Goal: Task Accomplishment & Management: Complete application form

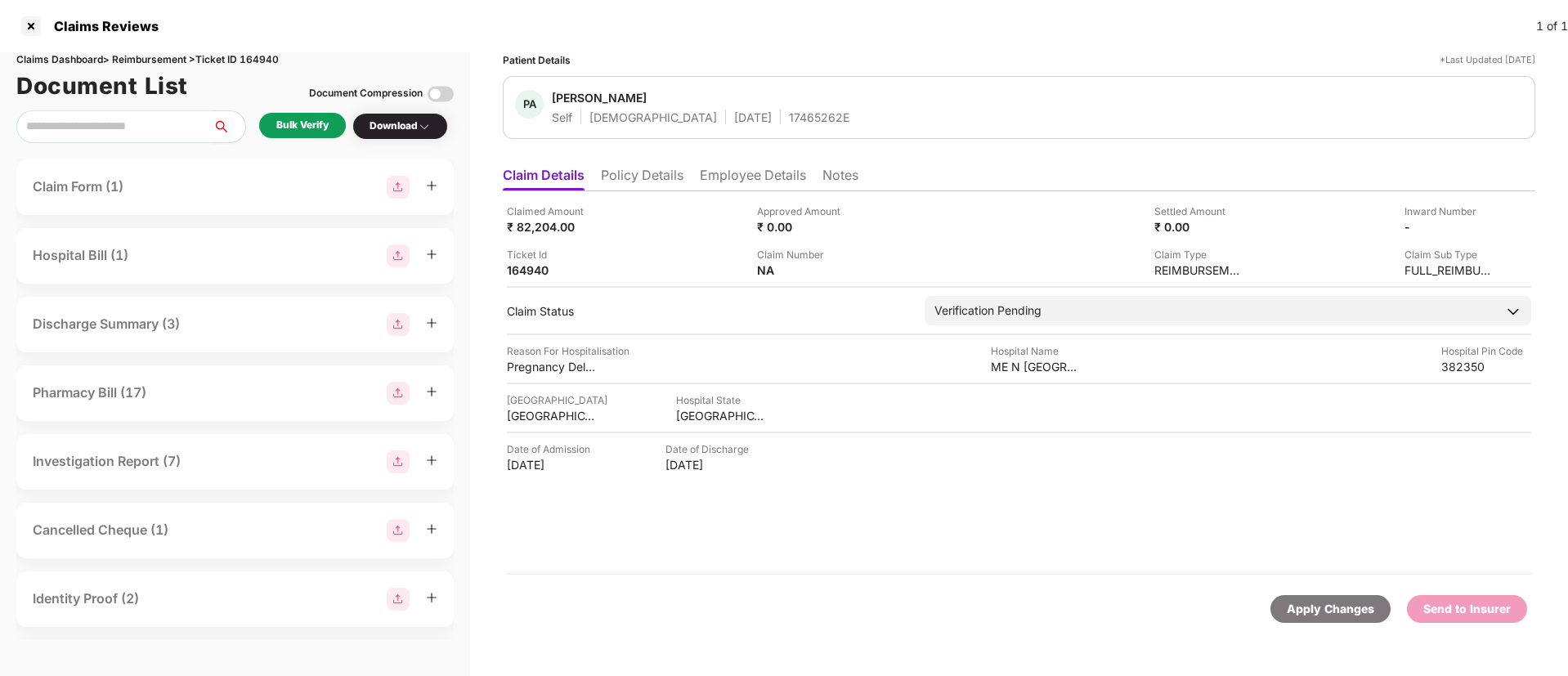
click at [312, 123] on div "Bulk Verify" at bounding box center [302, 125] width 52 height 16
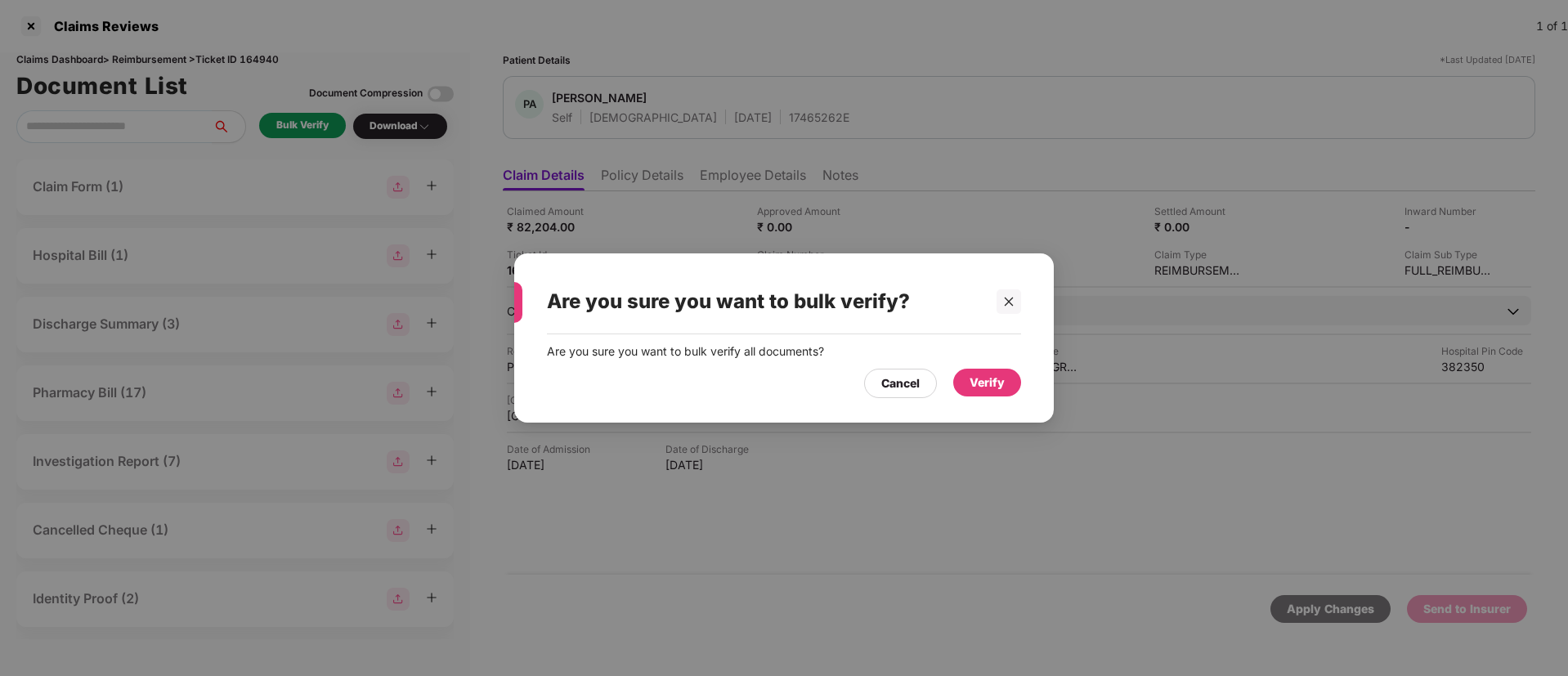
click at [975, 376] on div "Verify" at bounding box center [987, 382] width 35 height 18
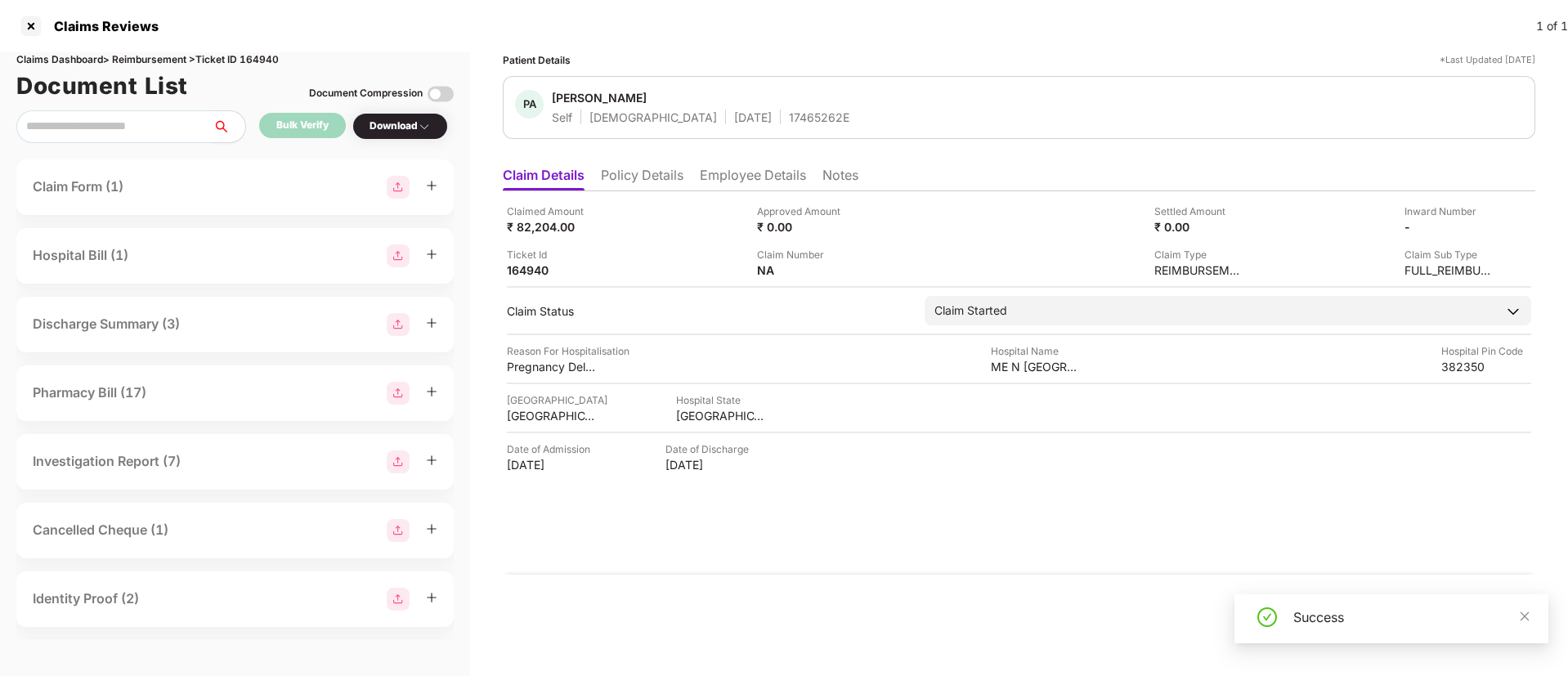
click at [404, 131] on div "Download" at bounding box center [400, 126] width 62 height 16
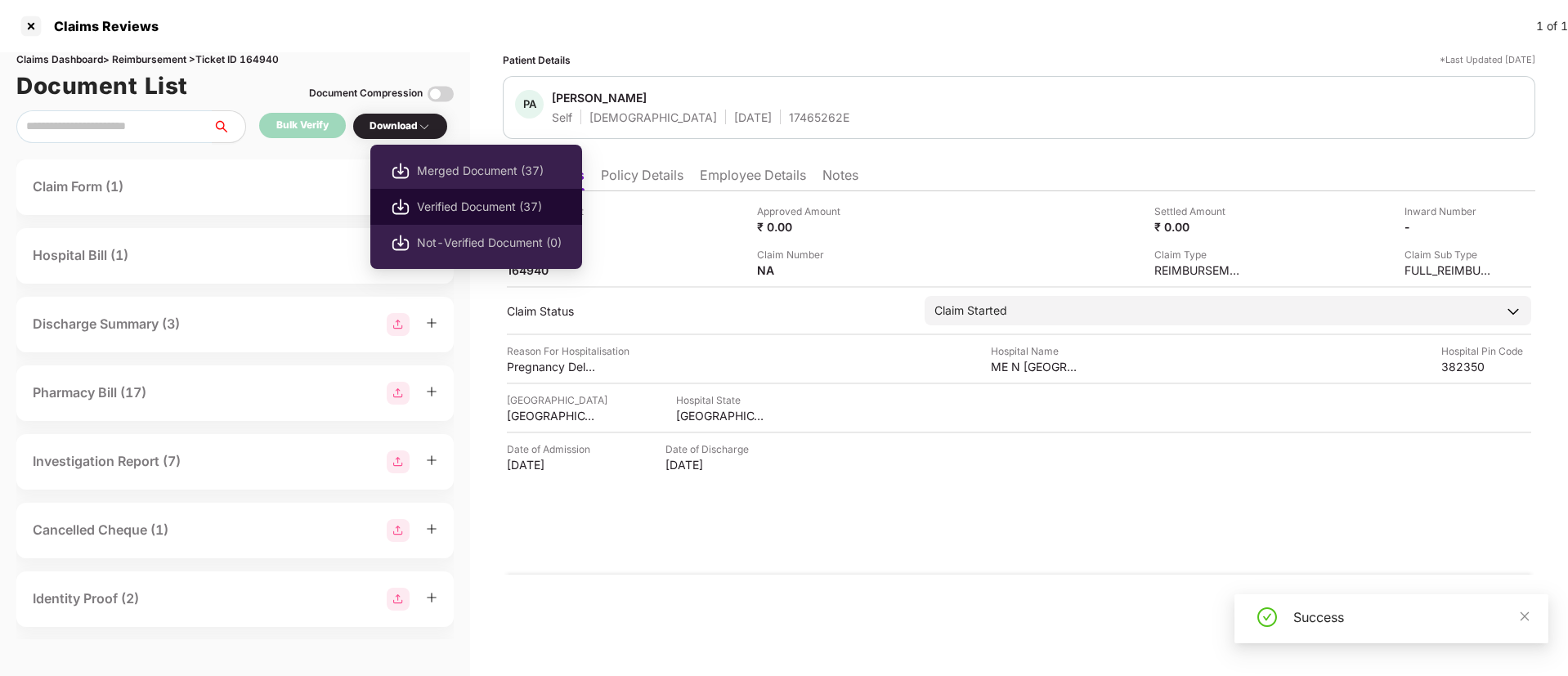
click at [437, 211] on span "Verified Document (37)" at bounding box center [488, 206] width 144 height 18
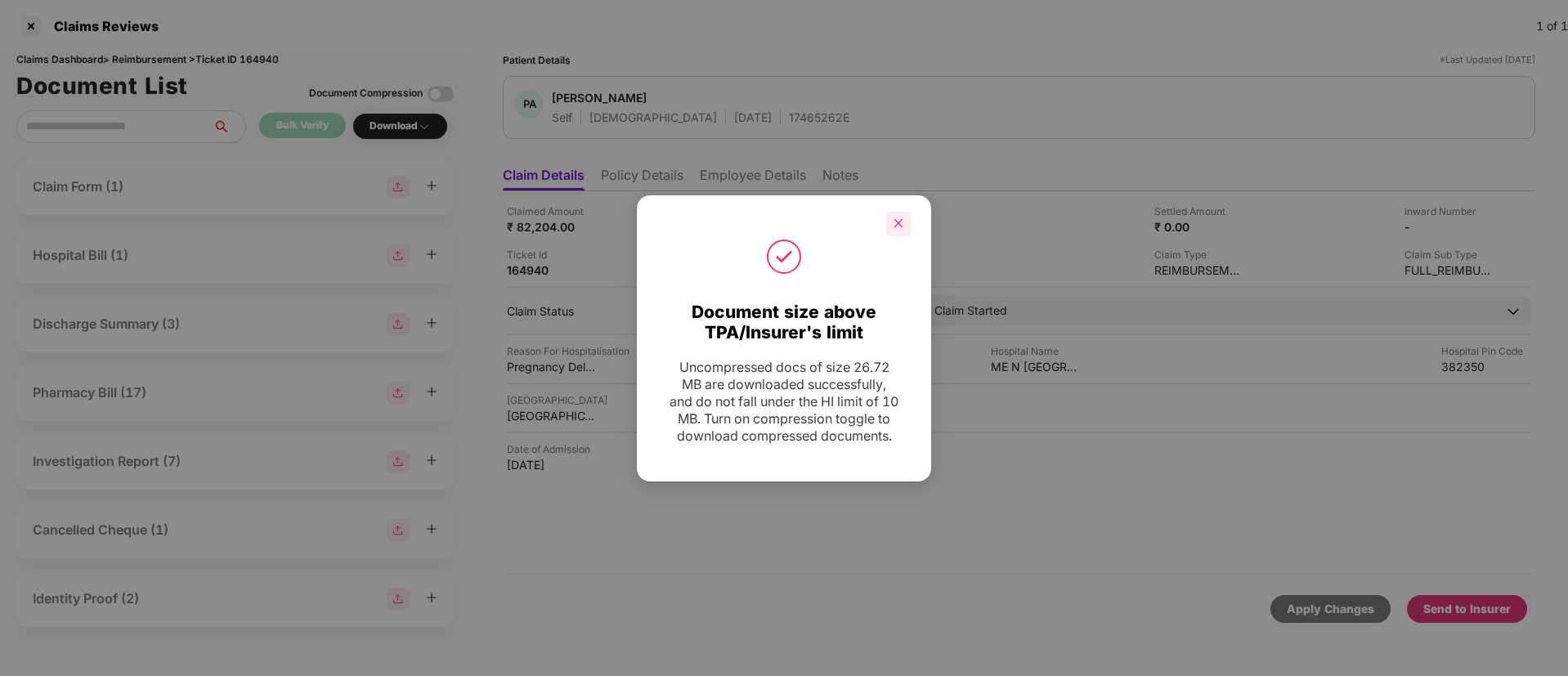
click at [902, 217] on icon "close" at bounding box center [899, 223] width 11 height 11
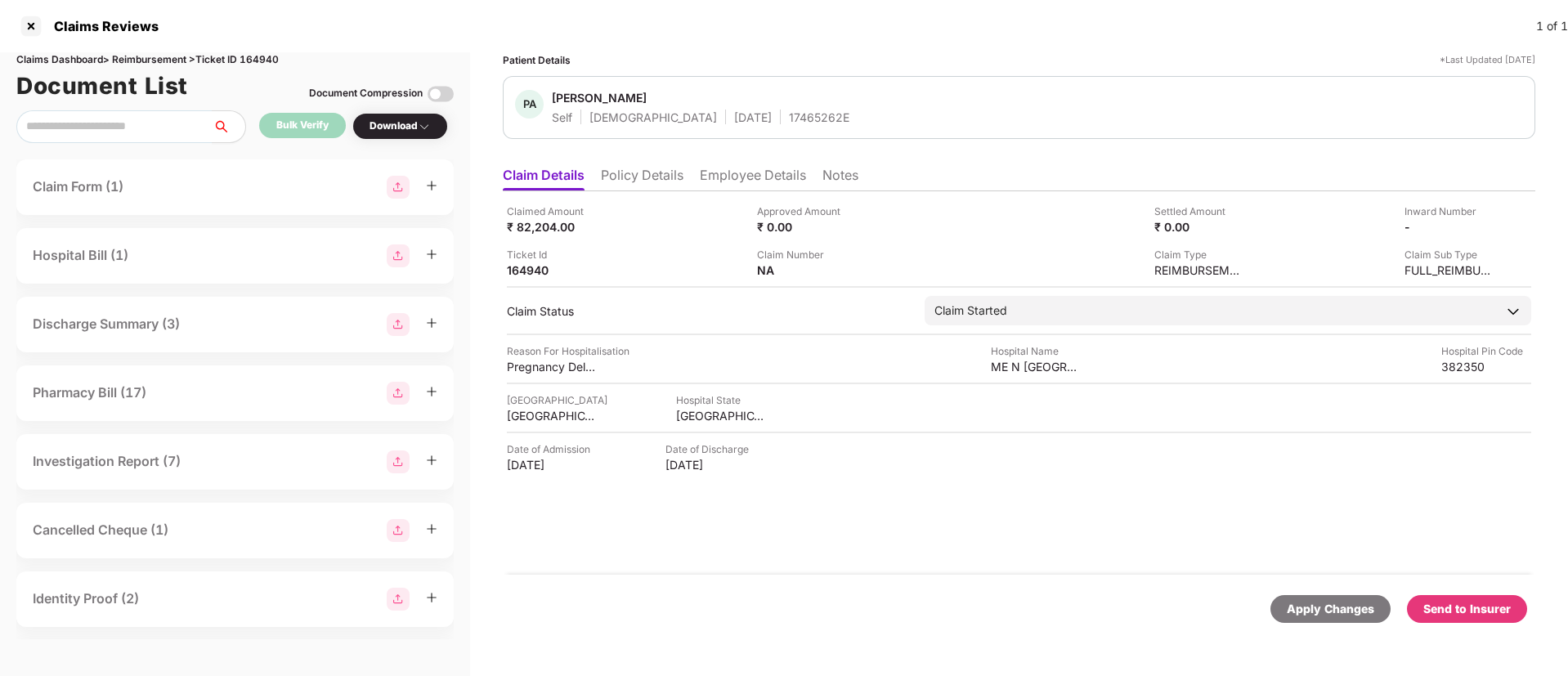
click at [623, 181] on li "Policy Details" at bounding box center [642, 178] width 83 height 23
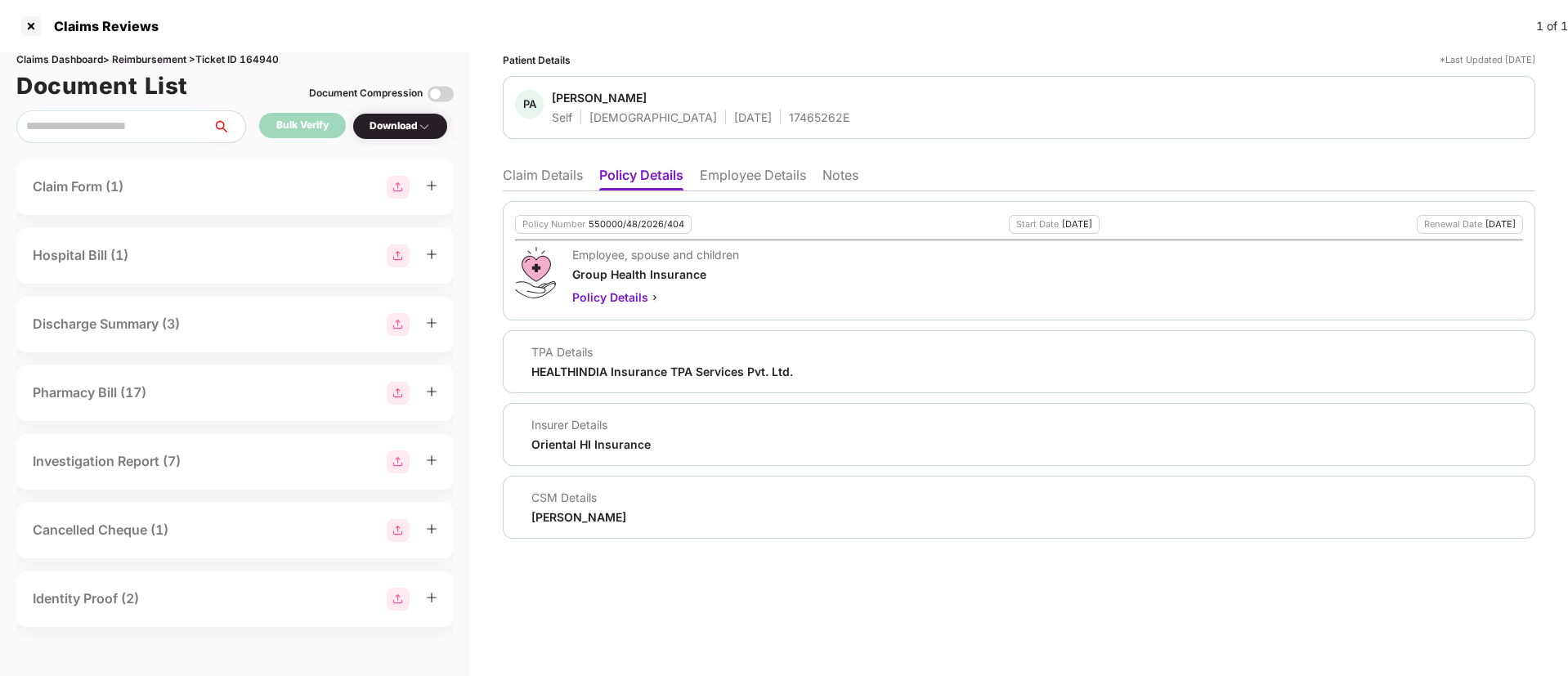
click at [708, 178] on li "Employee Details" at bounding box center [753, 178] width 106 height 23
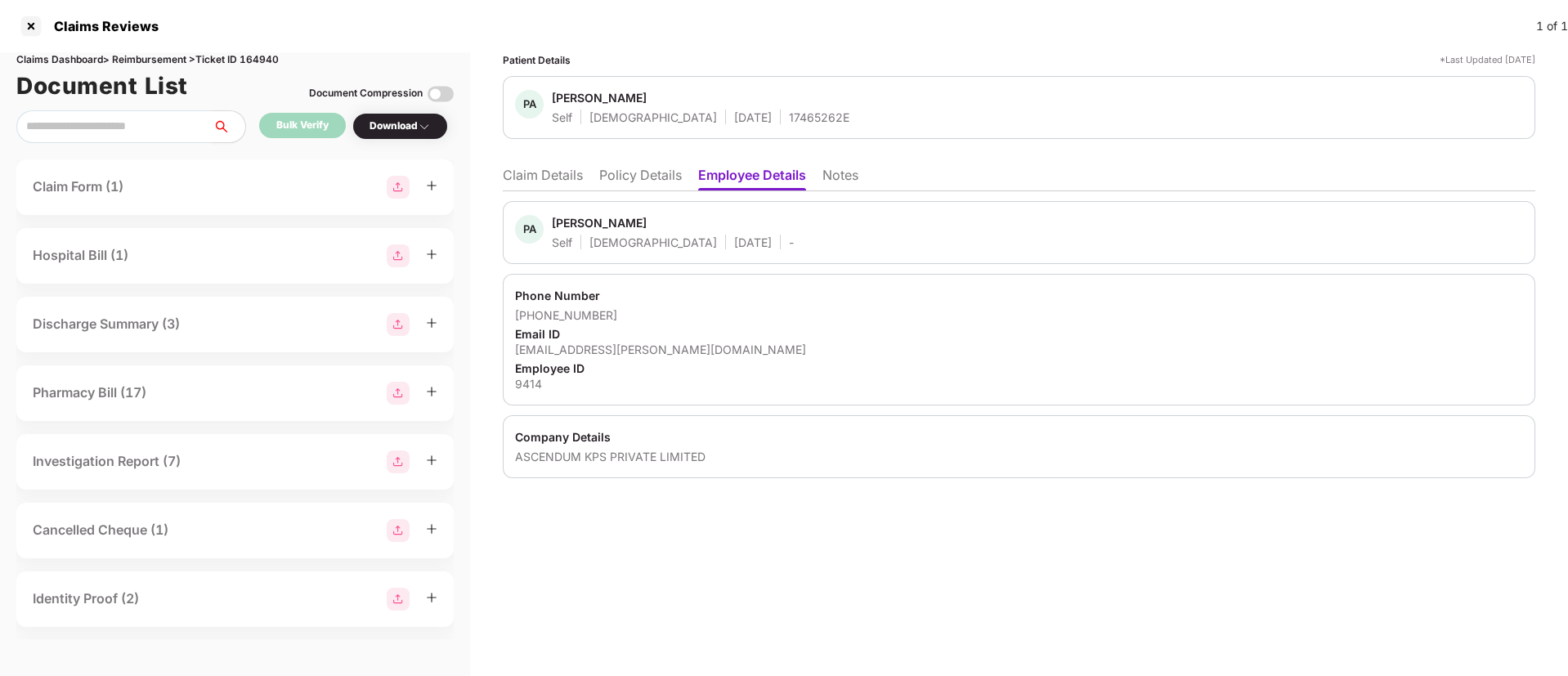
click at [612, 173] on li "Policy Details" at bounding box center [640, 178] width 83 height 23
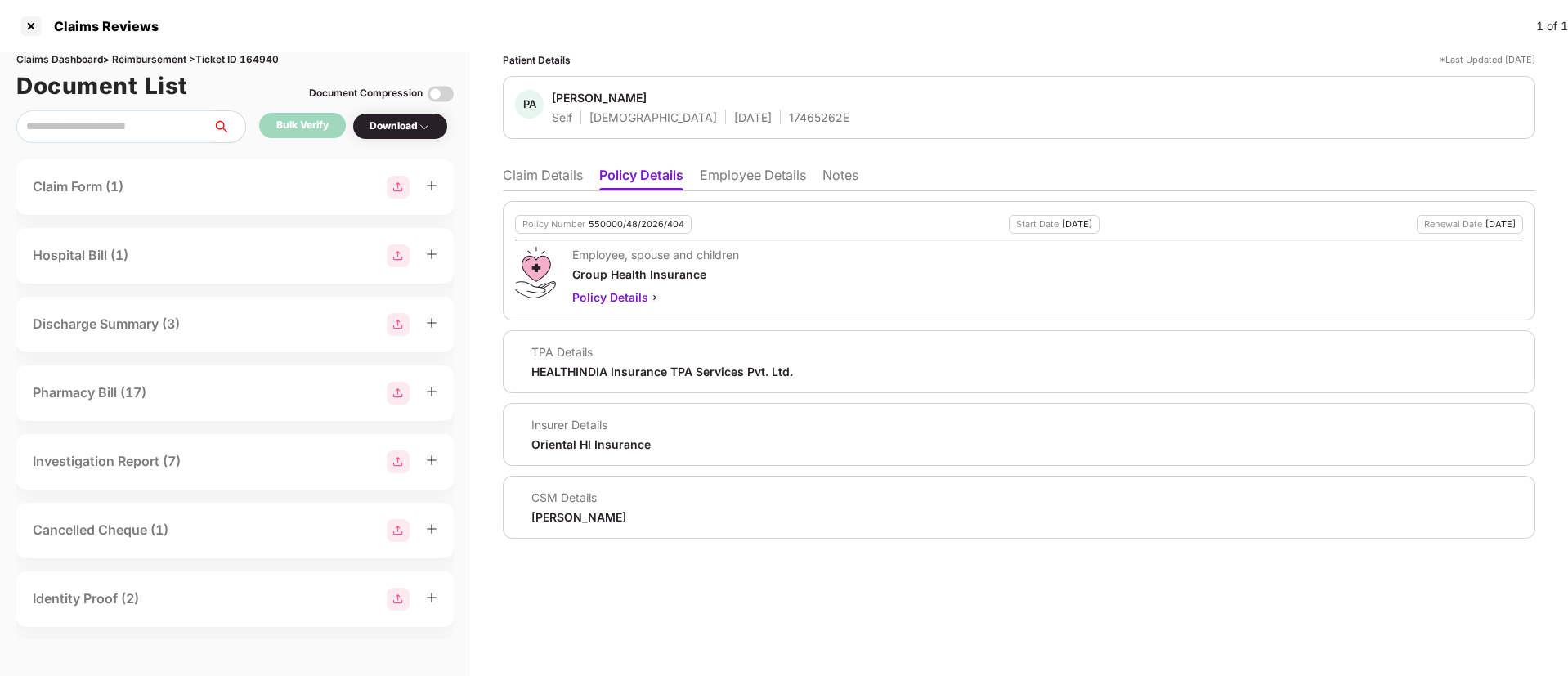
click at [564, 175] on li "Claim Details" at bounding box center [543, 178] width 80 height 23
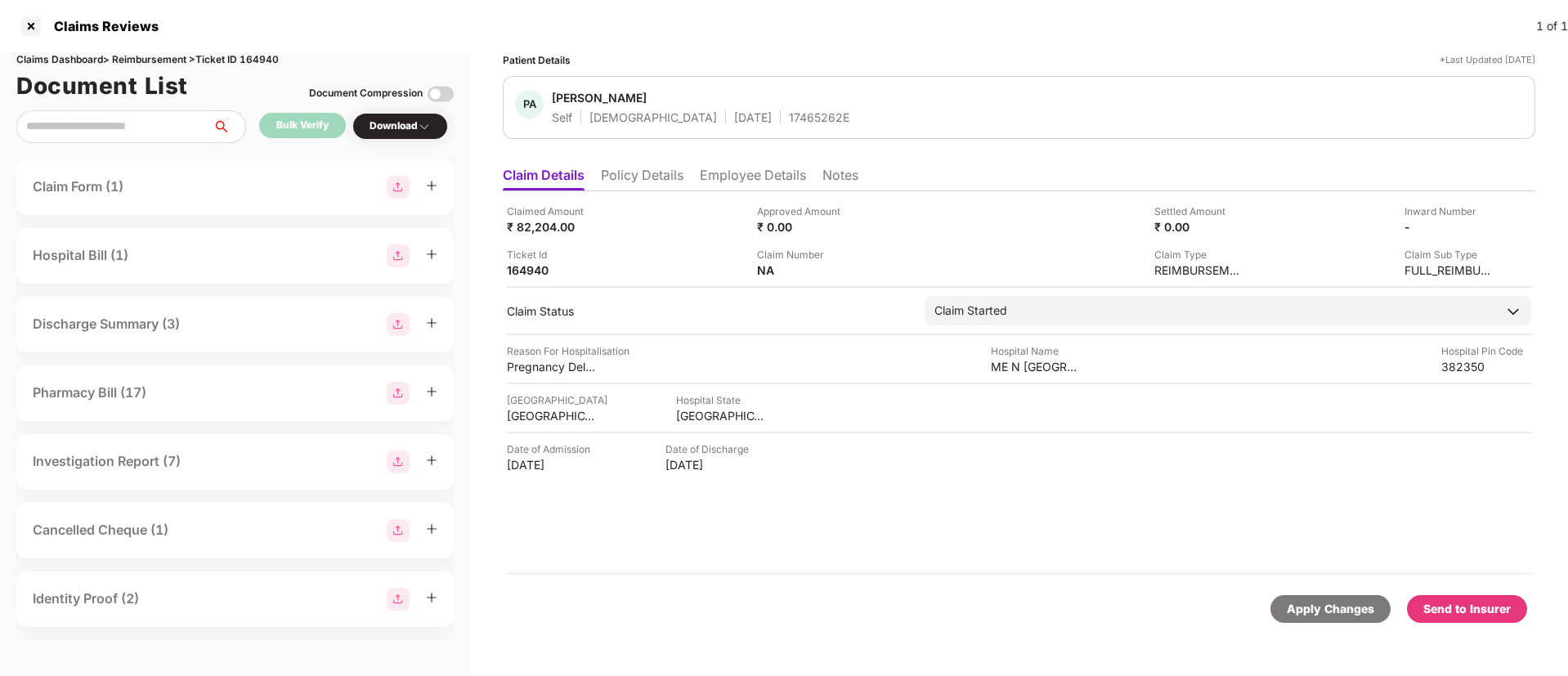
click at [1466, 610] on div "Send to Insurer" at bounding box center [1467, 609] width 88 height 18
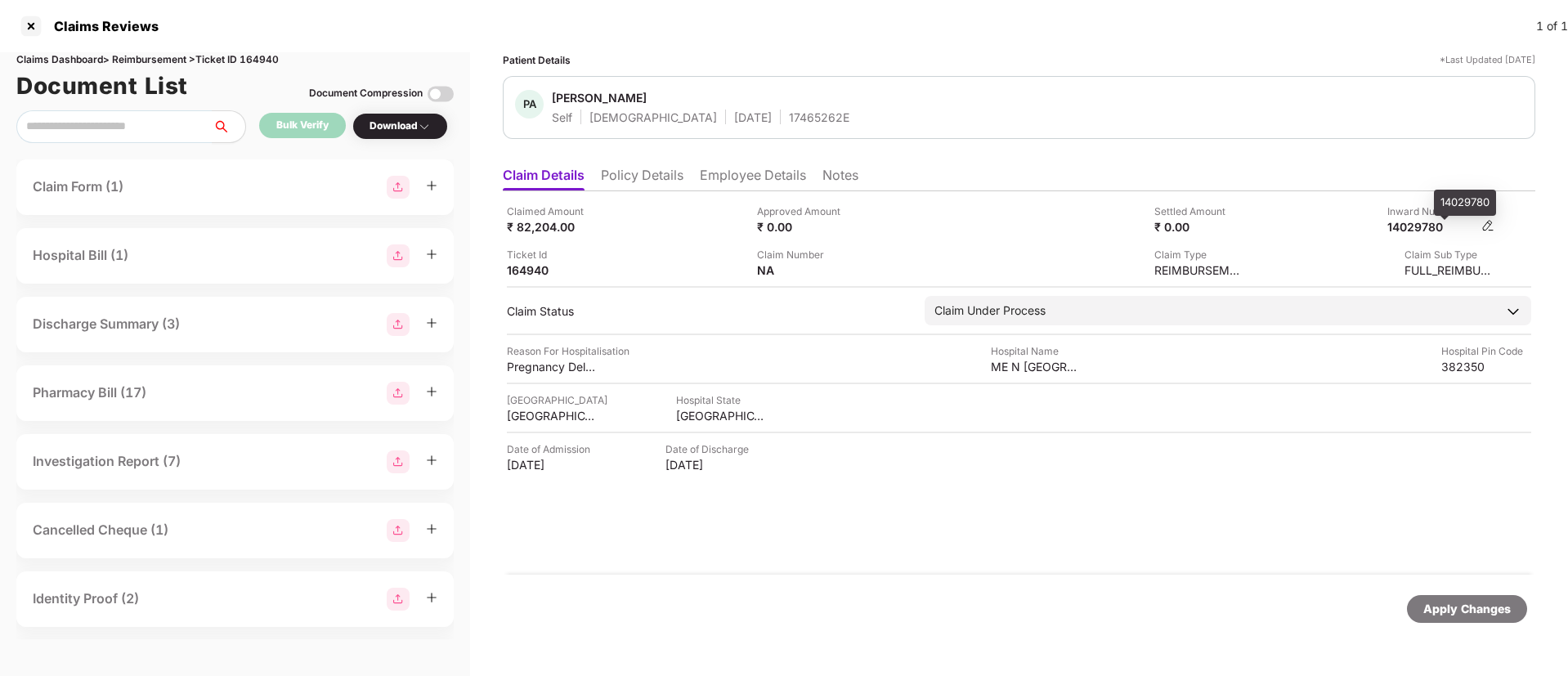
click at [1409, 225] on div "14029780" at bounding box center [1432, 227] width 89 height 16
copy div "14029780"
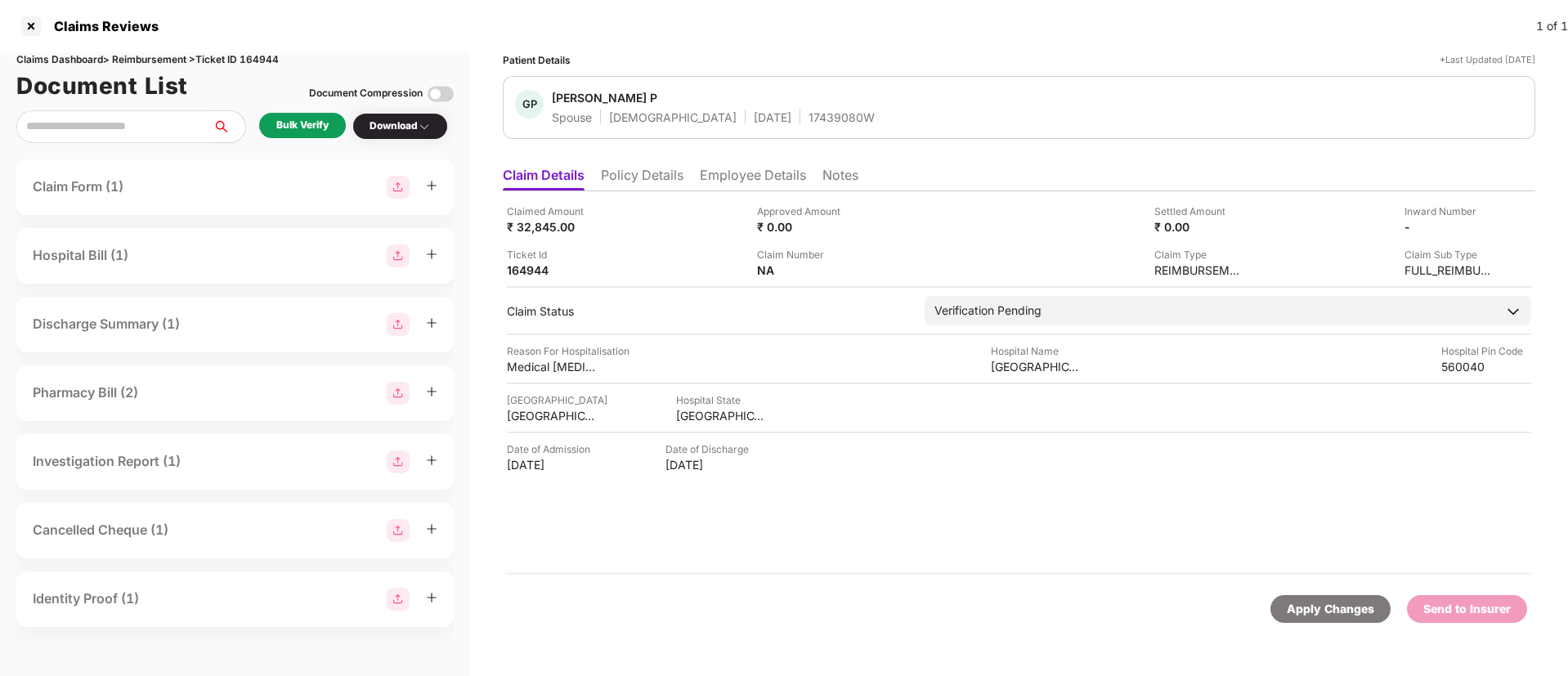
click at [300, 123] on div "Bulk Verify" at bounding box center [302, 125] width 52 height 16
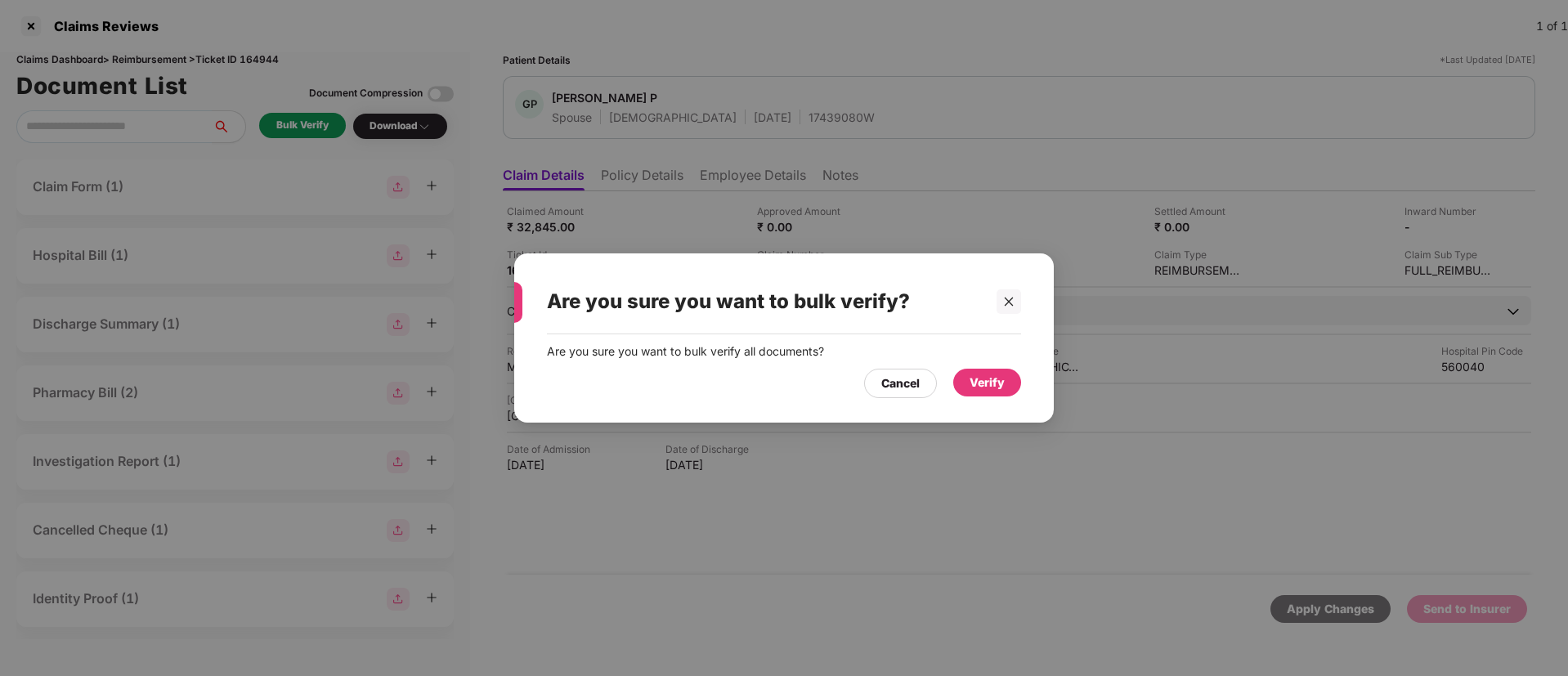
click at [980, 390] on div "Verify" at bounding box center [987, 382] width 35 height 18
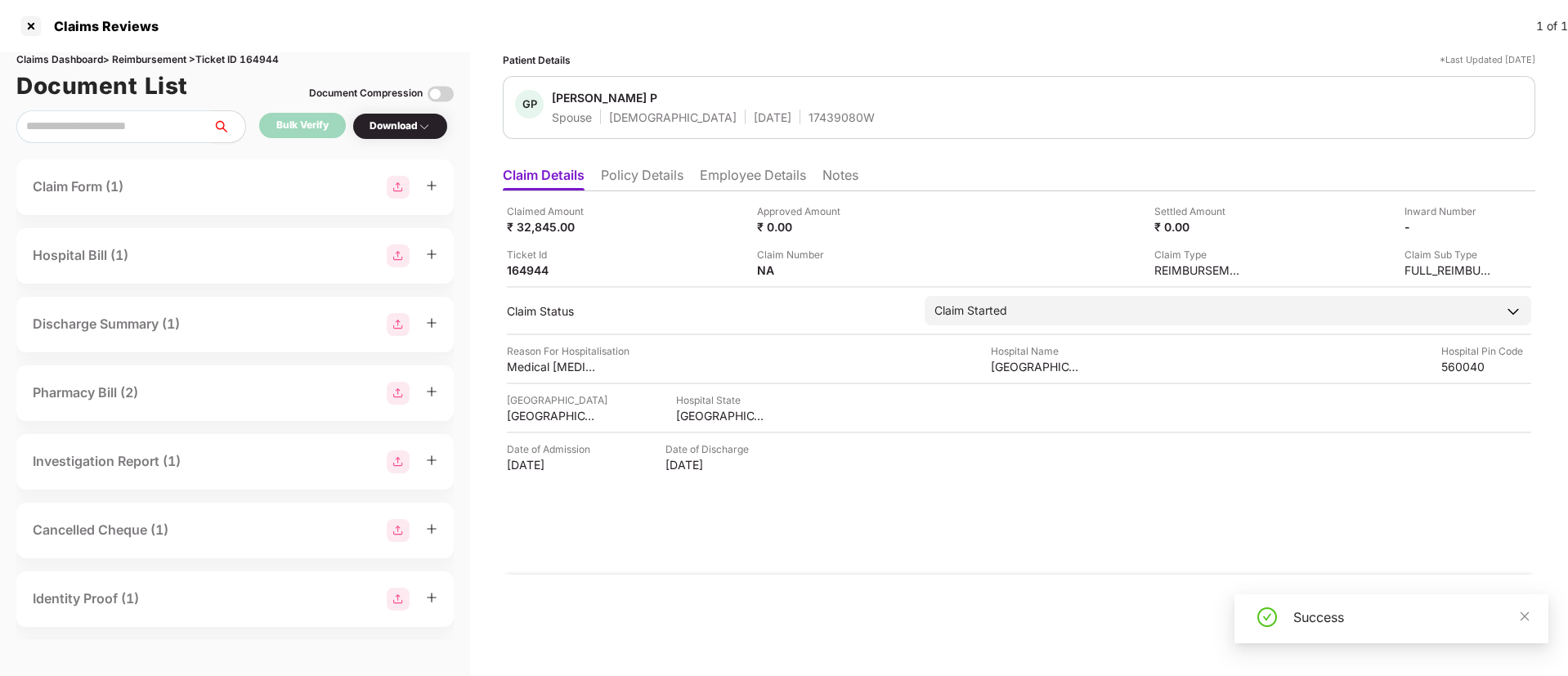
click at [417, 131] on div "Download" at bounding box center [400, 126] width 62 height 16
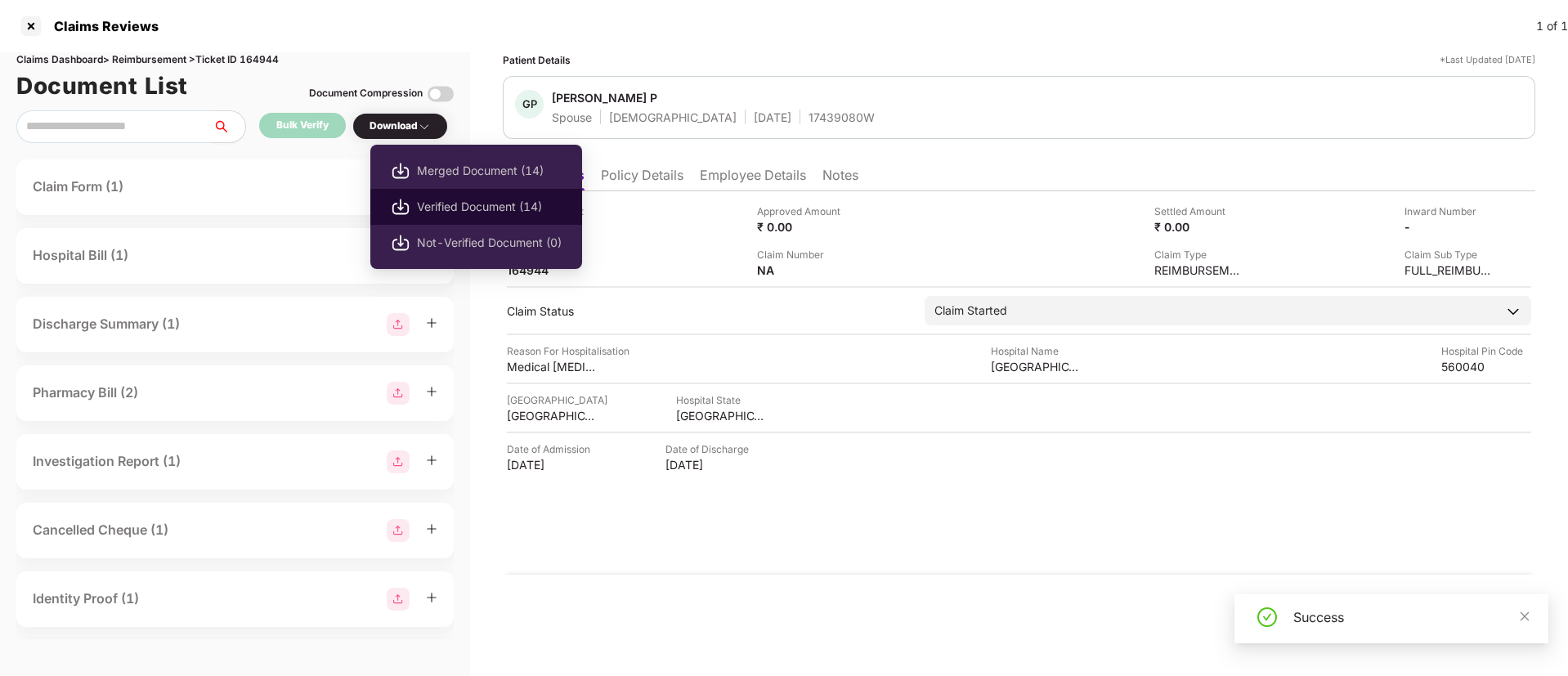
click at [473, 203] on span "Verified Document (14)" at bounding box center [488, 206] width 144 height 18
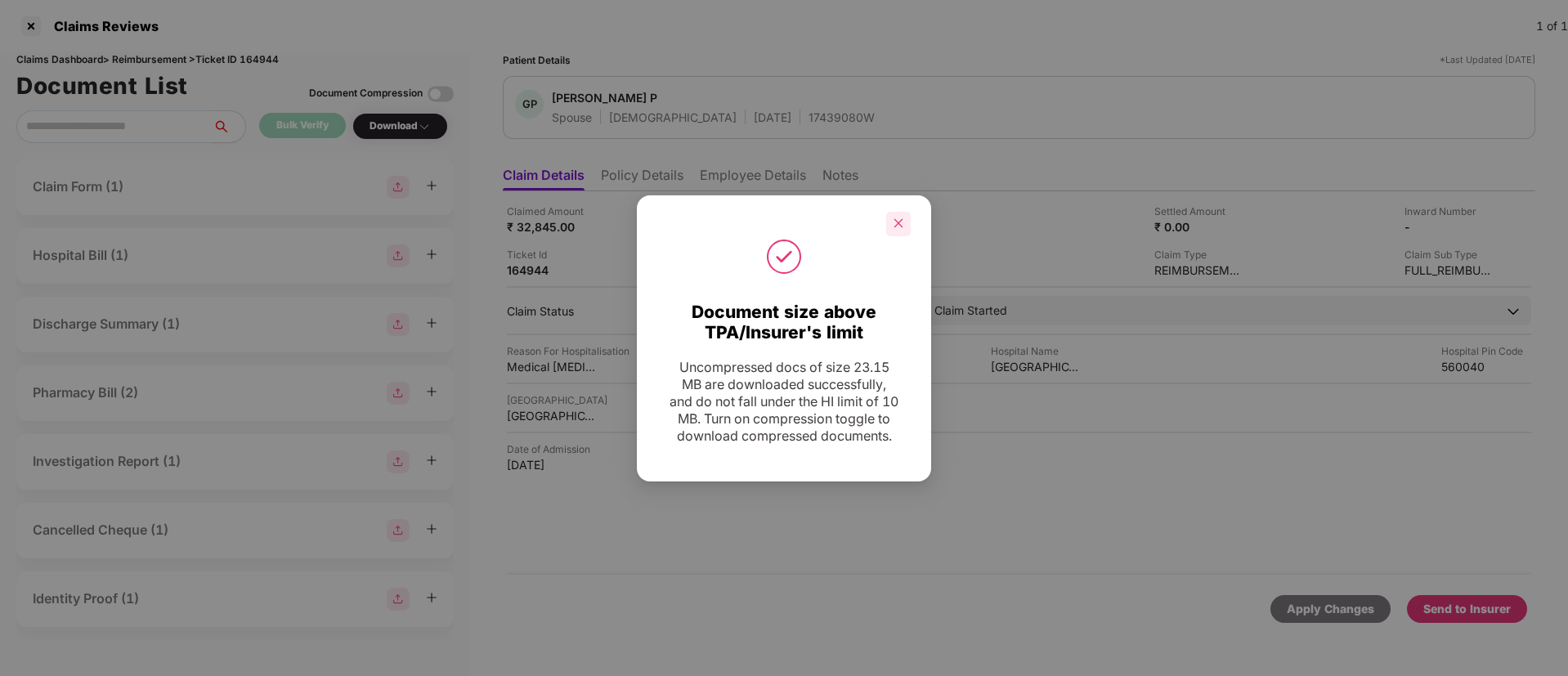
click at [893, 217] on icon "close" at bounding box center [899, 223] width 11 height 11
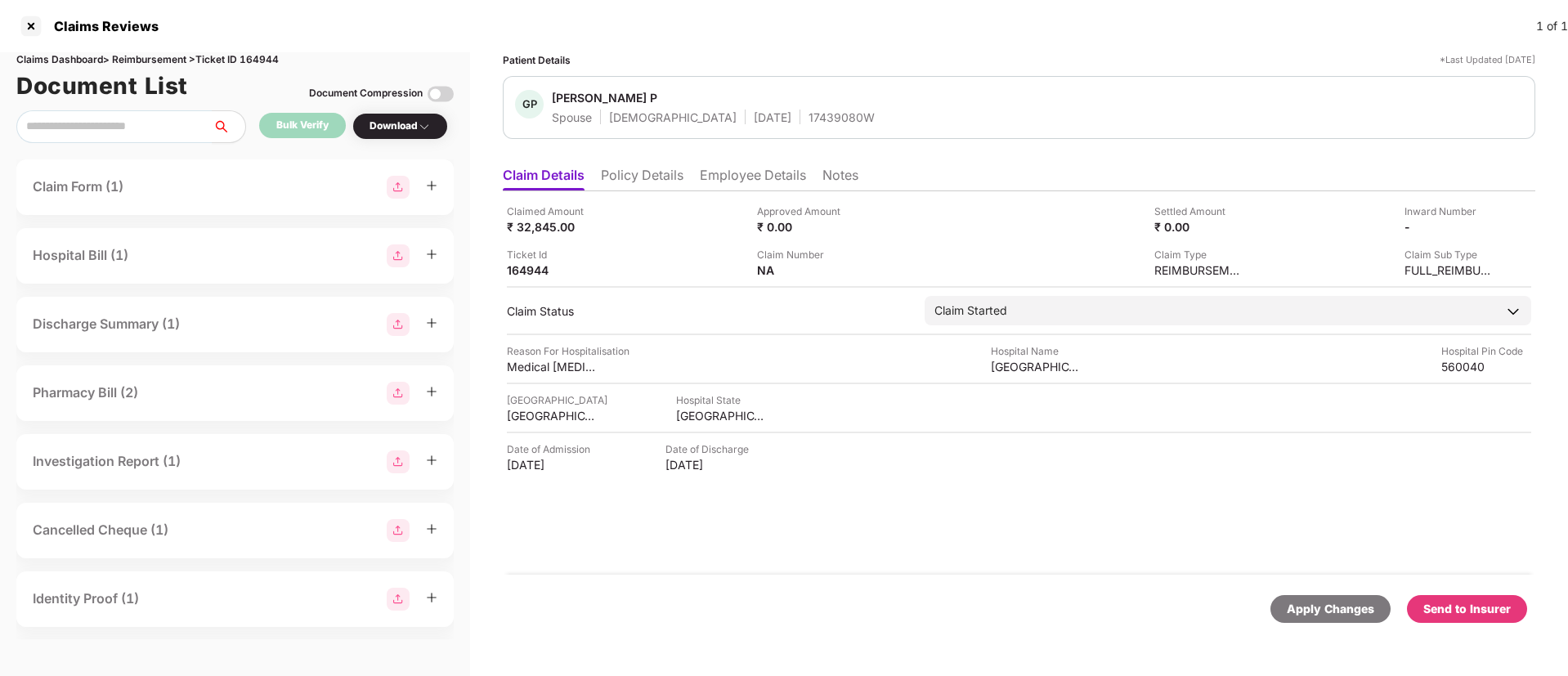
click at [1463, 611] on div "Send to Insurer" at bounding box center [1467, 609] width 88 height 18
click at [657, 174] on li "Policy Details" at bounding box center [642, 178] width 83 height 23
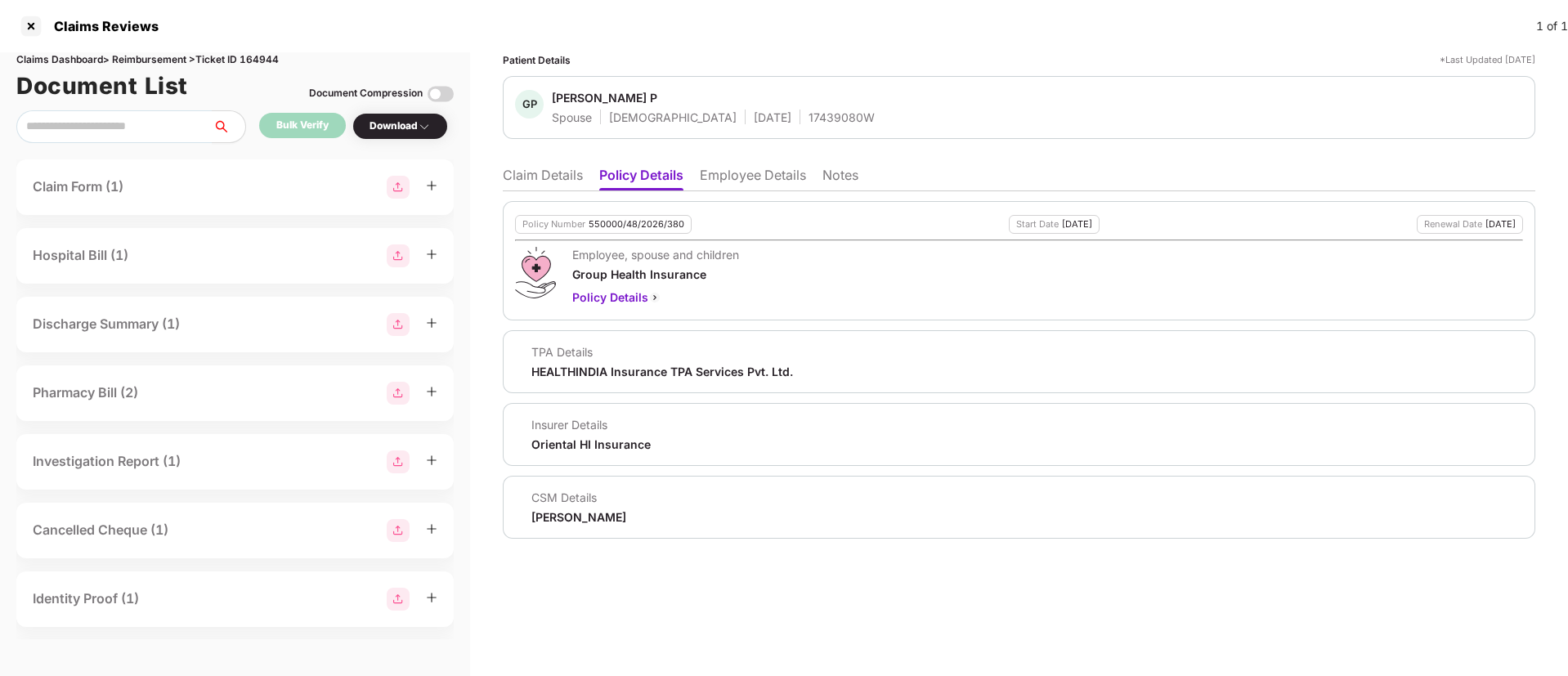
click at [751, 184] on li "Employee Details" at bounding box center [753, 178] width 106 height 23
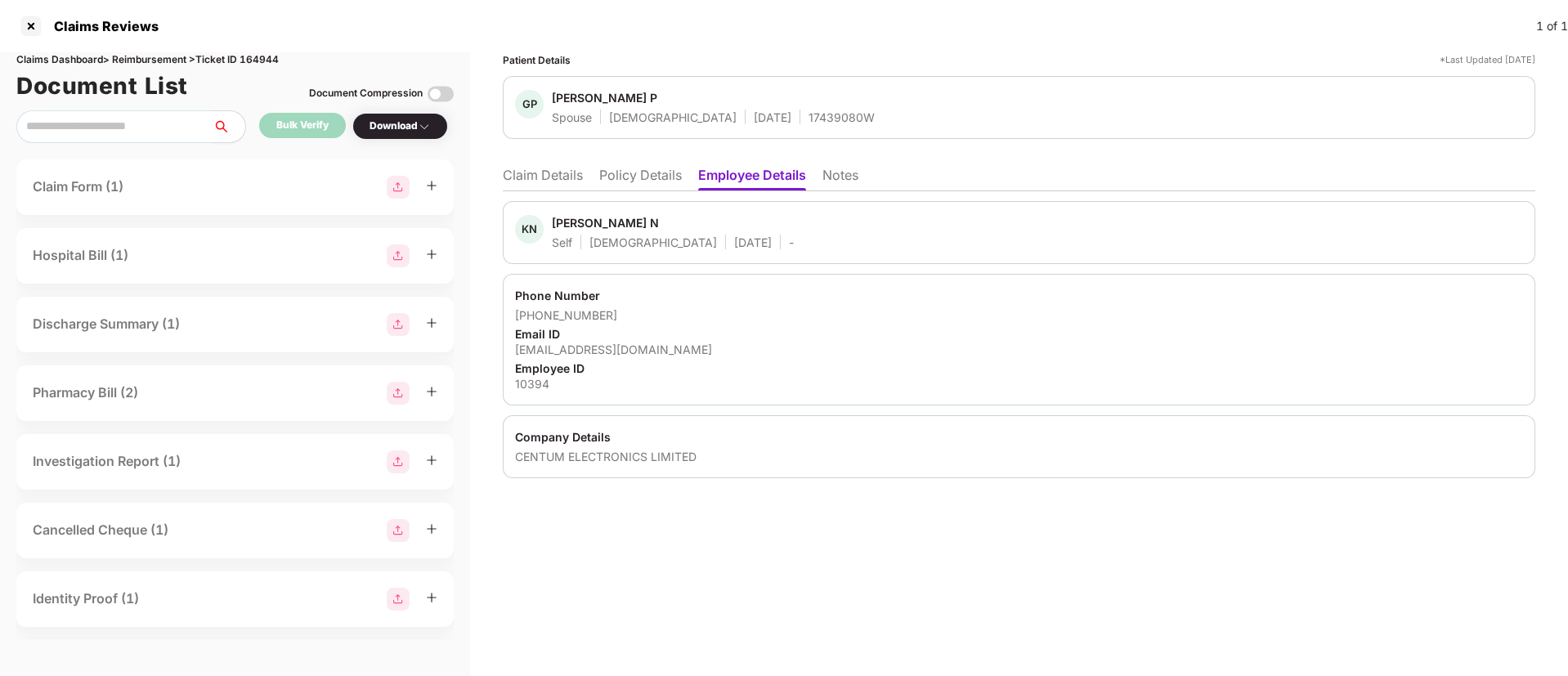
drag, startPoint x: 661, startPoint y: 176, endPoint x: 645, endPoint y: 177, distance: 16.0
click at [660, 176] on li "Policy Details" at bounding box center [640, 178] width 83 height 23
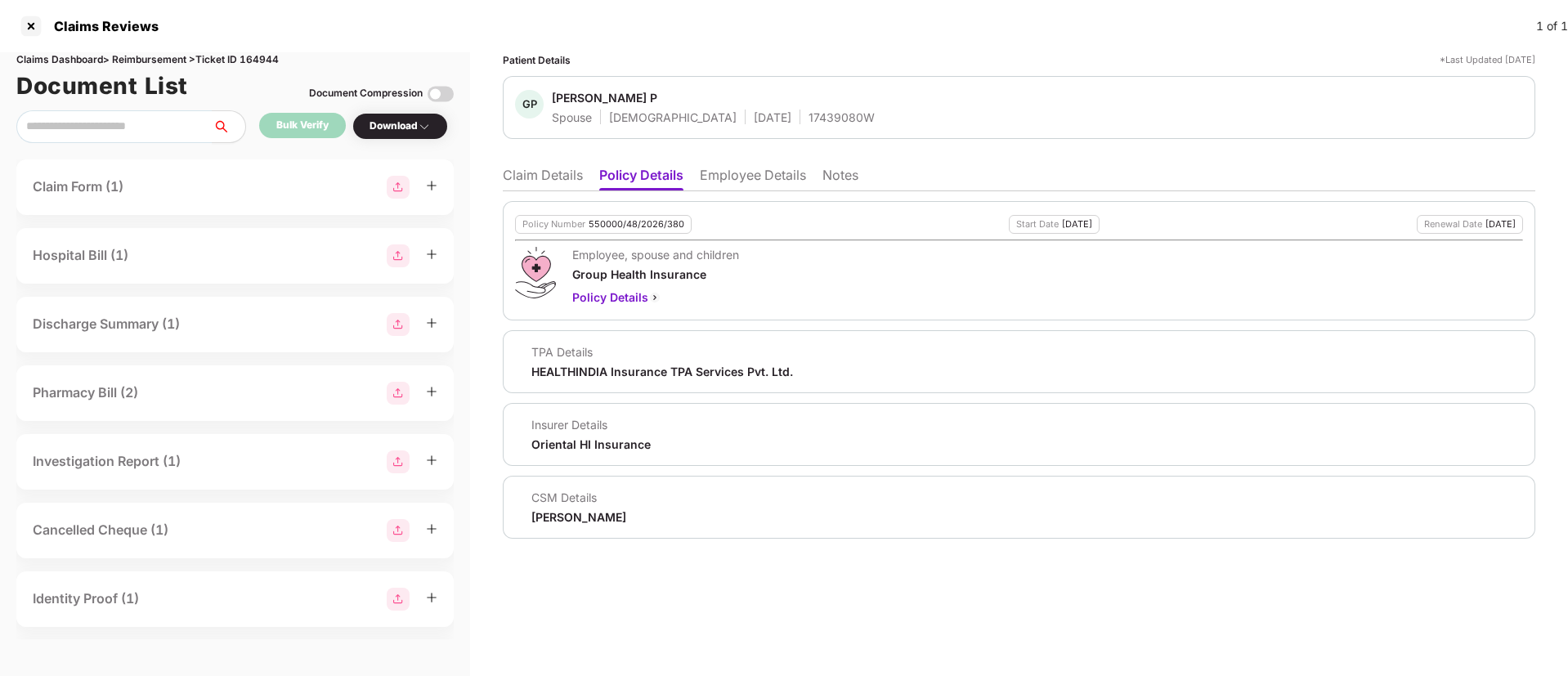
click at [552, 179] on li "Claim Details" at bounding box center [543, 178] width 80 height 23
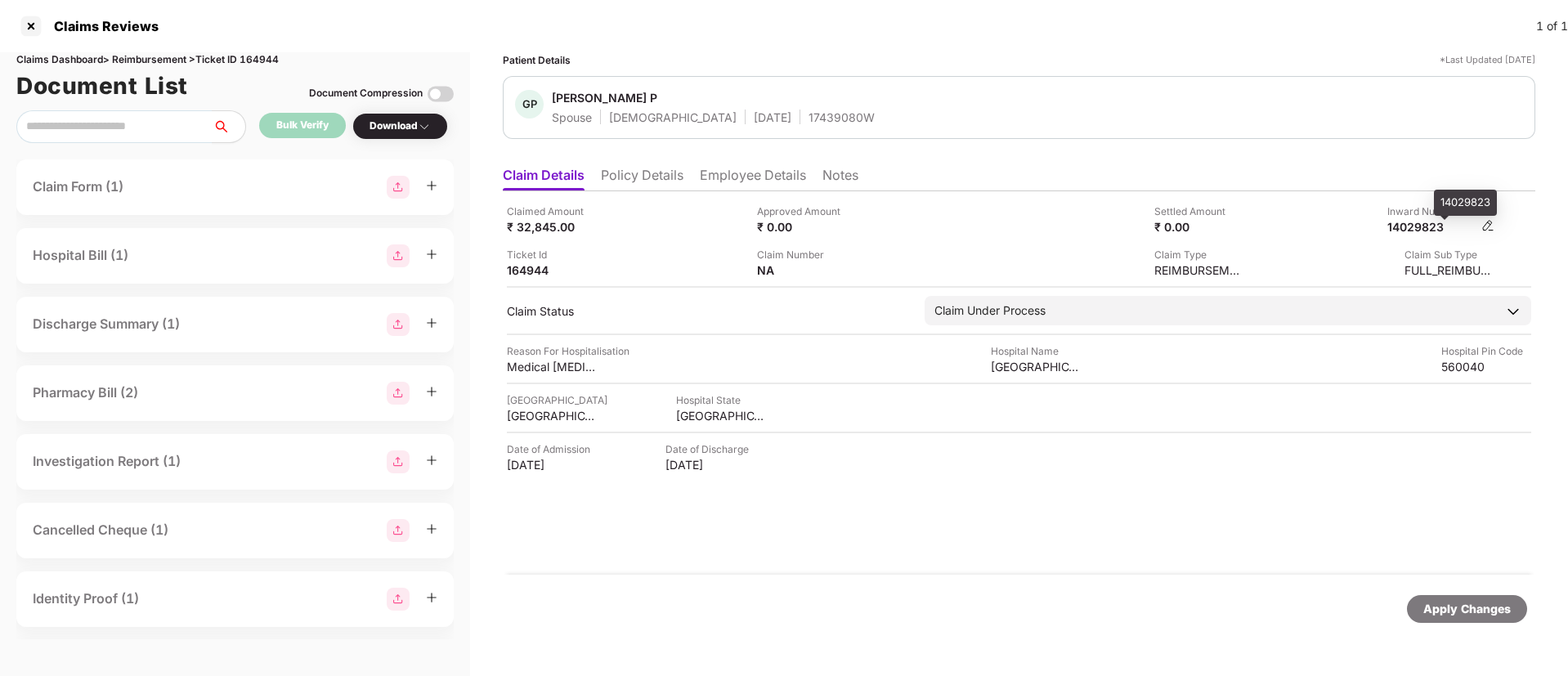
click at [1418, 223] on div "14029823" at bounding box center [1432, 227] width 89 height 16
copy div "14029823"
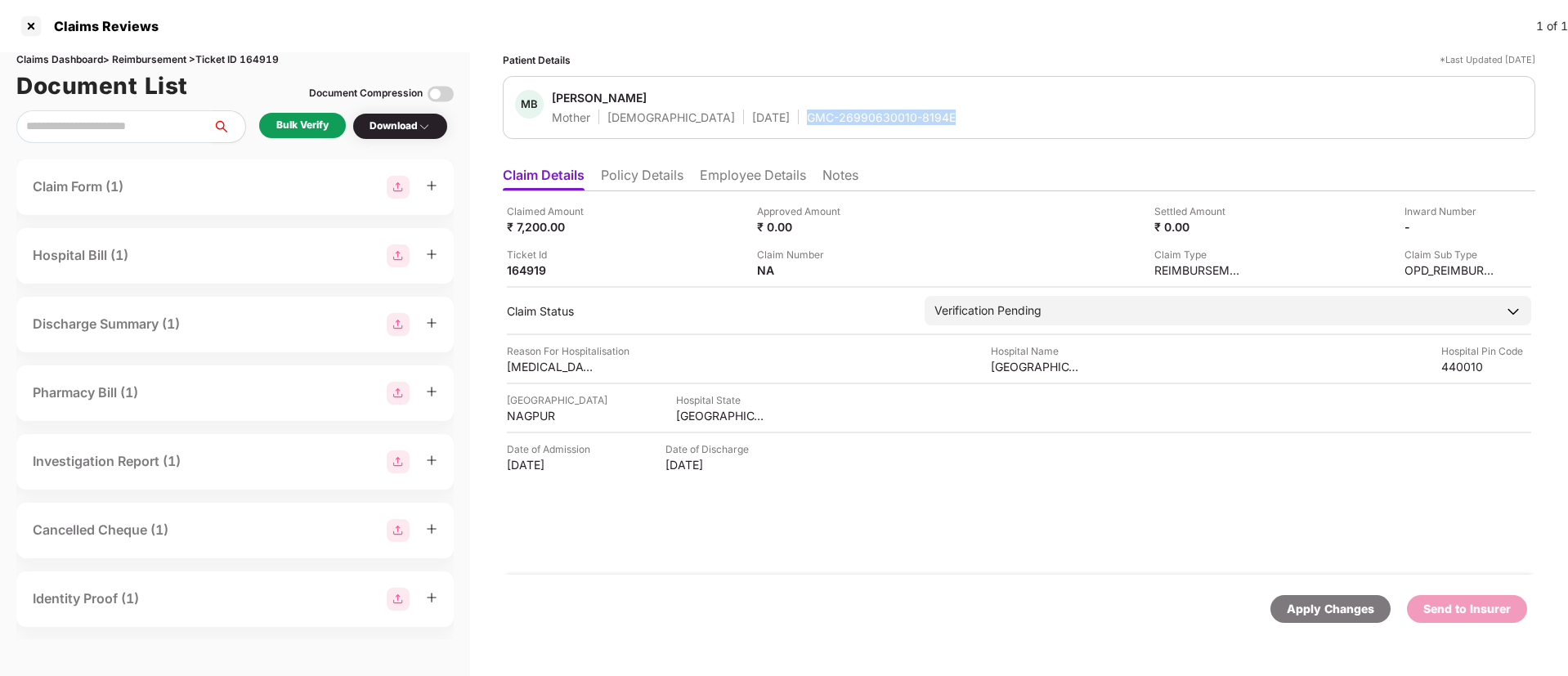
drag, startPoint x: 747, startPoint y: 118, endPoint x: 894, endPoint y: 113, distance: 147.1
click at [894, 113] on div "MB [PERSON_NAME] Mother [DEMOGRAPHIC_DATA] [DATE] GMC-26990630010-8194E" at bounding box center [1018, 107] width 1008 height 35
drag, startPoint x: 990, startPoint y: 366, endPoint x: 1139, endPoint y: 369, distance: 149.0
click at [1139, 369] on div "Reason For Hospitalisation [MEDICAL_DATA], [MEDICAL_DATA], high cholestrol Hosp…" at bounding box center [1019, 358] width 1025 height 31
copy div "[GEOGRAPHIC_DATA]"
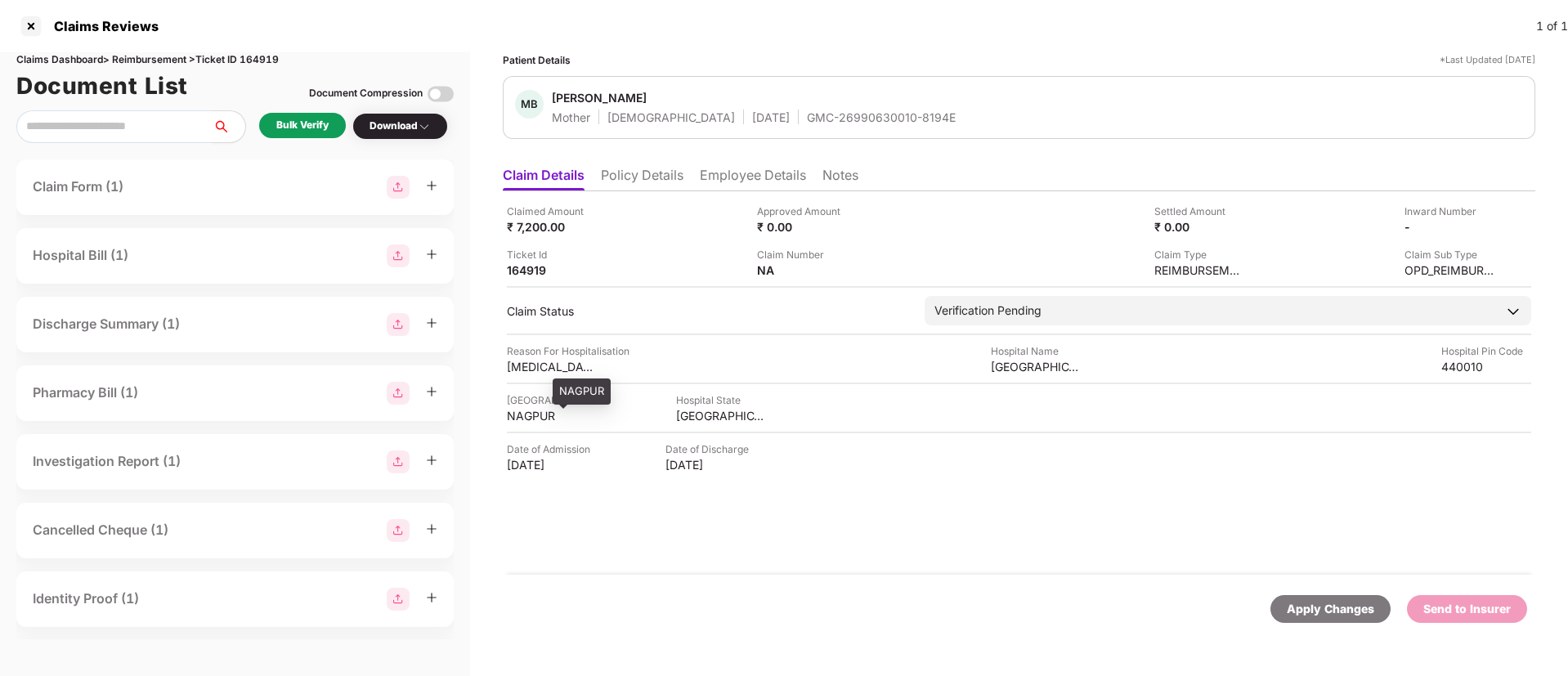
click at [525, 417] on div "NAGPUR" at bounding box center [552, 416] width 89 height 16
copy div "NAGPUR"
click at [736, 176] on li "Employee Details" at bounding box center [753, 178] width 106 height 23
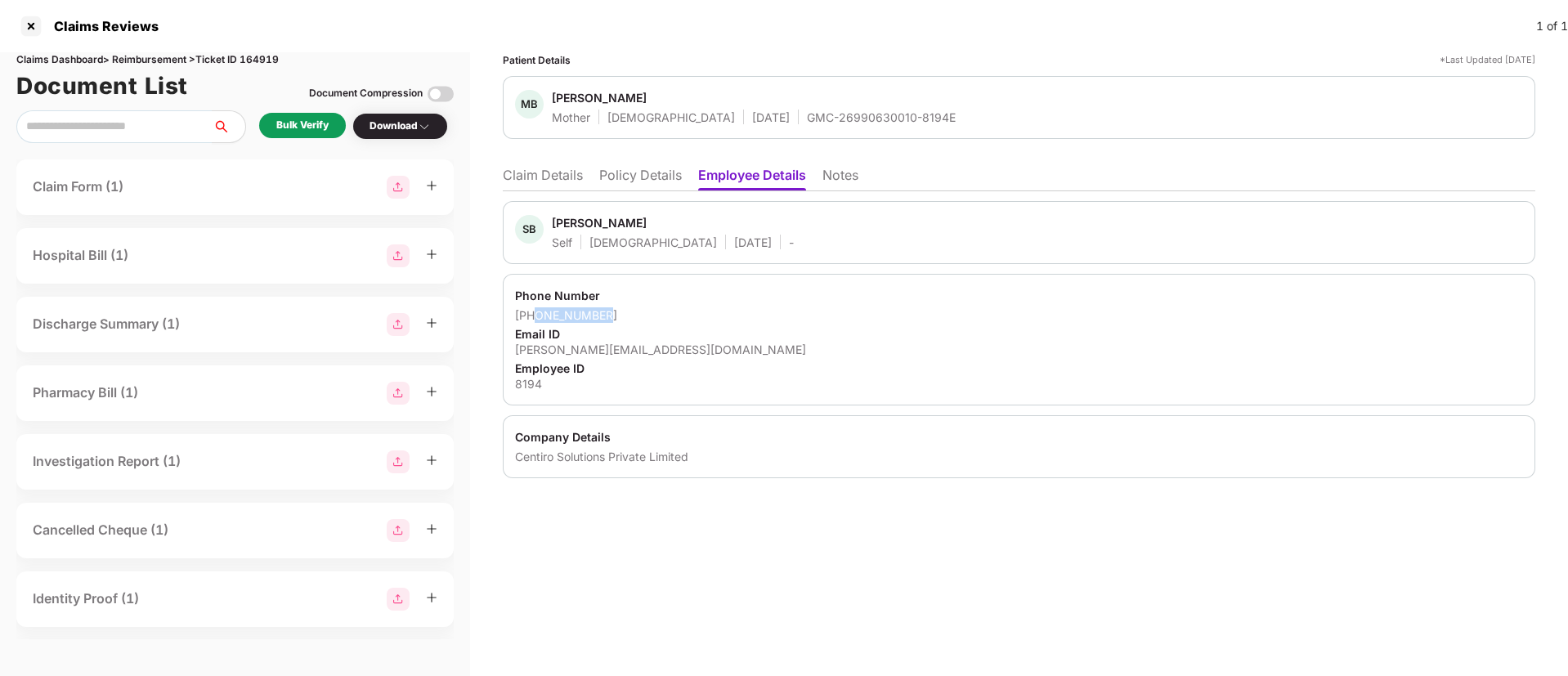
drag, startPoint x: 536, startPoint y: 313, endPoint x: 621, endPoint y: 318, distance: 85.1
click at [621, 318] on div "[PHONE_NUMBER]" at bounding box center [1018, 315] width 1008 height 16
copy div "8956319927"
drag, startPoint x: 518, startPoint y: 348, endPoint x: 761, endPoint y: 357, distance: 243.2
click at [761, 357] on div "Phone Number [PHONE_NUMBER] Email ID [PERSON_NAME][EMAIL_ADDRESS][DOMAIN_NAME] …" at bounding box center [1019, 339] width 1033 height 131
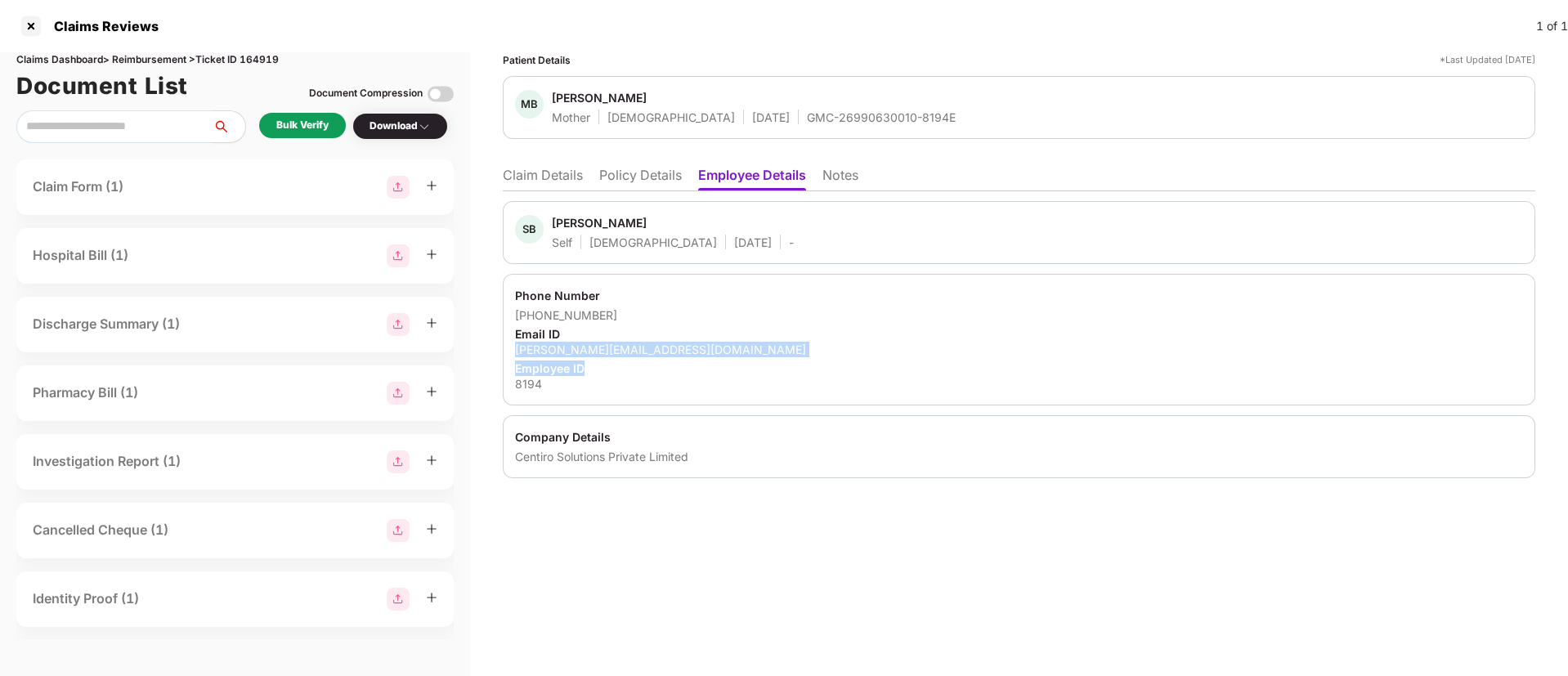
copy div "[PERSON_NAME][EMAIL_ADDRESS][DOMAIN_NAME] Employee ID"
click at [721, 303] on div "Phone Number [PHONE_NUMBER] Email ID [PERSON_NAME][EMAIL_ADDRESS][DOMAIN_NAME] …" at bounding box center [1019, 339] width 1033 height 131
drag, startPoint x: 596, startPoint y: 351, endPoint x: 724, endPoint y: 352, distance: 128.0
click at [724, 352] on div "Phone Number +918956319927 Email ID sudeep.batobyal@centiro.com Employee ID 8194" at bounding box center [1019, 339] width 1033 height 131
copy div "sudeep.batobyal@centiro.com"
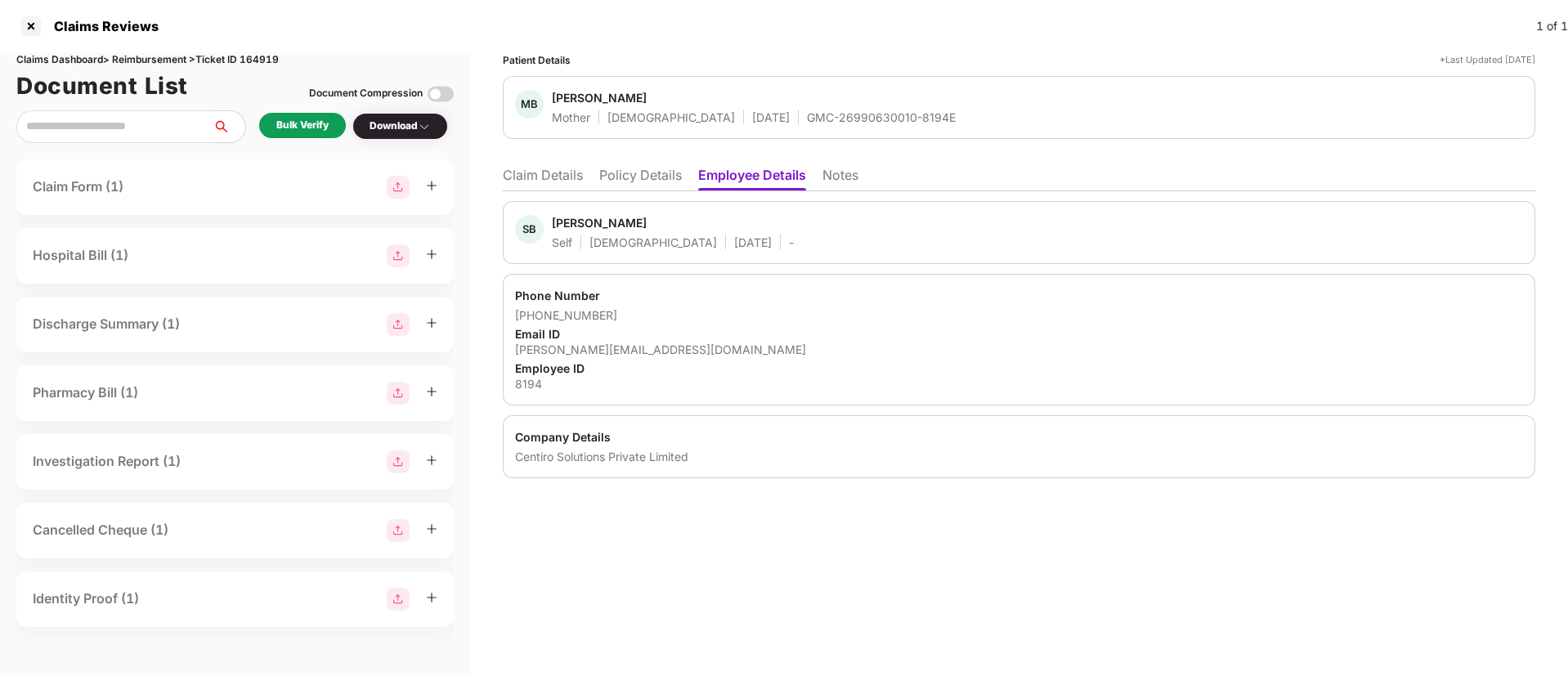
click at [565, 171] on li "Claim Details" at bounding box center [543, 178] width 80 height 23
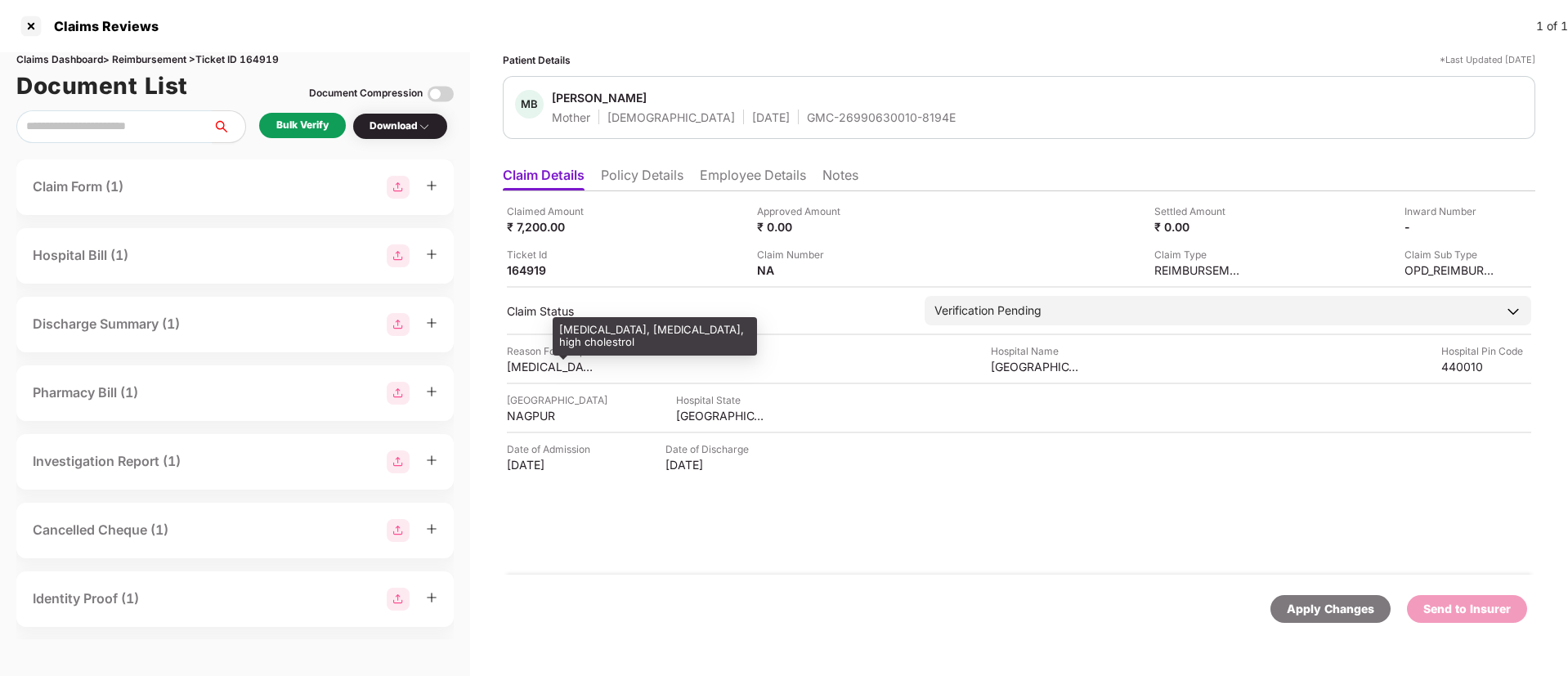
click at [529, 367] on div "hypothyroidism, hypertension, high cholestrol" at bounding box center [552, 366] width 89 height 16
copy div "hypothyroidism"
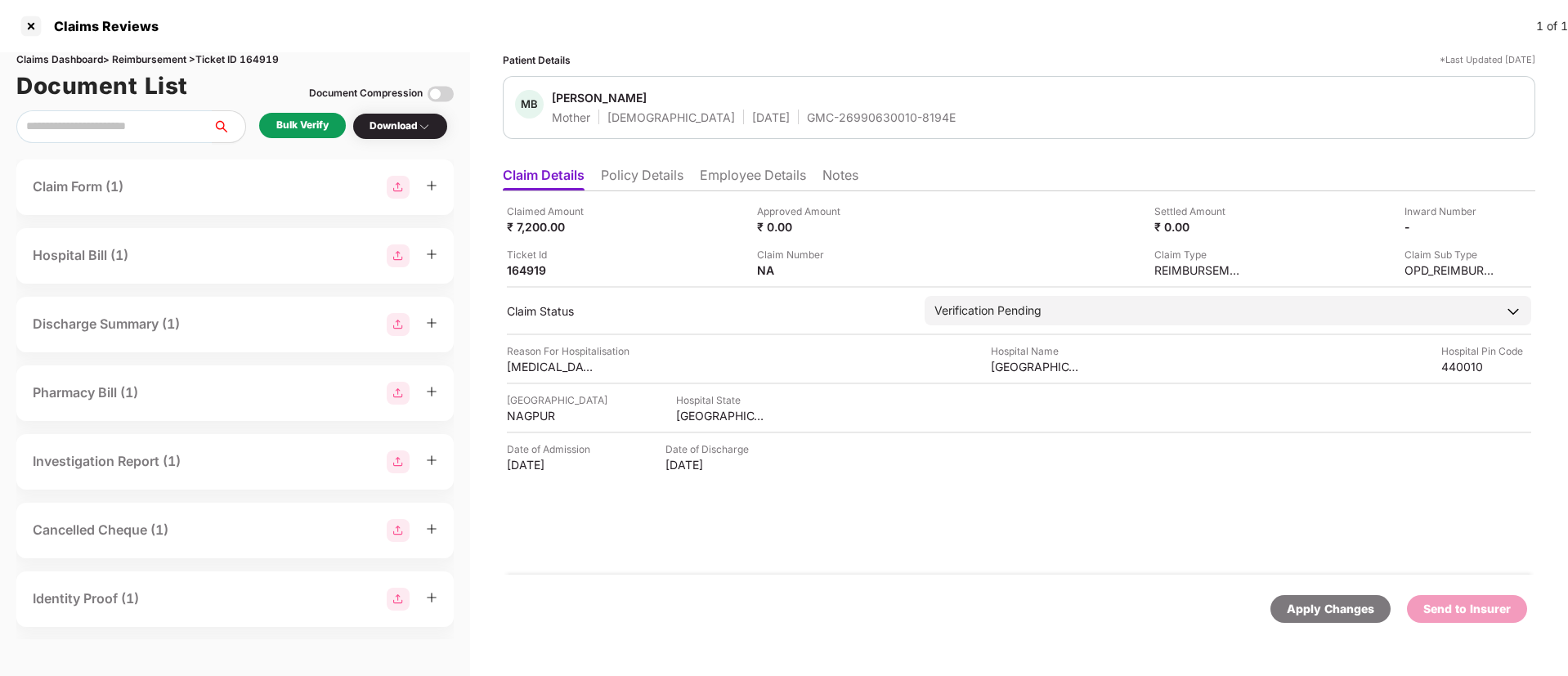
click at [281, 120] on div "Bulk Verify" at bounding box center [302, 125] width 52 height 16
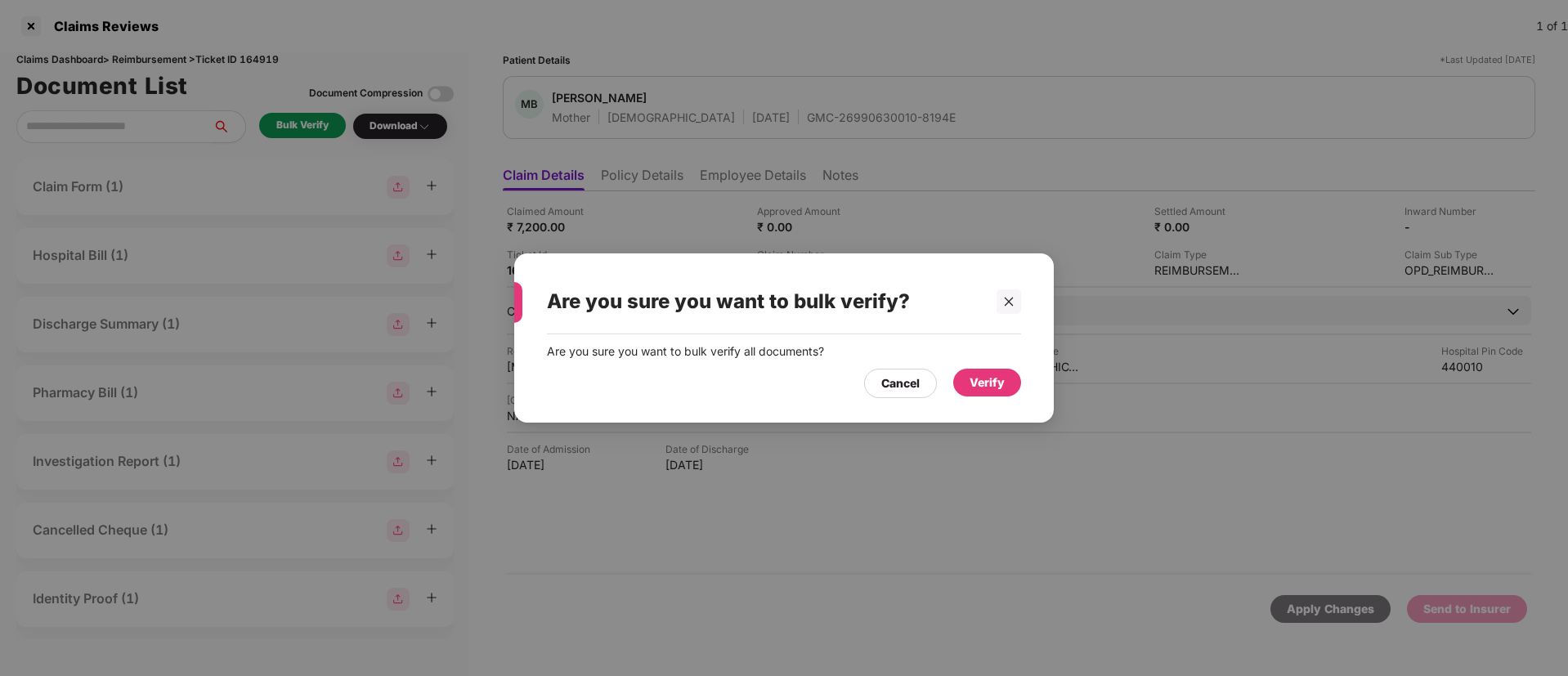
click at [980, 389] on div "Verify" at bounding box center [987, 382] width 35 height 18
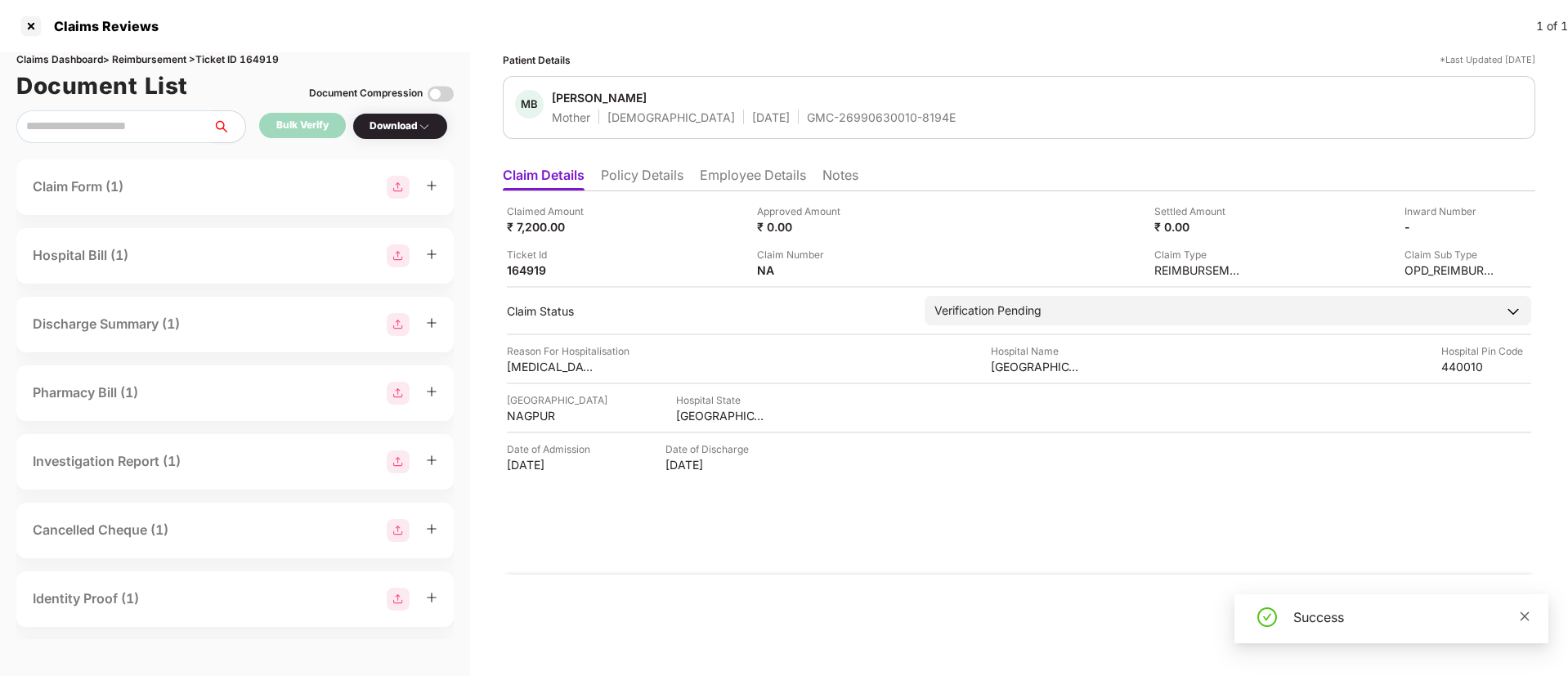
click at [1528, 613] on icon "close" at bounding box center [1525, 616] width 9 height 9
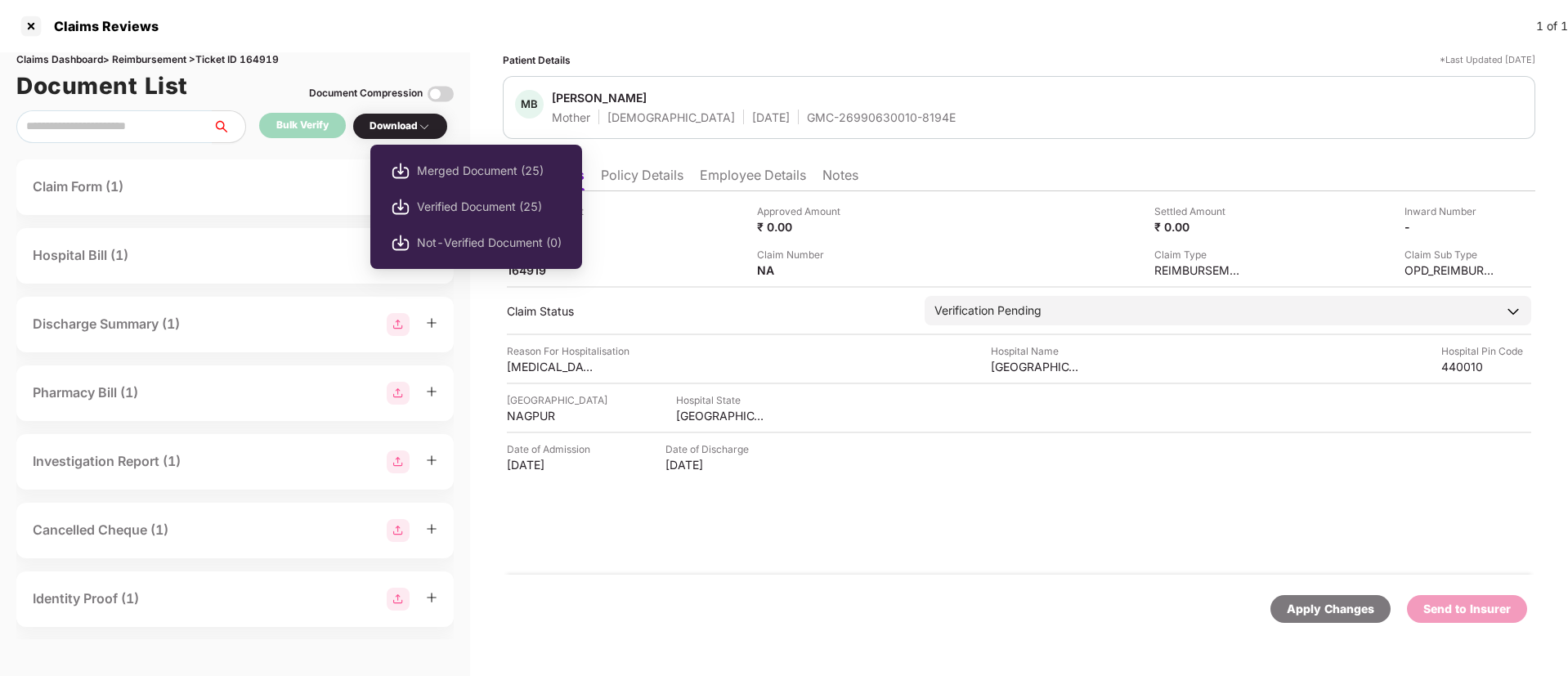
click at [402, 121] on div "Download" at bounding box center [400, 126] width 62 height 16
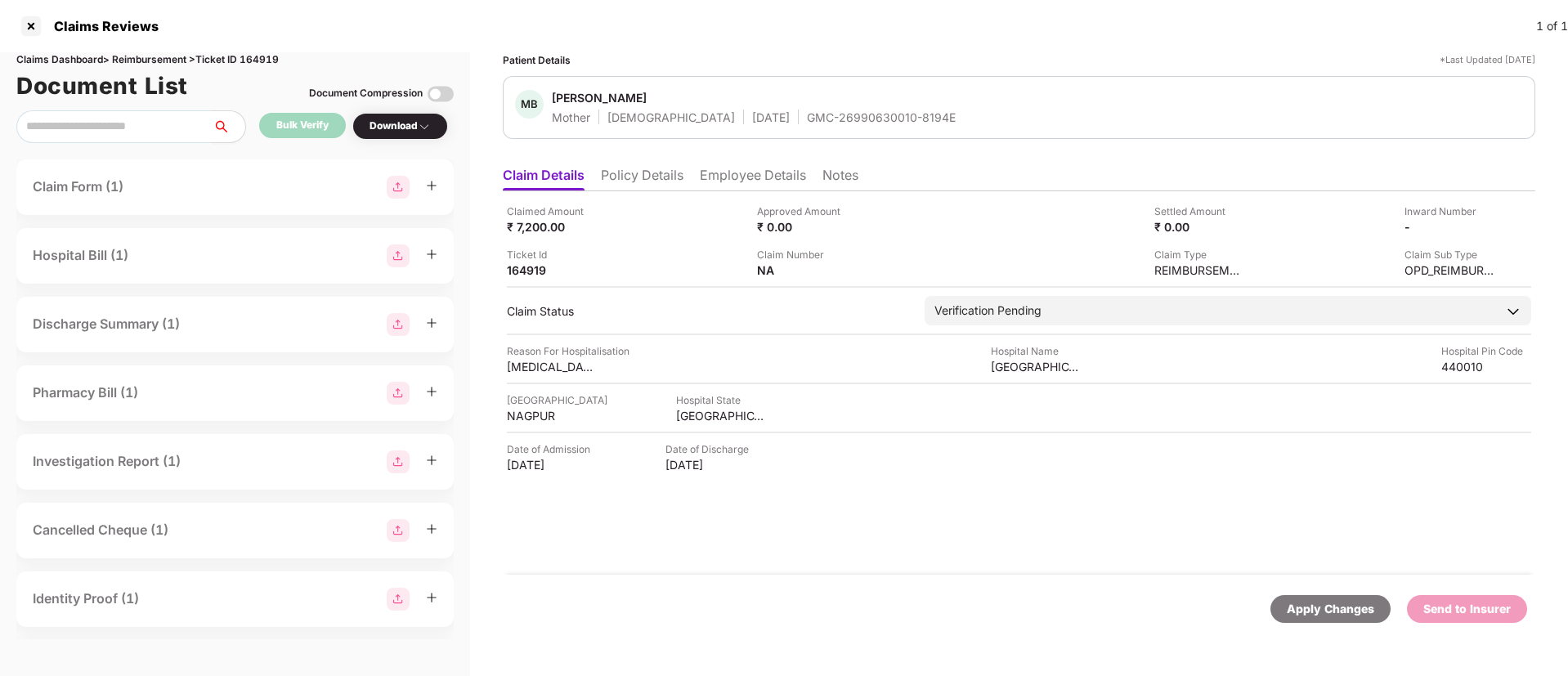
click at [402, 124] on div "Download" at bounding box center [400, 126] width 62 height 16
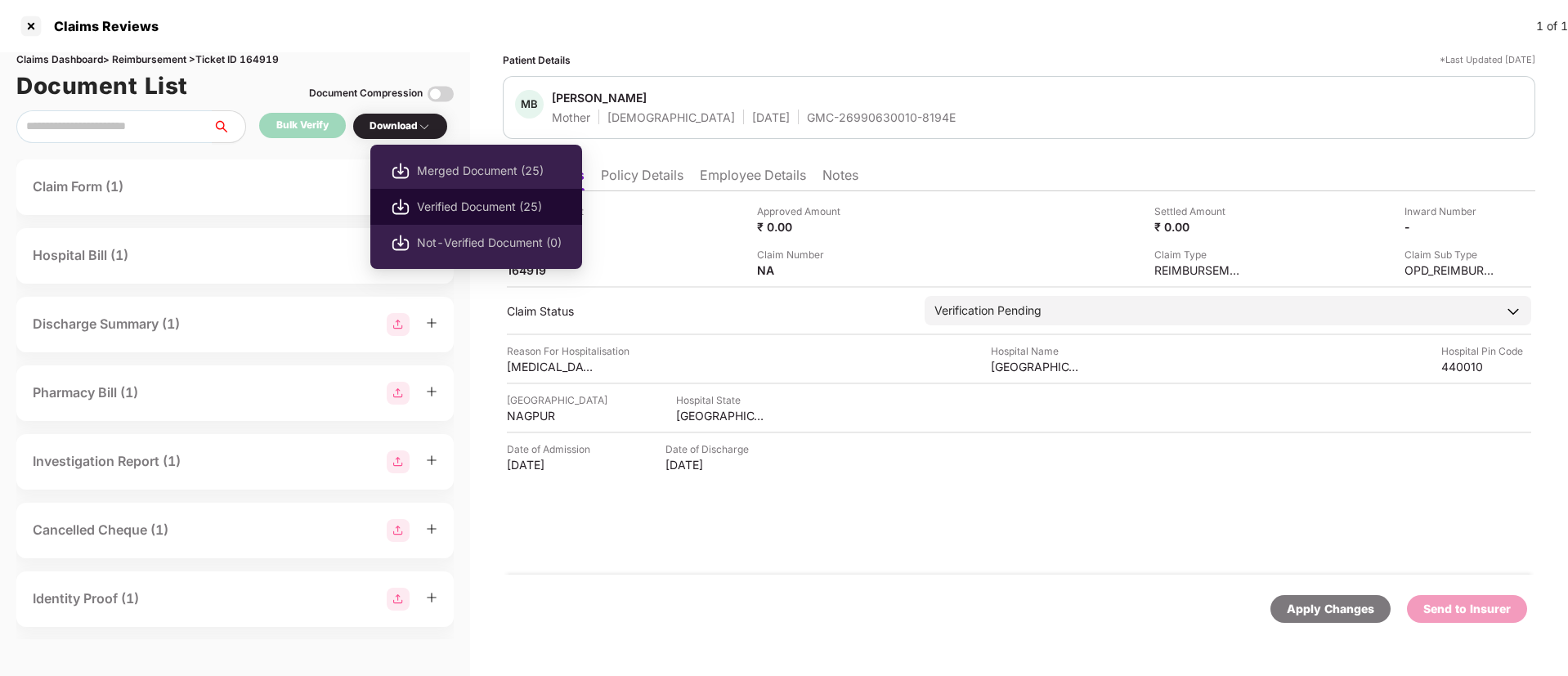
click at [457, 205] on span "Verified Document (25)" at bounding box center [488, 206] width 144 height 18
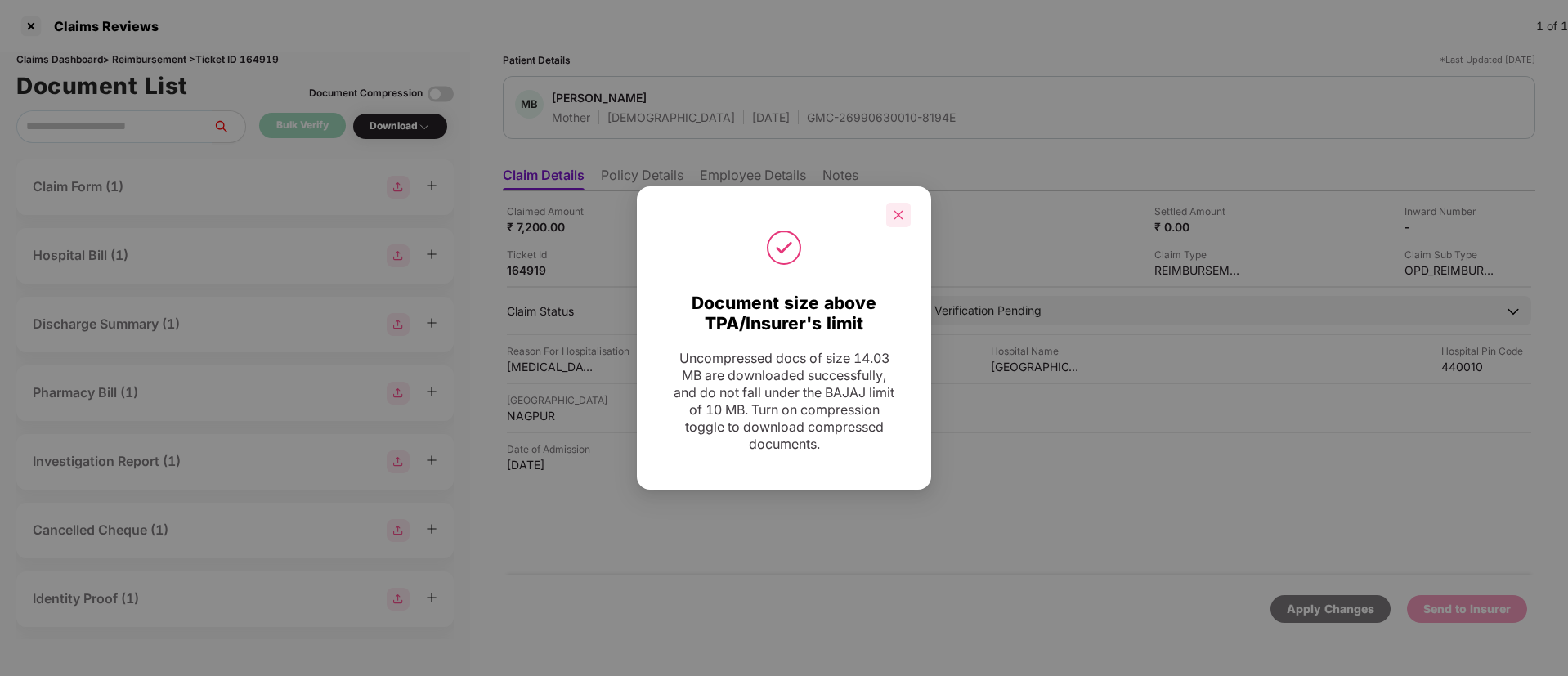
click at [893, 214] on icon "close" at bounding box center [899, 214] width 11 height 11
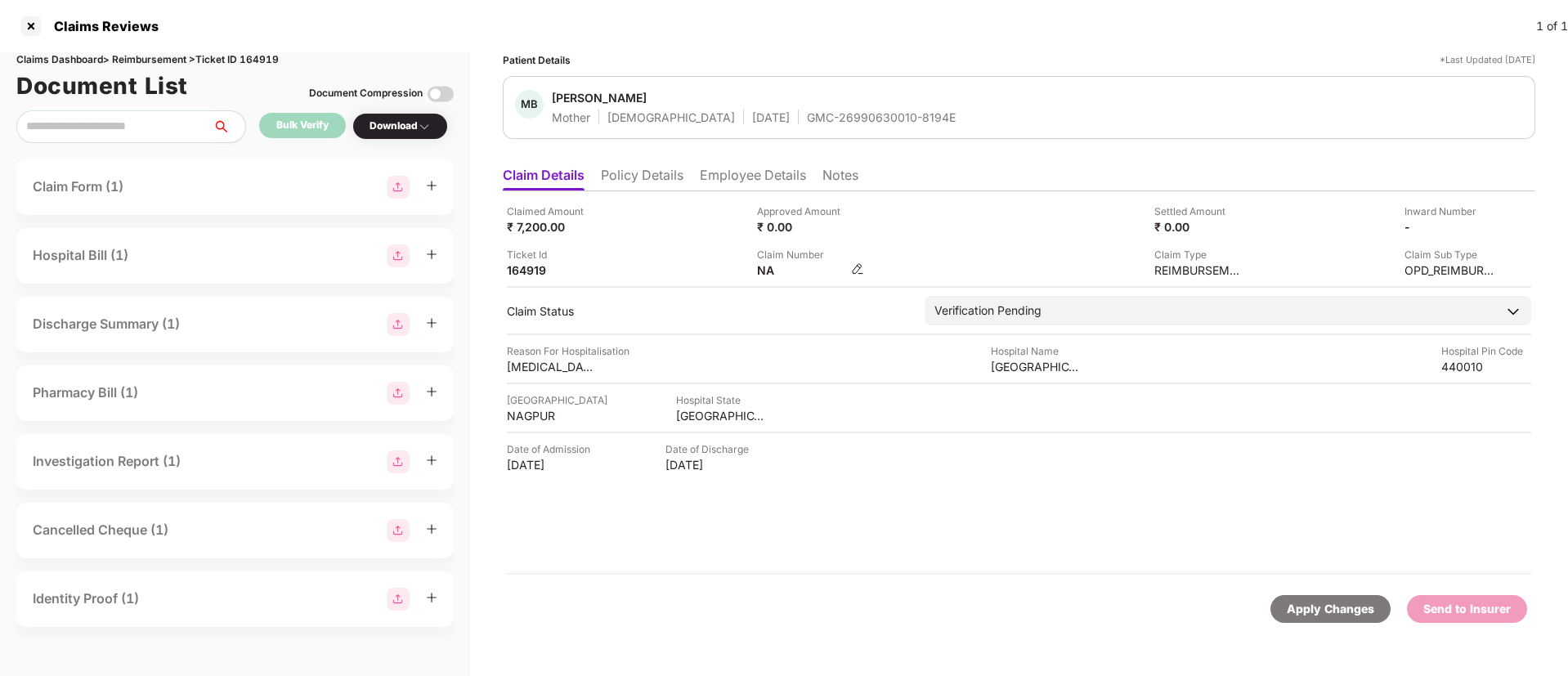
click at [855, 265] on img at bounding box center [858, 269] width 13 height 13
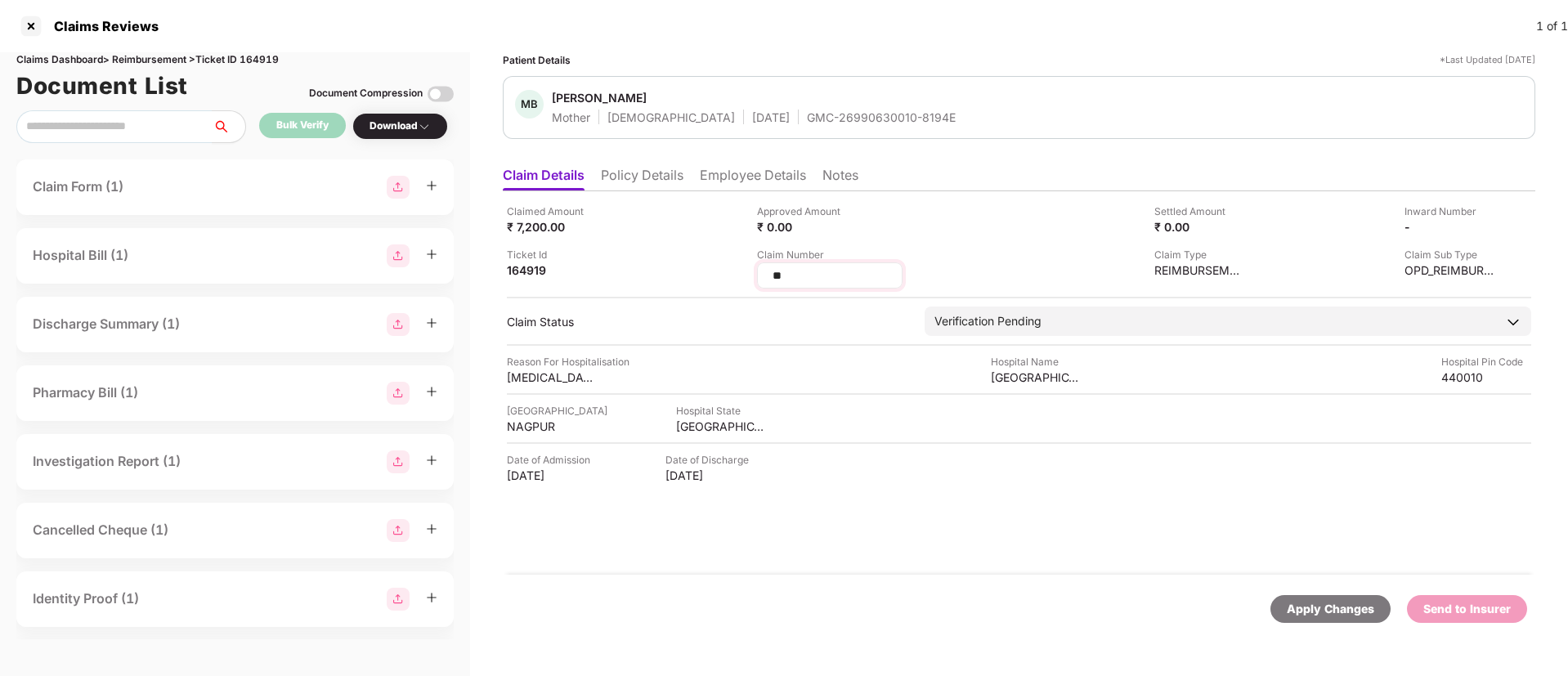
drag, startPoint x: 816, startPoint y: 271, endPoint x: 759, endPoint y: 275, distance: 57.1
click at [759, 275] on div "**" at bounding box center [830, 275] width 145 height 26
type input "**********"
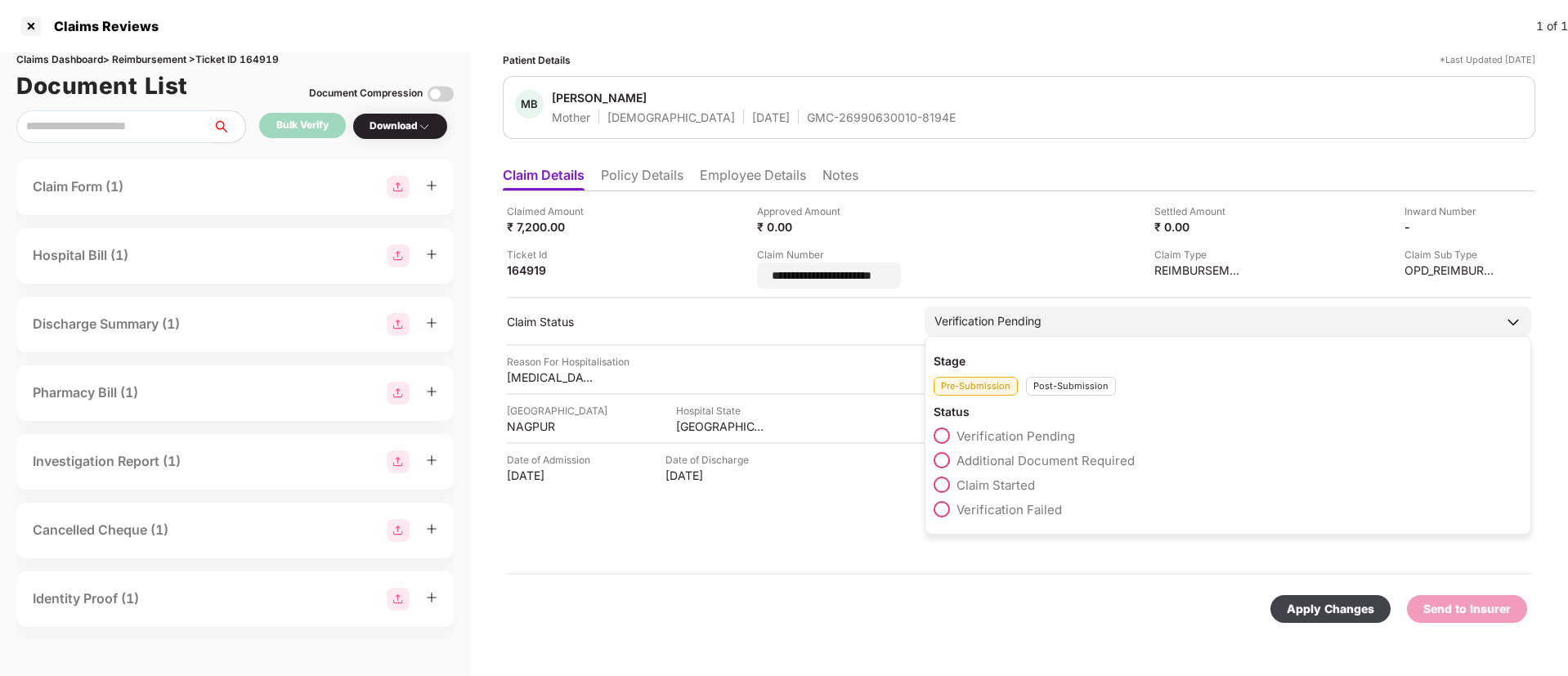
click at [1074, 383] on div "Post-Submission" at bounding box center [1070, 386] width 89 height 19
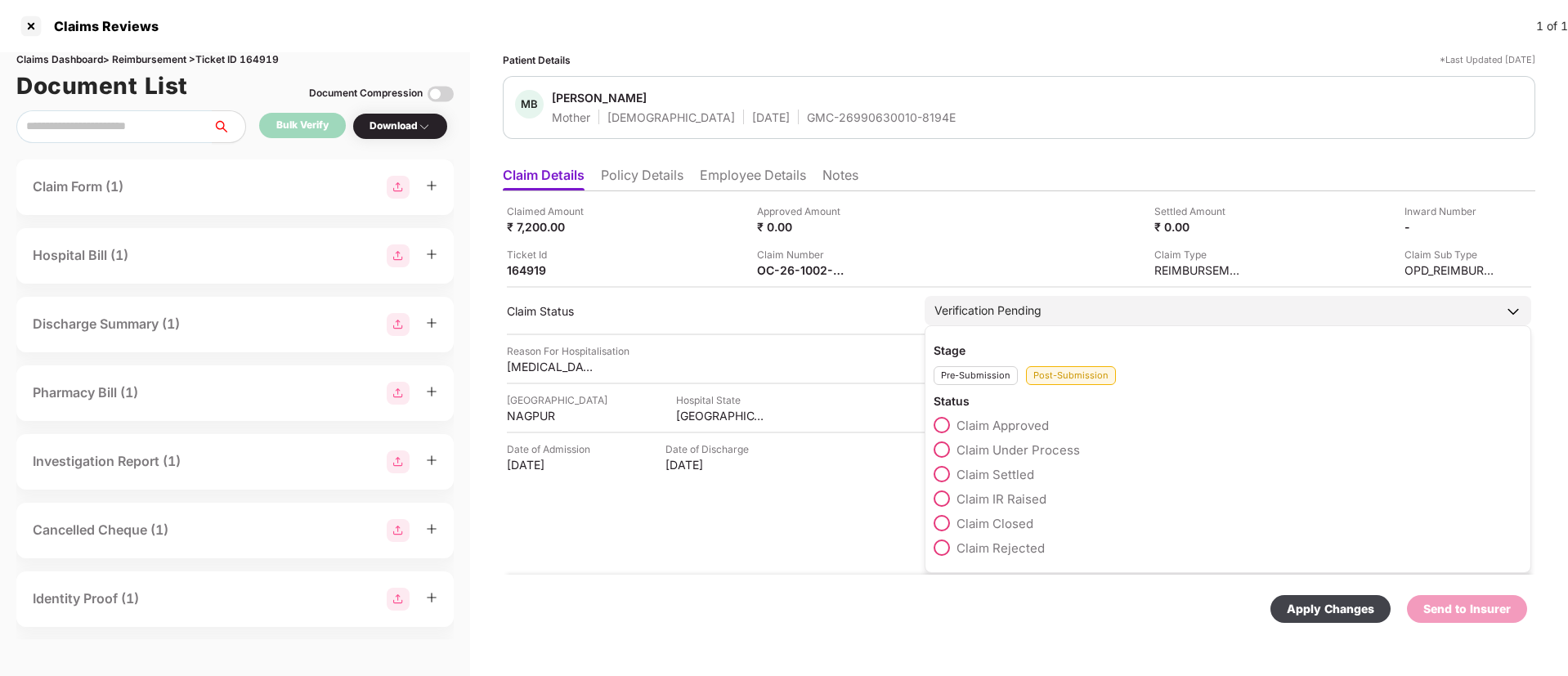
click at [944, 453] on span at bounding box center [942, 450] width 17 height 17
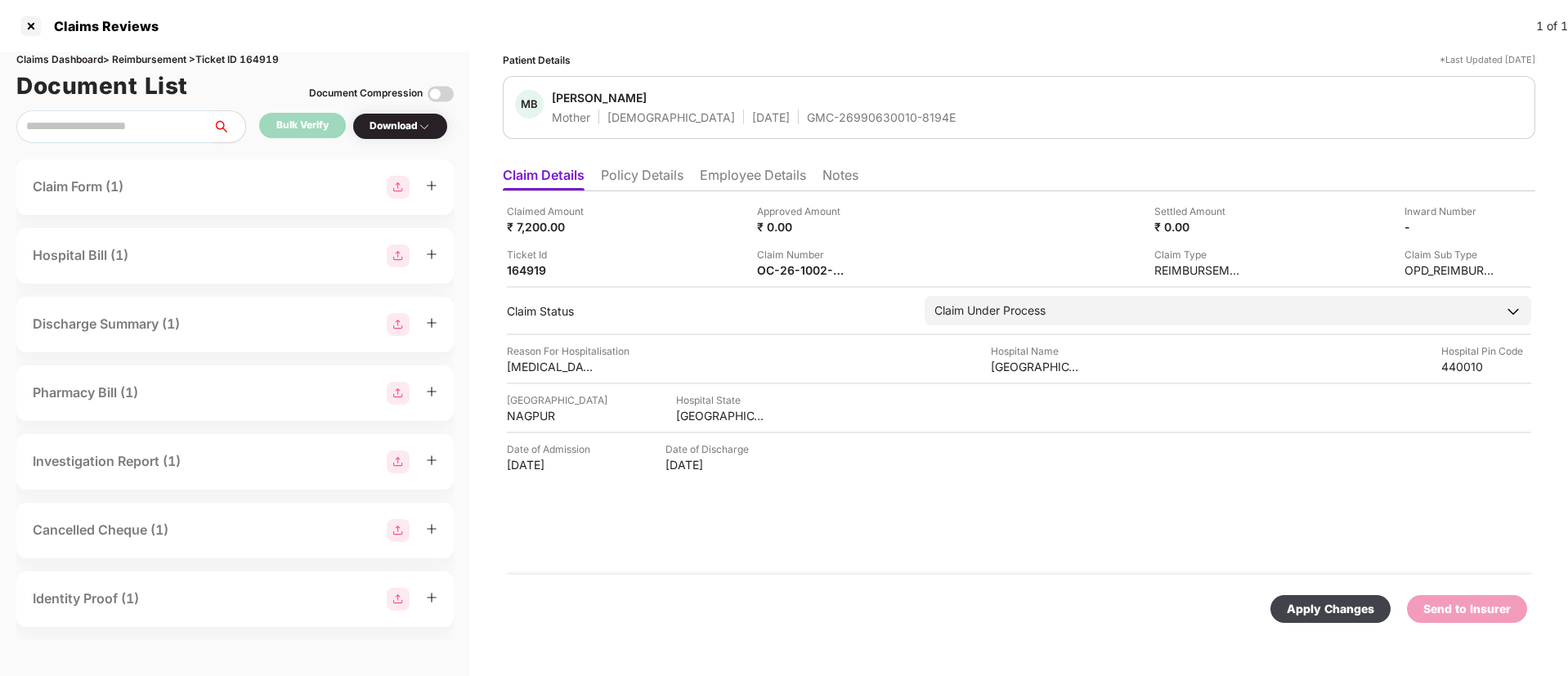
click at [1304, 601] on div "Apply Changes" at bounding box center [1330, 609] width 88 height 18
click at [31, 29] on div at bounding box center [31, 26] width 26 height 26
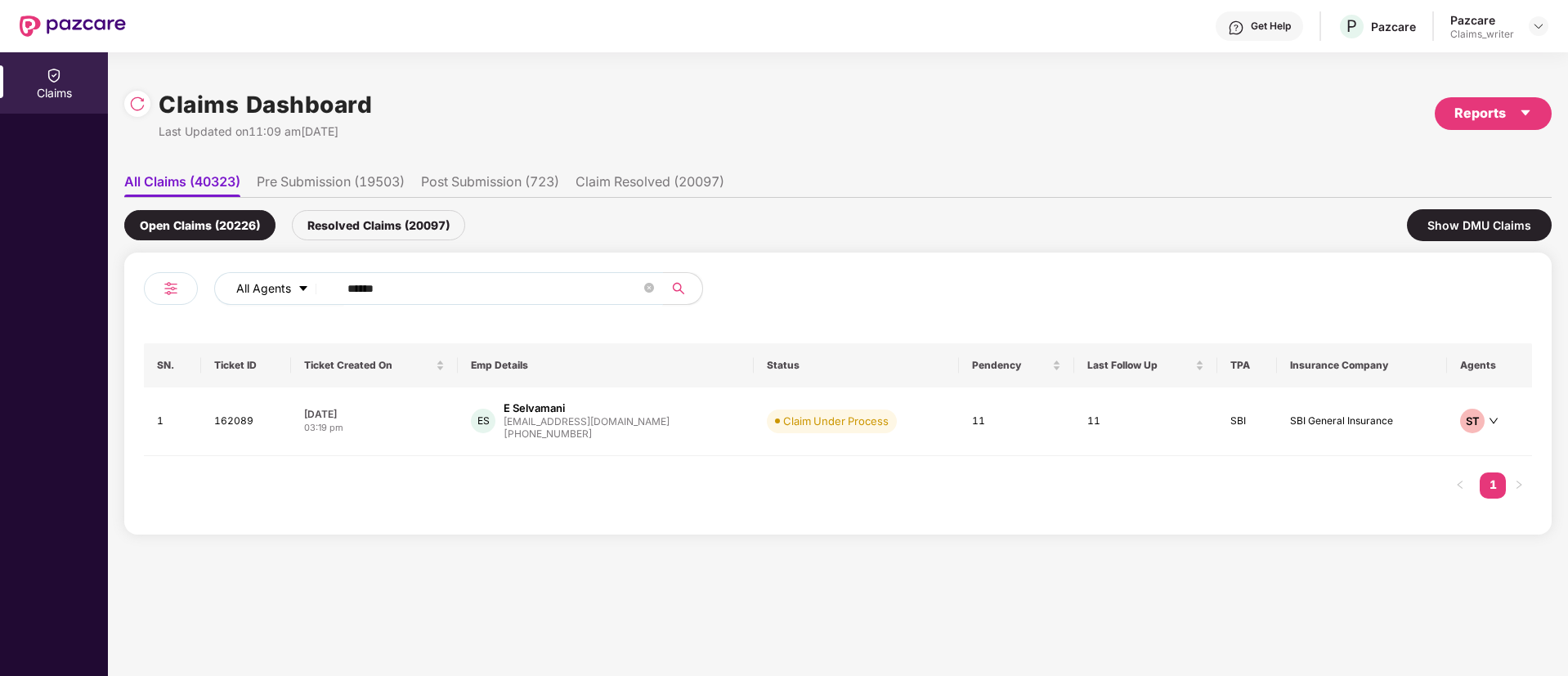
drag, startPoint x: 392, startPoint y: 296, endPoint x: 283, endPoint y: 283, distance: 109.8
click at [283, 283] on div "All Agents ******" at bounding box center [631, 288] width 833 height 33
paste input "text"
type input "******"
click at [227, 421] on td "162220" at bounding box center [245, 424] width 89 height 74
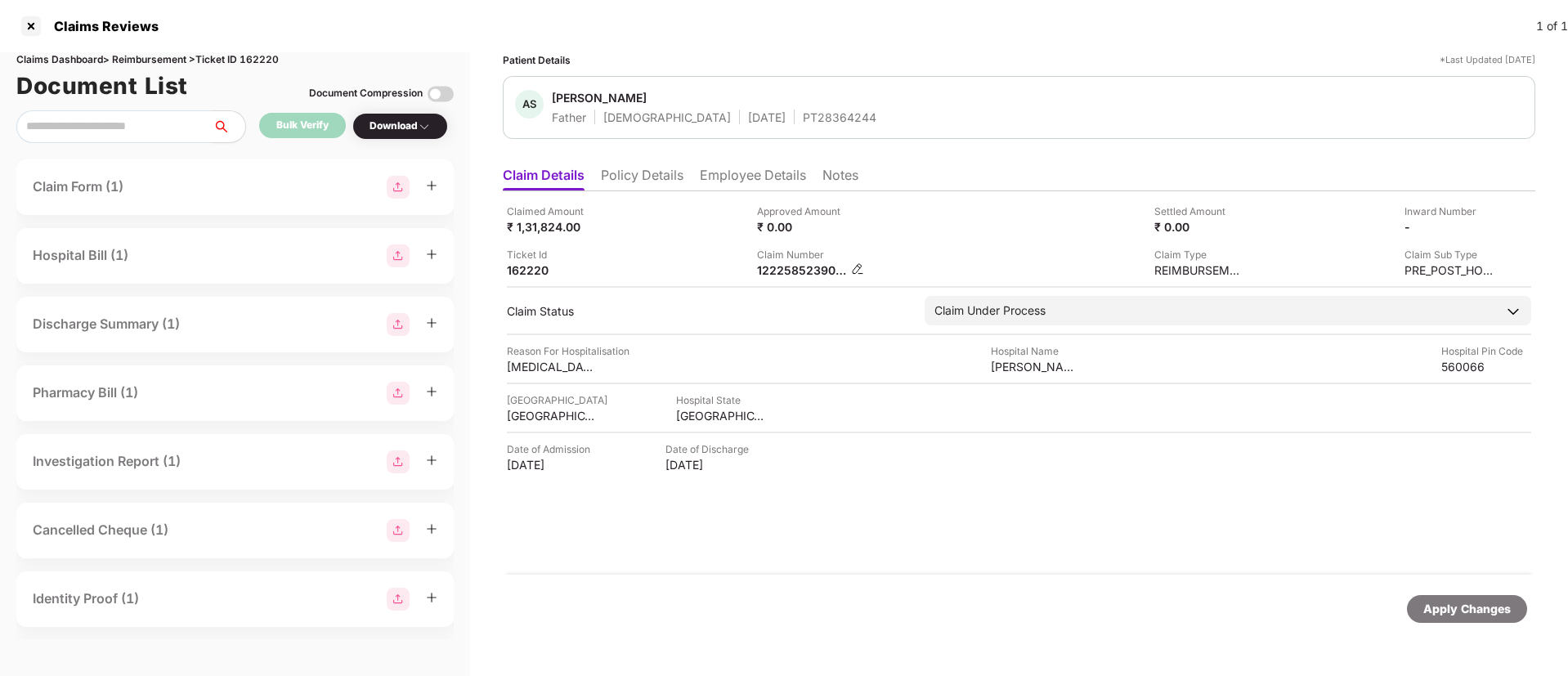
click at [856, 262] on img at bounding box center [858, 269] width 13 height 13
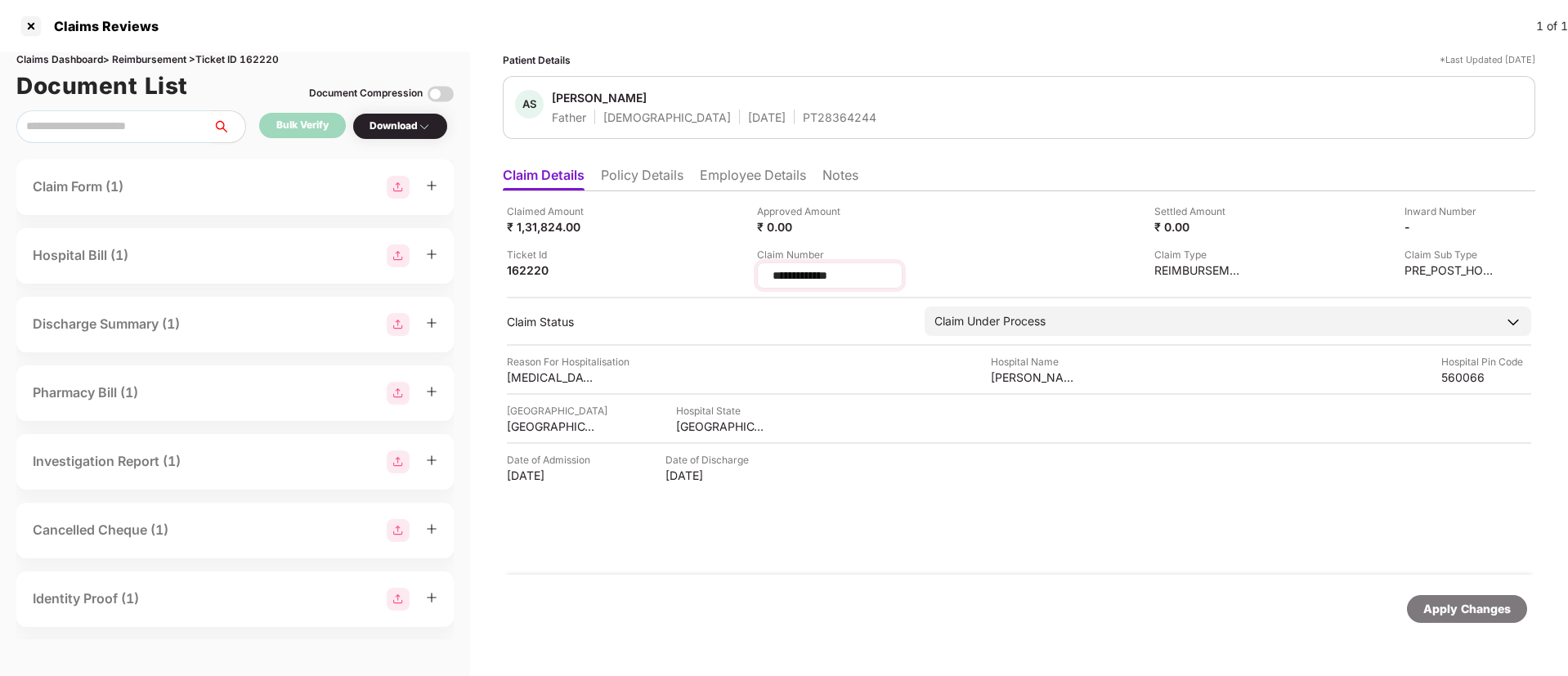
click at [828, 275] on input "**********" at bounding box center [830, 276] width 117 height 17
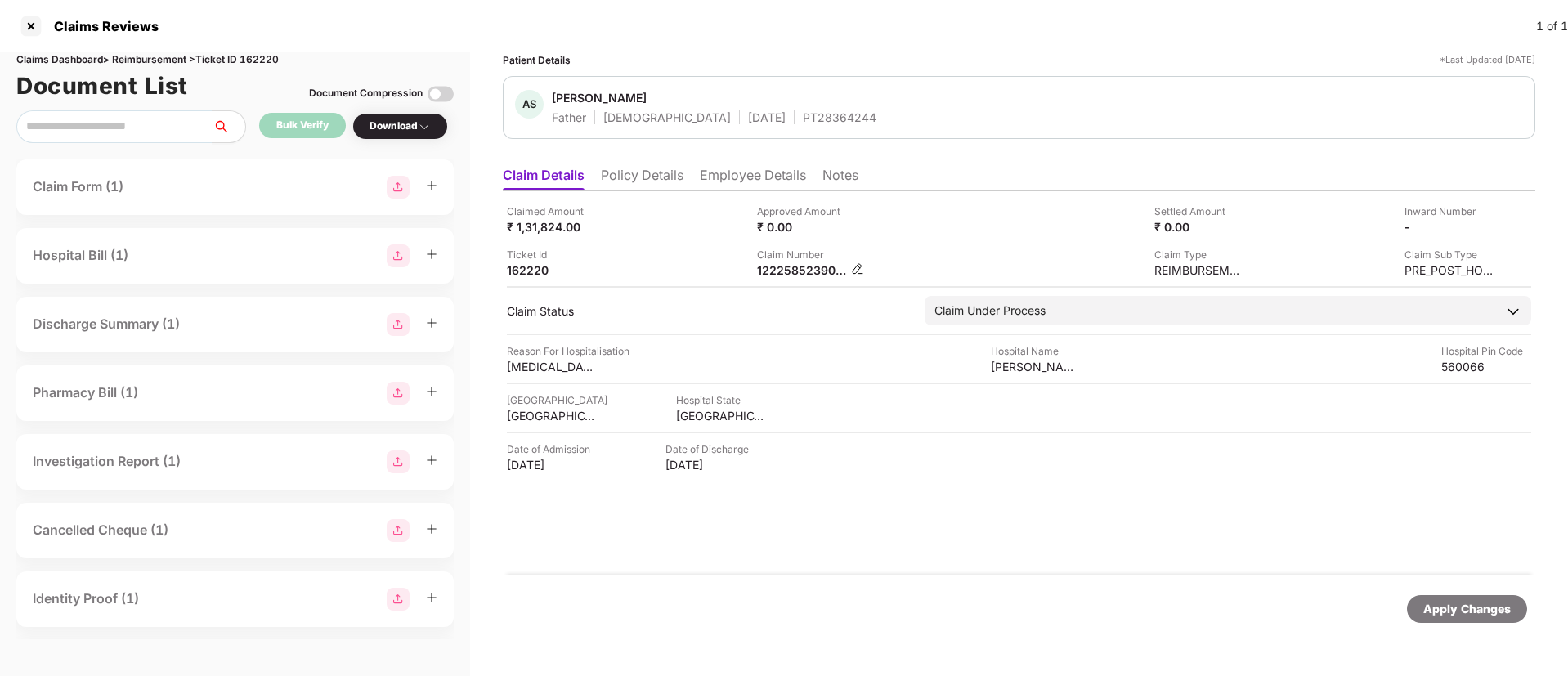
click at [863, 264] on img at bounding box center [858, 269] width 13 height 13
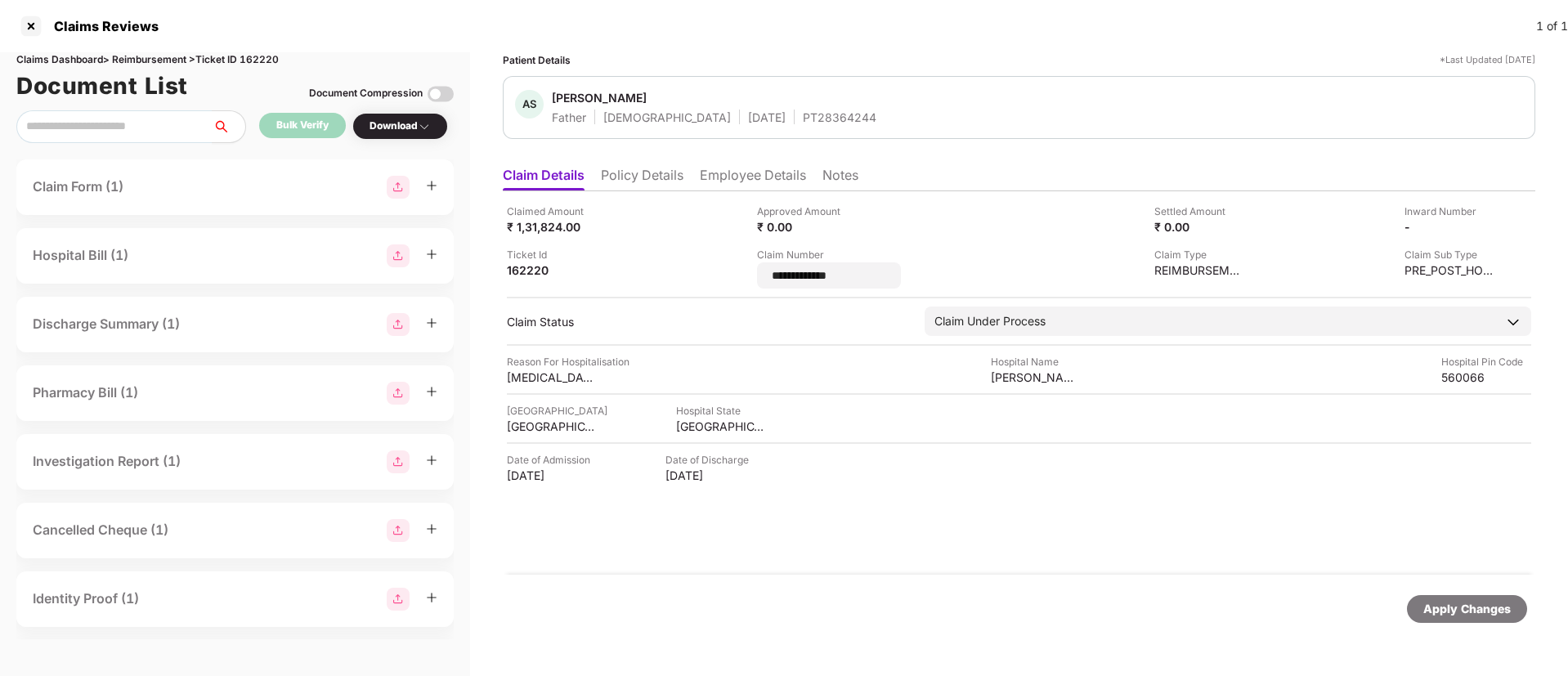
drag, startPoint x: 853, startPoint y: 278, endPoint x: 724, endPoint y: 278, distance: 129.0
click at [724, 278] on div "**********" at bounding box center [1019, 245] width 1025 height 85
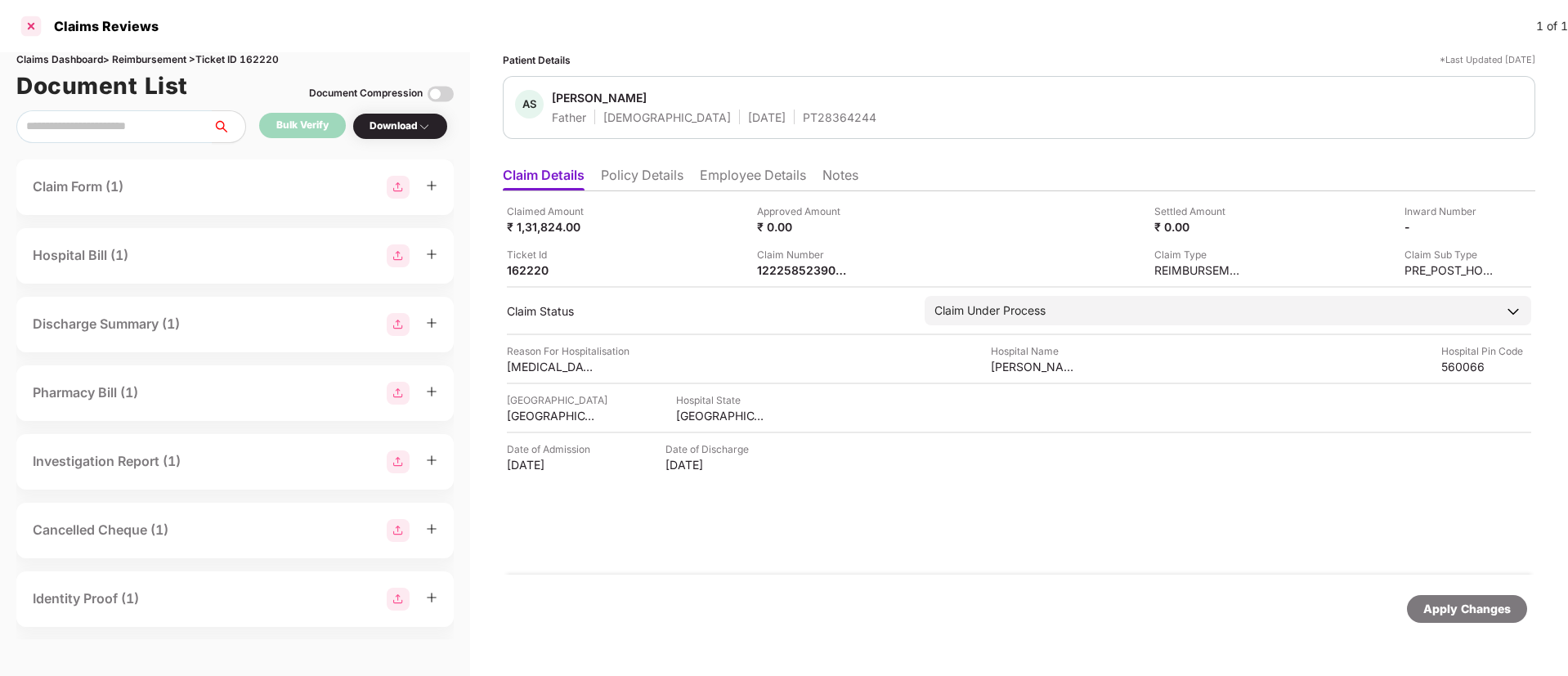
click at [30, 25] on div at bounding box center [31, 26] width 26 height 26
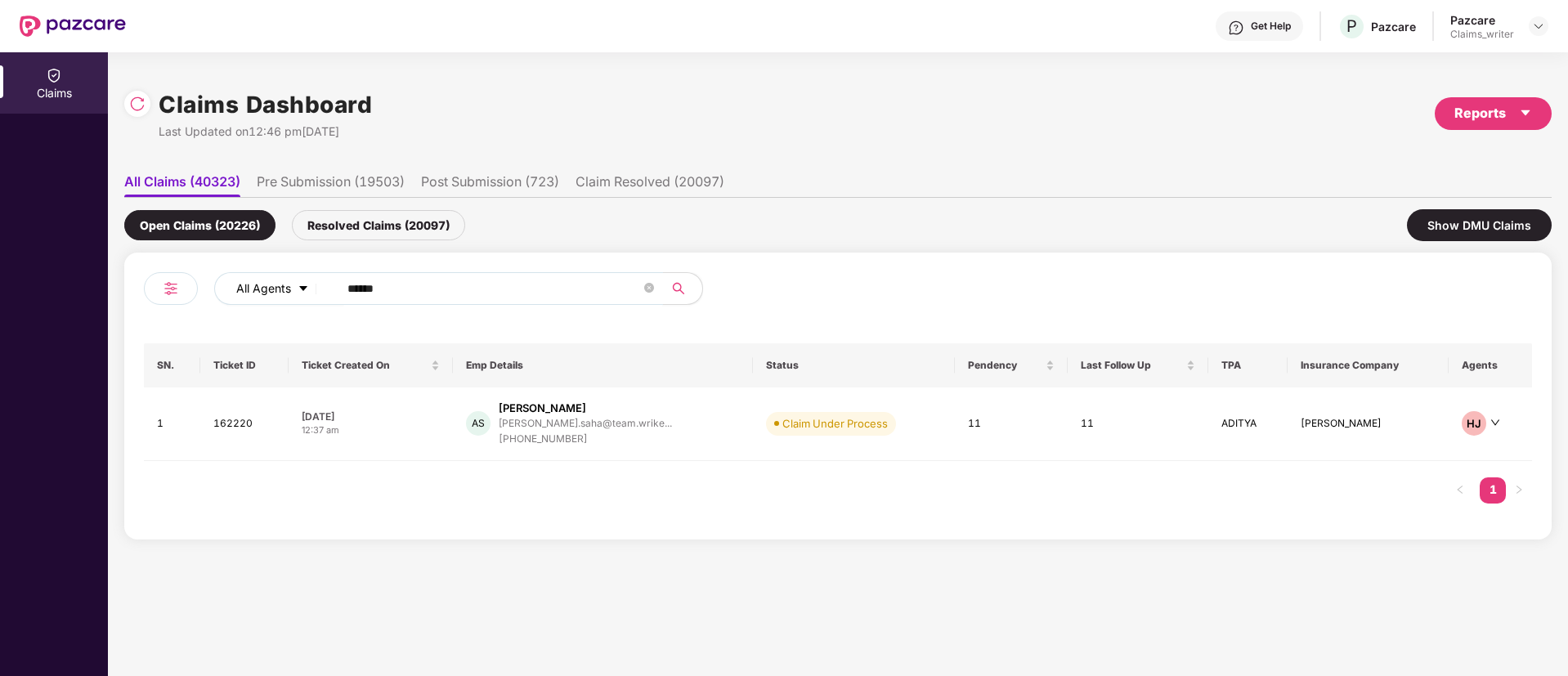
drag, startPoint x: 440, startPoint y: 290, endPoint x: 306, endPoint y: 299, distance: 134.3
click at [306, 299] on div "All Agents ******" at bounding box center [631, 288] width 833 height 33
paste input "text"
type input "******"
click at [242, 422] on td "160460" at bounding box center [248, 424] width 91 height 74
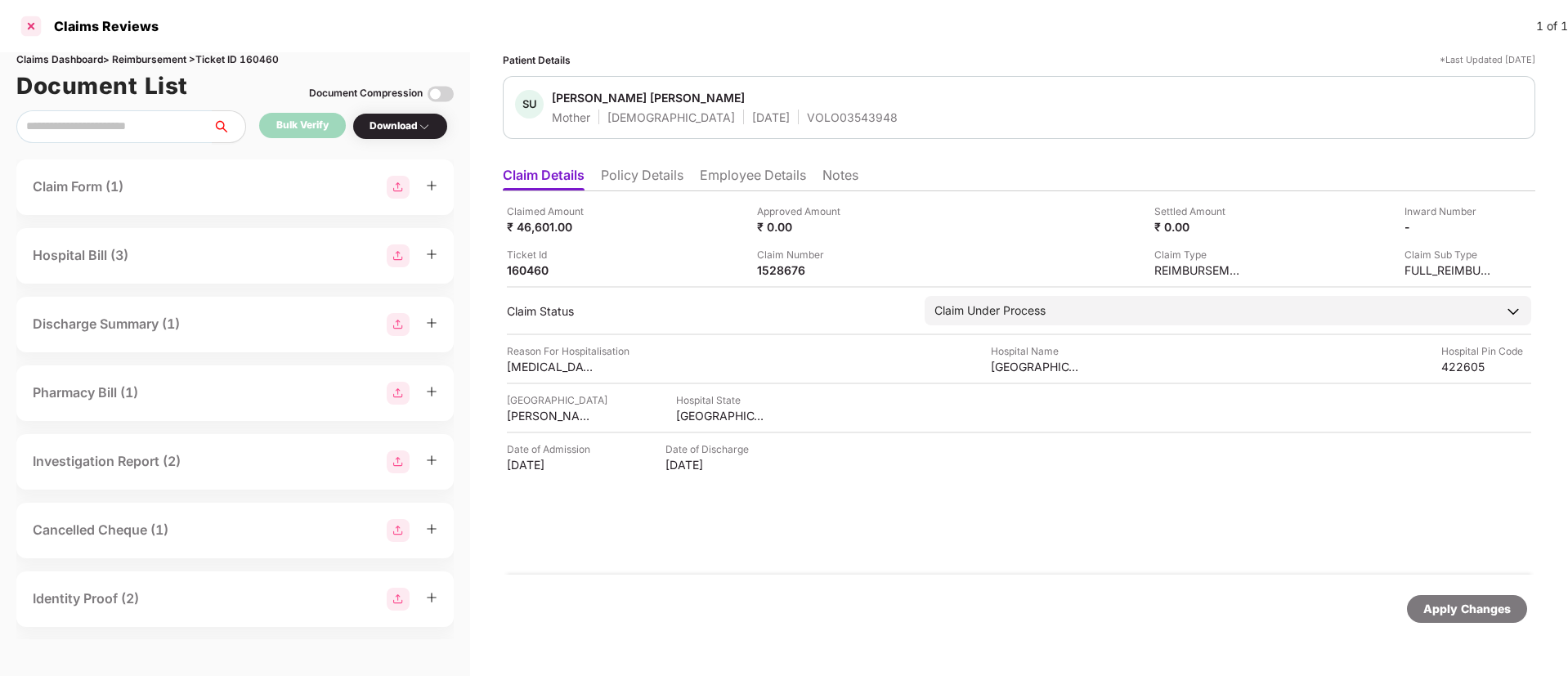
click at [32, 30] on div at bounding box center [31, 26] width 26 height 26
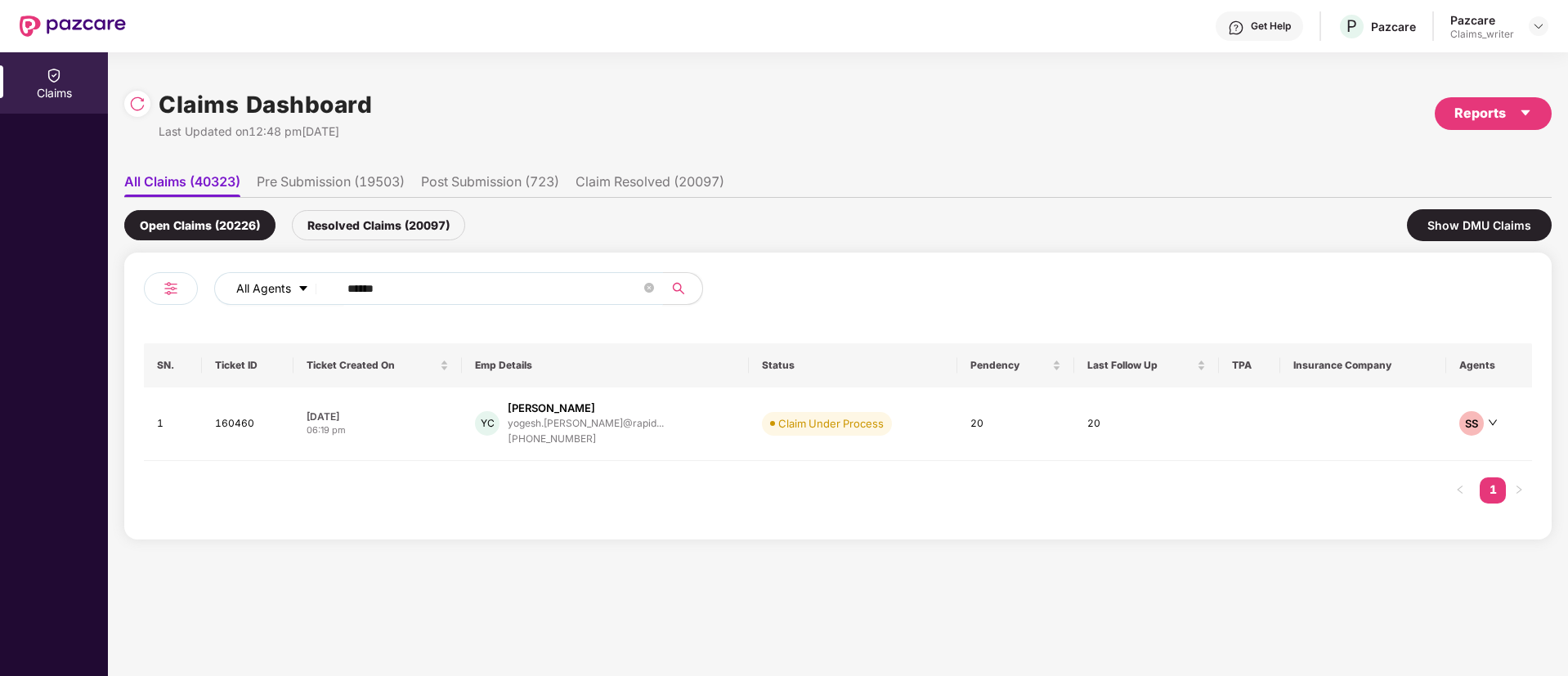
drag, startPoint x: 408, startPoint y: 285, endPoint x: 283, endPoint y: 292, distance: 125.2
click at [283, 292] on div "All Agents ******" at bounding box center [631, 288] width 833 height 33
paste input "text"
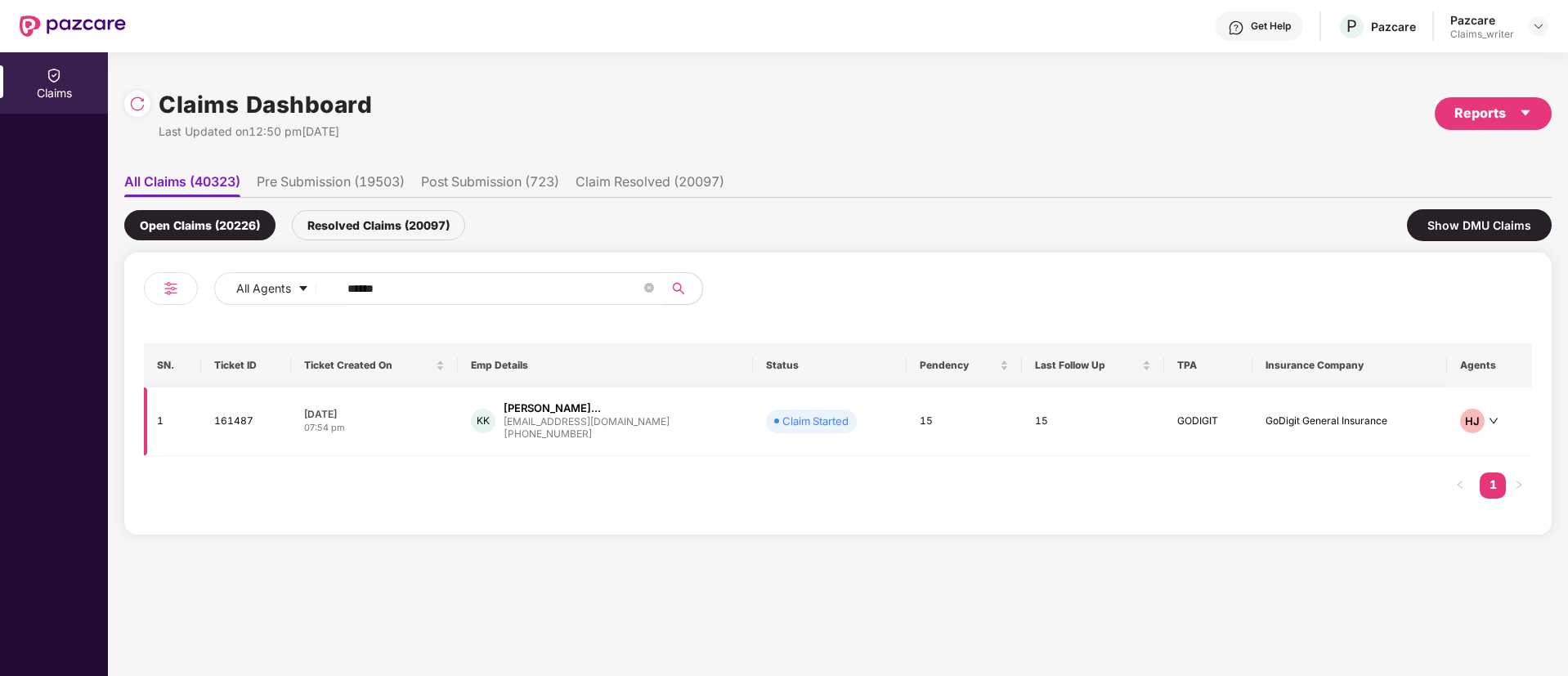
type input "******"
click at [236, 423] on td "161487" at bounding box center [246, 422] width 89 height 69
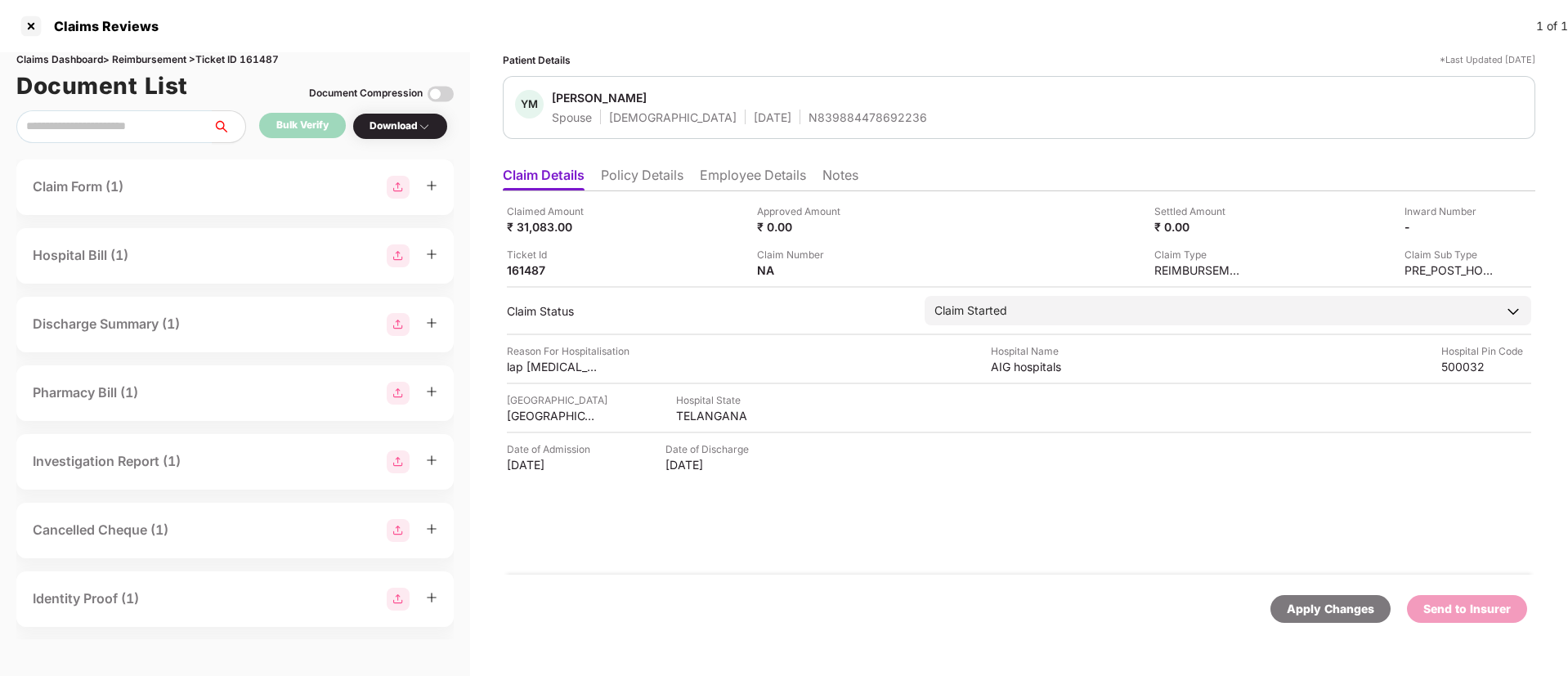
click at [625, 176] on li "Policy Details" at bounding box center [642, 178] width 83 height 23
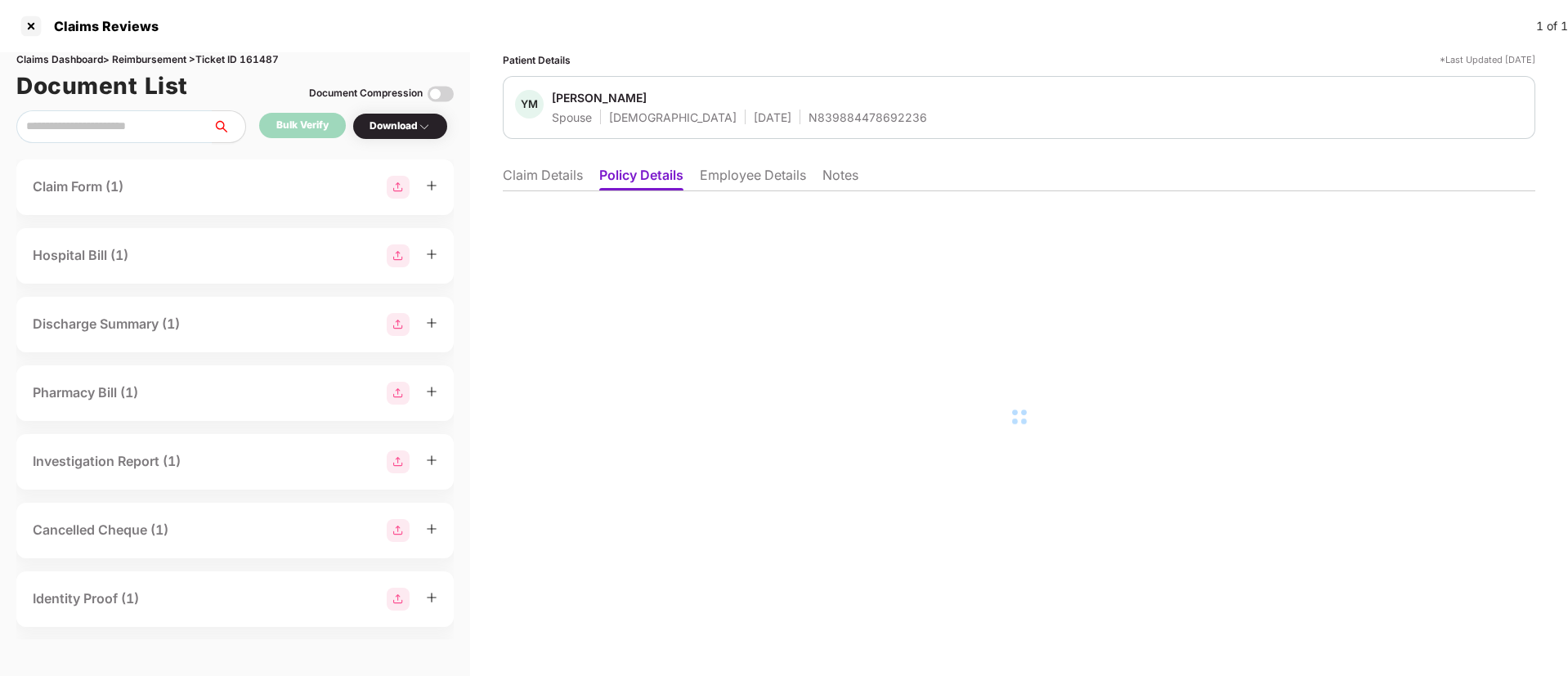
click at [561, 176] on li "Claim Details" at bounding box center [543, 178] width 80 height 23
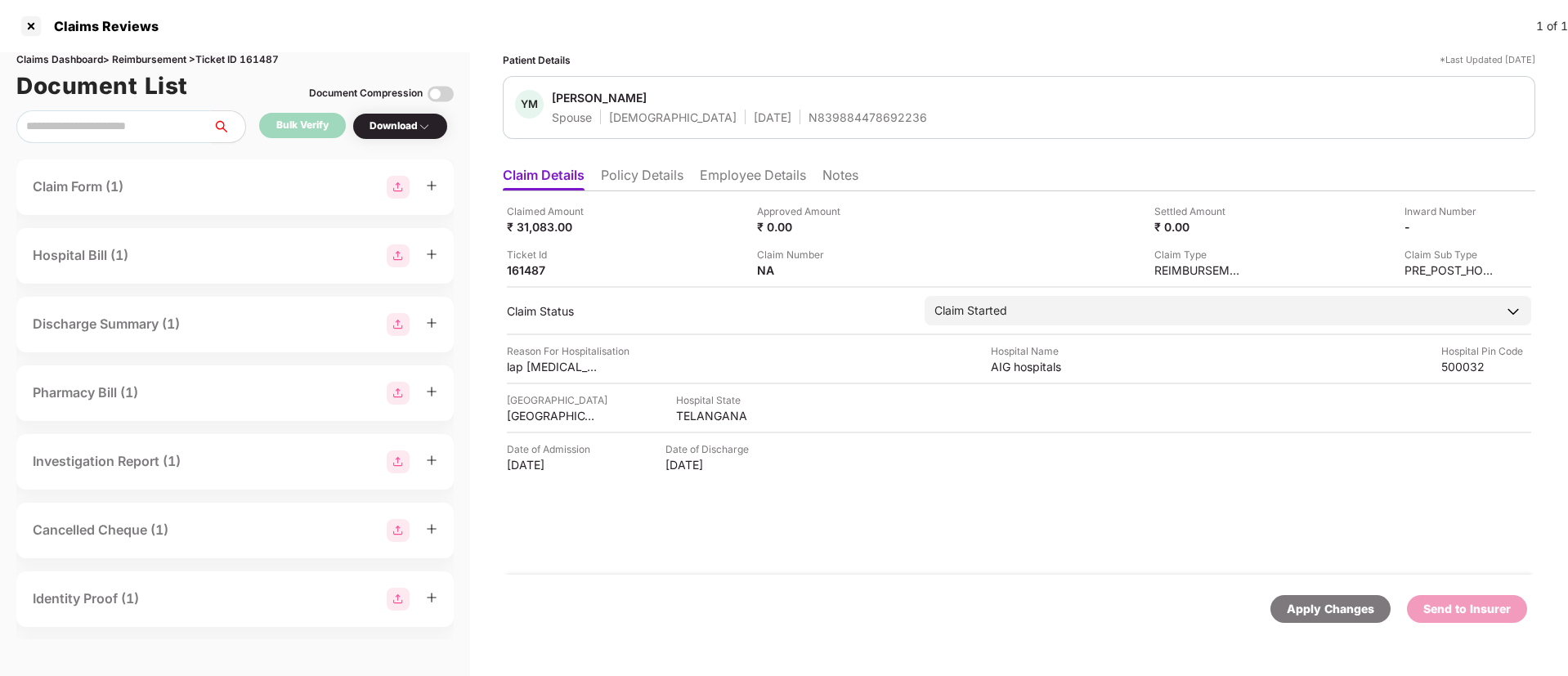
click at [630, 178] on li "Policy Details" at bounding box center [642, 178] width 83 height 23
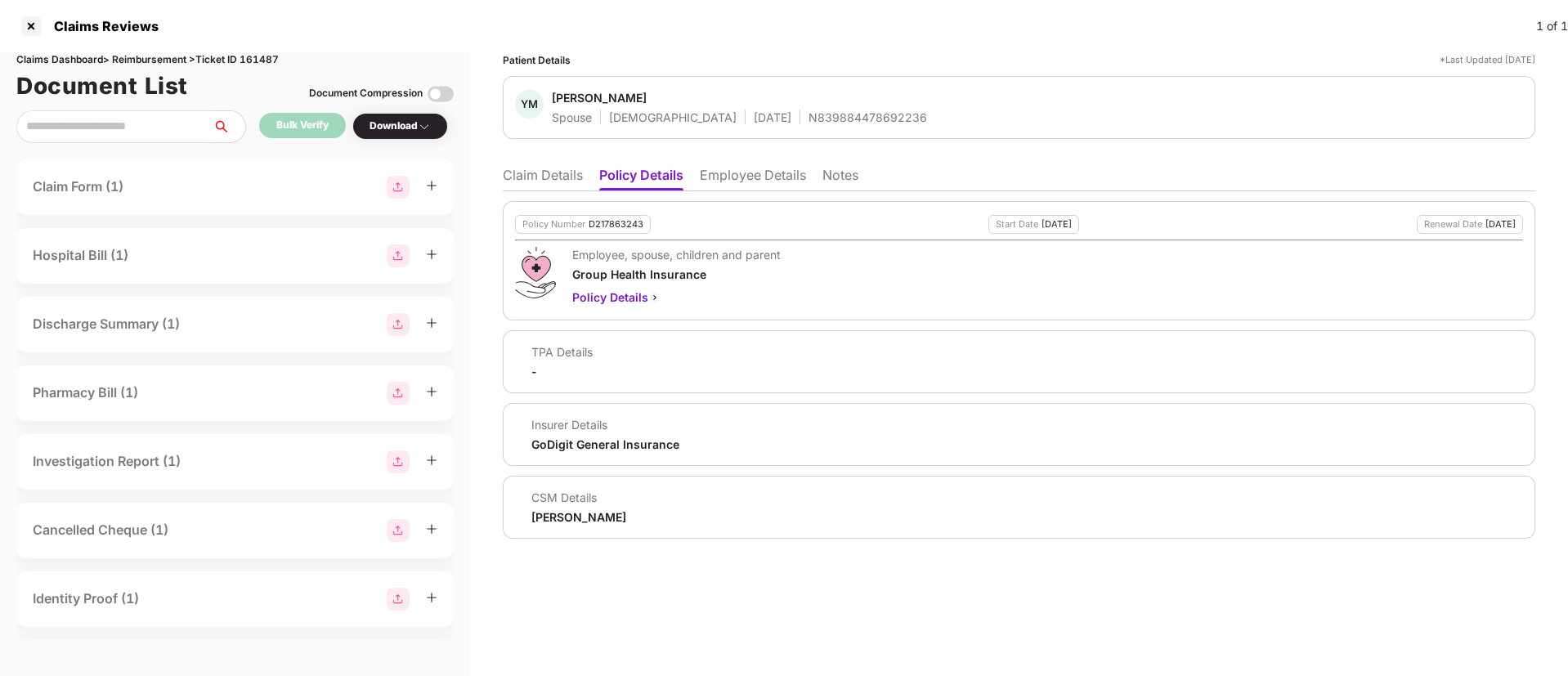
click at [553, 176] on li "Claim Details" at bounding box center [543, 178] width 80 height 23
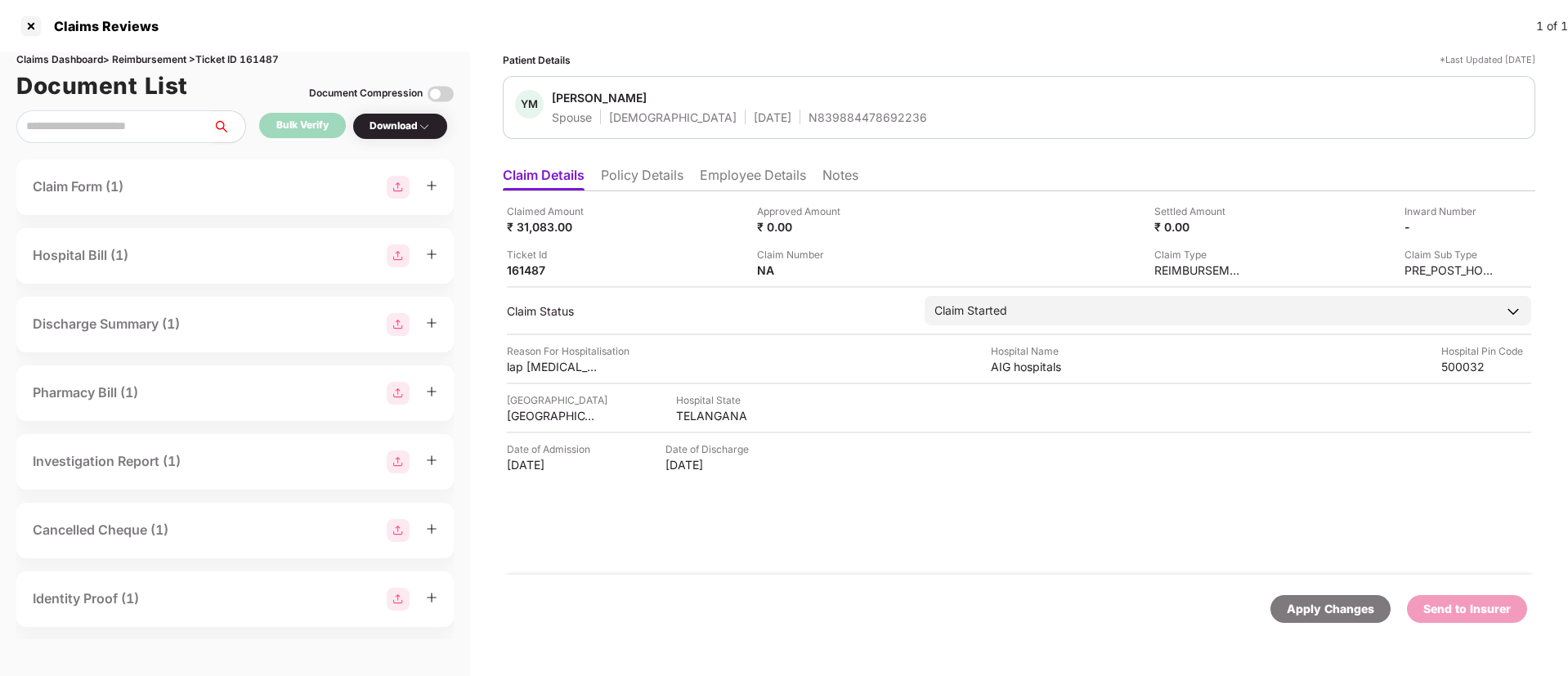
click at [640, 175] on li "Policy Details" at bounding box center [642, 178] width 83 height 23
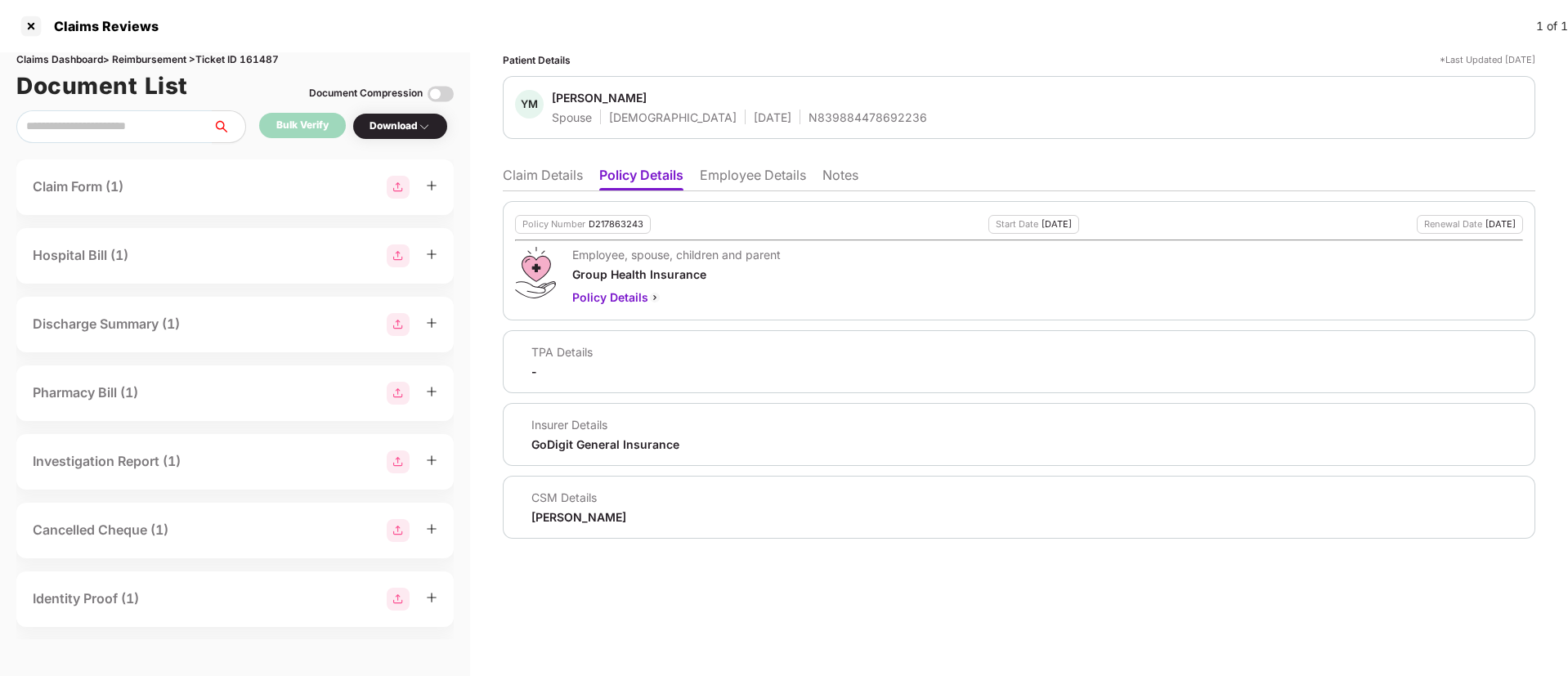
click at [561, 175] on li "Claim Details" at bounding box center [543, 178] width 80 height 23
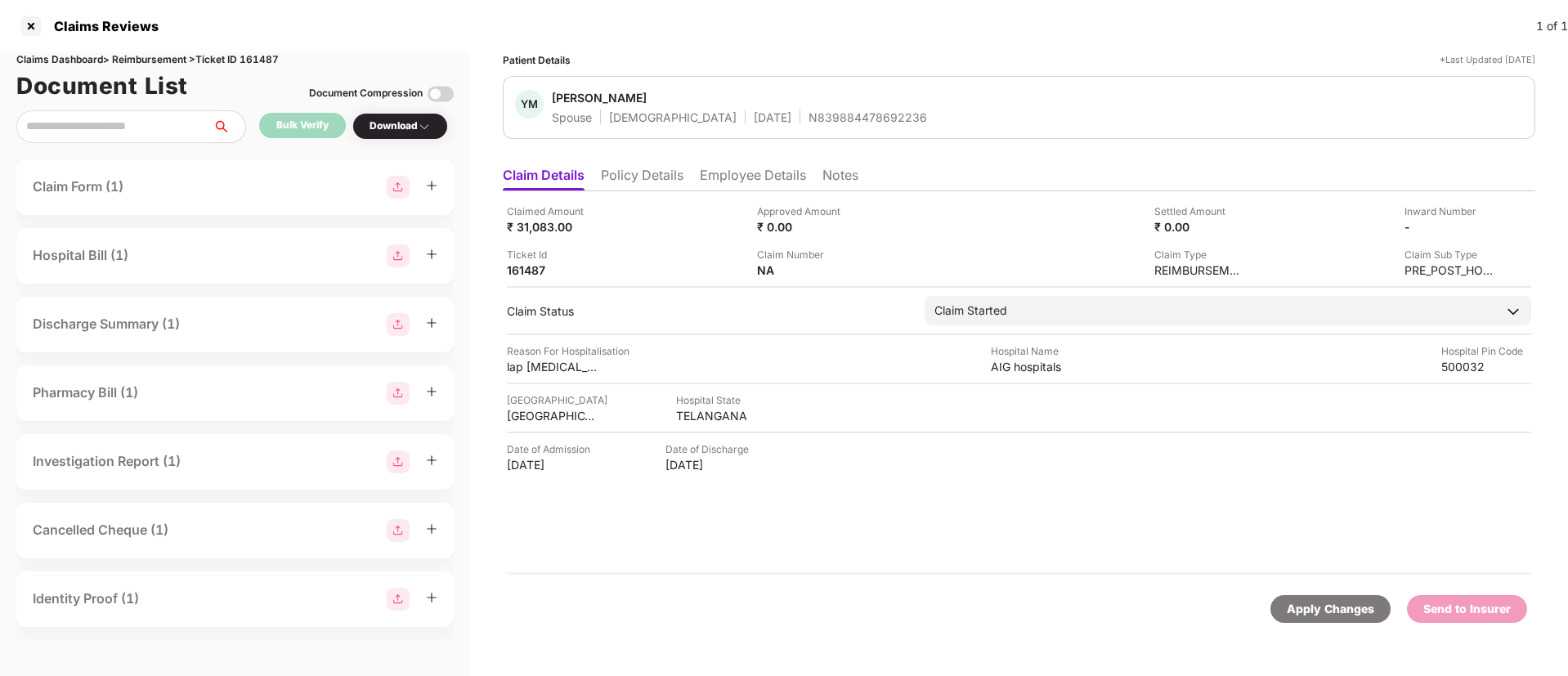
click at [608, 173] on li "Policy Details" at bounding box center [642, 178] width 83 height 23
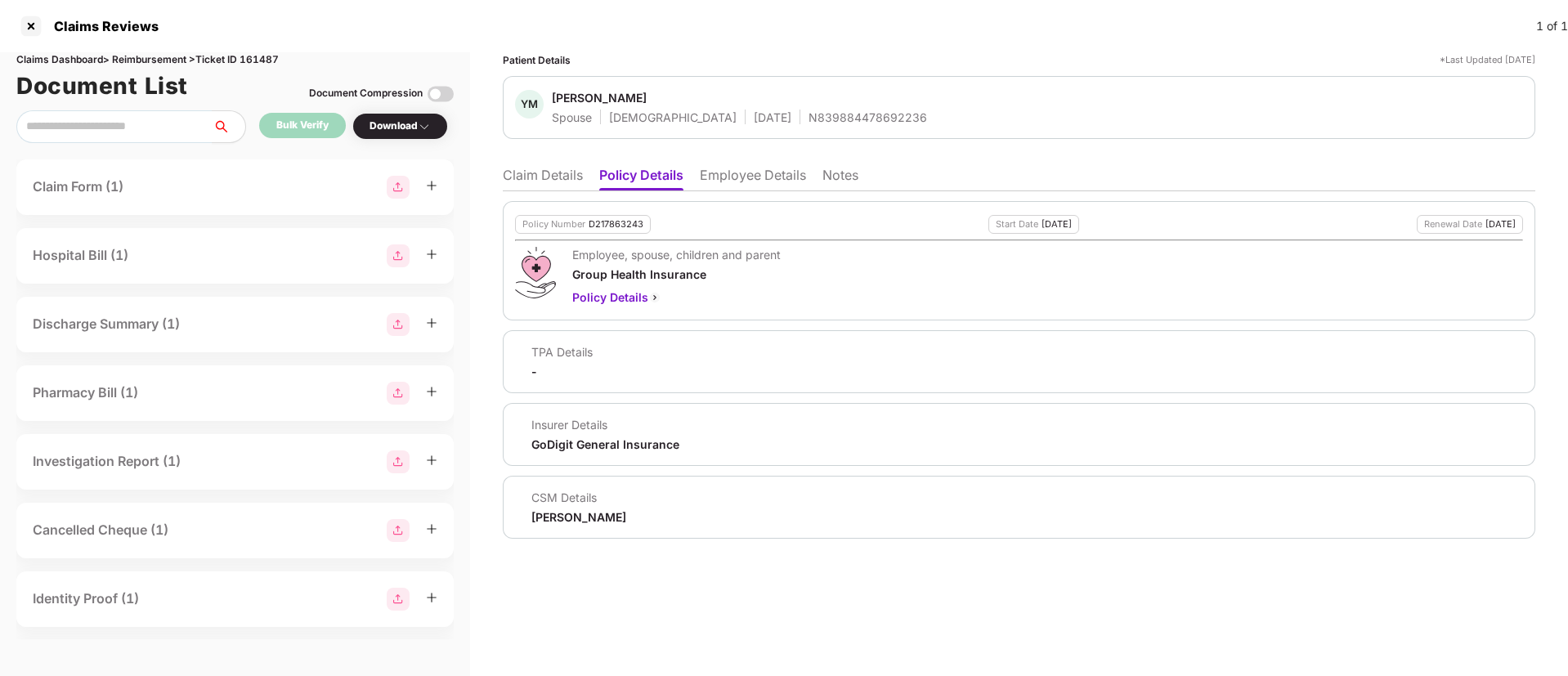
click at [561, 178] on li "Claim Details" at bounding box center [543, 178] width 80 height 23
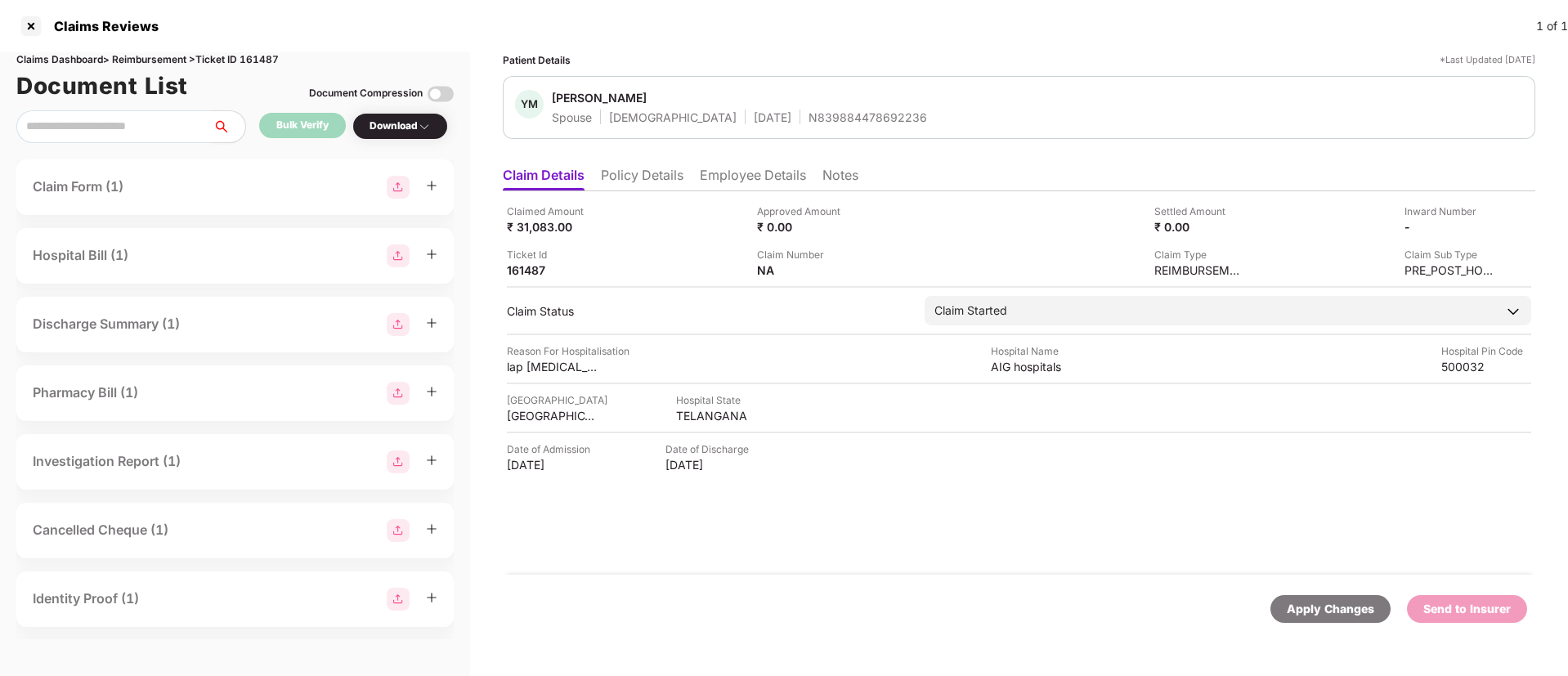
click at [632, 174] on li "Policy Details" at bounding box center [642, 178] width 83 height 23
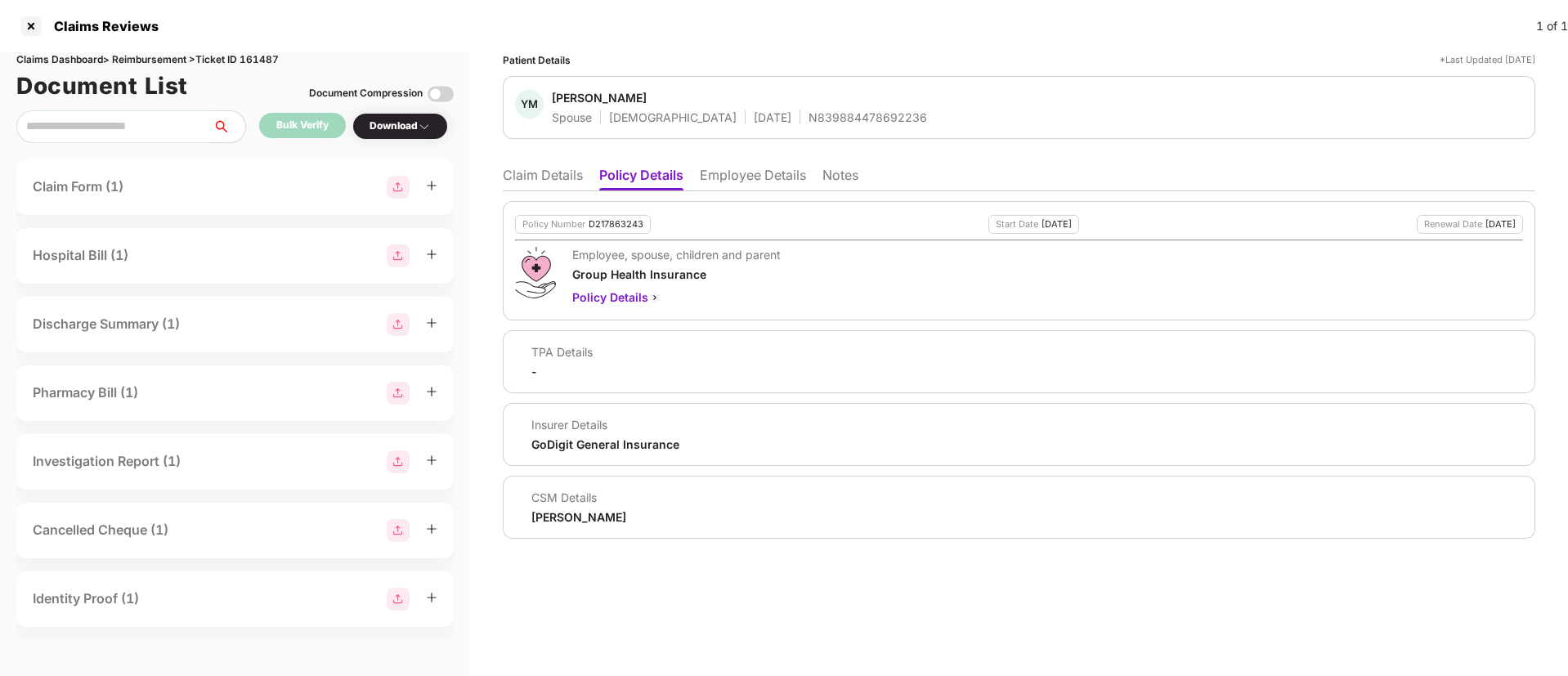
click at [557, 178] on li "Claim Details" at bounding box center [543, 178] width 80 height 23
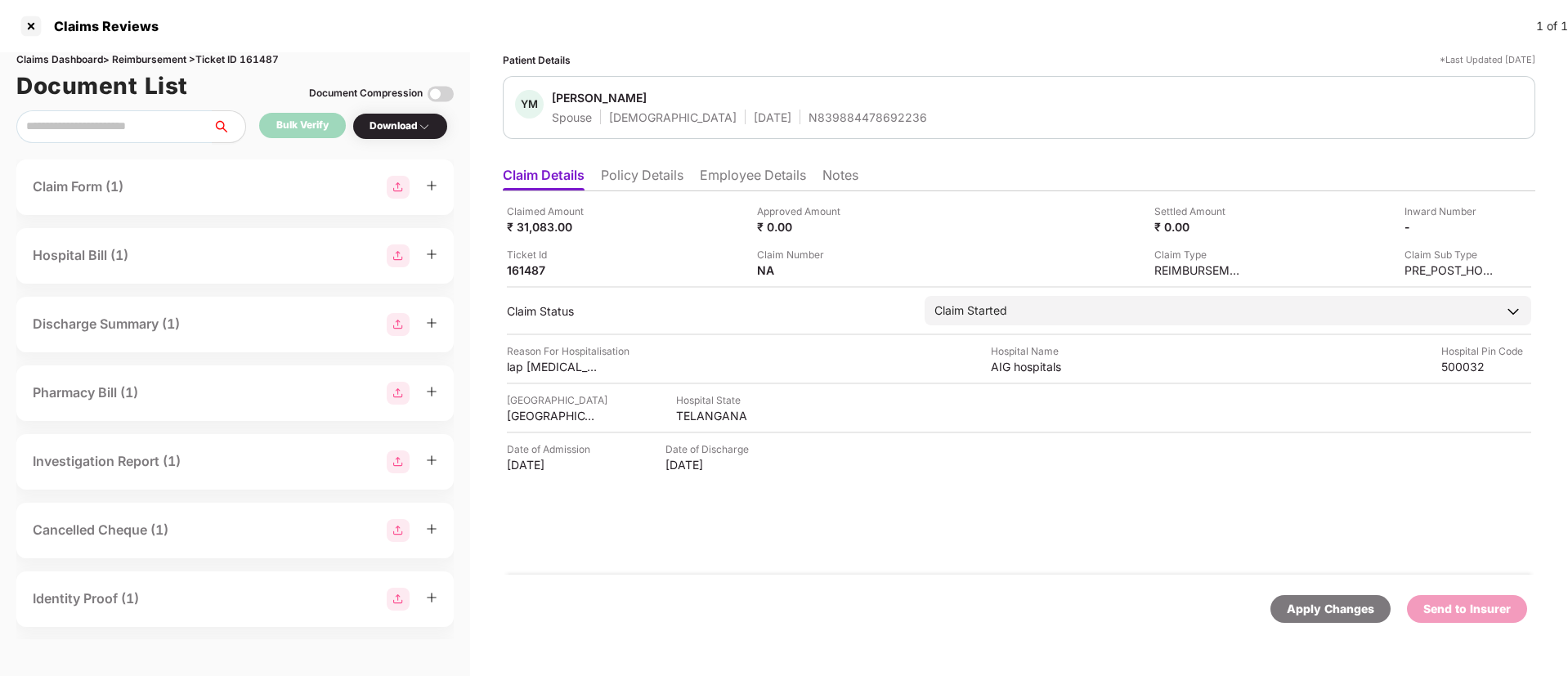
click at [397, 122] on div "Download" at bounding box center [400, 126] width 62 height 16
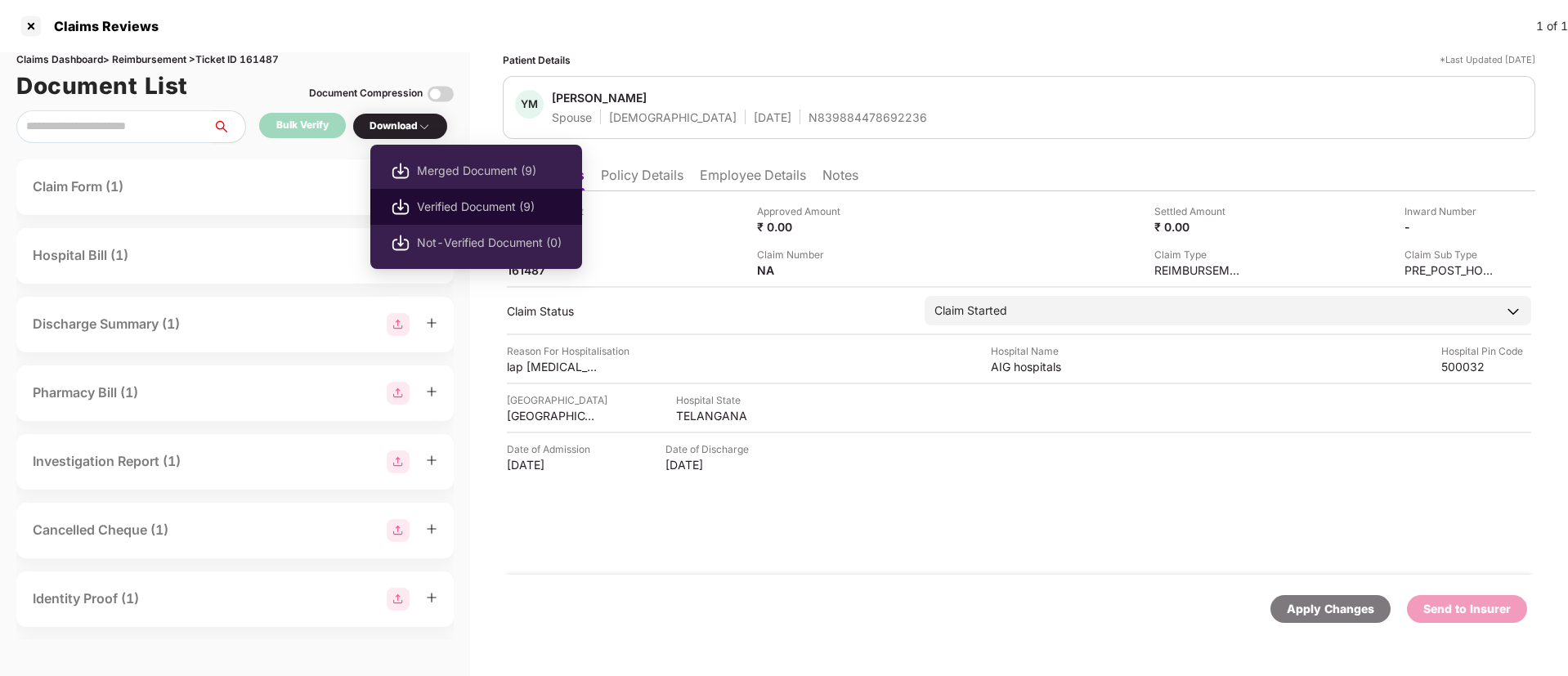
click at [483, 204] on span "Verified Document (9)" at bounding box center [488, 206] width 144 height 18
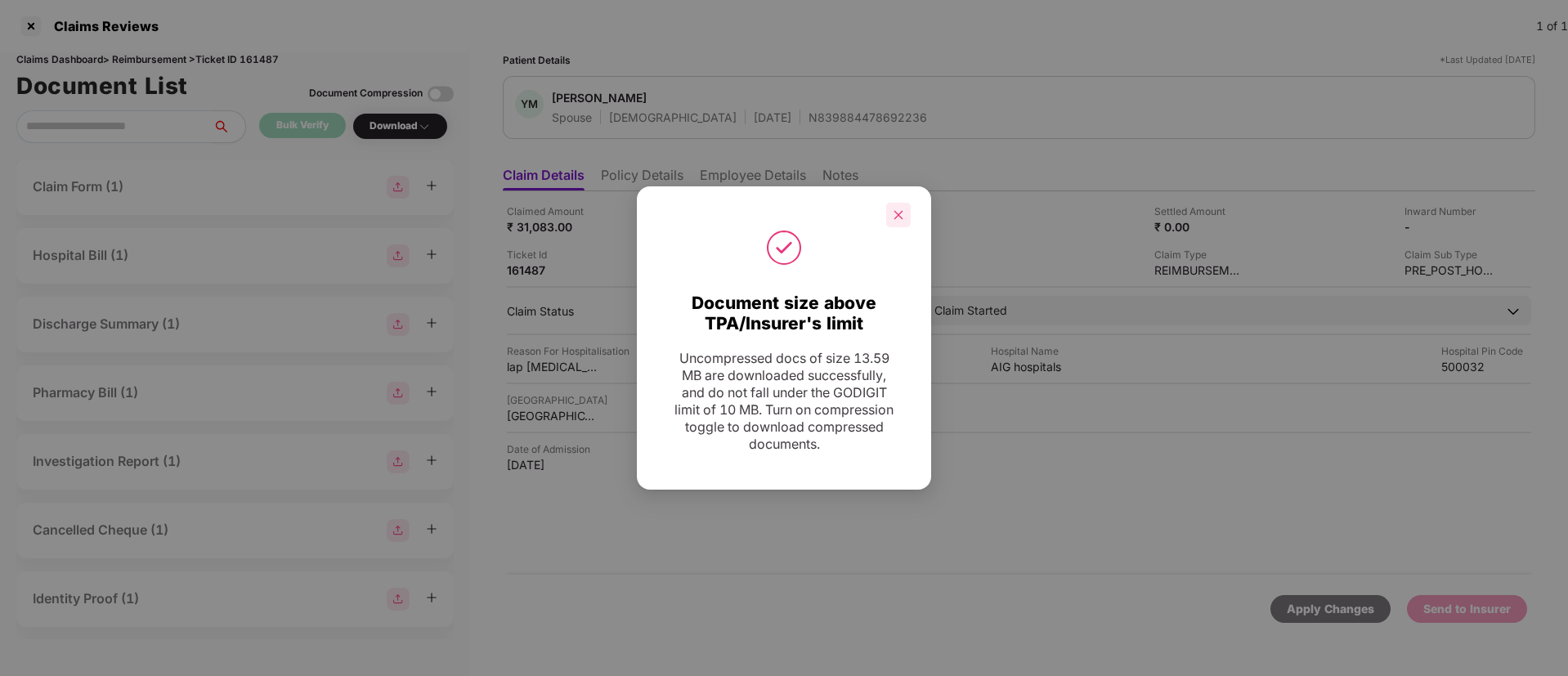
click at [906, 221] on div at bounding box center [899, 214] width 24 height 24
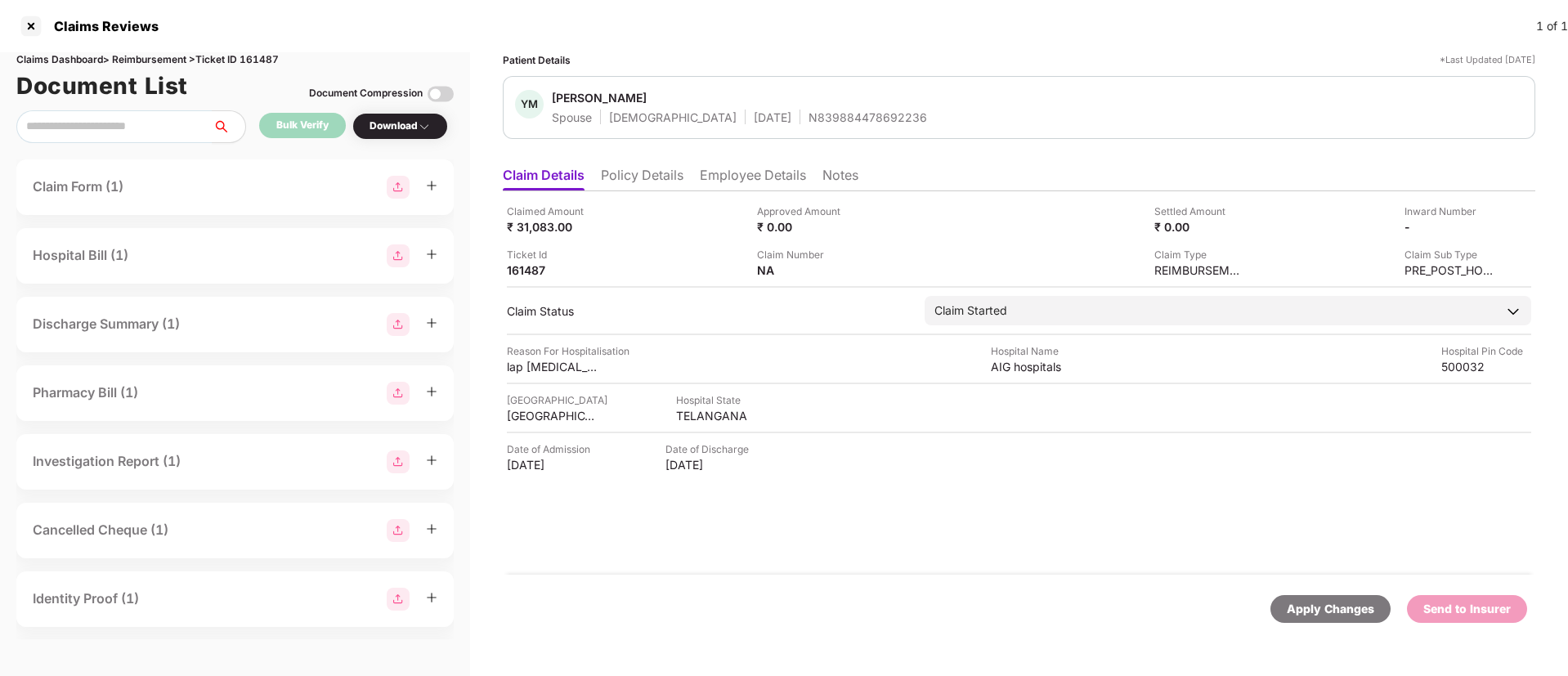
drag, startPoint x: 555, startPoint y: 93, endPoint x: 660, endPoint y: 92, distance: 105.0
click at [660, 92] on span "Yasoda Manthena" at bounding box center [739, 99] width 375 height 20
copy div "Yasoda Manthena"
drag, startPoint x: 756, startPoint y: 113, endPoint x: 920, endPoint y: 117, distance: 164.0
click at [920, 117] on div "YM Yasoda Manthena Spouse Female 08 Sept 1989 N839884478692236" at bounding box center [1018, 107] width 1008 height 35
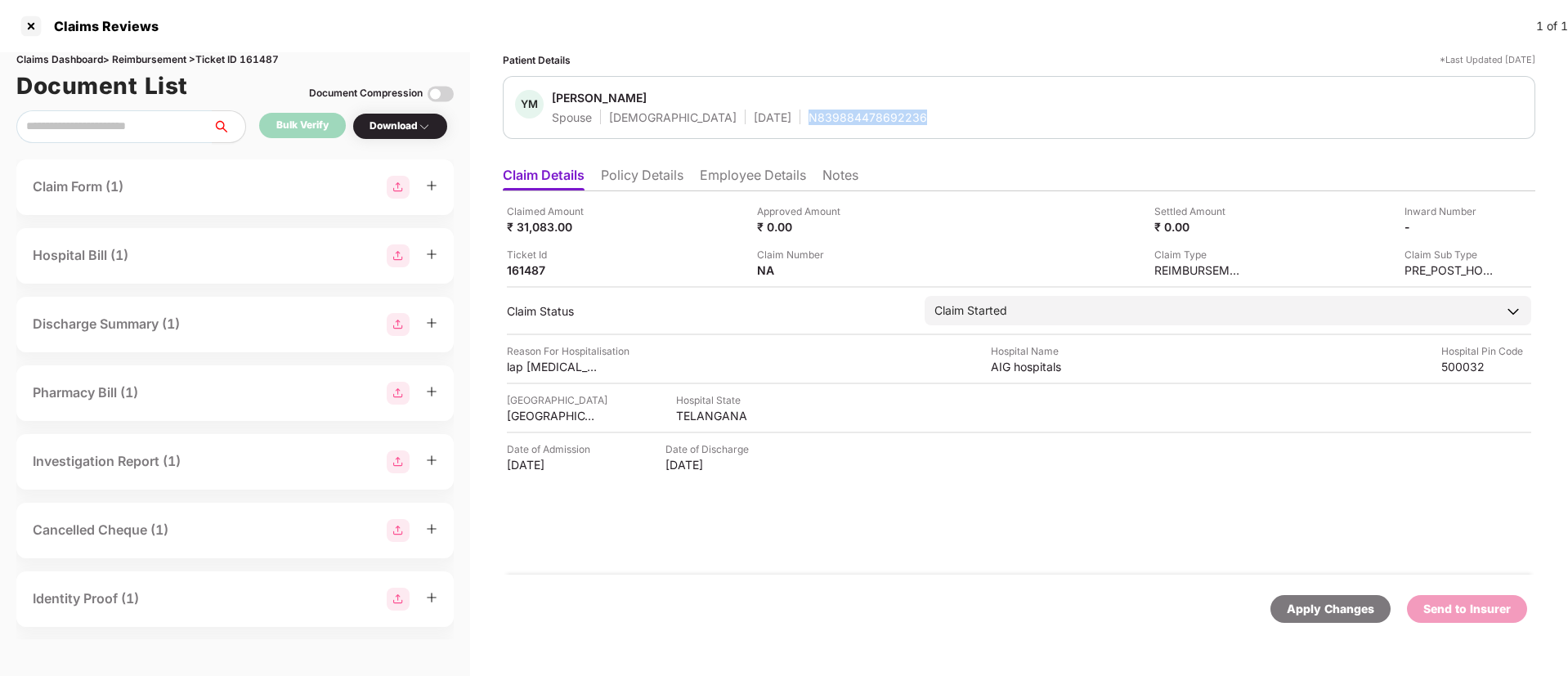
copy div "N839884478692236"
click at [748, 187] on li "Employee Details" at bounding box center [753, 178] width 106 height 23
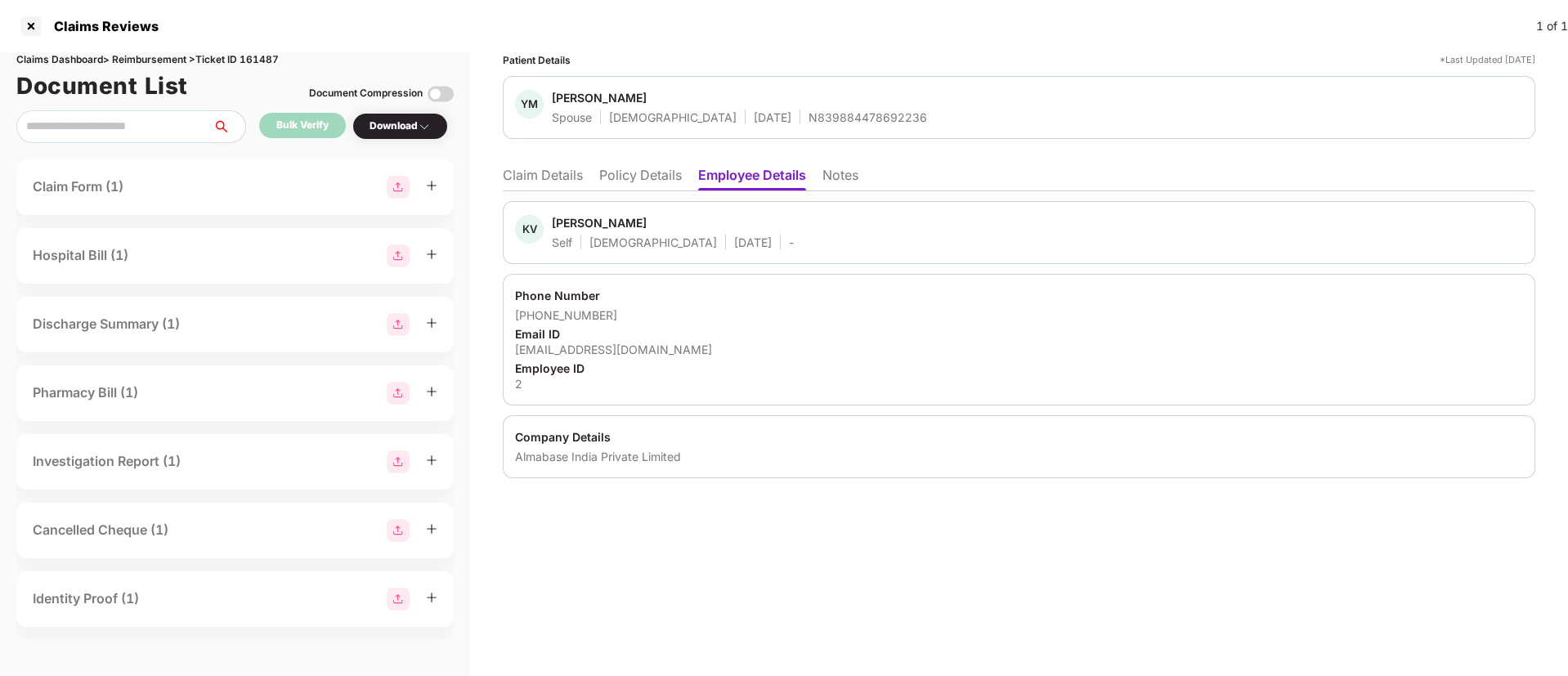
click at [842, 310] on div "+919611133330" at bounding box center [1018, 315] width 1008 height 16
click at [746, 634] on div "Patient Details *Last Updated 29 Jul 2025 YM Yasoda Manthena Spouse Female 08 S…" at bounding box center [1019, 364] width 1098 height 624
click at [35, 27] on div at bounding box center [31, 26] width 26 height 26
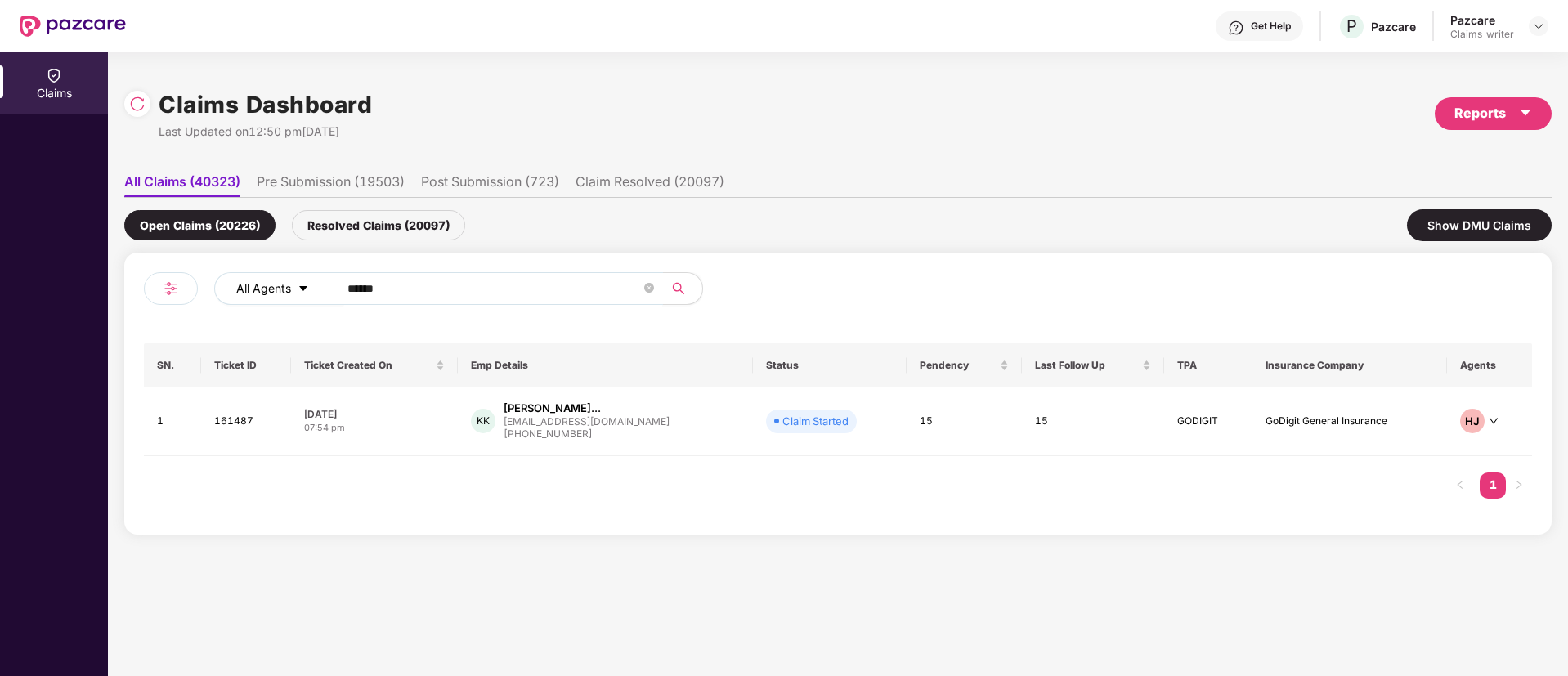
drag, startPoint x: 418, startPoint y: 287, endPoint x: 288, endPoint y: 289, distance: 130.0
click at [288, 289] on div "All Agents ******" at bounding box center [631, 288] width 833 height 33
paste input "text"
type input "******"
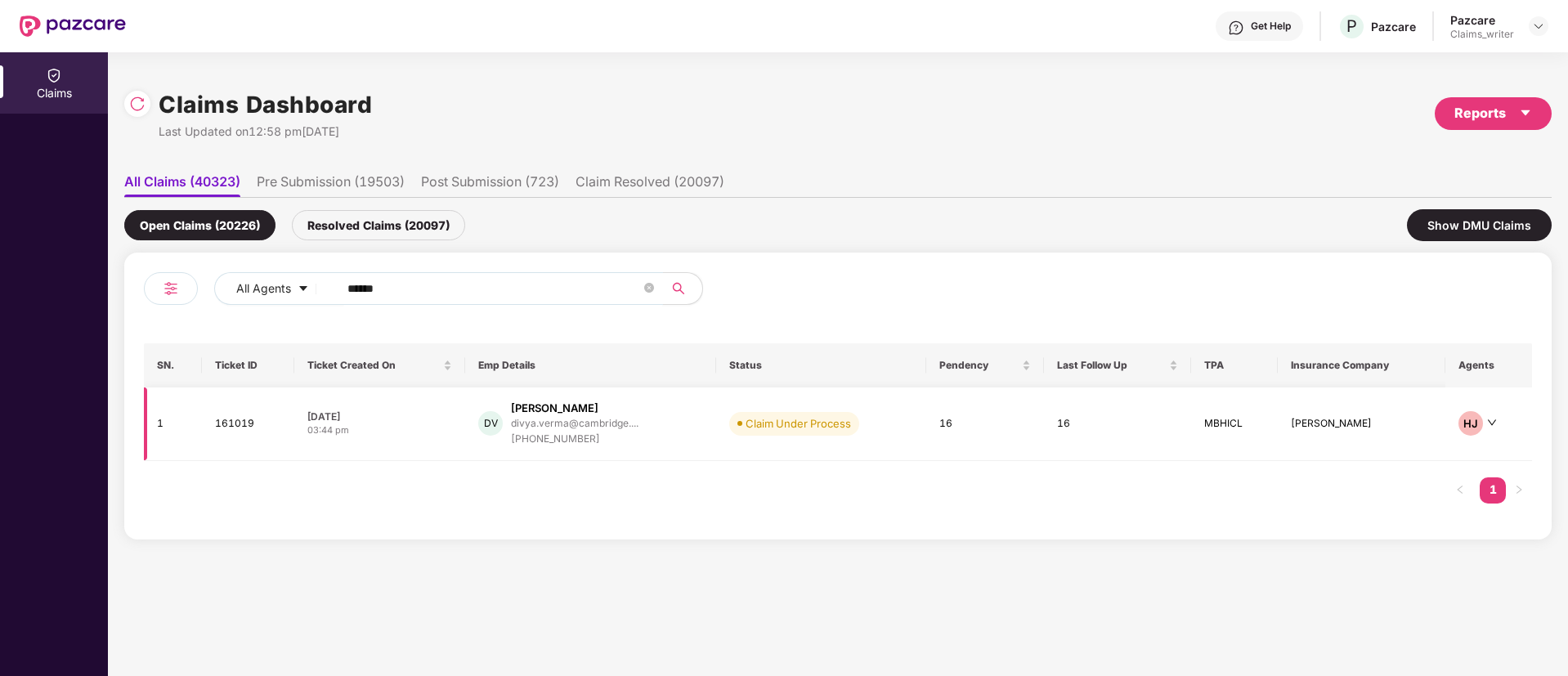
click at [223, 428] on td "161019" at bounding box center [248, 424] width 92 height 74
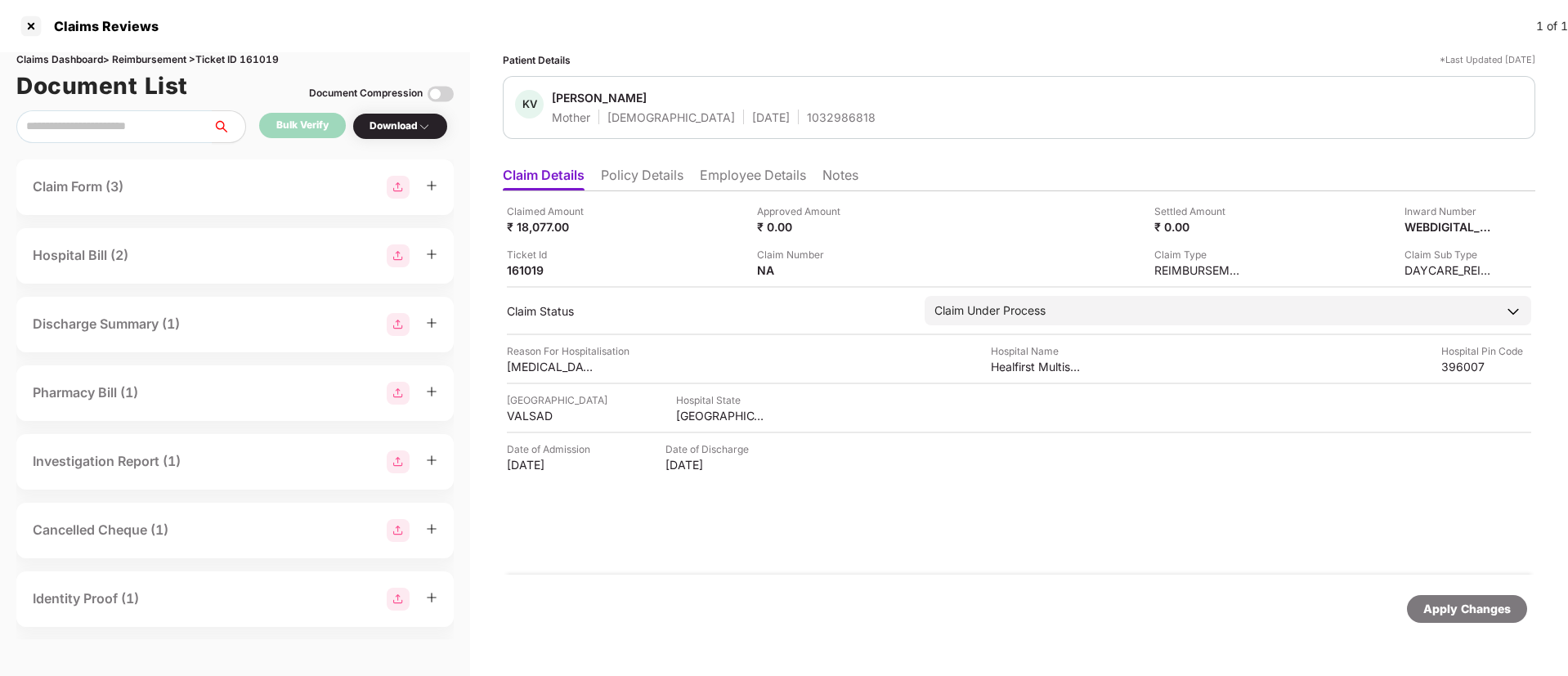
click at [621, 175] on li "Policy Details" at bounding box center [642, 178] width 83 height 23
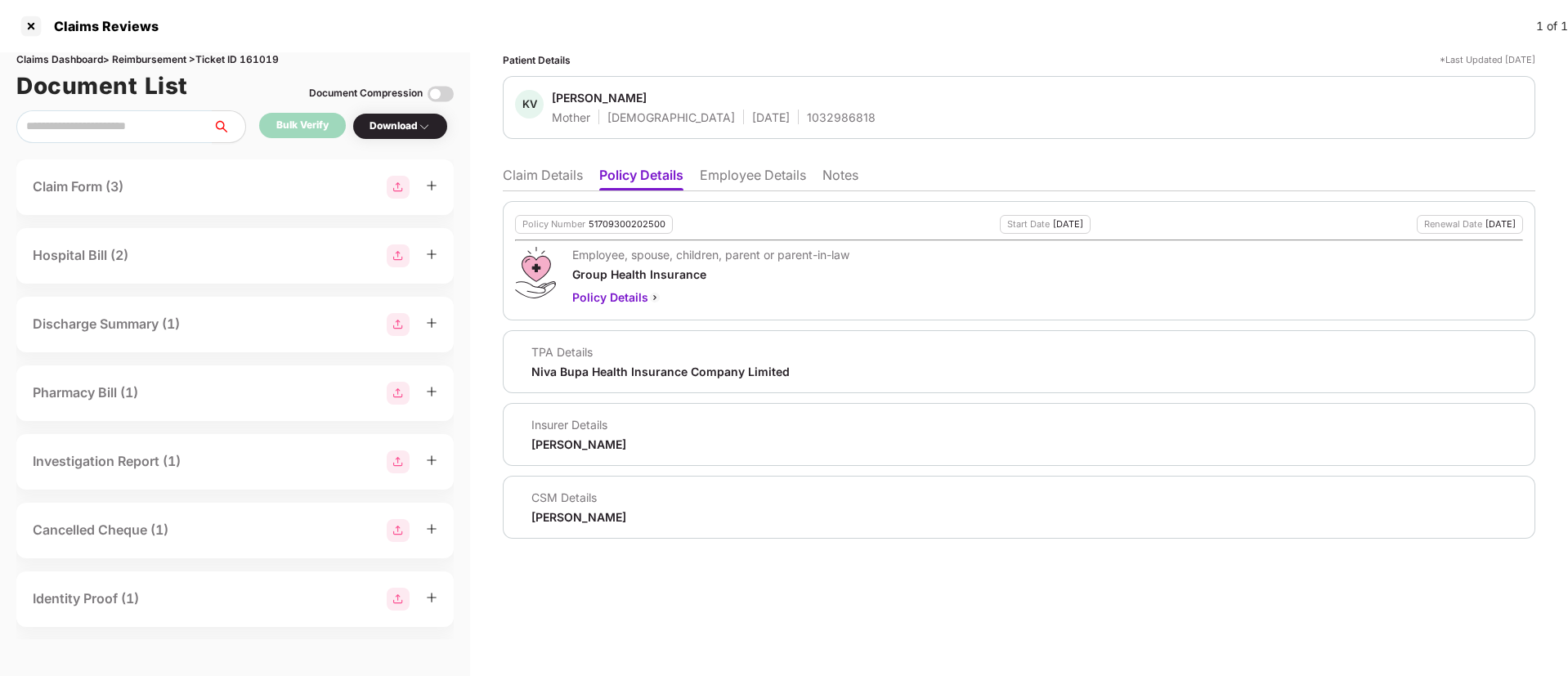
click at [806, 116] on div "1032986818" at bounding box center [841, 117] width 69 height 16
copy div "1032986818"
click at [552, 184] on li "Claim Details" at bounding box center [543, 178] width 80 height 23
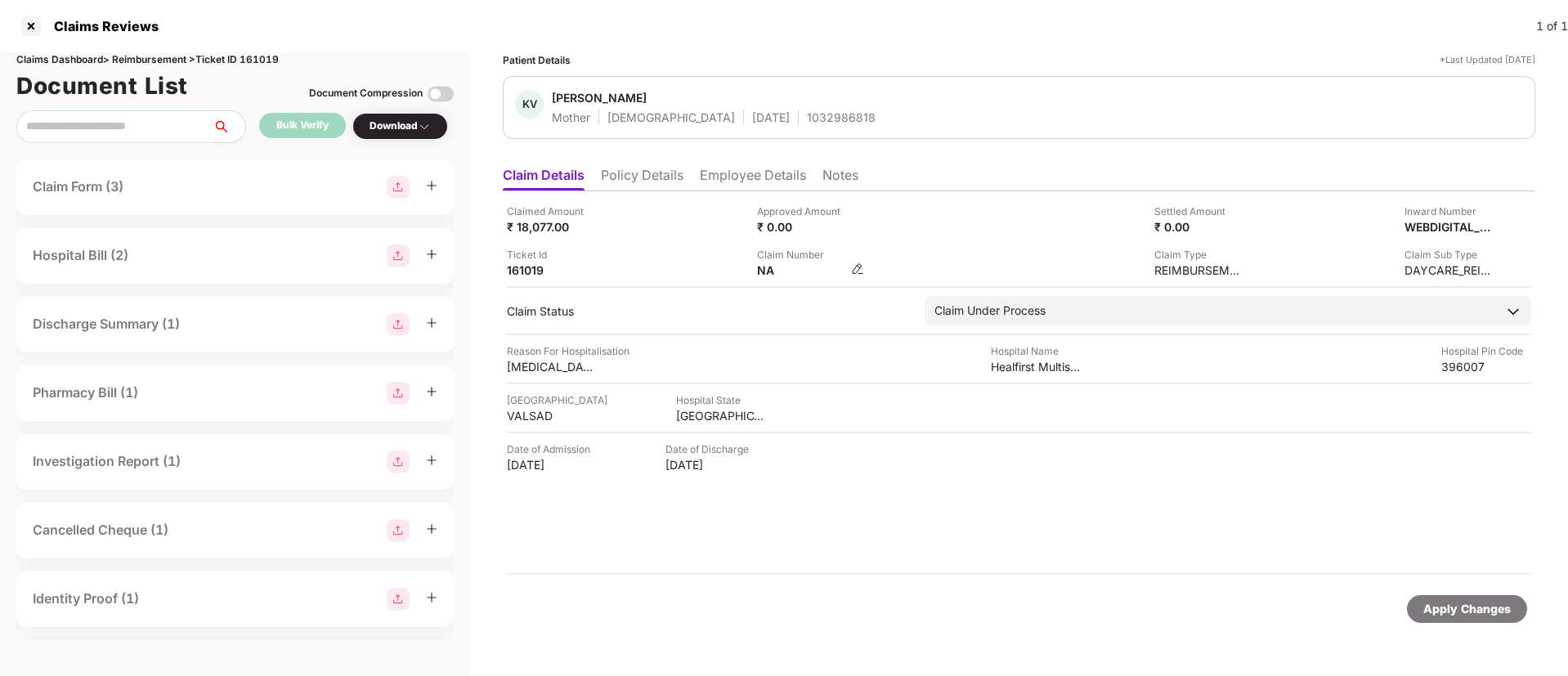
click at [855, 267] on img at bounding box center [858, 269] width 13 height 13
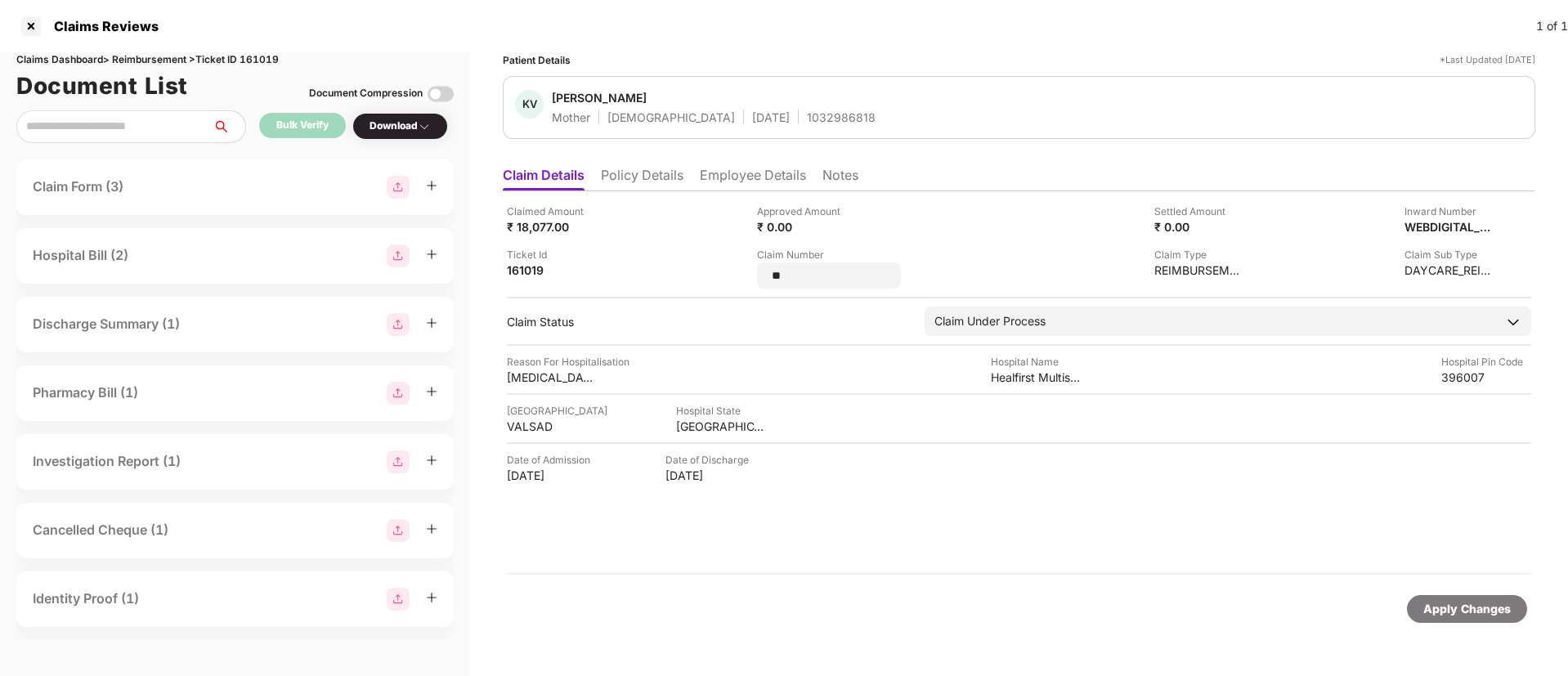
drag, startPoint x: 797, startPoint y: 276, endPoint x: 750, endPoint y: 270, distance: 47.4
click at [750, 270] on div "Claimed Amount ₹ 18,077.00 Approved Amount ₹ 0.00 Settled Amount ₹ 0.00 Inward …" at bounding box center [1019, 245] width 1025 height 85
type input "**********"
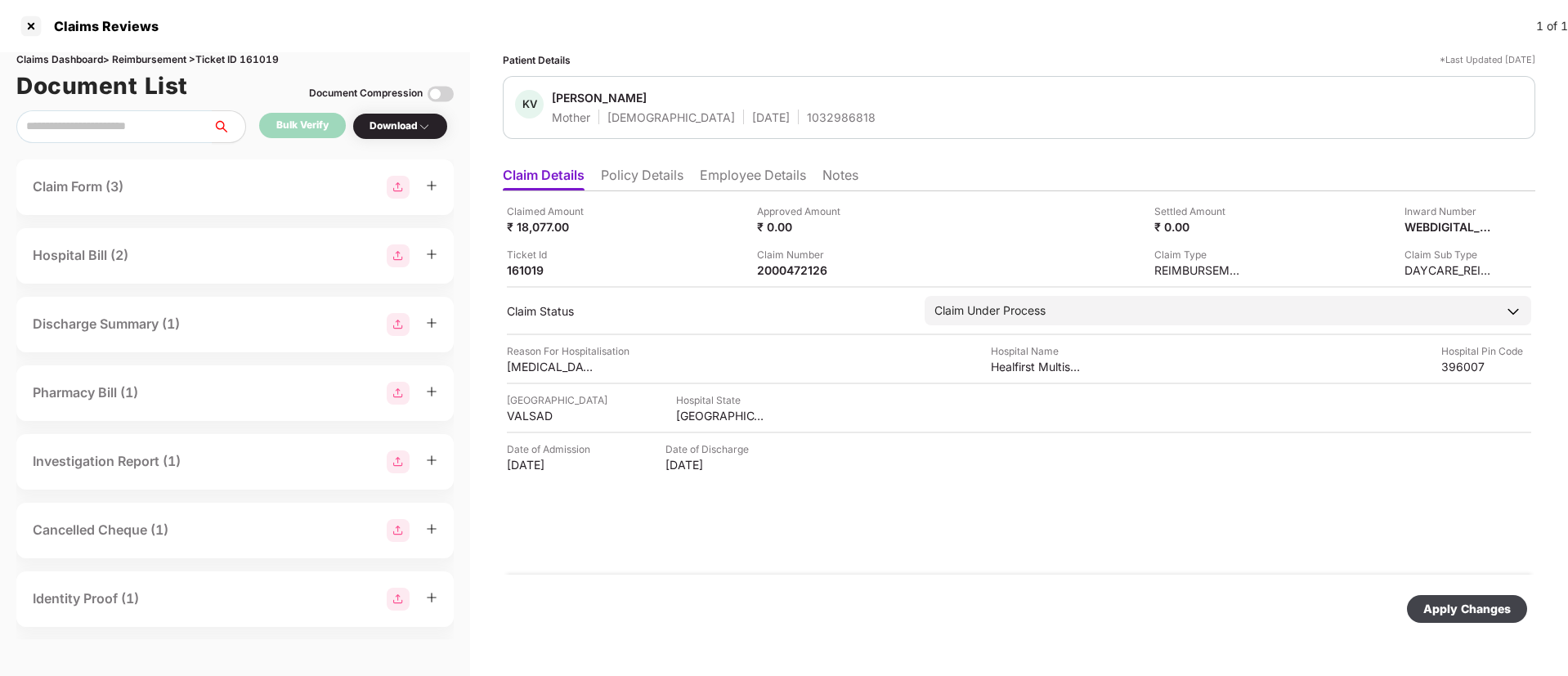
click at [1465, 600] on div "Apply Changes" at bounding box center [1467, 609] width 88 height 18
click at [804, 265] on div "2000472126" at bounding box center [802, 269] width 89 height 16
copy div "2000472126"
click at [715, 170] on li "Employee Details" at bounding box center [753, 178] width 106 height 23
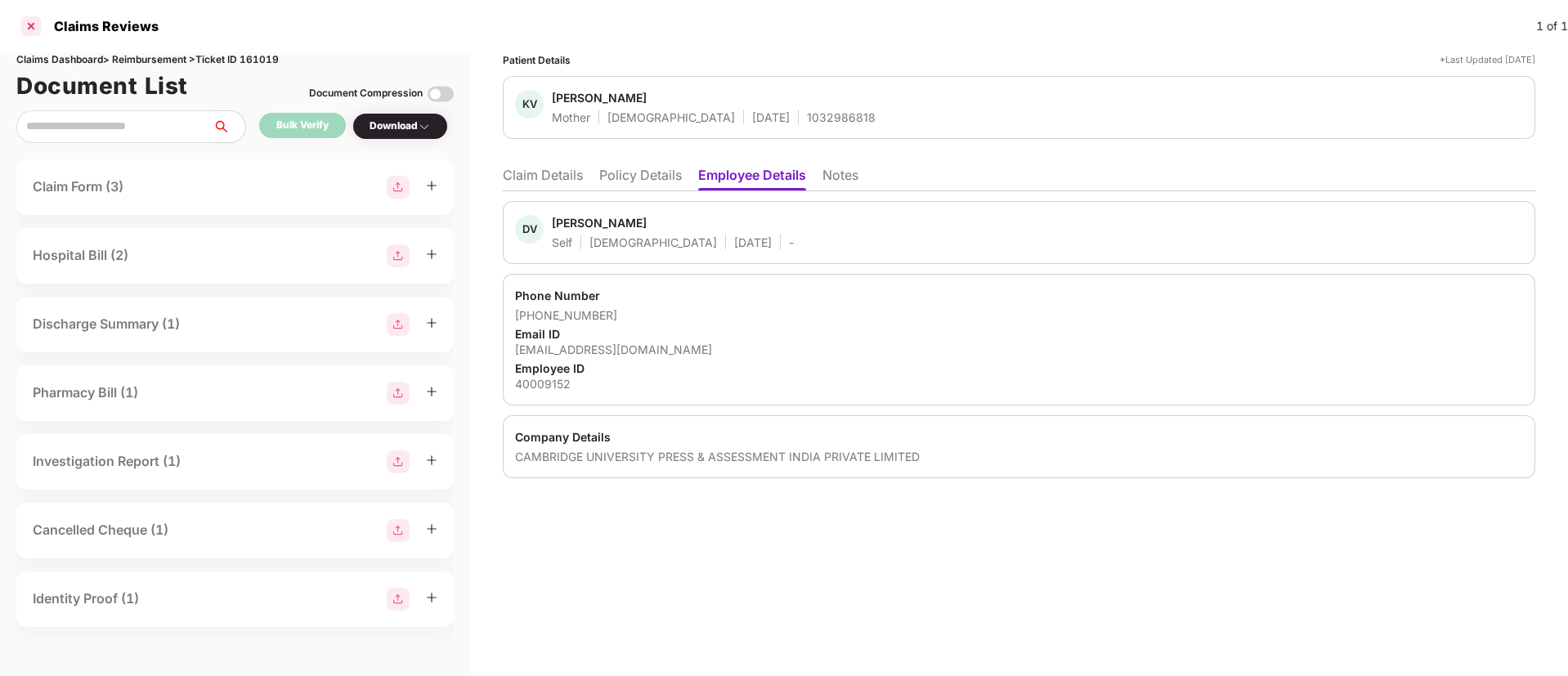
click at [24, 23] on div at bounding box center [31, 26] width 26 height 26
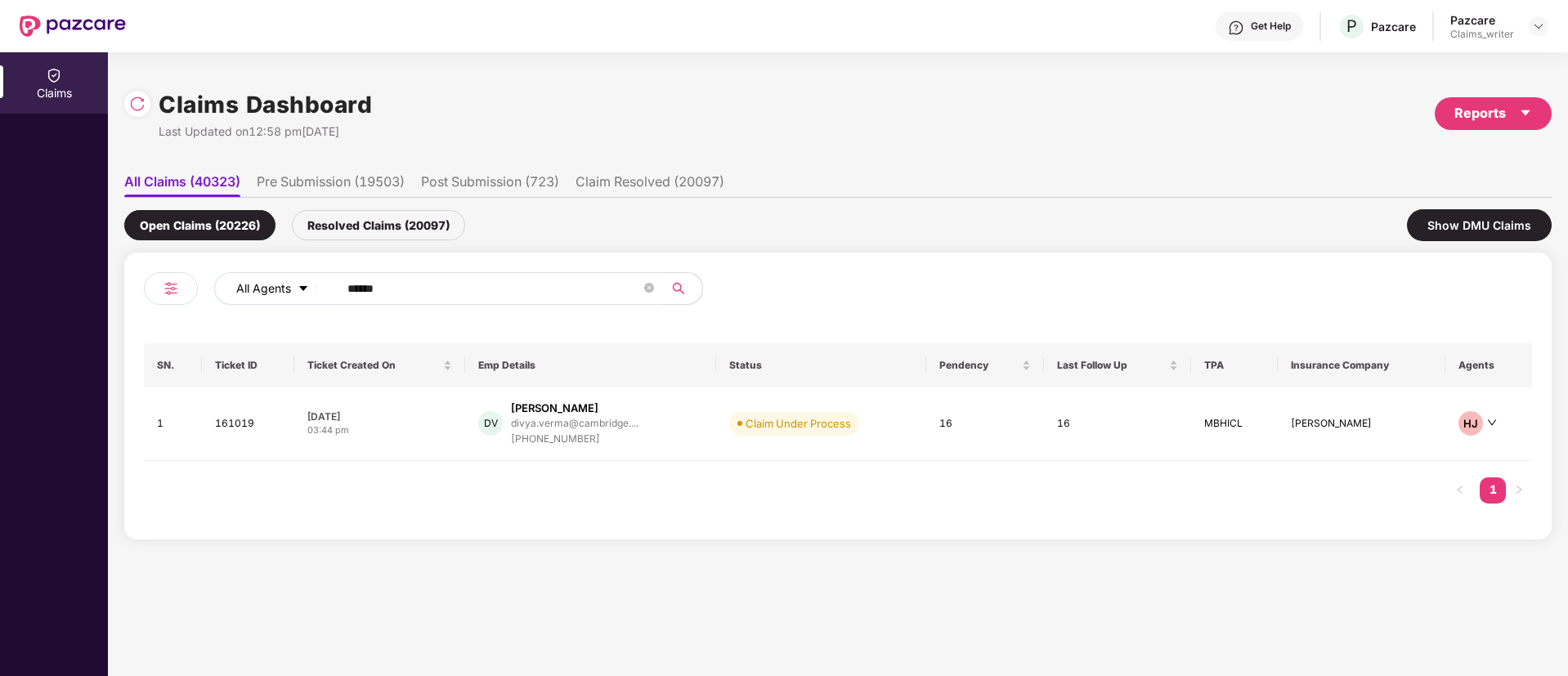
drag, startPoint x: 408, startPoint y: 303, endPoint x: 272, endPoint y: 297, distance: 136.1
click at [271, 292] on div "All Agents ******" at bounding box center [631, 288] width 833 height 33
drag, startPoint x: 402, startPoint y: 288, endPoint x: 314, endPoint y: 279, distance: 88.5
click at [314, 279] on div "All Agents ******" at bounding box center [631, 288] width 833 height 33
paste input "text"
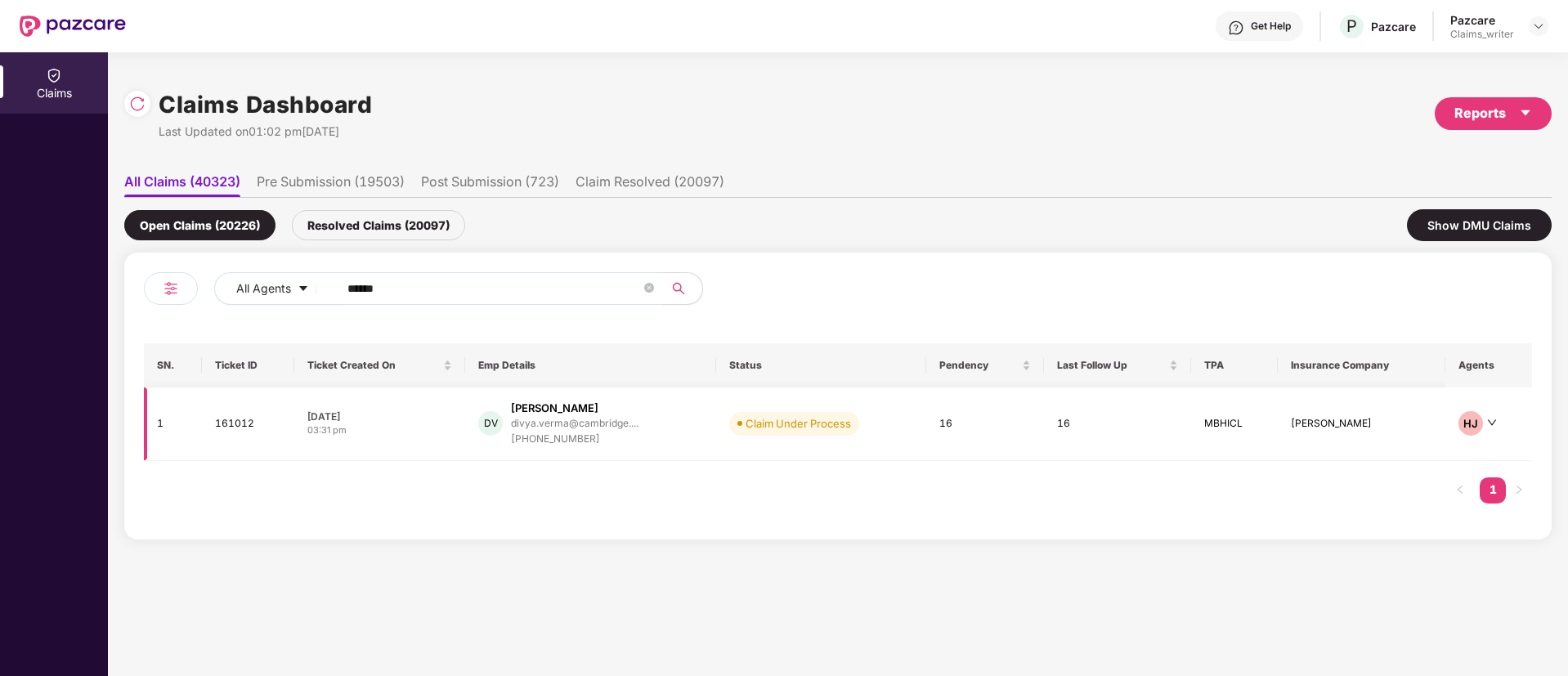
type input "******"
click at [240, 421] on td "161012" at bounding box center [248, 424] width 92 height 74
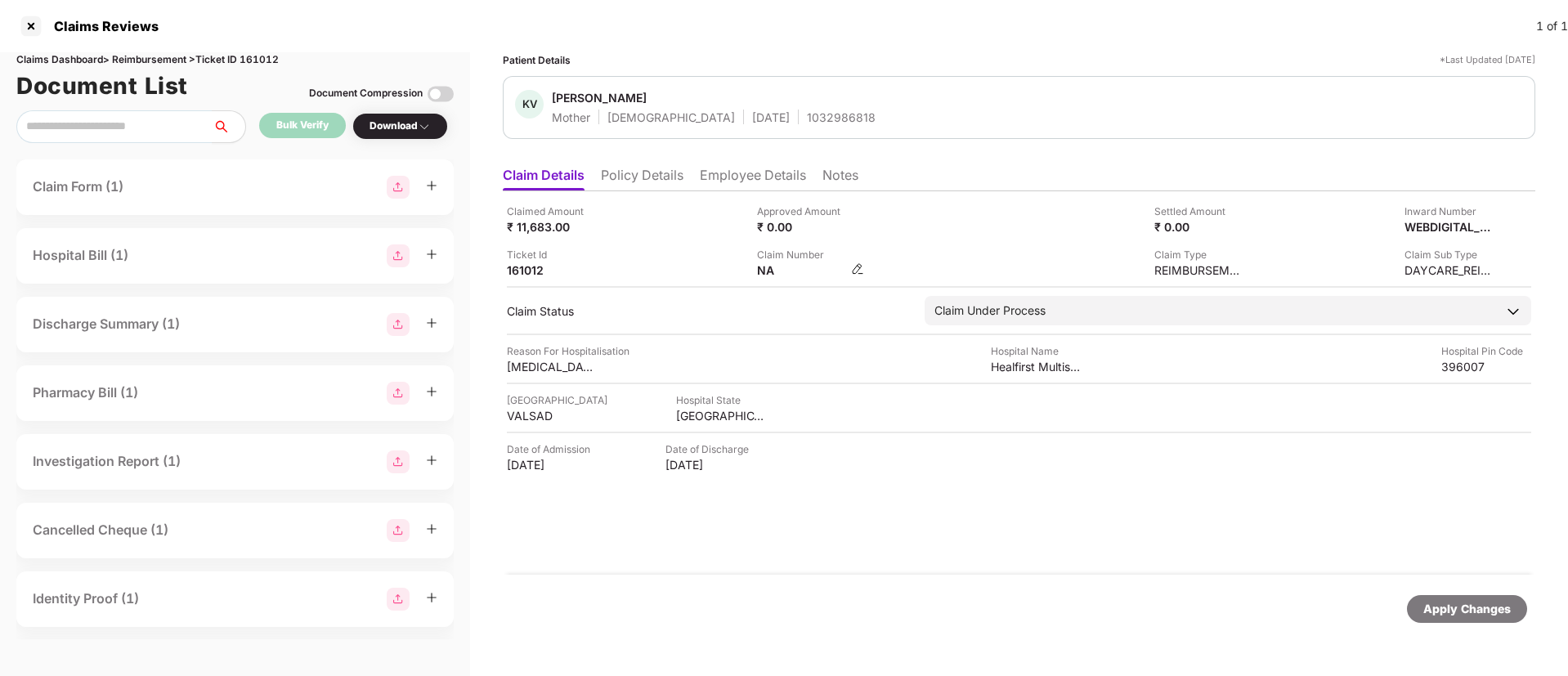
click at [853, 263] on img at bounding box center [858, 269] width 13 height 13
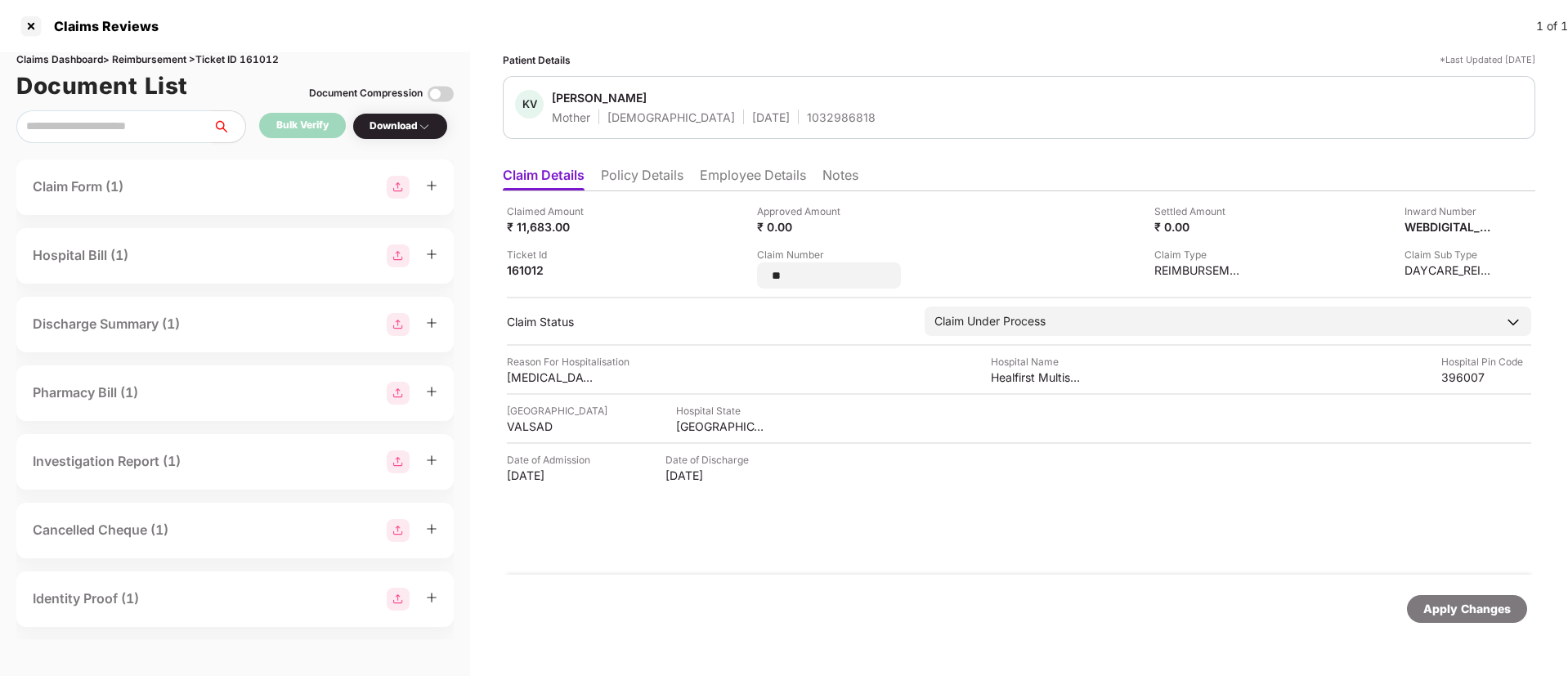
drag, startPoint x: 802, startPoint y: 275, endPoint x: 736, endPoint y: 272, distance: 66.1
click at [736, 272] on div "Claimed Amount ₹ 11,683.00 Approved Amount ₹ 0.00 Settled Amount ₹ 0.00 Inward …" at bounding box center [1019, 245] width 1025 height 85
type input "**********"
click at [1452, 601] on div "Apply Changes" at bounding box center [1467, 609] width 88 height 18
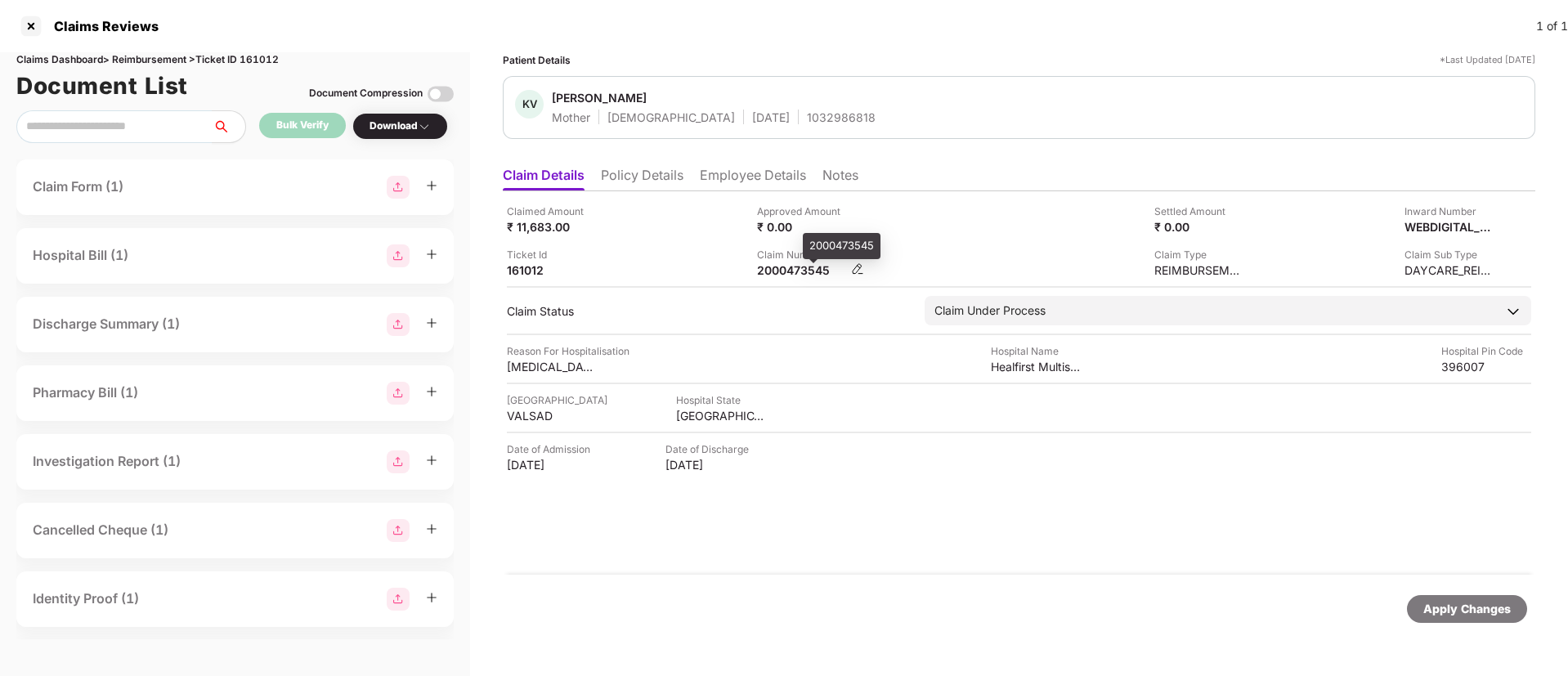
click at [807, 271] on div "2000473545" at bounding box center [802, 269] width 89 height 16
click at [33, 36] on div at bounding box center [31, 26] width 26 height 26
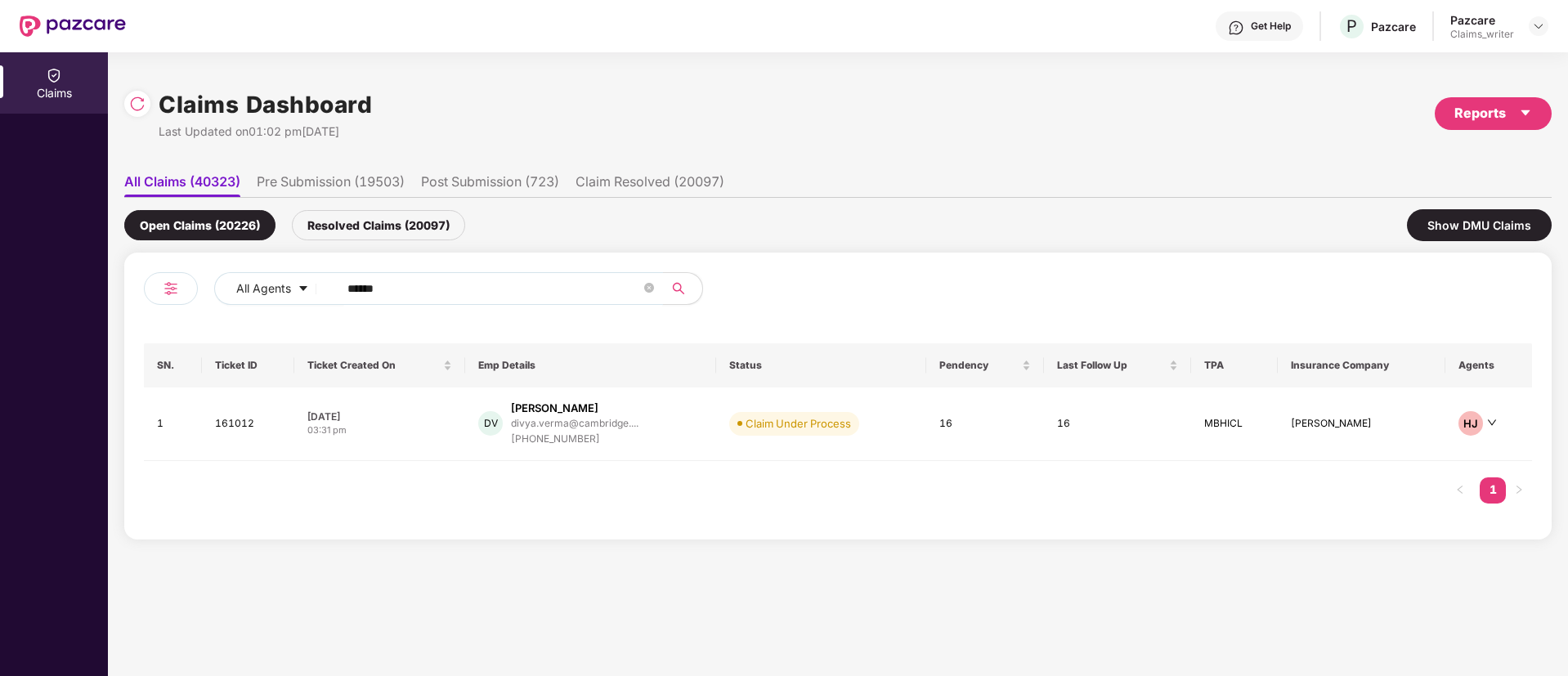
drag, startPoint x: 415, startPoint y: 288, endPoint x: 331, endPoint y: 289, distance: 84.0
click at [331, 289] on span "******" at bounding box center [496, 288] width 336 height 33
paste input "text"
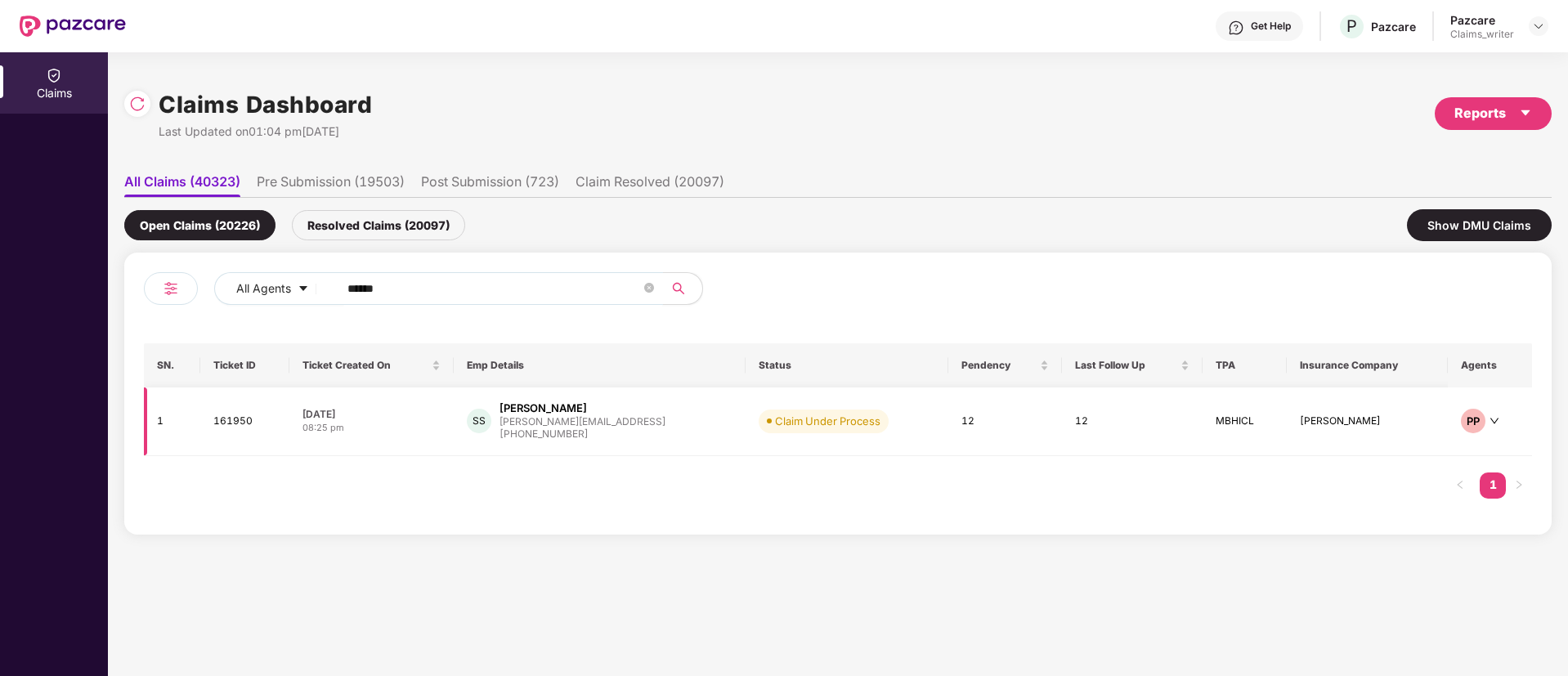
type input "******"
click at [242, 422] on td "161950" at bounding box center [245, 422] width 89 height 69
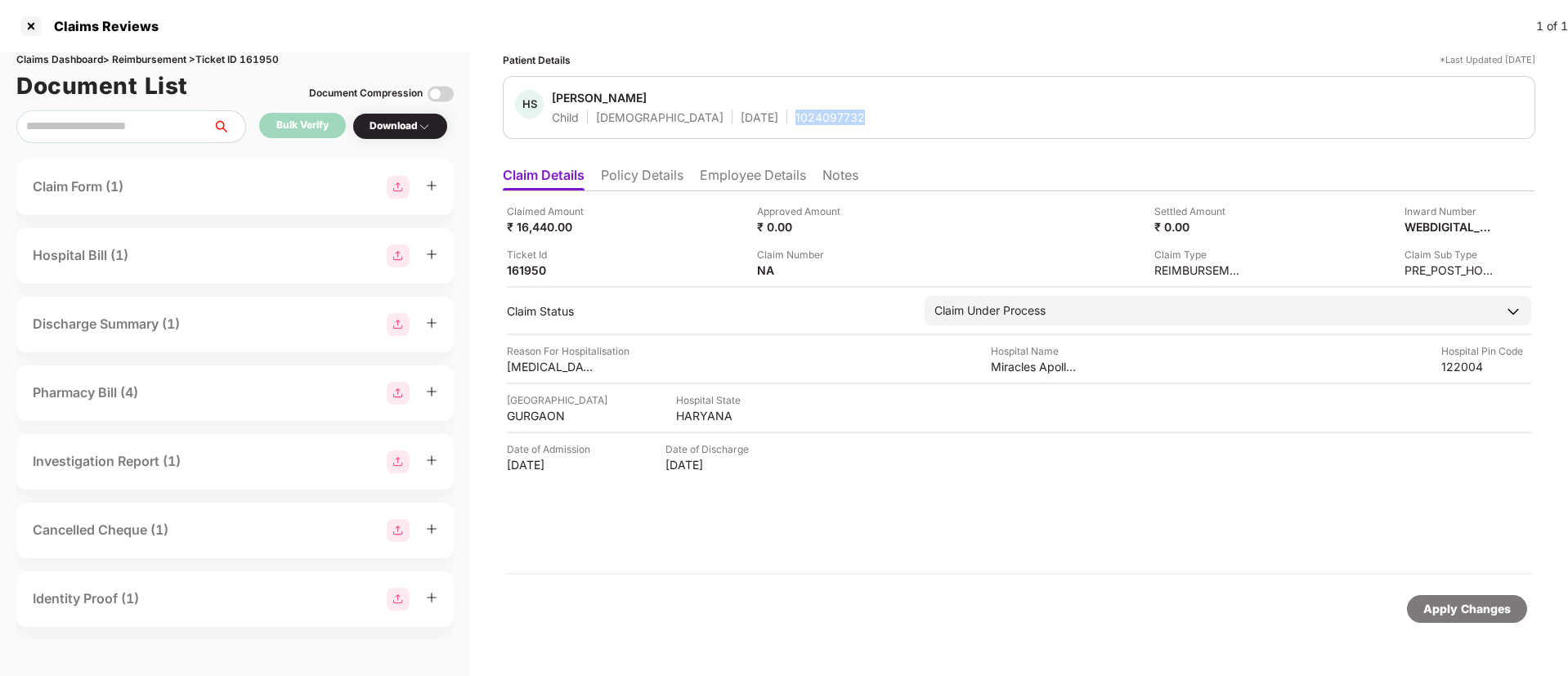
drag, startPoint x: 741, startPoint y: 115, endPoint x: 836, endPoint y: 117, distance: 95.0
click at [836, 117] on div "HS Hrutvy Saha Child Female 26 Feb 2020 1024097732" at bounding box center [1018, 107] width 1008 height 35
click at [34, 26] on div at bounding box center [31, 26] width 26 height 26
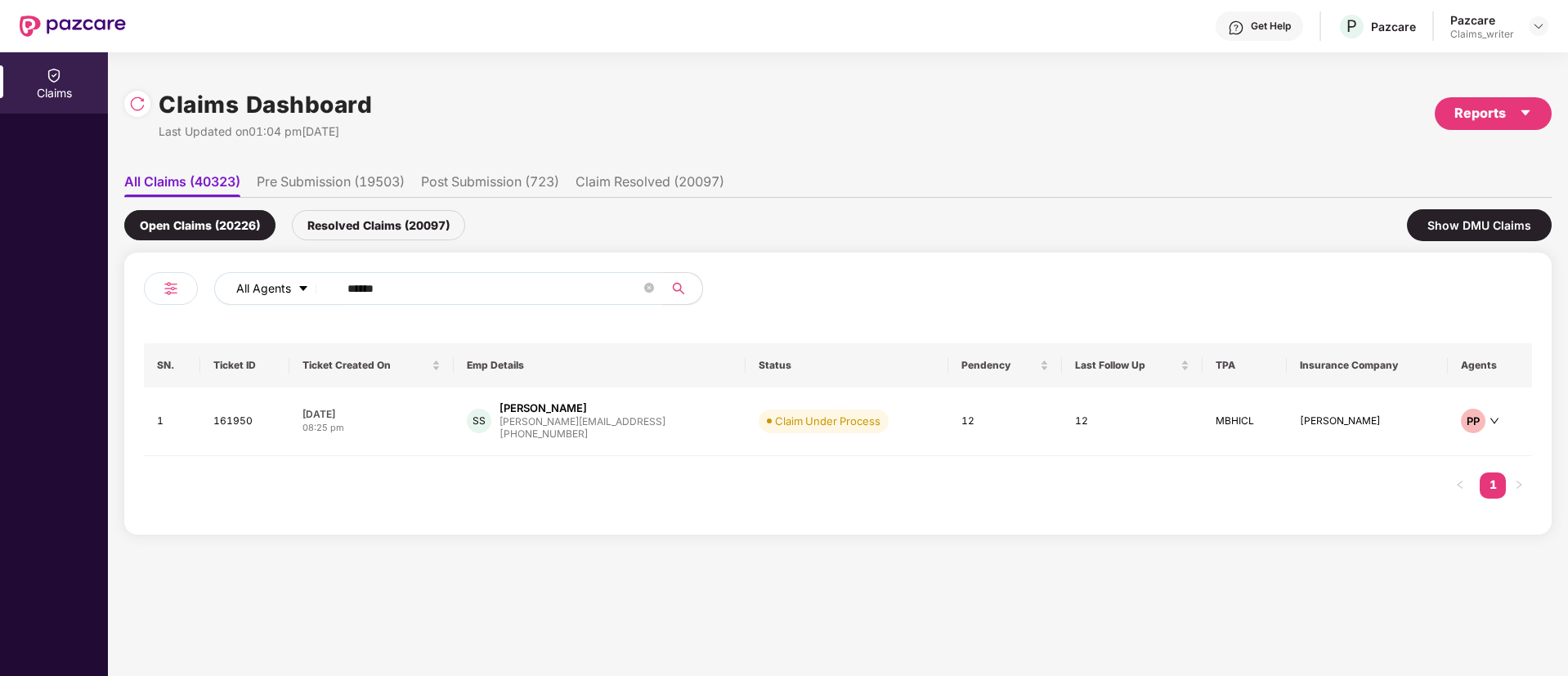
drag, startPoint x: 412, startPoint y: 288, endPoint x: 325, endPoint y: 296, distance: 87.4
click at [326, 296] on div "All Agents ******" at bounding box center [631, 288] width 833 height 33
paste input "text"
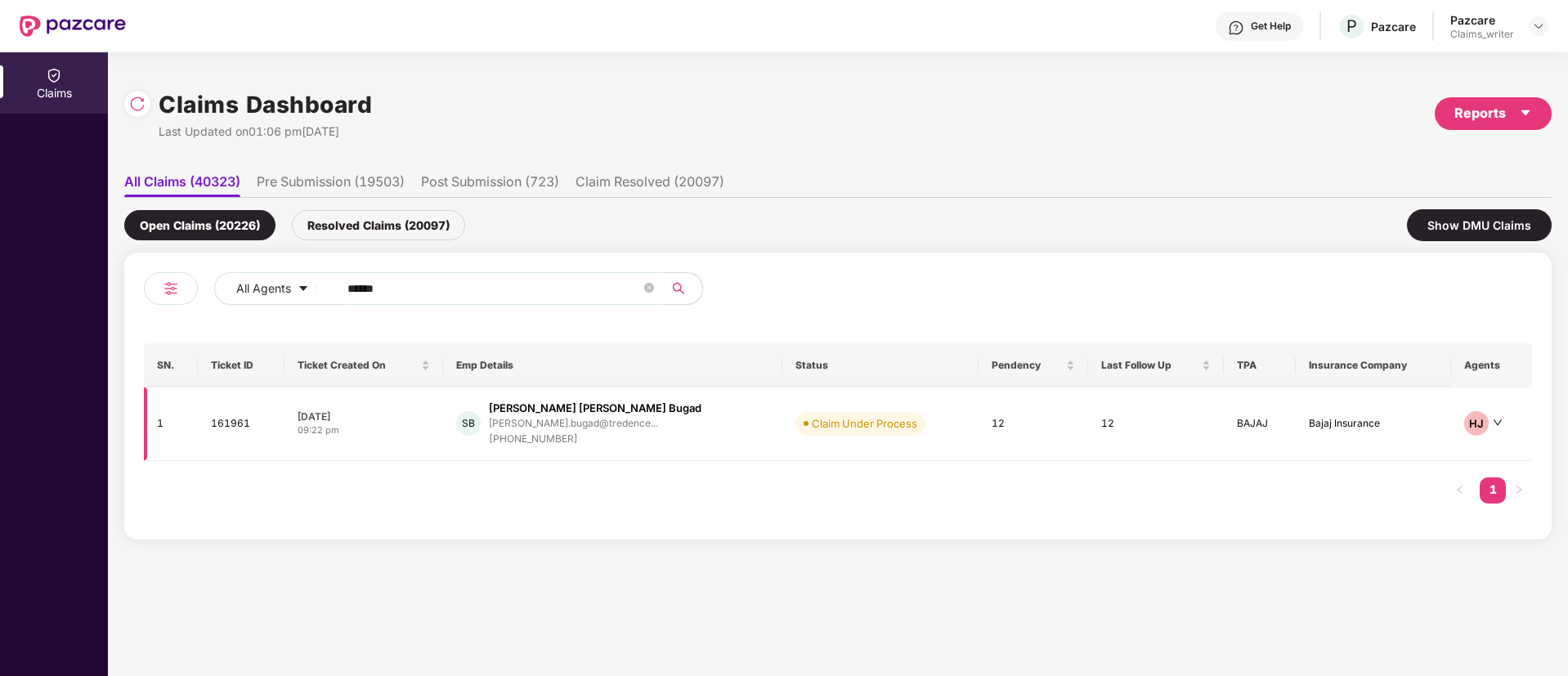
type input "******"
click at [242, 422] on td "161961" at bounding box center [241, 424] width 86 height 74
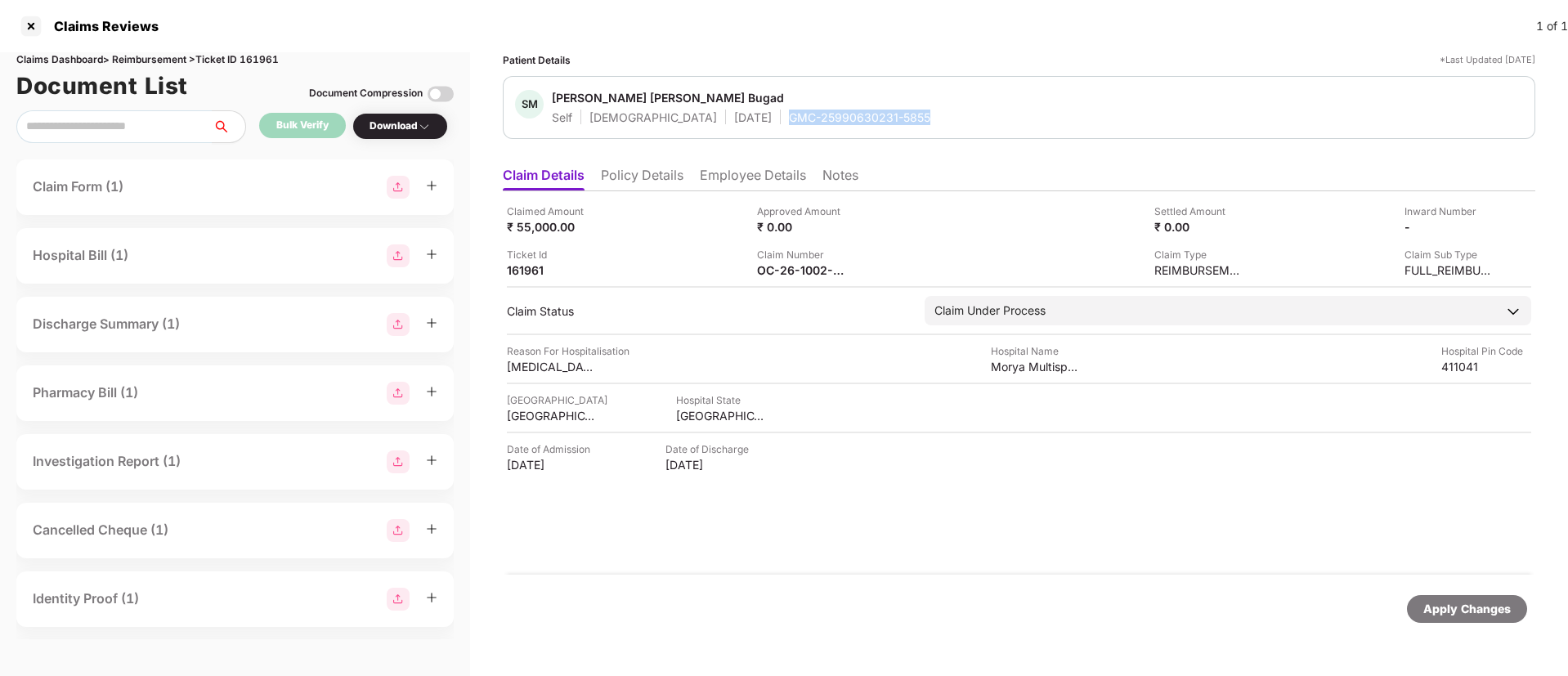
drag, startPoint x: 717, startPoint y: 110, endPoint x: 865, endPoint y: 115, distance: 148.1
click at [865, 115] on div "SM Shreyas Mahendra Bugad Self Male 09 Jan 2001 GMC-25990630231-5855" at bounding box center [1018, 107] width 1008 height 35
click at [23, 24] on div at bounding box center [31, 26] width 26 height 26
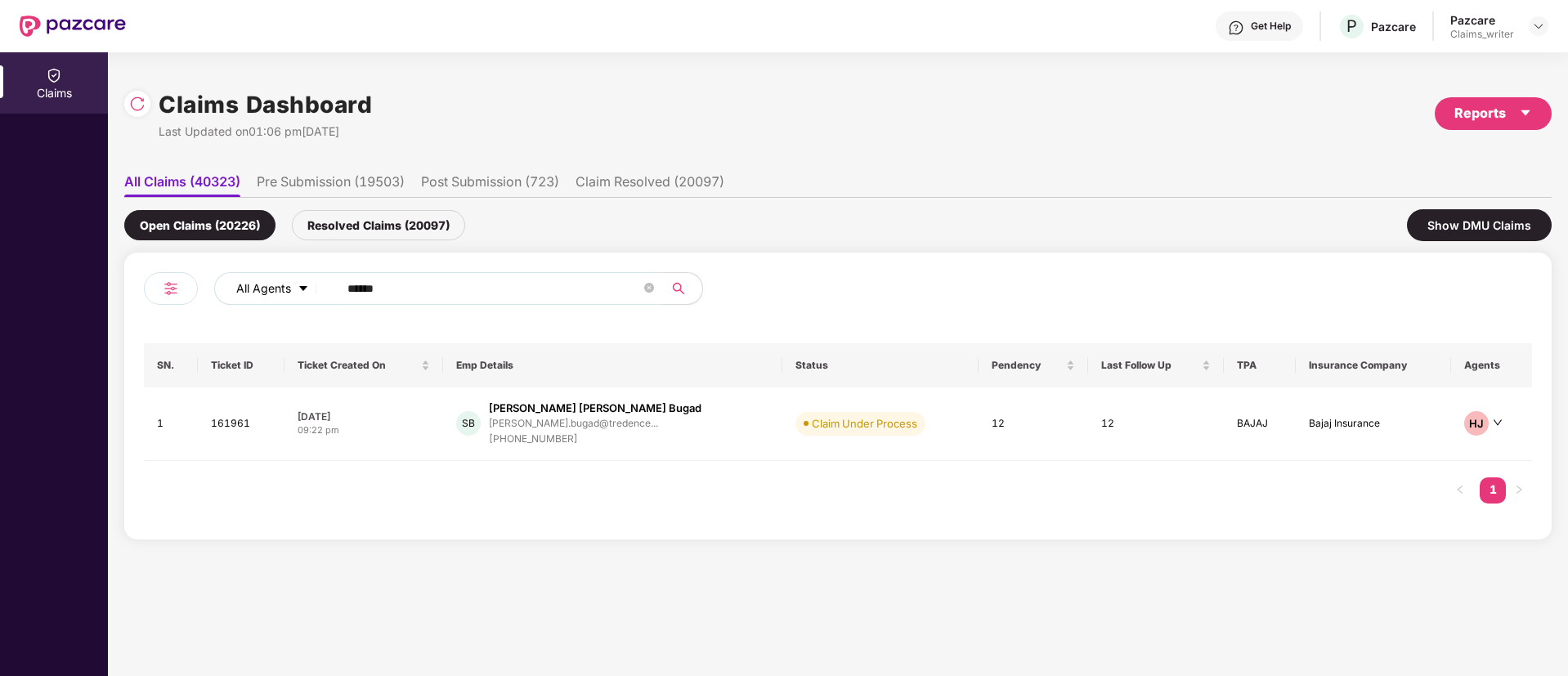
drag, startPoint x: 406, startPoint y: 291, endPoint x: 293, endPoint y: 292, distance: 113.0
click at [293, 292] on div "All Agents ******" at bounding box center [631, 288] width 833 height 33
paste input "text"
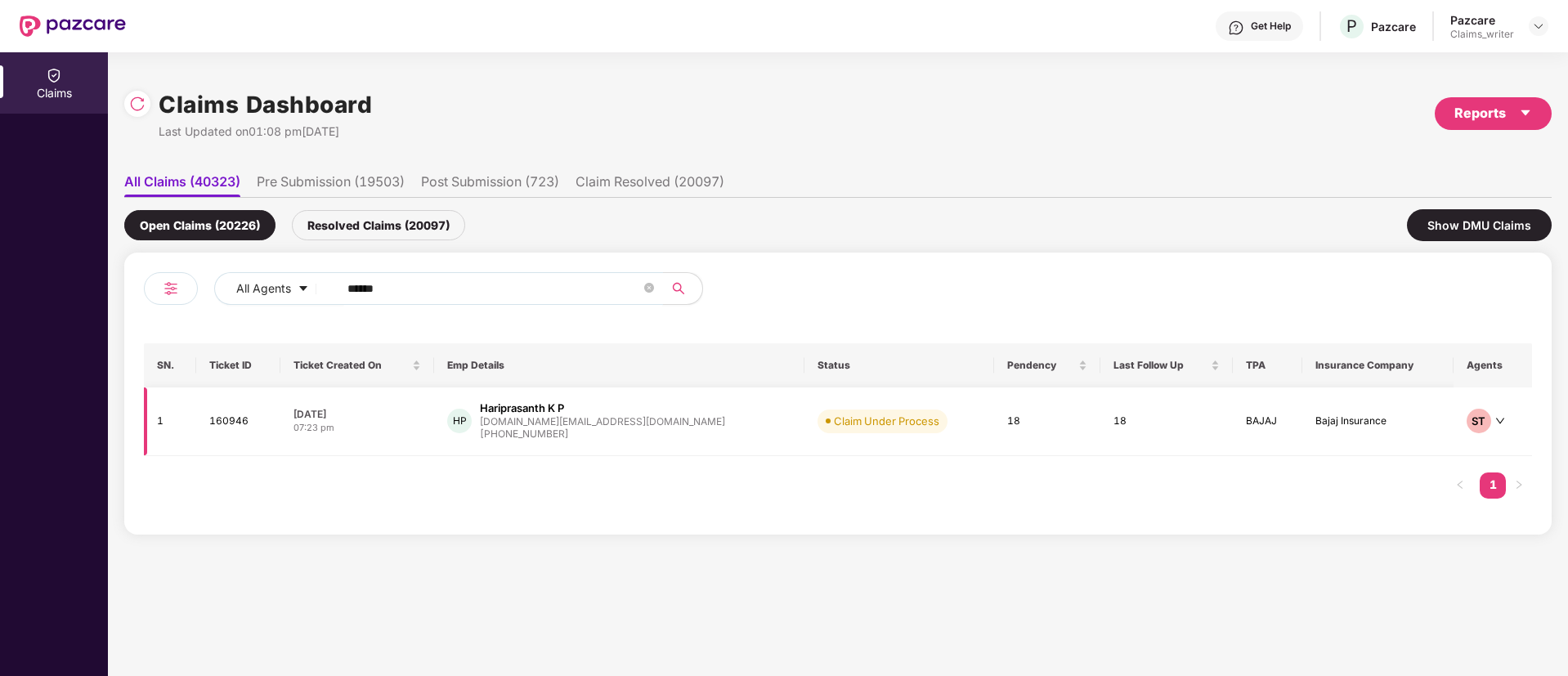
type input "******"
click at [234, 433] on td "160946" at bounding box center [237, 422] width 83 height 69
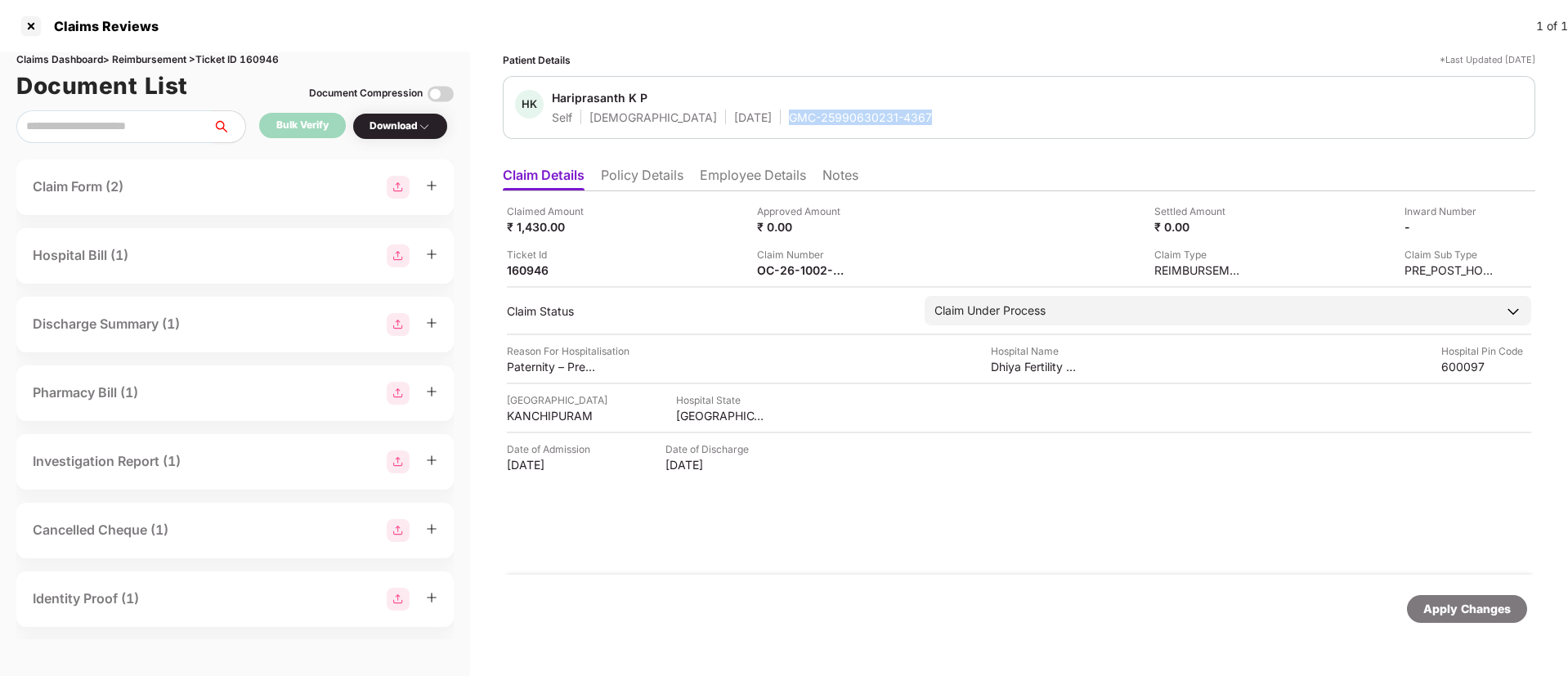
drag, startPoint x: 708, startPoint y: 118, endPoint x: 877, endPoint y: 121, distance: 169.0
click at [877, 121] on div "HK Hariprasanth K P Self Male 06 Oct 1996 GMC-25990630231-4367" at bounding box center [1018, 107] width 1008 height 35
click at [811, 144] on div "Patient Details *Last Updated 28 Jul 2025 HK Hariprasanth K P Self Male 06 Oct …" at bounding box center [1019, 348] width 1033 height 591
drag, startPoint x: 719, startPoint y: 113, endPoint x: 893, endPoint y: 117, distance: 174.0
click at [893, 117] on div "HK Hariprasanth K P Self Male 06 Oct 1996 GMC-25990630231-4367" at bounding box center [1018, 107] width 1008 height 35
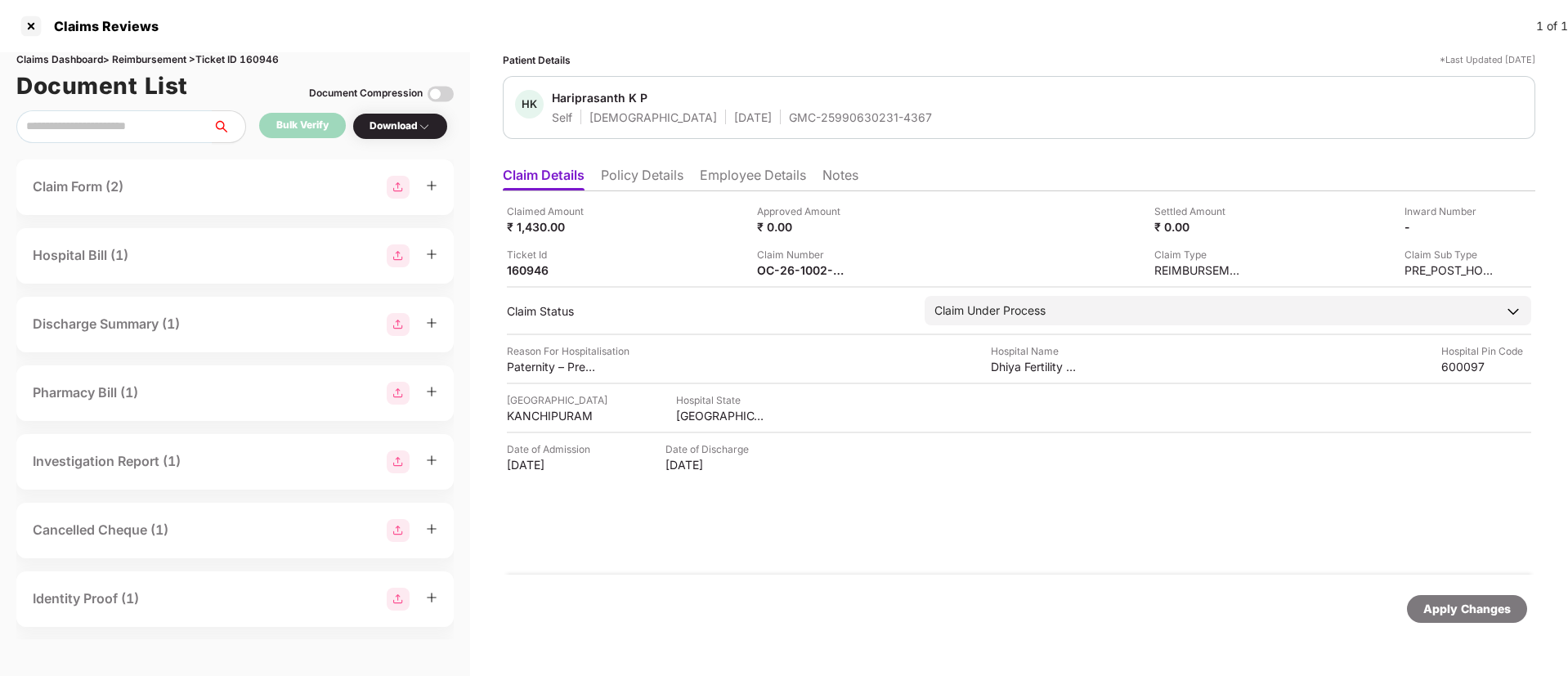
click at [391, 129] on div "Download" at bounding box center [400, 126] width 62 height 16
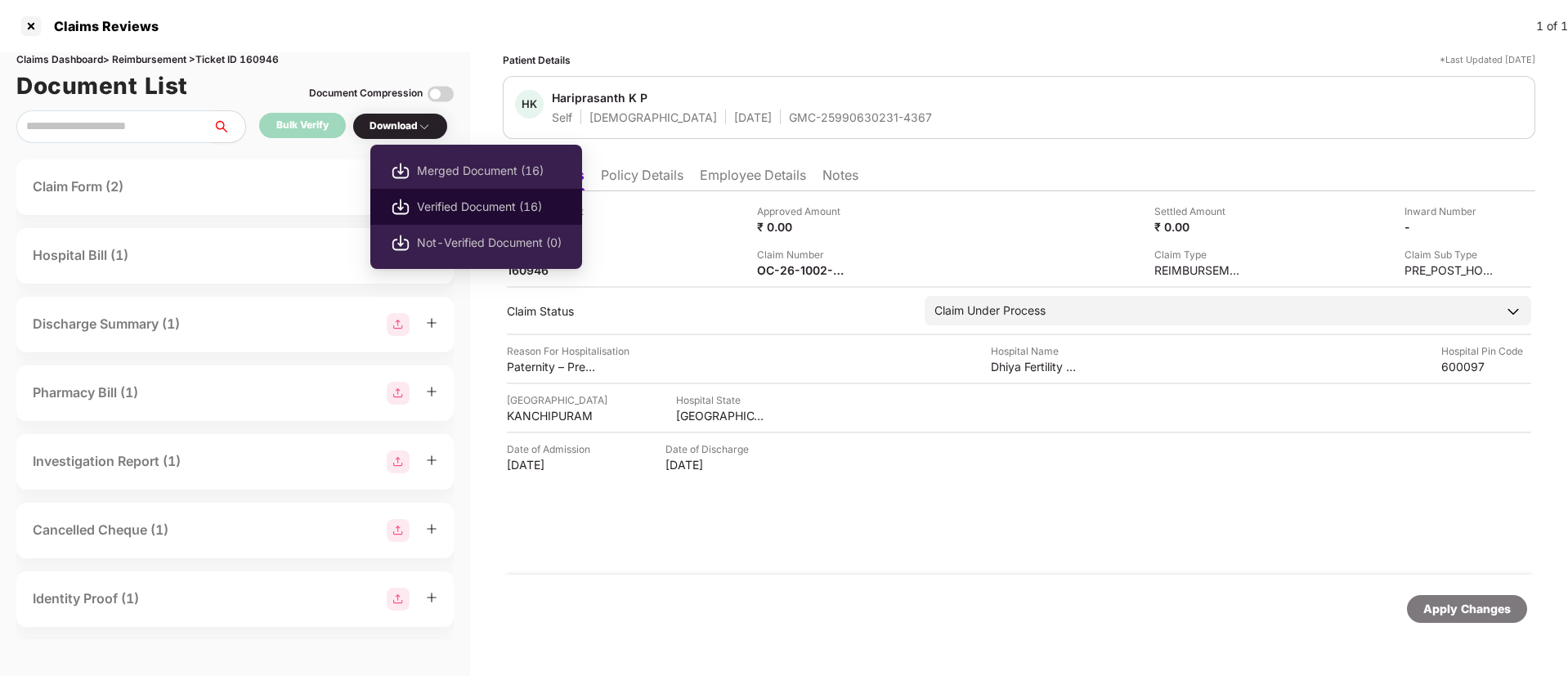
click at [434, 202] on span "Verified Document (16)" at bounding box center [488, 206] width 144 height 18
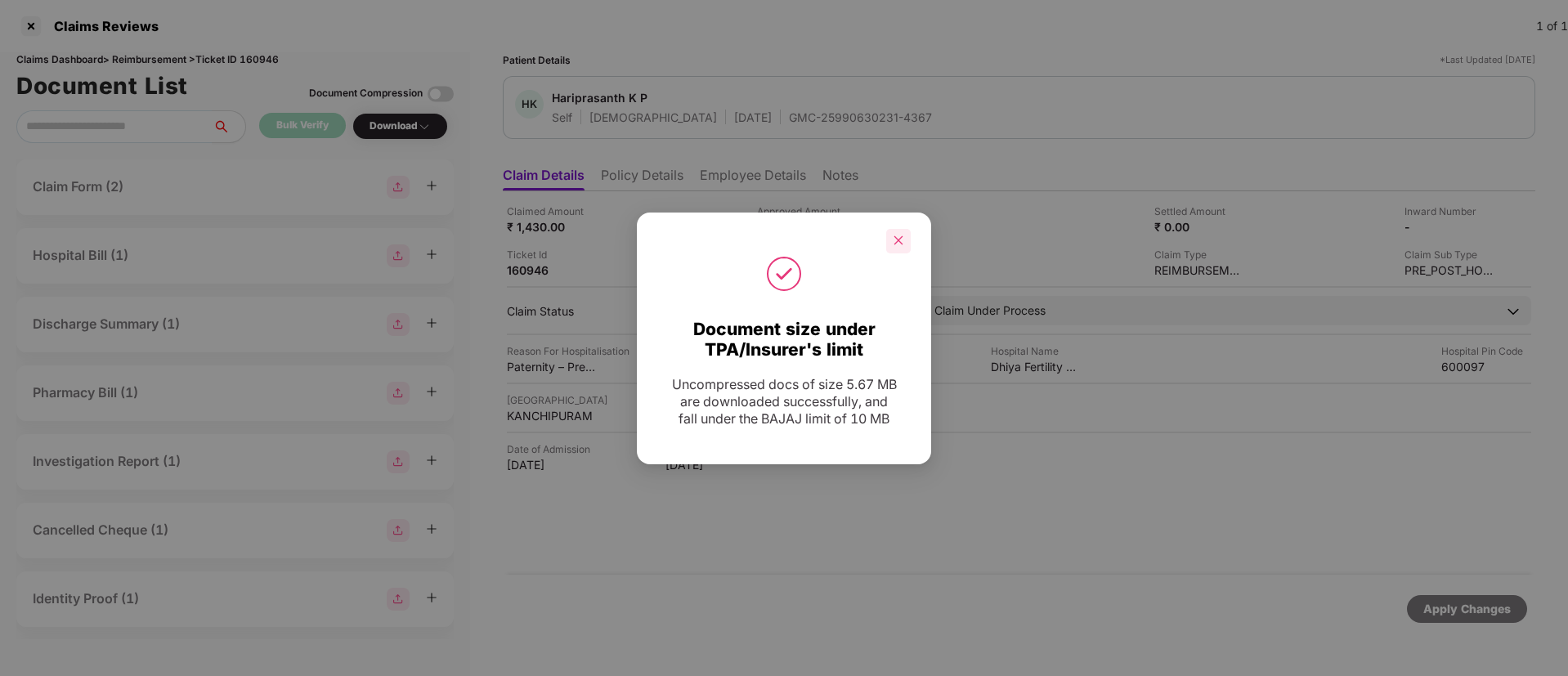
click at [897, 241] on icon "close" at bounding box center [899, 241] width 9 height 9
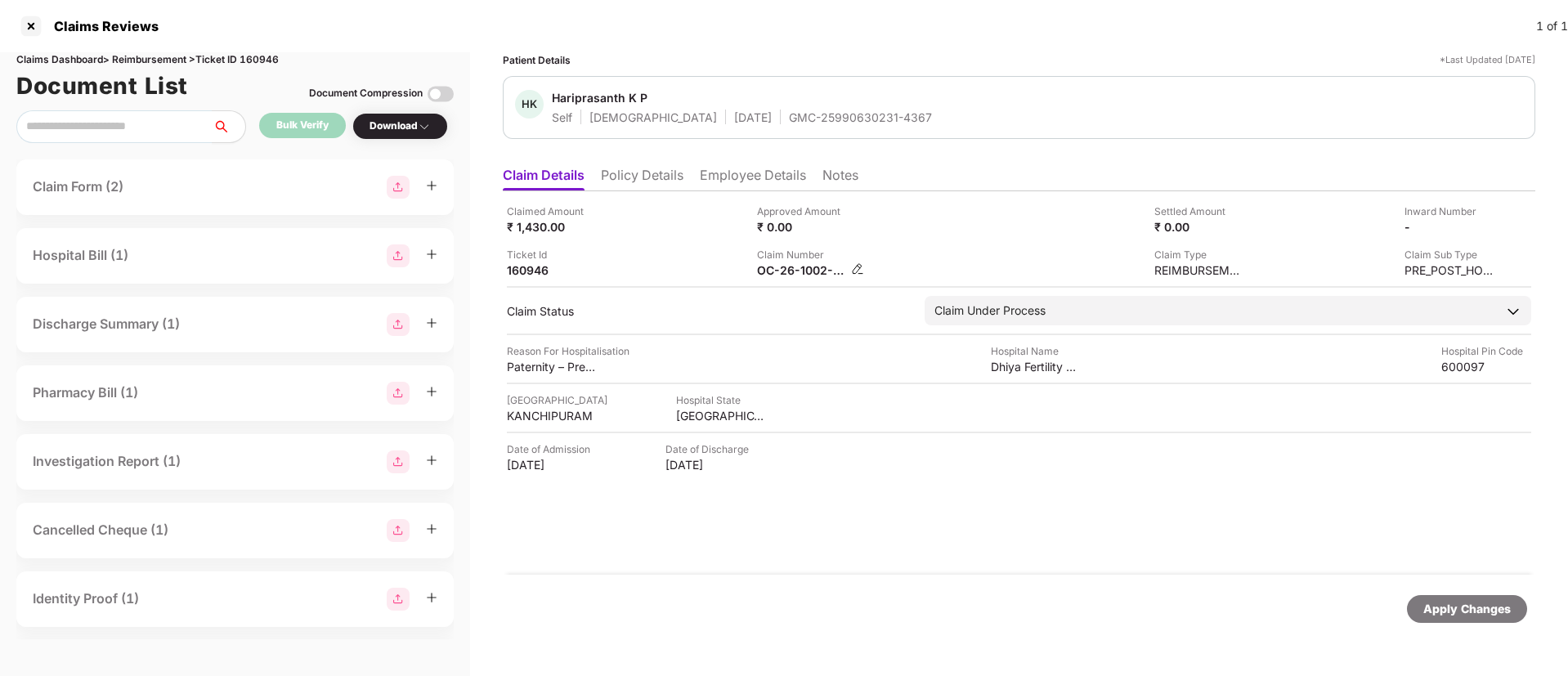
click at [853, 268] on img at bounding box center [858, 269] width 13 height 13
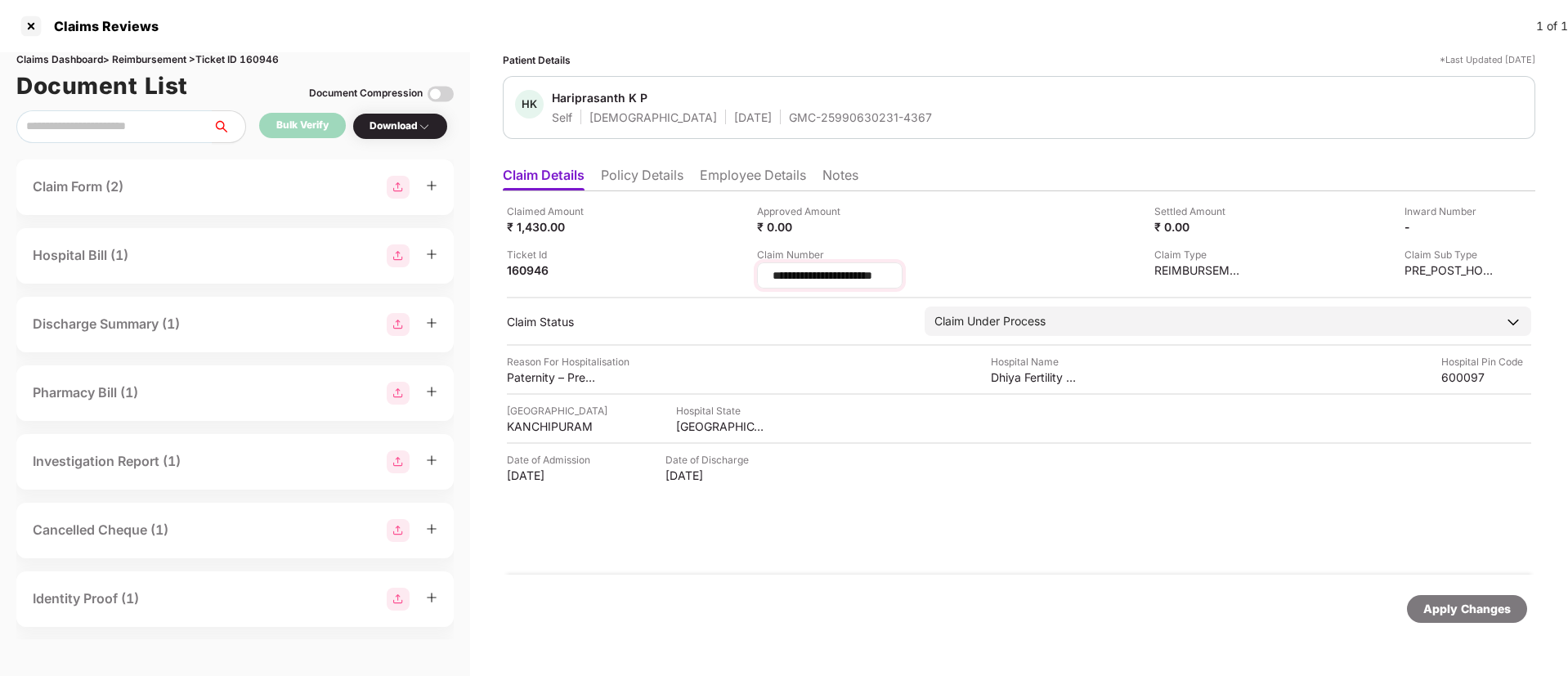
scroll to position [0, 3]
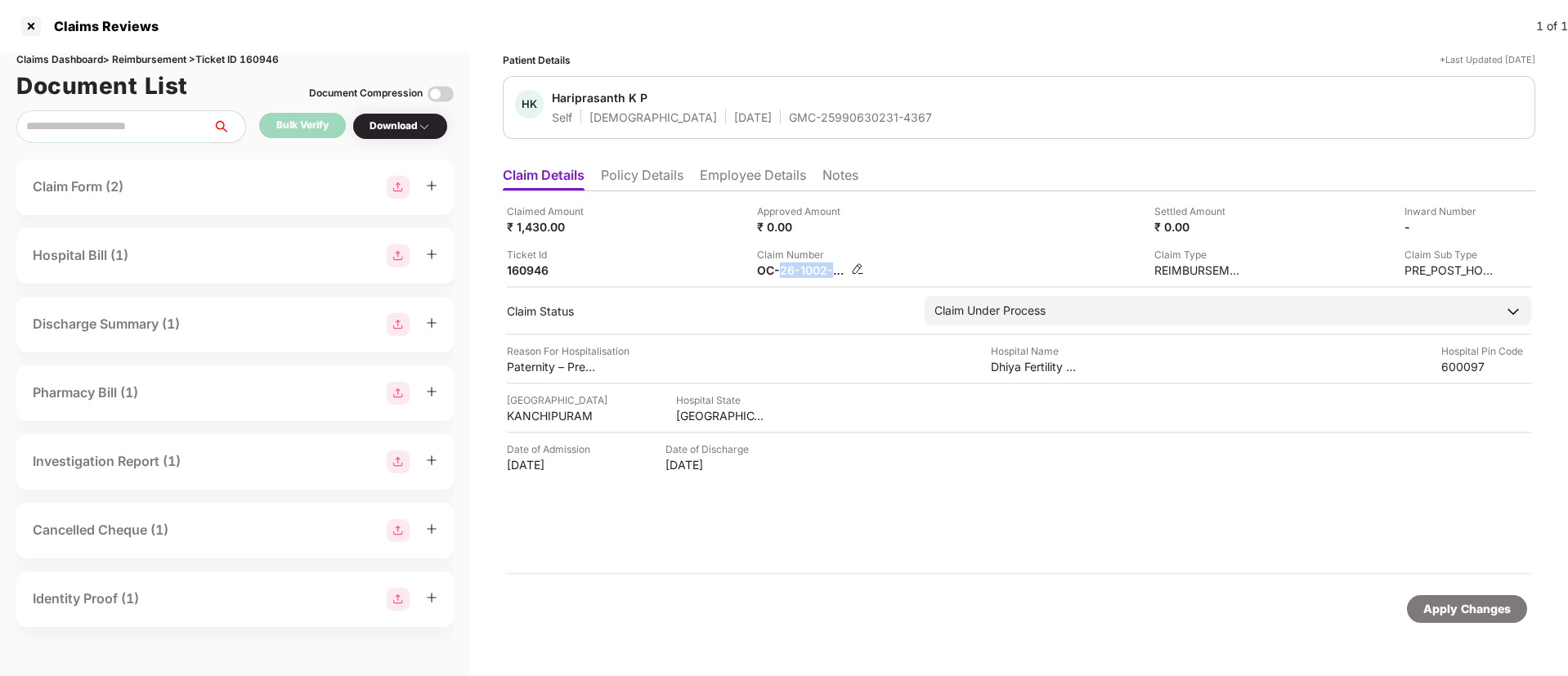
drag, startPoint x: 929, startPoint y: 276, endPoint x: 782, endPoint y: 277, distance: 147.0
click at [833, 269] on div "OC-26-1002-8403-00315031" at bounding box center [802, 269] width 89 height 16
click at [846, 266] on div "OC-26-1002-8403-00315031" at bounding box center [802, 269] width 89 height 16
click at [856, 268] on img at bounding box center [858, 269] width 13 height 13
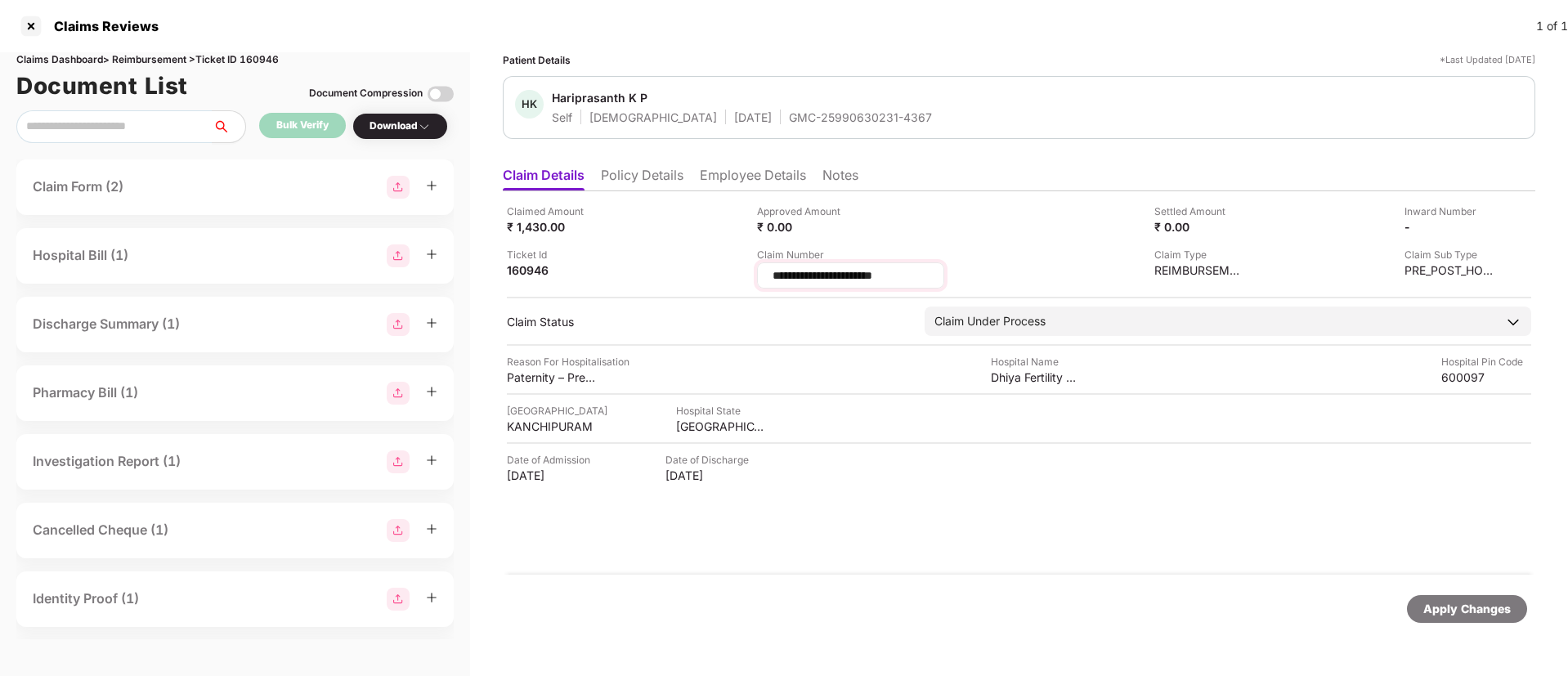
drag, startPoint x: 854, startPoint y: 276, endPoint x: 936, endPoint y: 276, distance: 82.0
click at [936, 276] on div "**********" at bounding box center [850, 275] width 187 height 26
type input "*"
type input "**********"
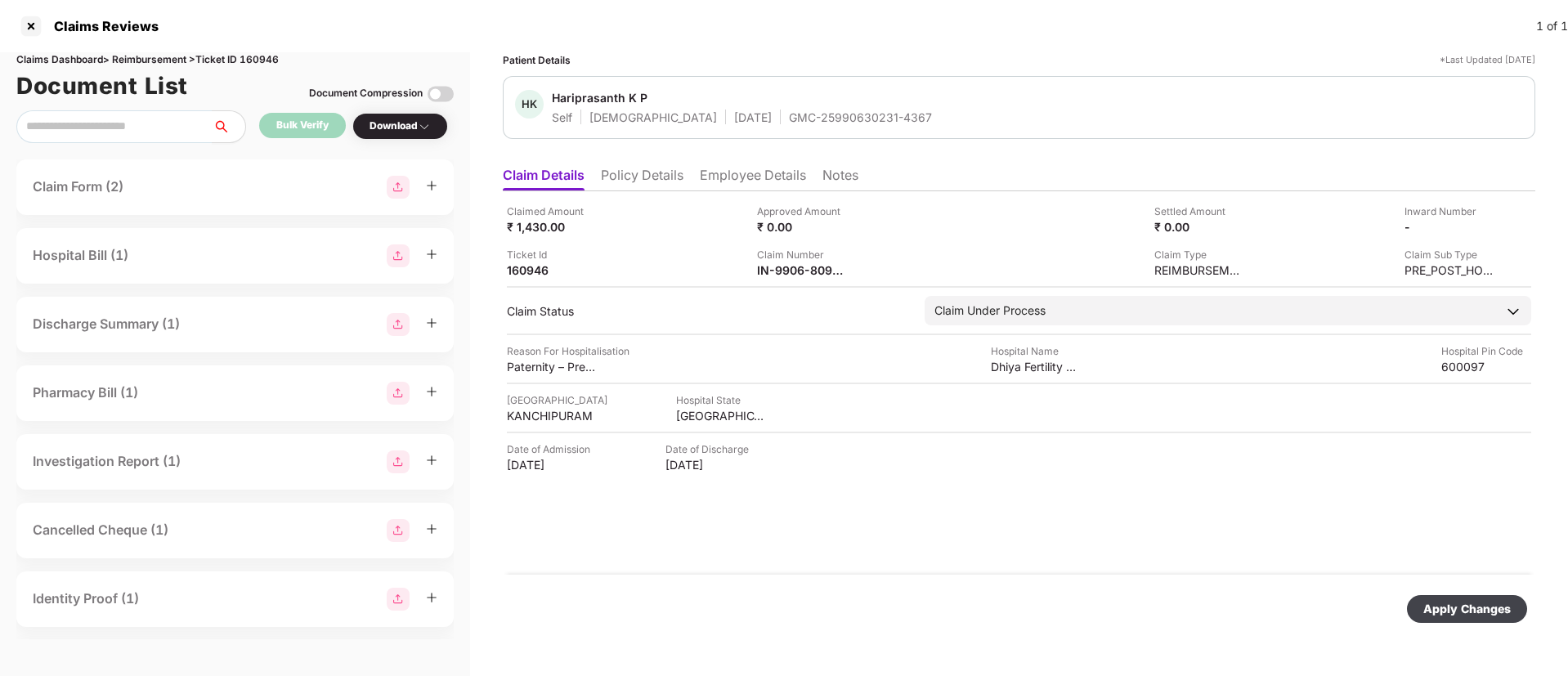
click at [1446, 604] on div "Apply Changes" at bounding box center [1467, 609] width 88 height 18
click at [24, 26] on div at bounding box center [31, 26] width 26 height 26
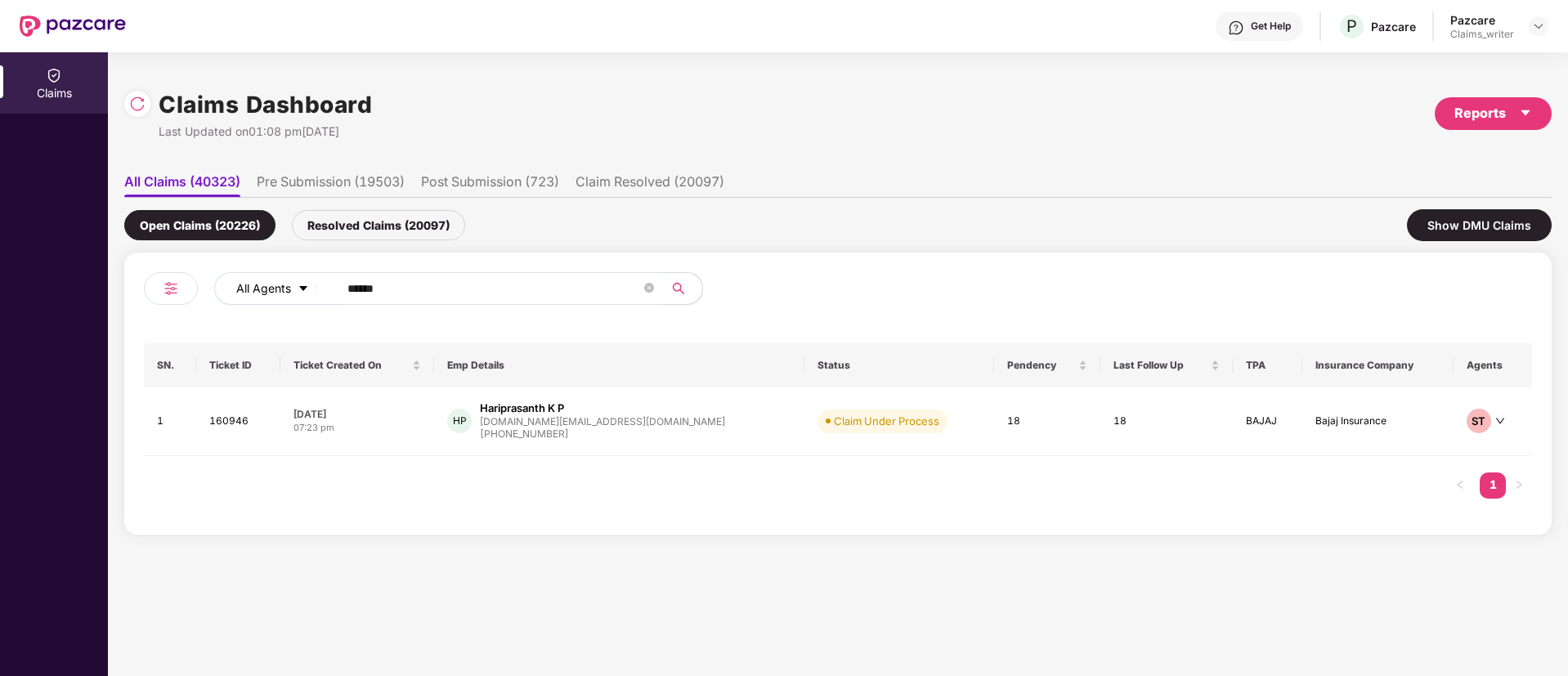
drag, startPoint x: 438, startPoint y: 297, endPoint x: 280, endPoint y: 290, distance: 158.2
click at [280, 290] on div "All Agents ******" at bounding box center [631, 288] width 833 height 33
paste input "text"
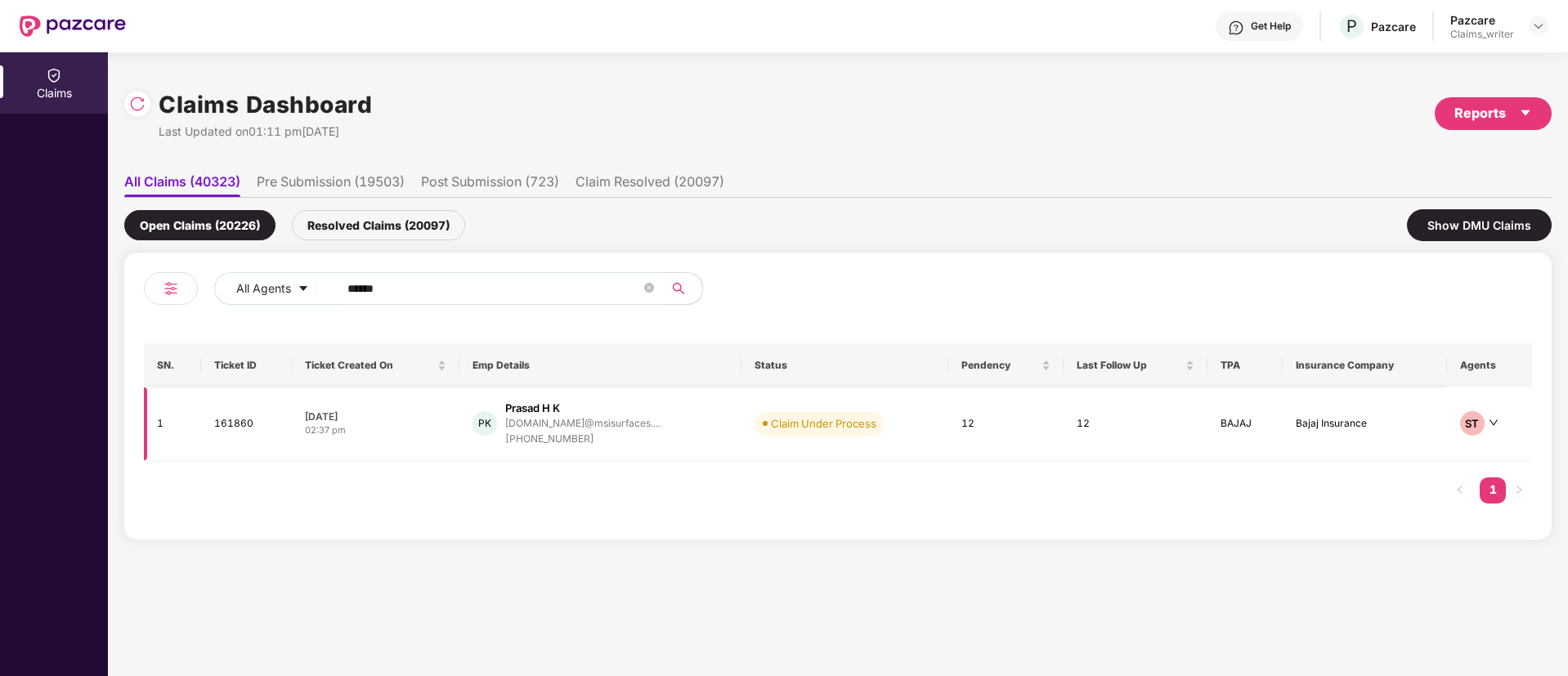
type input "******"
click at [248, 428] on td "161860" at bounding box center [246, 424] width 90 height 74
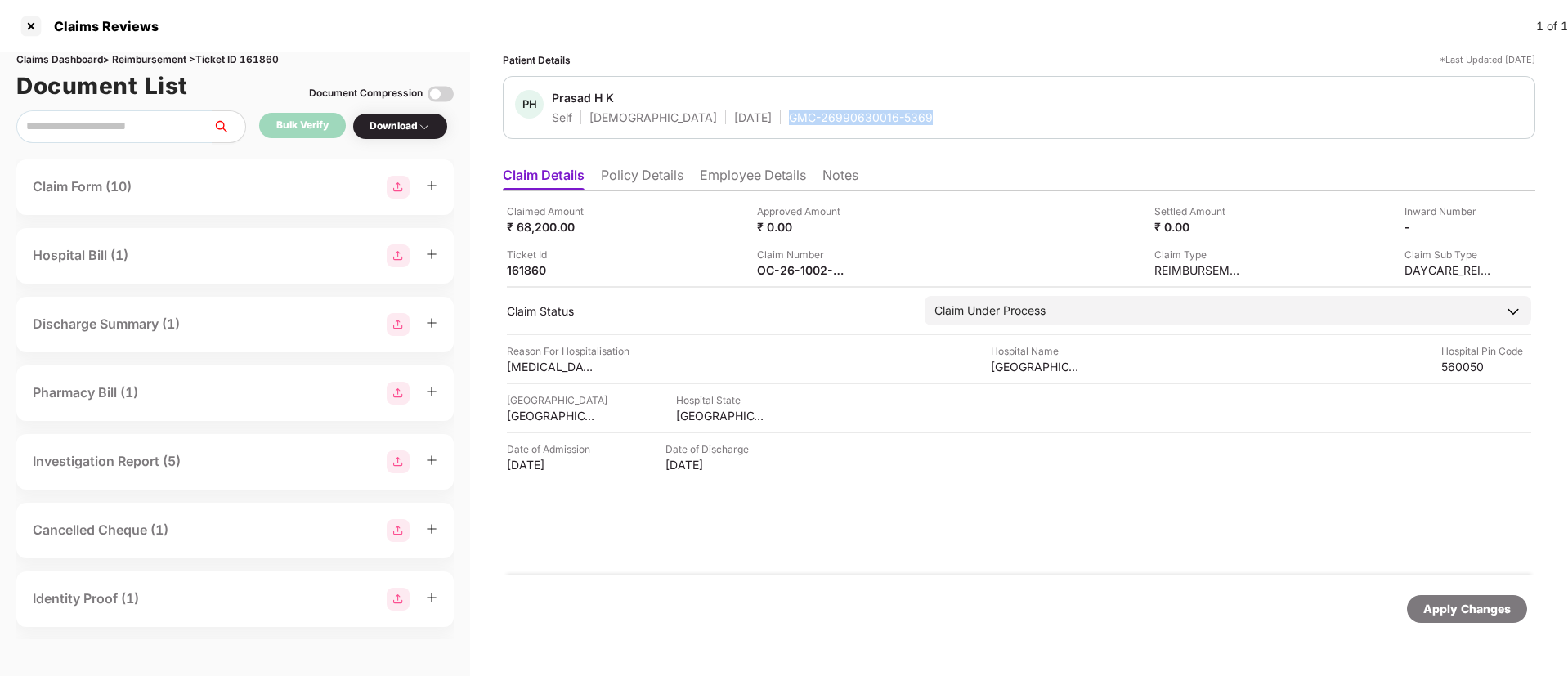
drag, startPoint x: 713, startPoint y: 117, endPoint x: 863, endPoint y: 118, distance: 150.0
click at [863, 118] on div "PH Prasad H K Self Male 18 Jan 1994 GMC-26990630016-5369" at bounding box center [1018, 107] width 1008 height 35
click at [30, 37] on div at bounding box center [31, 26] width 26 height 26
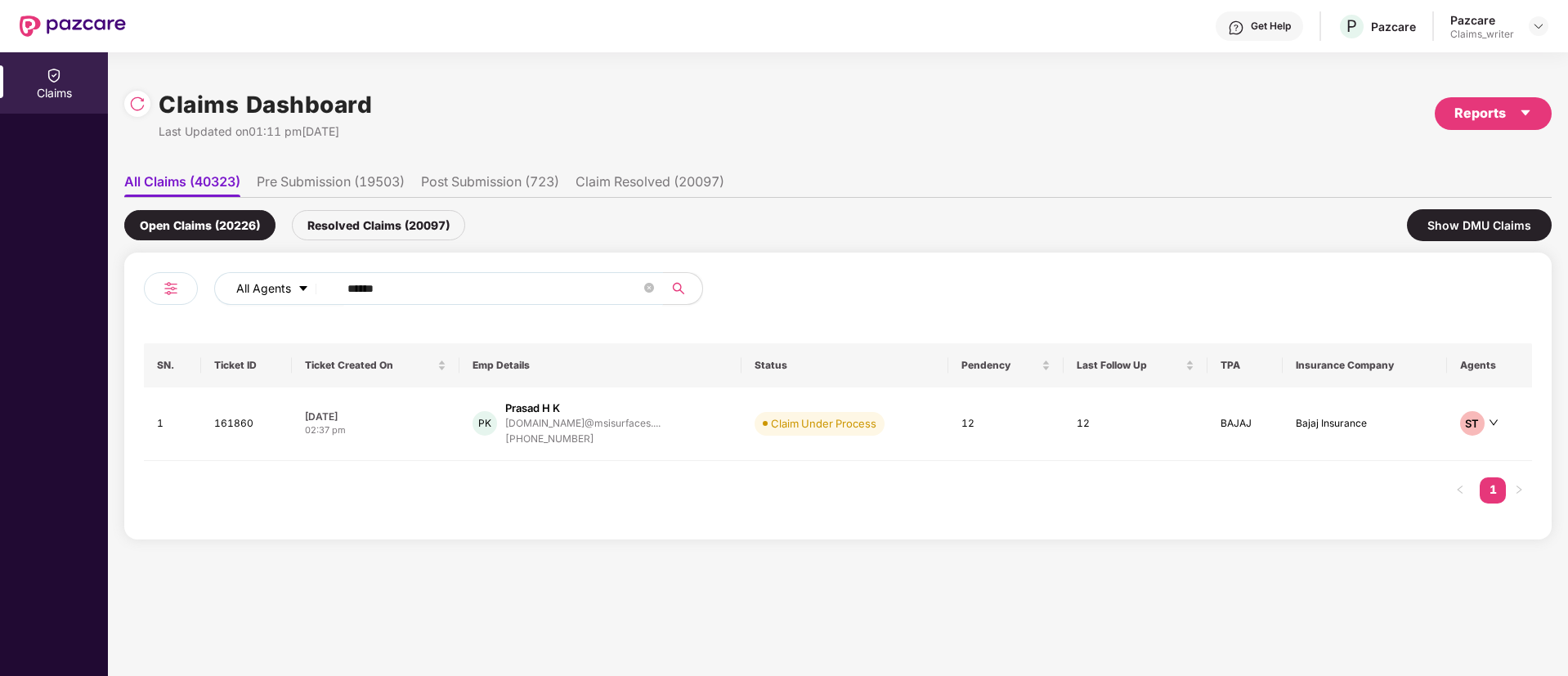
drag, startPoint x: 405, startPoint y: 283, endPoint x: 315, endPoint y: 283, distance: 90.0
click at [315, 283] on div "All Agents ******" at bounding box center [631, 288] width 833 height 33
paste input "text"
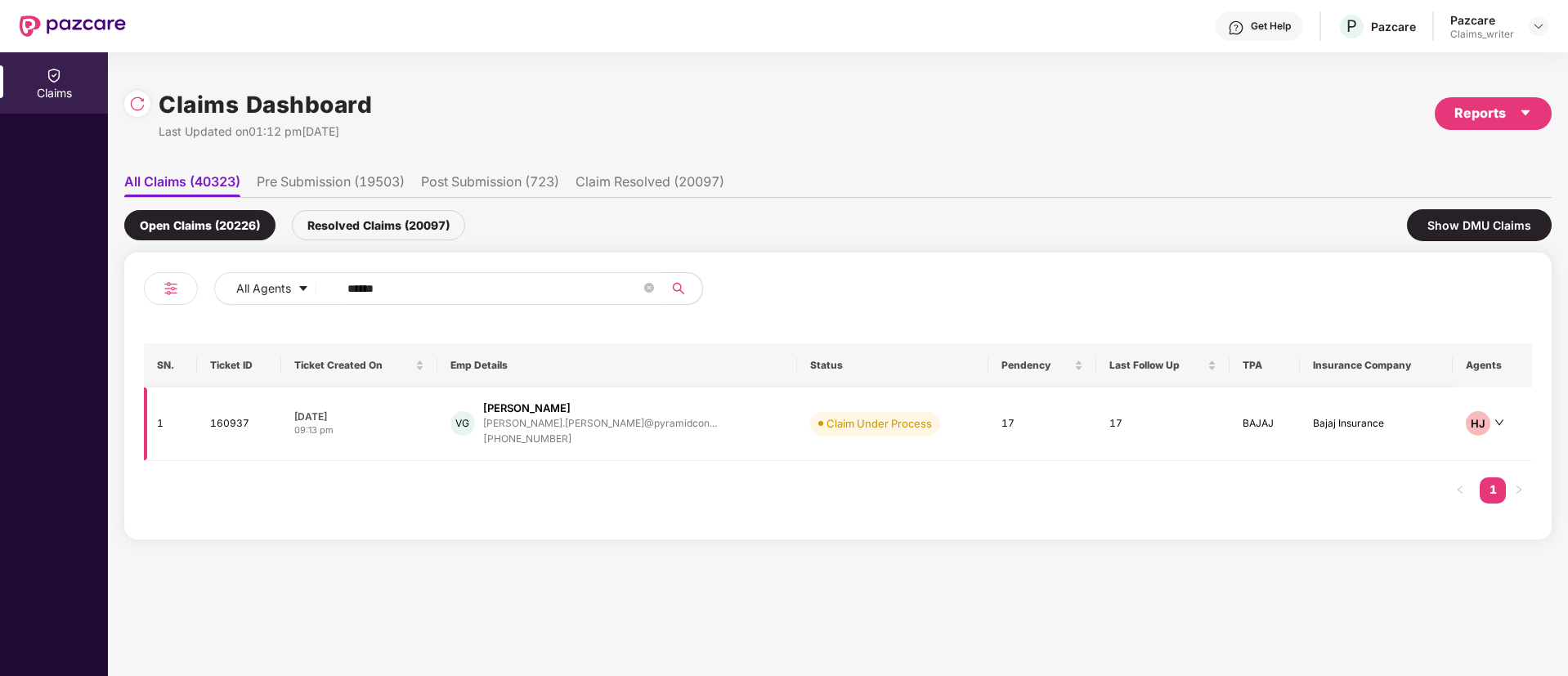
type input "******"
click at [236, 424] on td "160937" at bounding box center [239, 424] width 84 height 74
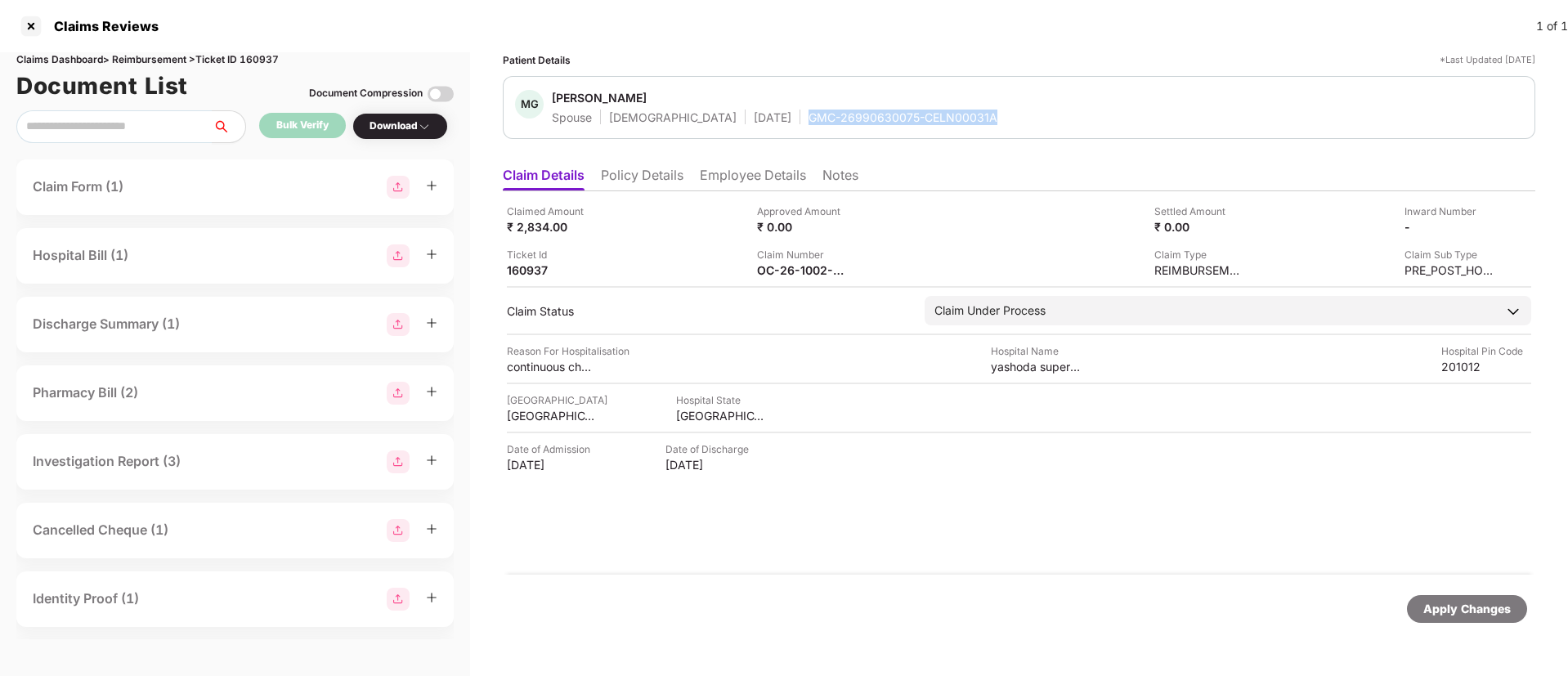
drag, startPoint x: 743, startPoint y: 112, endPoint x: 943, endPoint y: 115, distance: 200.0
click at [943, 115] on div "MG Megha Goyal Spouse Female 06 Oct 1988 GMC-26990630075-CELN00031A" at bounding box center [1018, 107] width 1008 height 35
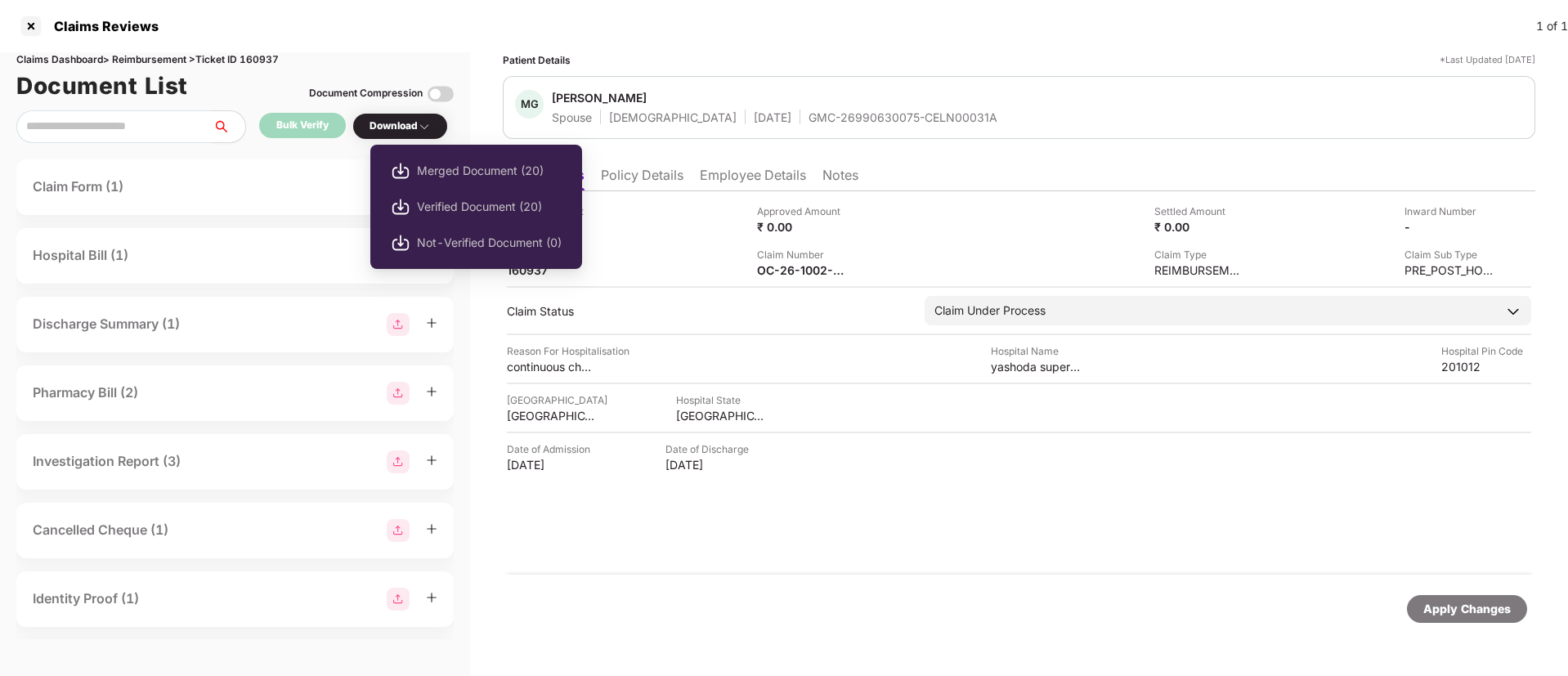
click at [395, 130] on div "Download" at bounding box center [400, 126] width 62 height 16
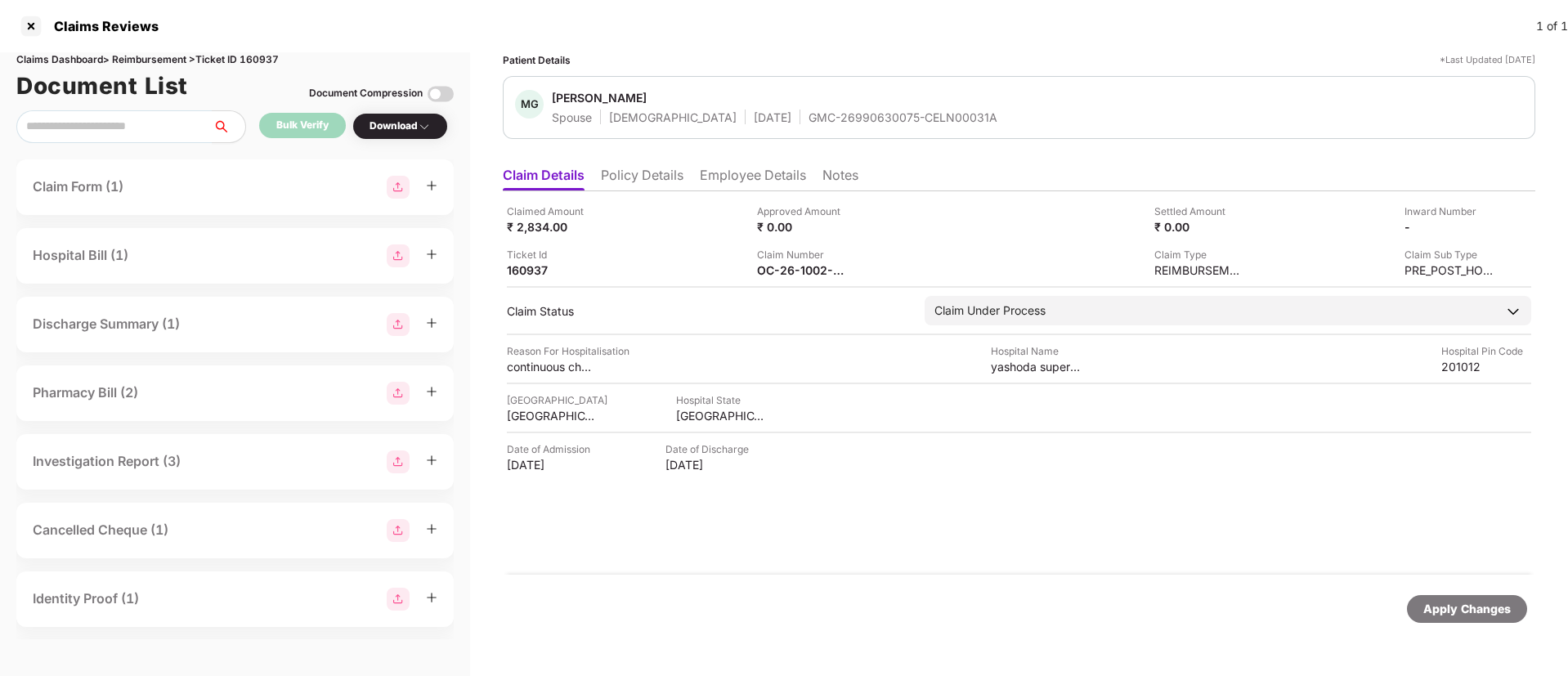
click at [396, 130] on div "Download" at bounding box center [400, 126] width 62 height 16
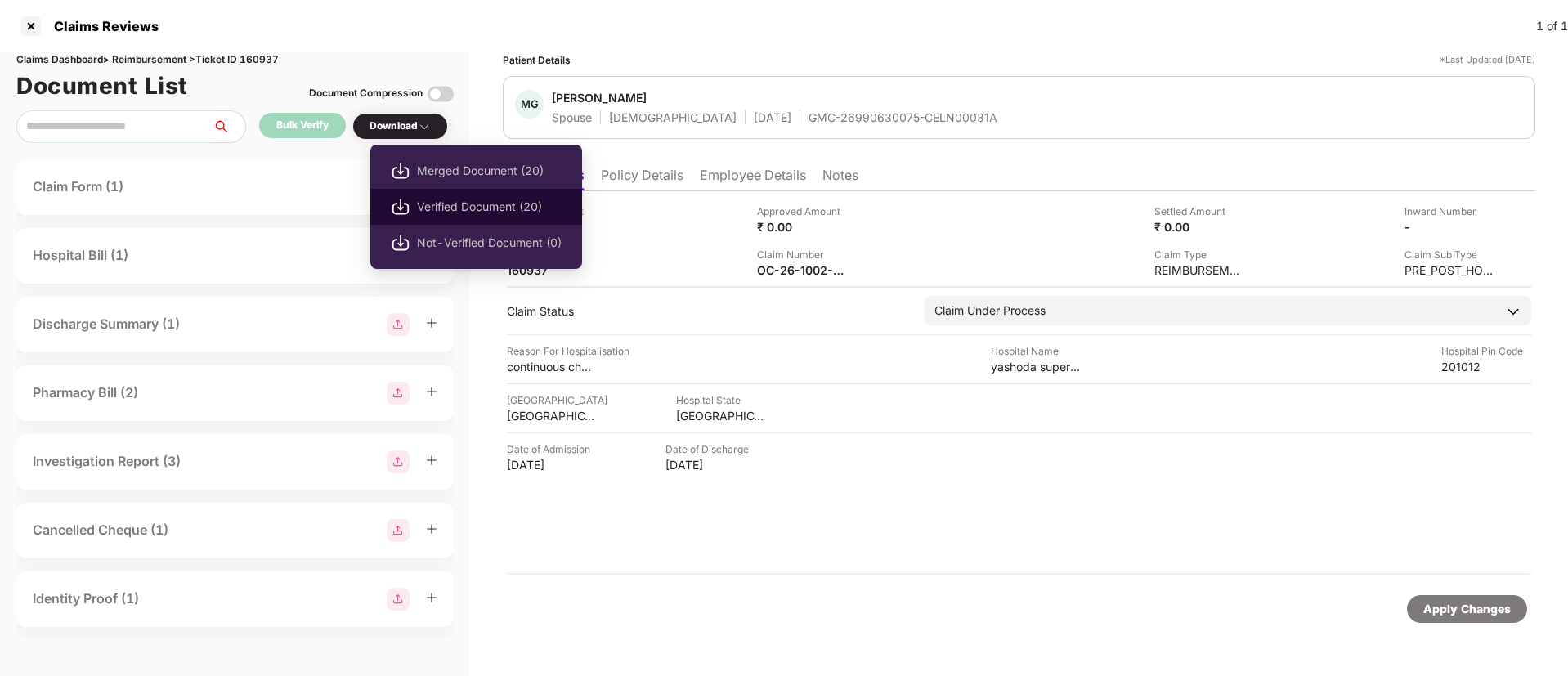
click at [442, 200] on span "Verified Document (20)" at bounding box center [488, 206] width 144 height 18
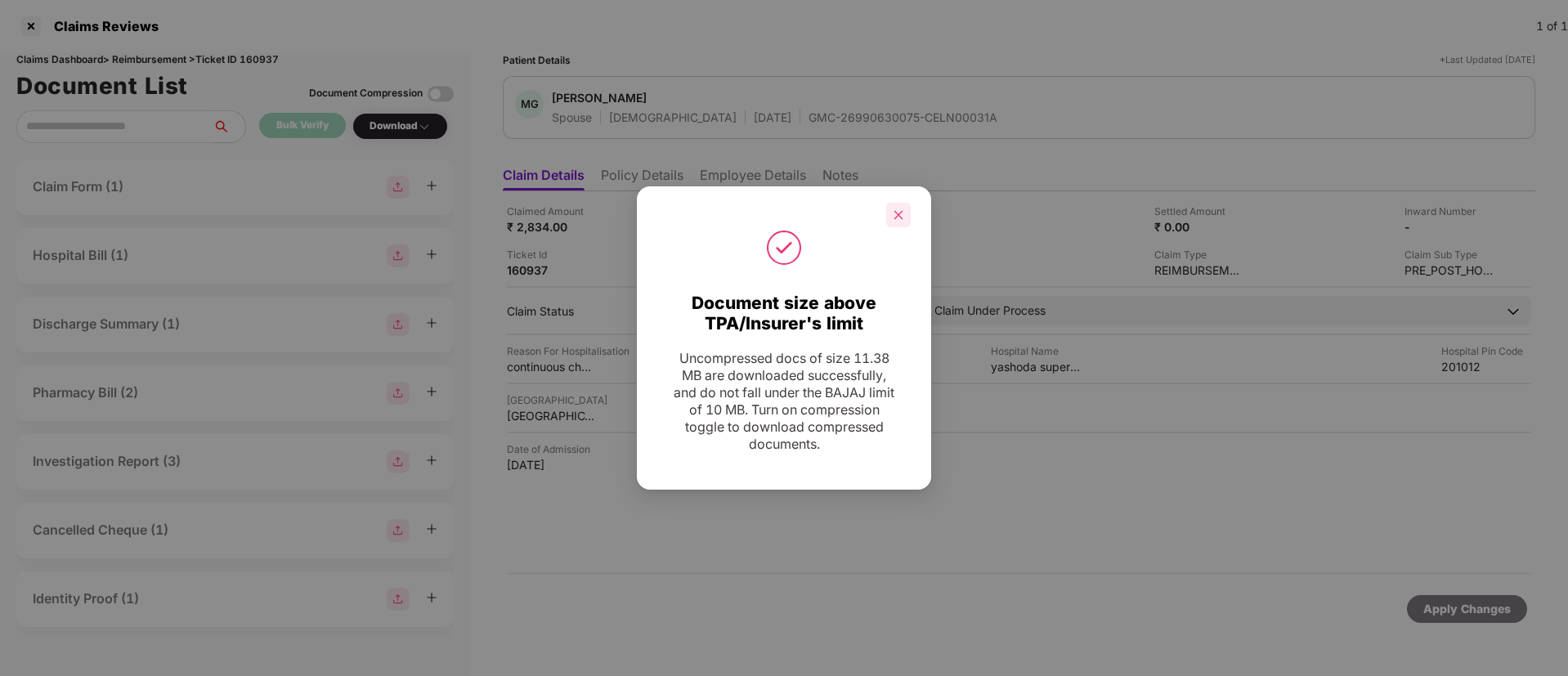
click at [900, 214] on icon "close" at bounding box center [899, 214] width 9 height 9
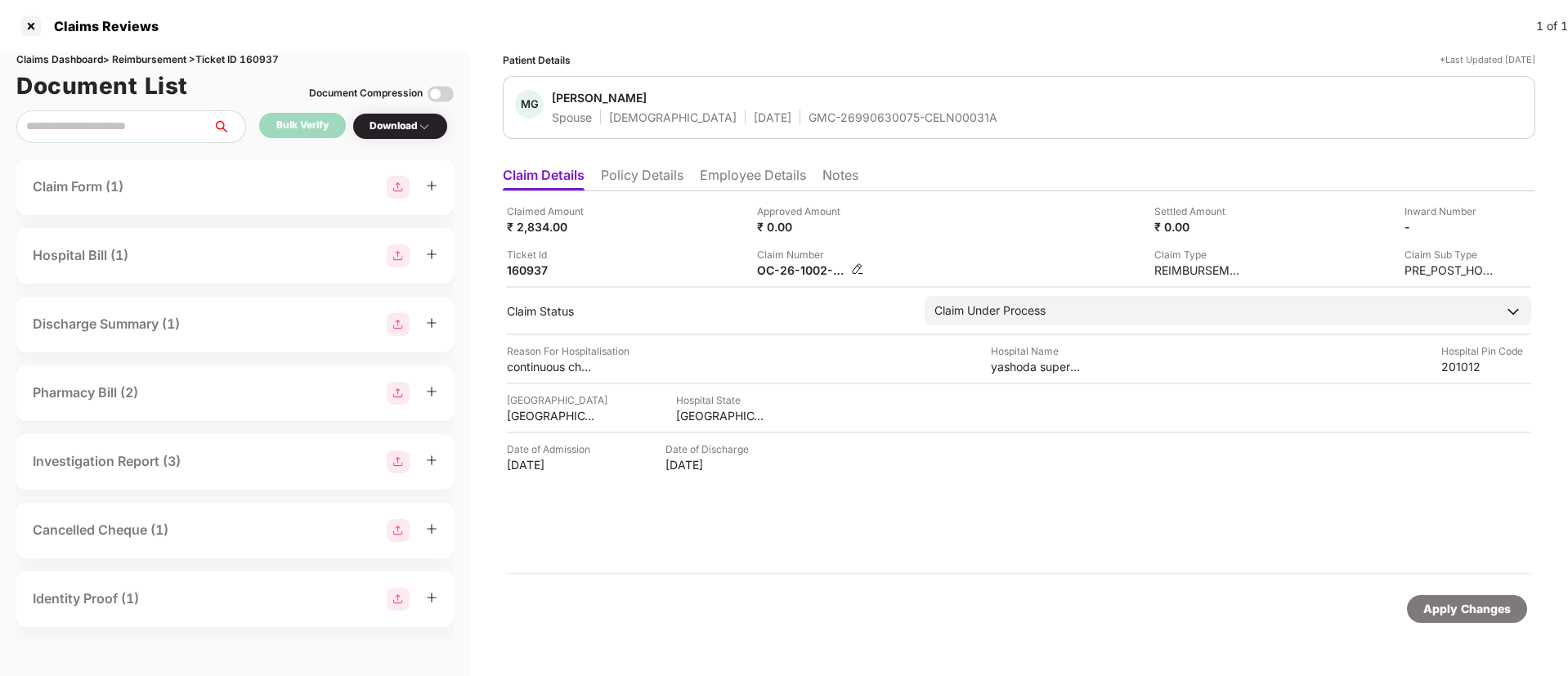
click at [856, 271] on img at bounding box center [858, 269] width 13 height 13
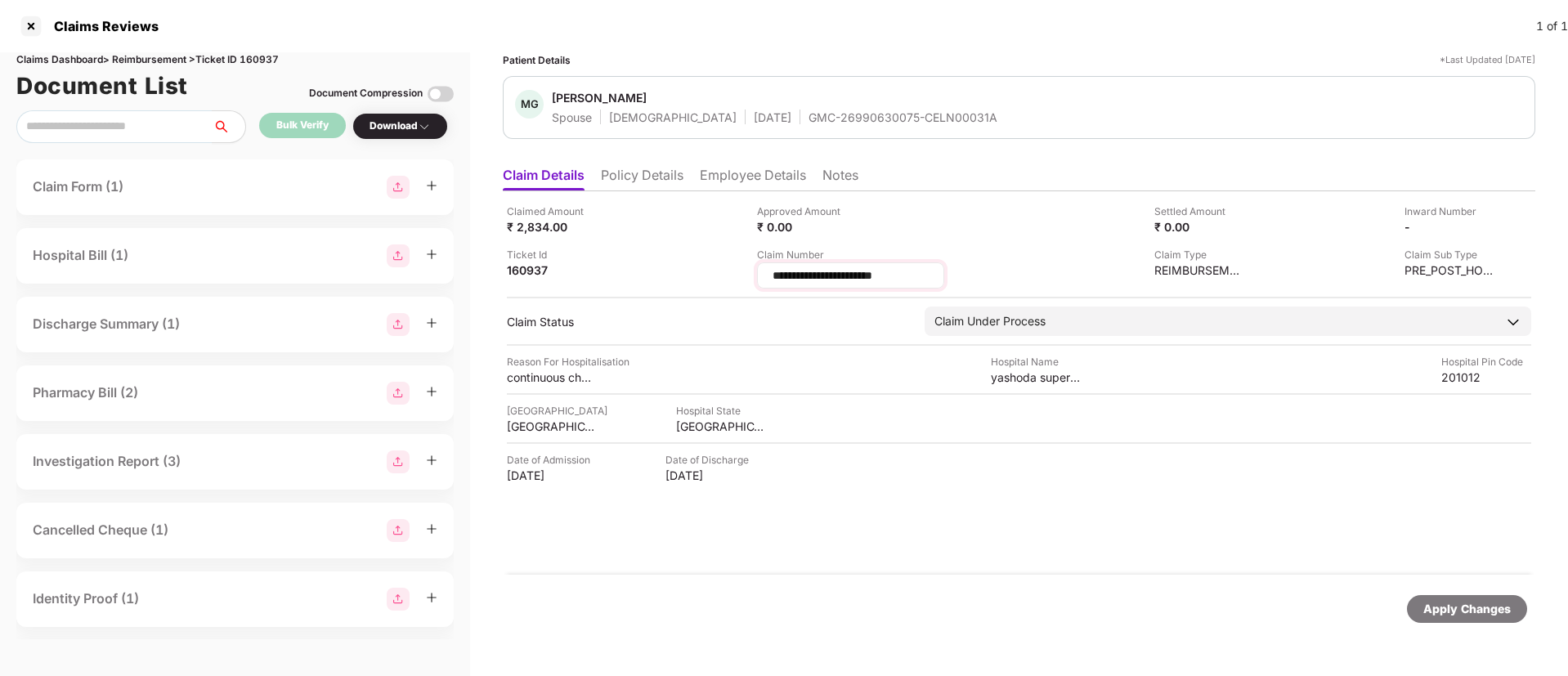
drag, startPoint x: 923, startPoint y: 276, endPoint x: 765, endPoint y: 265, distance: 158.4
click at [765, 265] on div "**********" at bounding box center [850, 275] width 187 height 26
type input "**********"
click at [1461, 611] on div "Apply Changes" at bounding box center [1467, 609] width 88 height 18
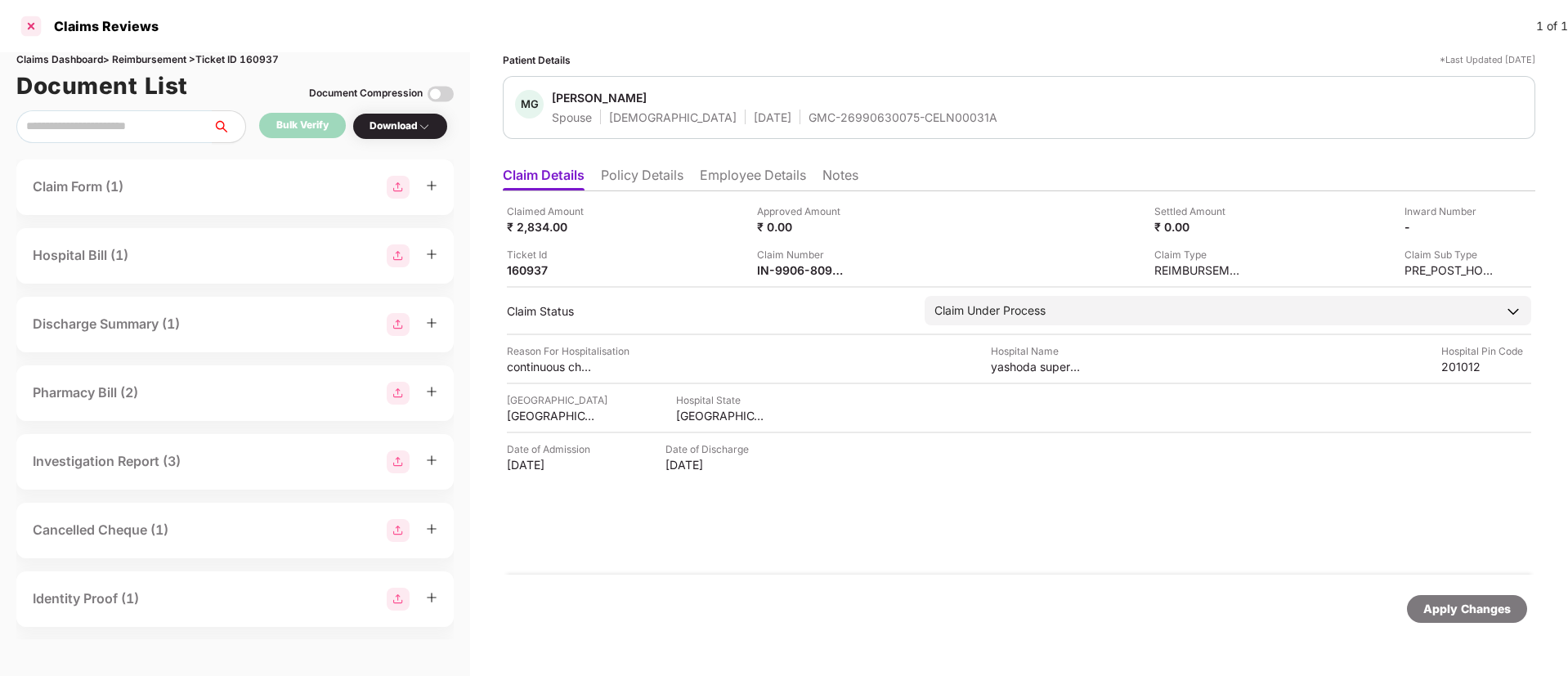
click at [28, 20] on div at bounding box center [31, 26] width 26 height 26
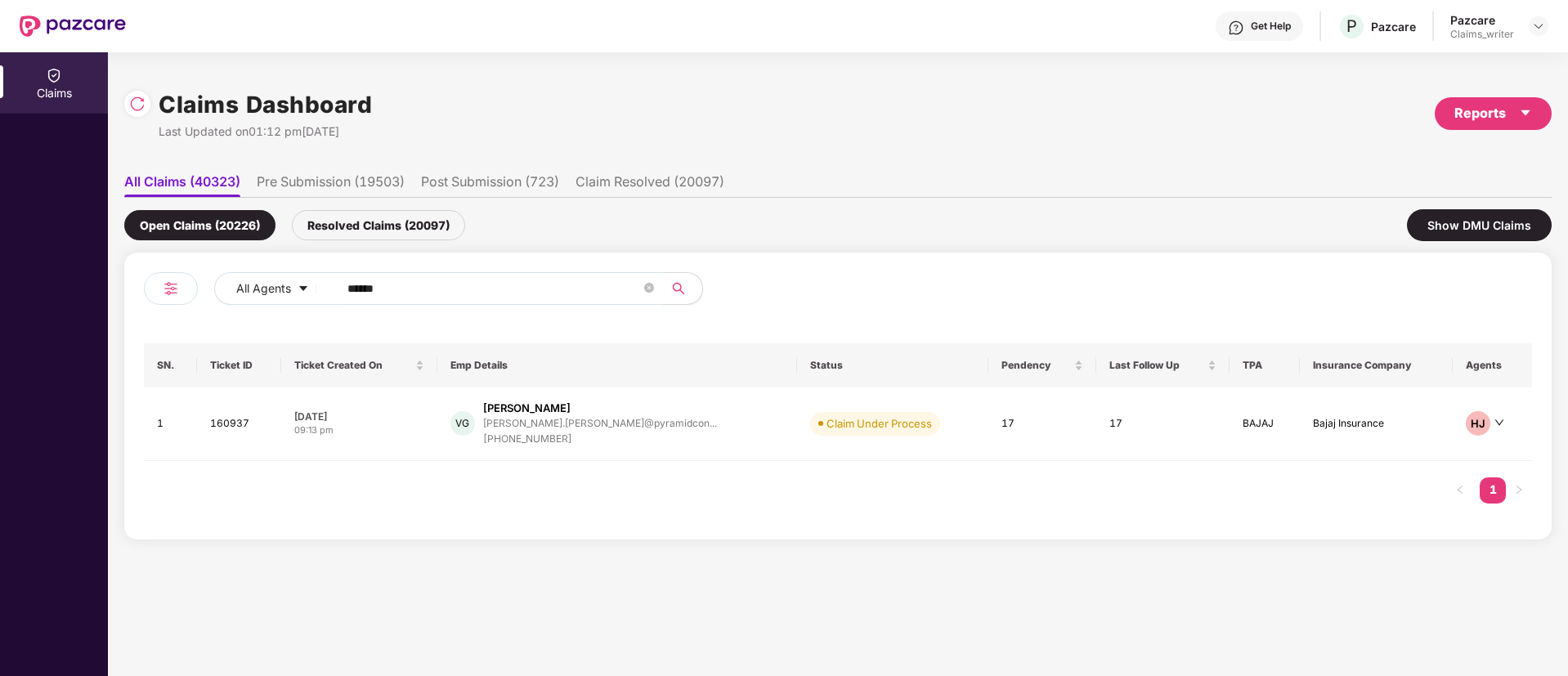
drag, startPoint x: 384, startPoint y: 277, endPoint x: 333, endPoint y: 293, distance: 53.5
click at [324, 279] on div "All Agents ******" at bounding box center [631, 288] width 833 height 33
drag, startPoint x: 369, startPoint y: 289, endPoint x: 315, endPoint y: 289, distance: 54.0
click at [315, 289] on div "All Agents ******" at bounding box center [631, 288] width 833 height 33
paste input "text"
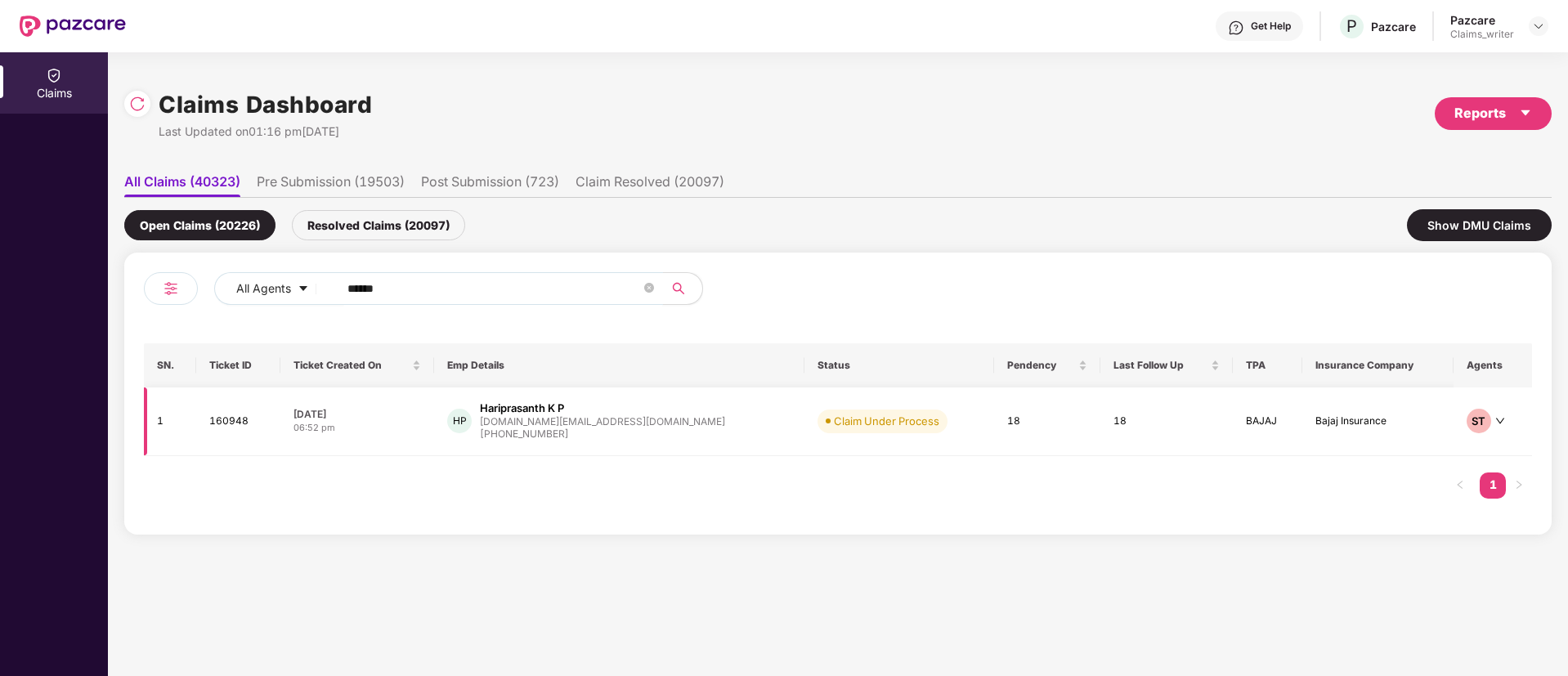
type input "******"
click at [239, 423] on td "160948" at bounding box center [237, 422] width 83 height 69
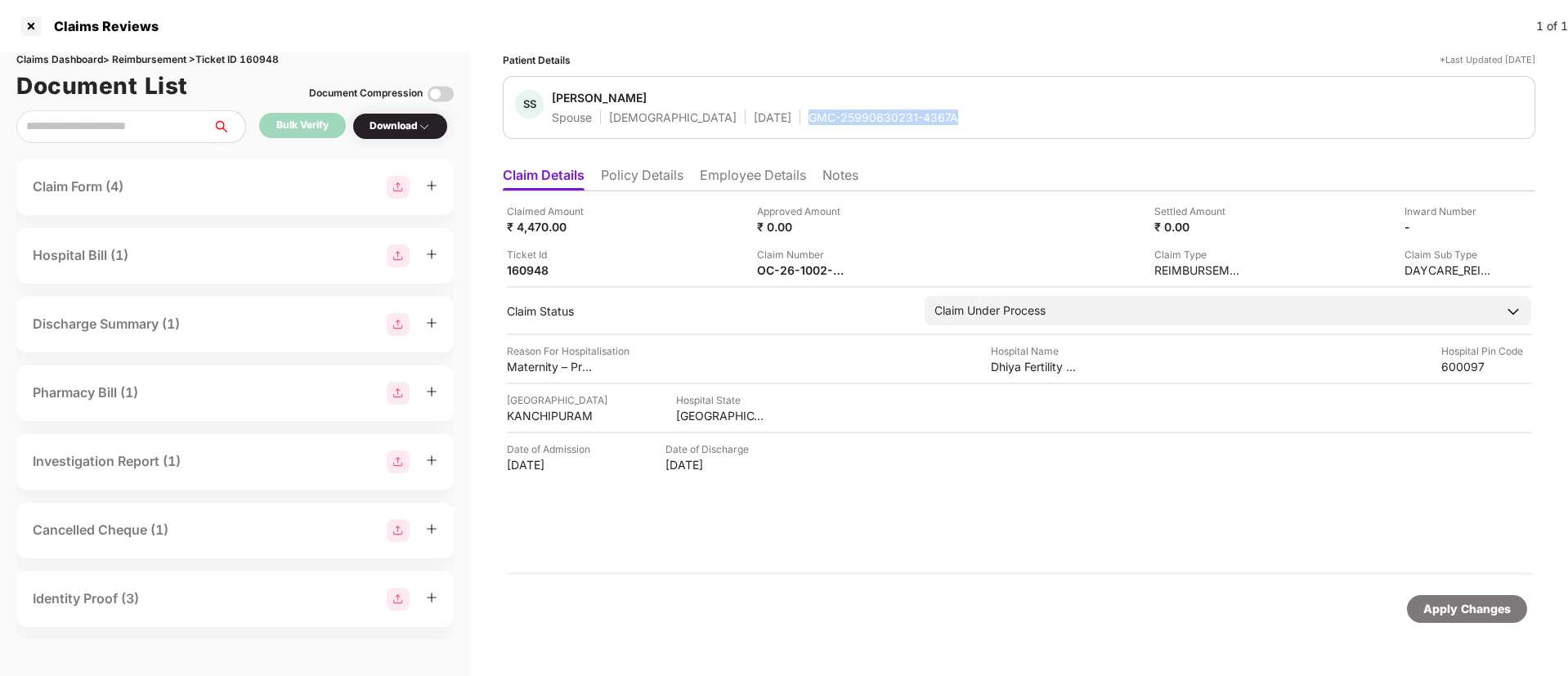
drag, startPoint x: 753, startPoint y: 116, endPoint x: 920, endPoint y: 113, distance: 167.0
click at [920, 113] on div "SS Subha Subbaiah Spouse Female 20 Mar 1999 GMC-25990630231-4367A" at bounding box center [1018, 107] width 1008 height 35
click at [28, 23] on div at bounding box center [31, 26] width 26 height 26
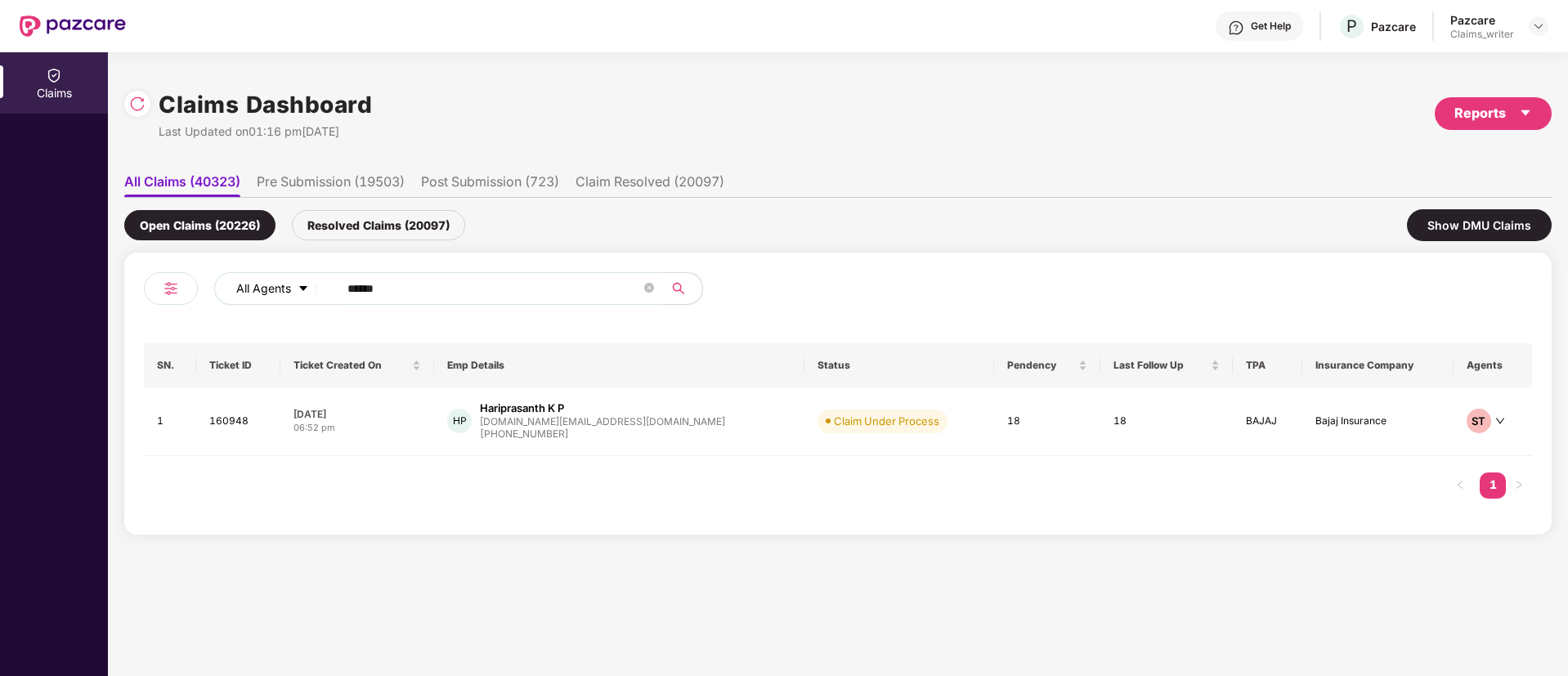
drag, startPoint x: 412, startPoint y: 287, endPoint x: 306, endPoint y: 283, distance: 106.1
click at [306, 283] on div "All Agents ******" at bounding box center [631, 288] width 833 height 33
paste input "text"
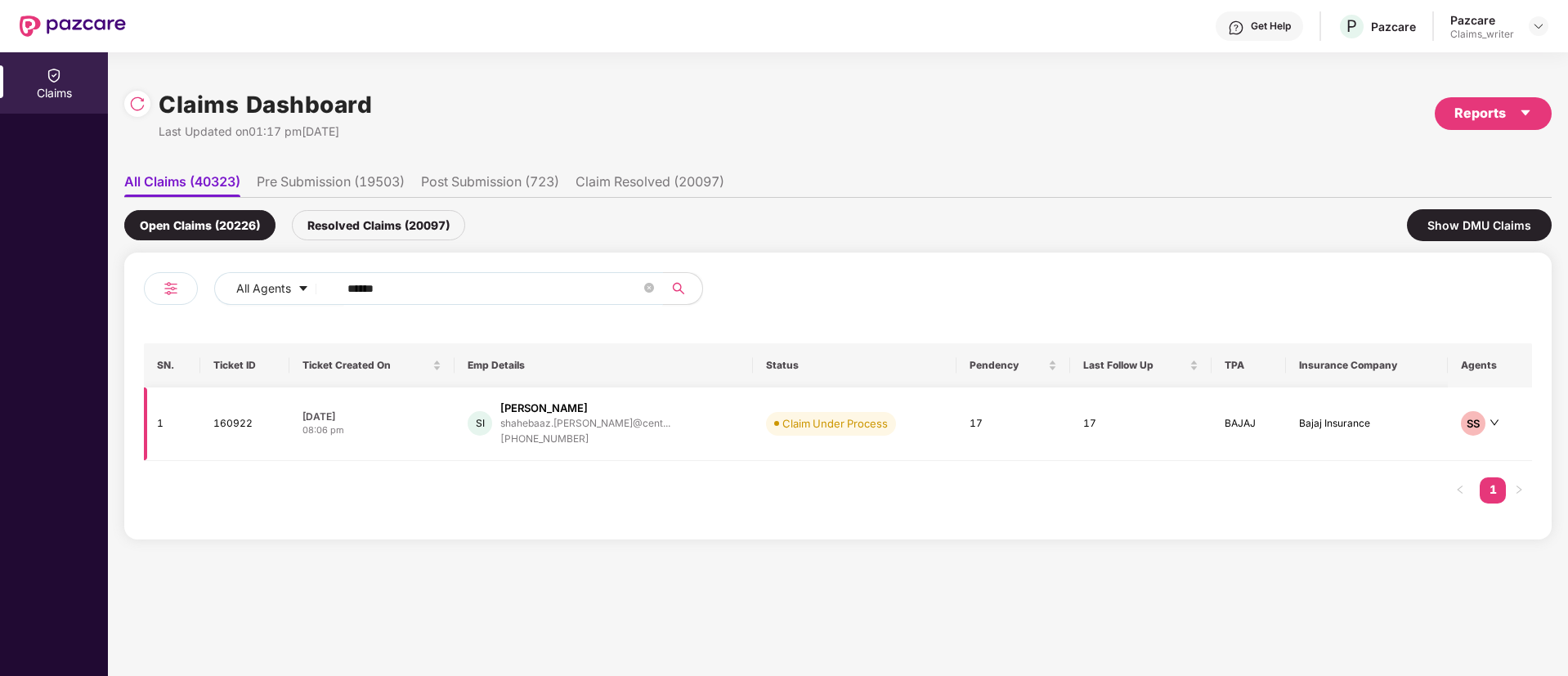
type input "******"
click at [225, 423] on td "160922" at bounding box center [245, 424] width 89 height 74
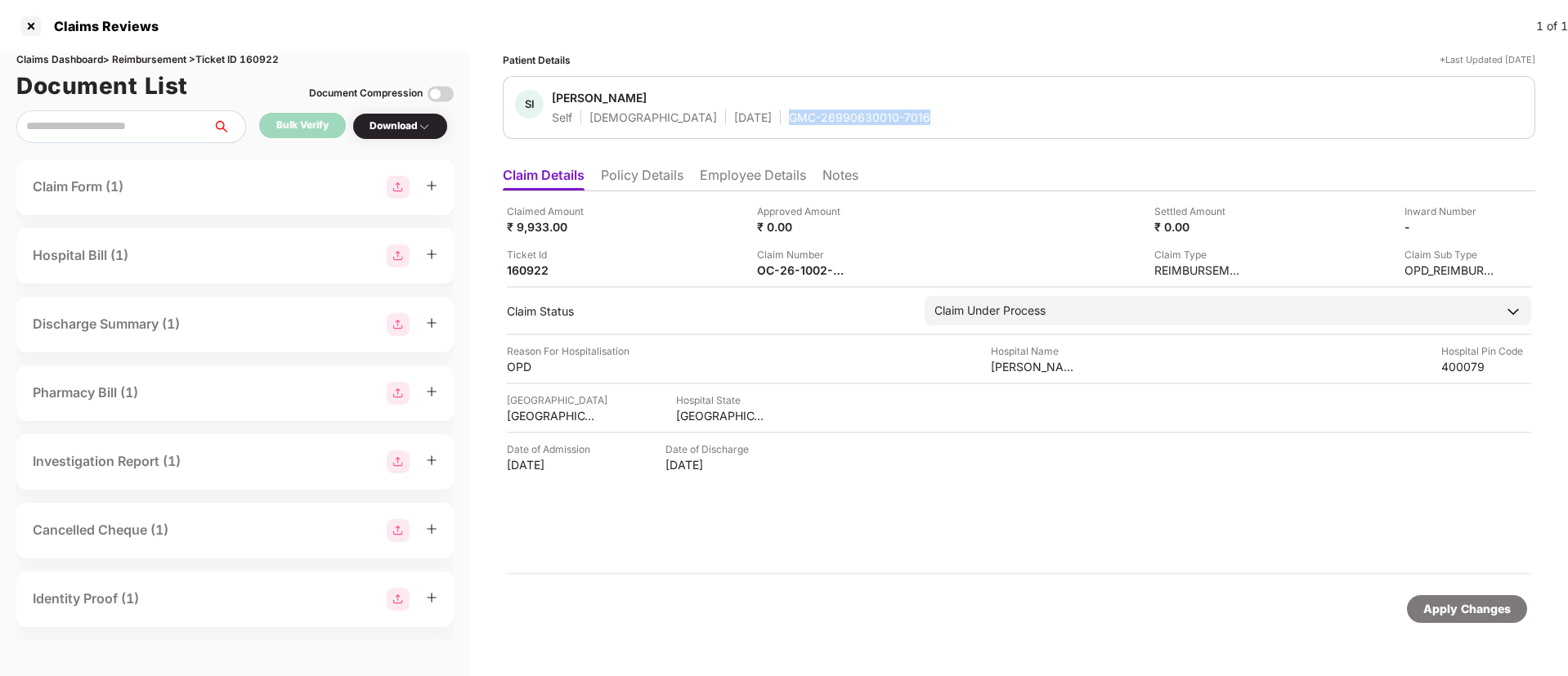
drag, startPoint x: 721, startPoint y: 119, endPoint x: 872, endPoint y: 122, distance: 151.0
click at [872, 122] on div "SI Shahebaaz Inamdar Self Male 02 May 2000 GMC-26990630010-7016" at bounding box center [1018, 107] width 1008 height 35
click at [269, 54] on div "Claims Dashboard > Reimbursement > Ticket ID 160922" at bounding box center [235, 60] width 437 height 16
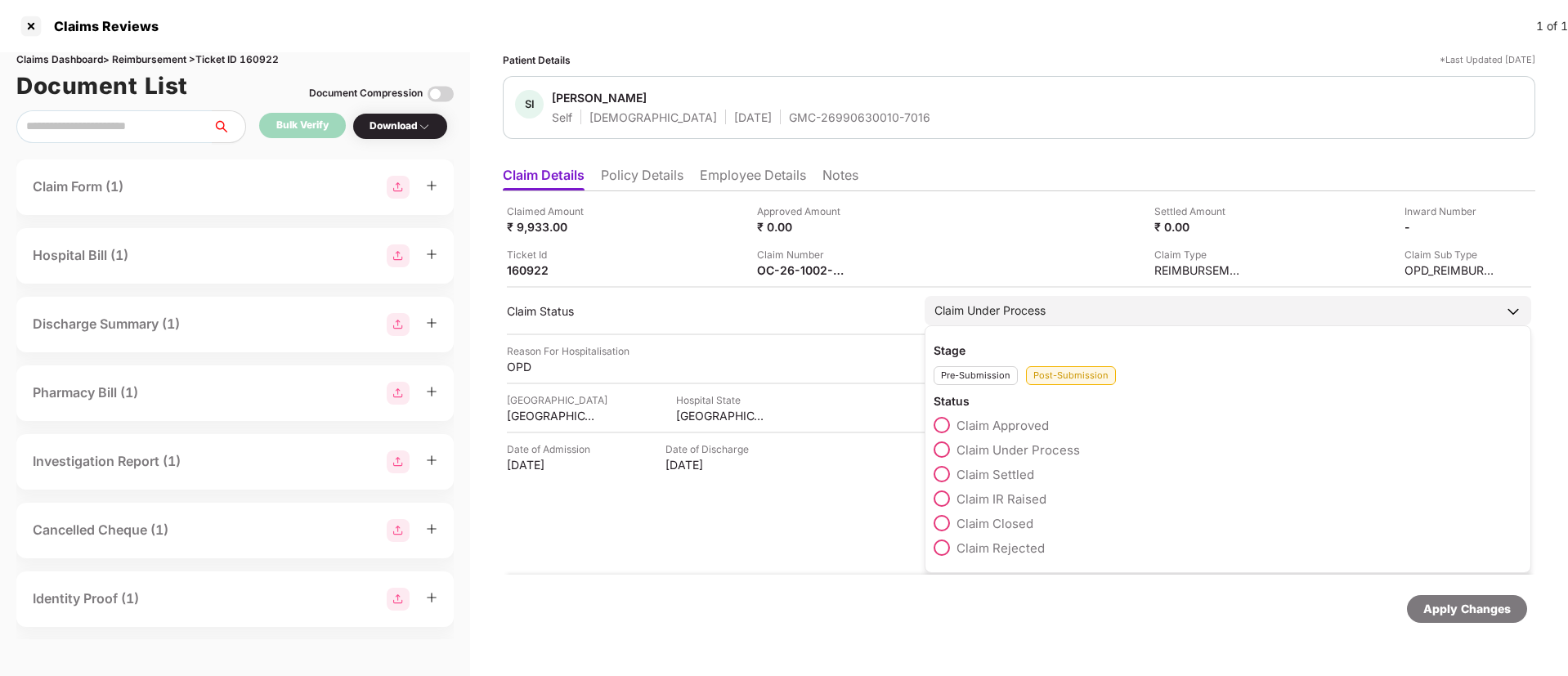
click at [946, 424] on span at bounding box center [942, 425] width 17 height 17
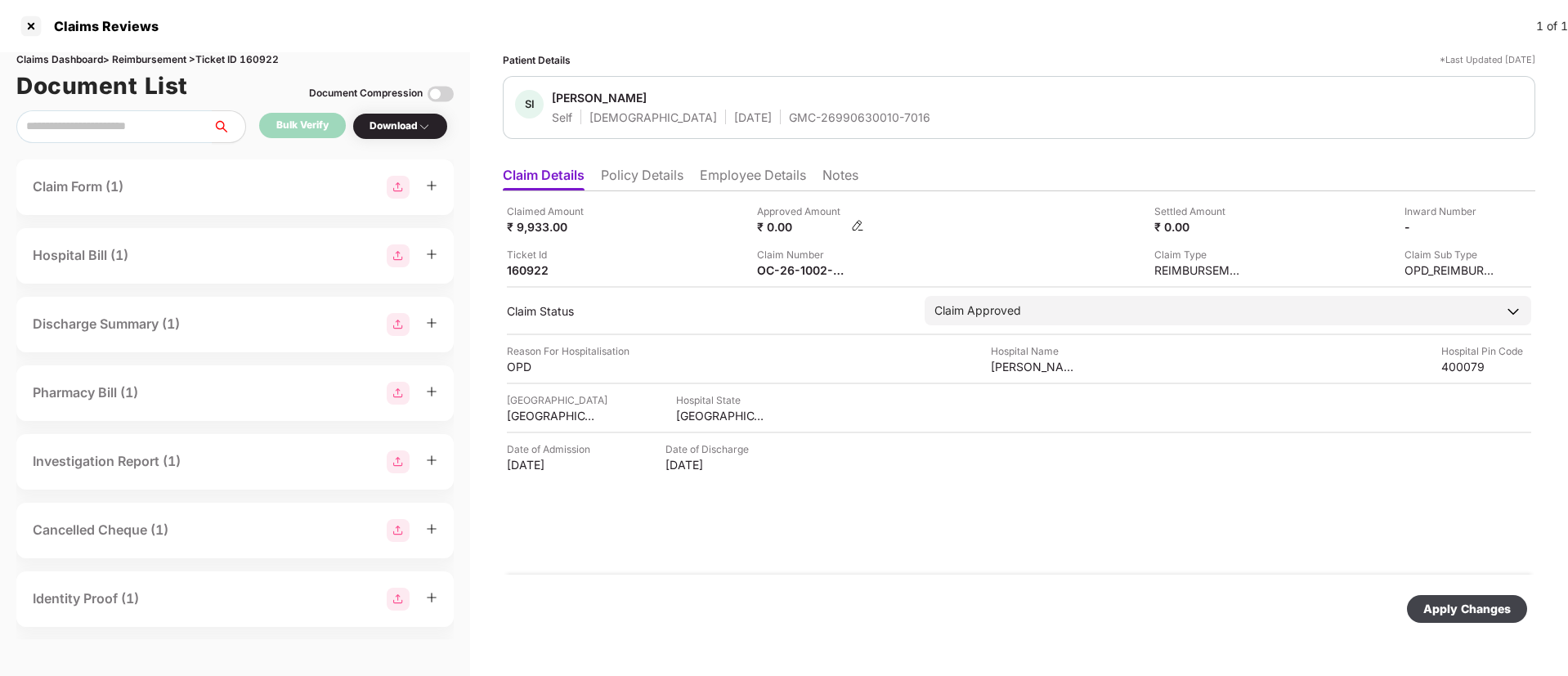
click at [853, 225] on img at bounding box center [858, 226] width 13 height 13
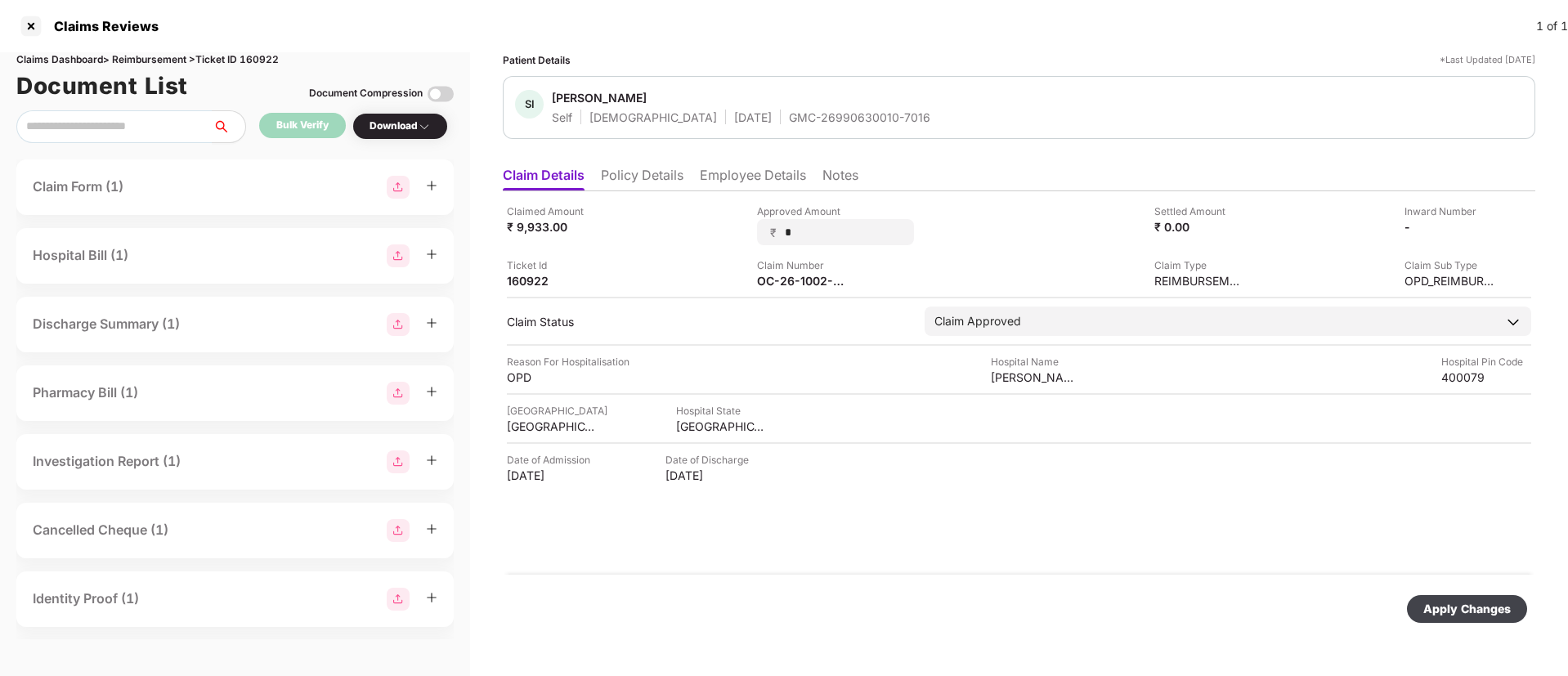
drag, startPoint x: 815, startPoint y: 238, endPoint x: 755, endPoint y: 227, distance: 61.0
click at [756, 227] on div "Claimed Amount ₹ 9,933.00 Approved Amount ₹ * Settled Amount ₹ 0.00 Inward Numb…" at bounding box center [1019, 245] width 1025 height 85
type input "****"
click at [1469, 608] on div "Apply Changes" at bounding box center [1467, 609] width 88 height 18
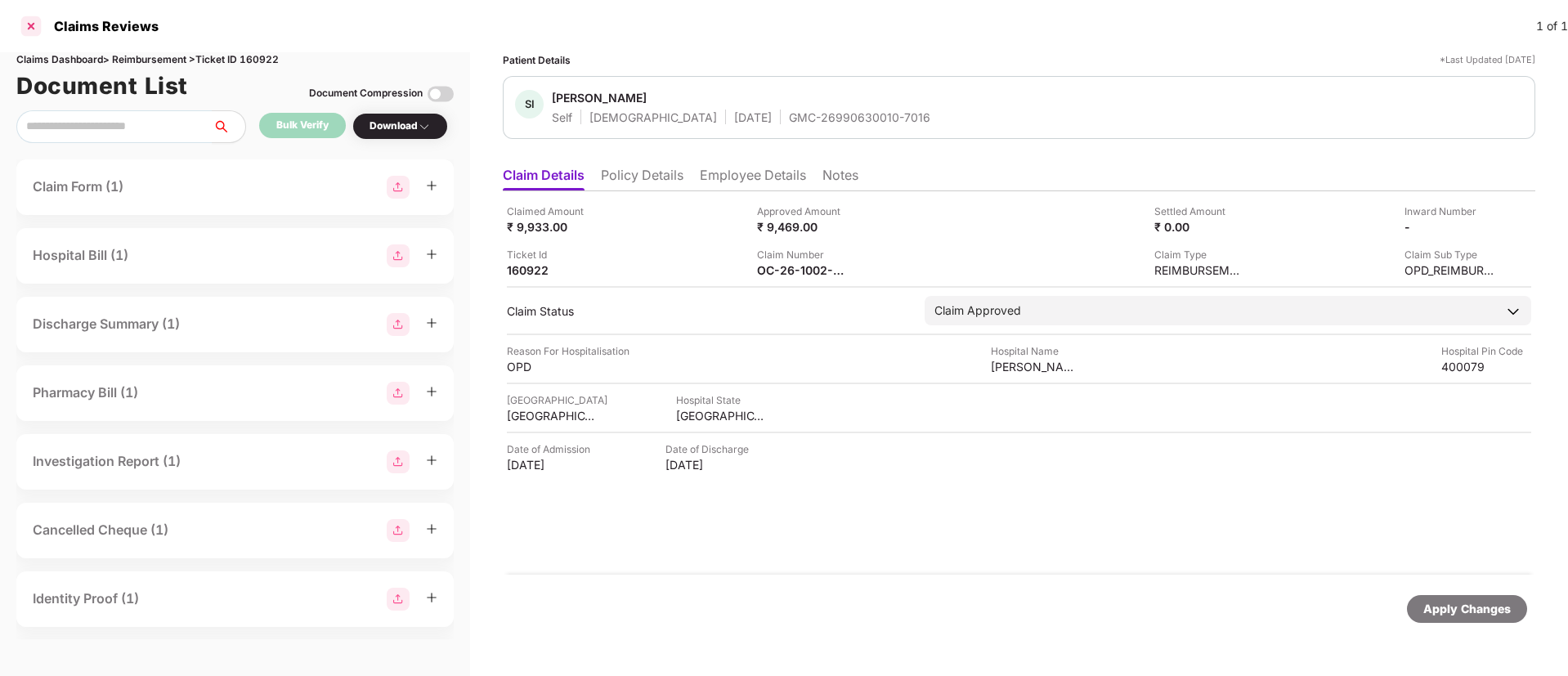
click at [34, 31] on div at bounding box center [31, 26] width 26 height 26
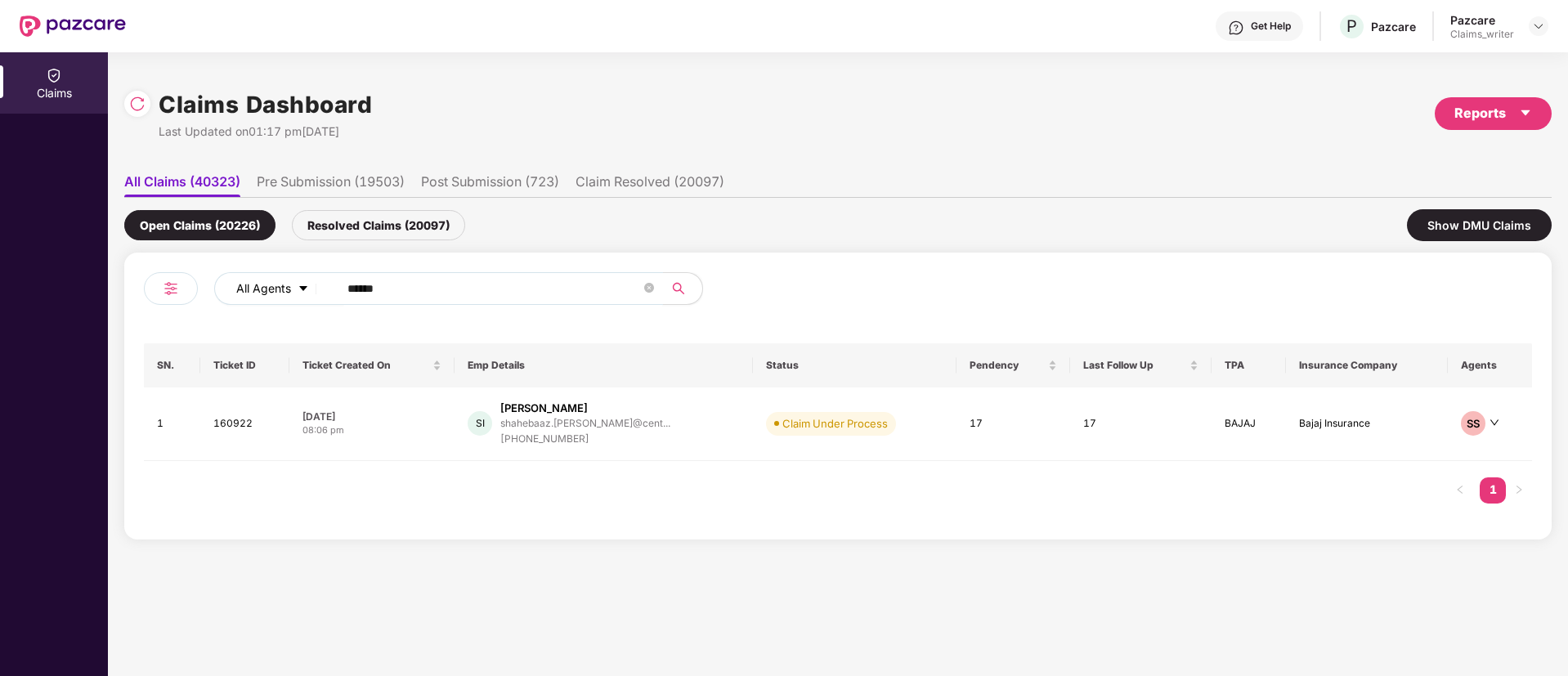
drag, startPoint x: 414, startPoint y: 282, endPoint x: 301, endPoint y: 283, distance: 113.0
click at [301, 283] on div "All Agents ******" at bounding box center [631, 288] width 833 height 33
paste input "text"
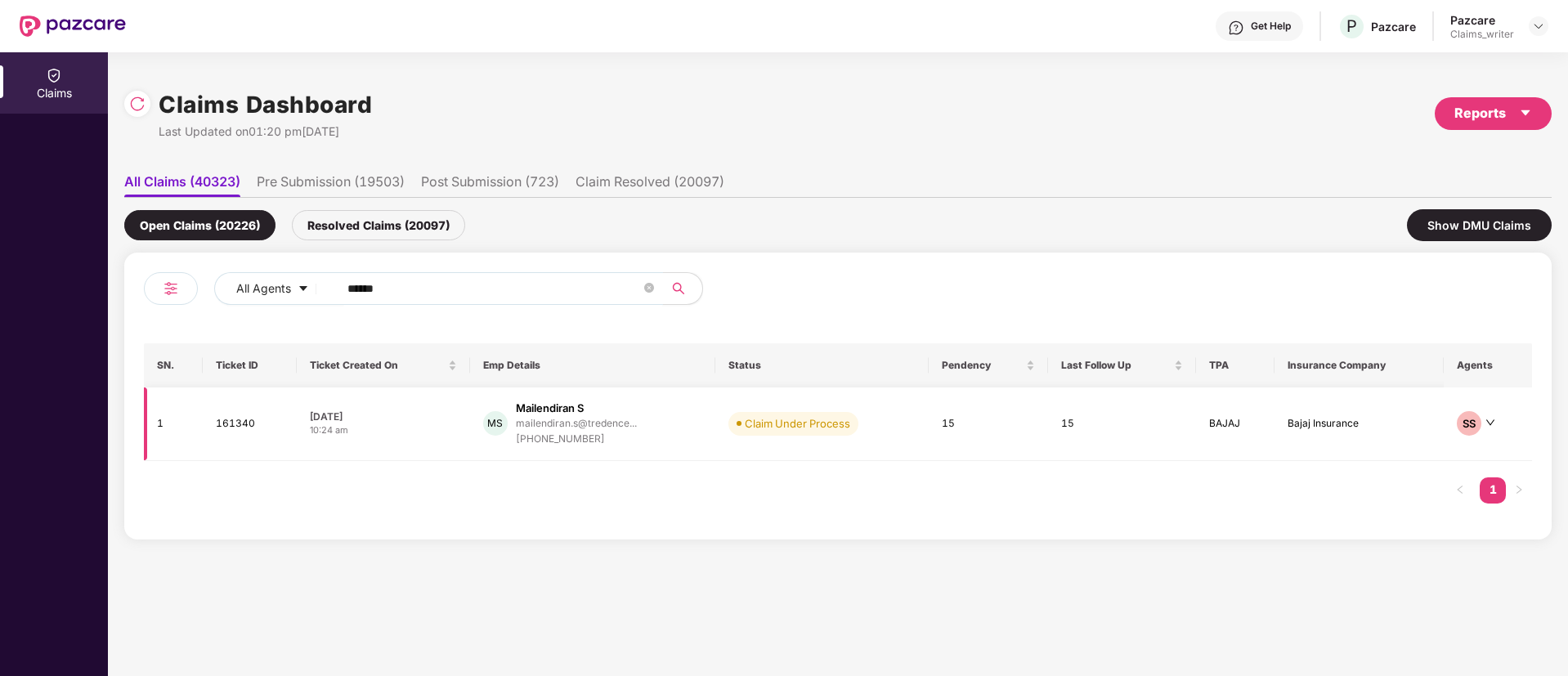
type input "******"
click at [248, 423] on td "161340" at bounding box center [249, 424] width 94 height 74
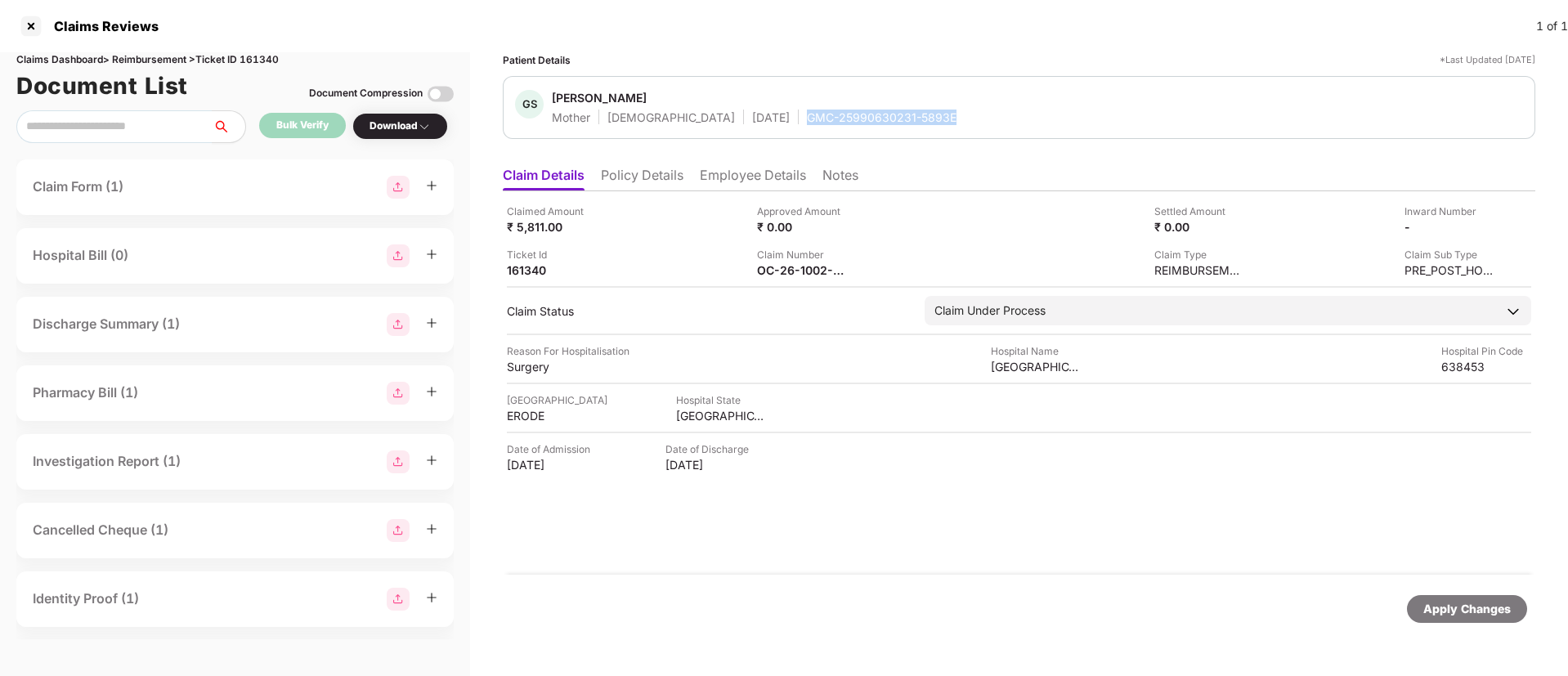
drag, startPoint x: 746, startPoint y: 116, endPoint x: 896, endPoint y: 117, distance: 150.0
click at [896, 117] on div "GS Gomathi Senthilkumar Mother Female 14 Oct 1976 GMC-25990630231-5893E" at bounding box center [1018, 107] width 1008 height 35
click at [403, 128] on div "Download" at bounding box center [400, 126] width 62 height 16
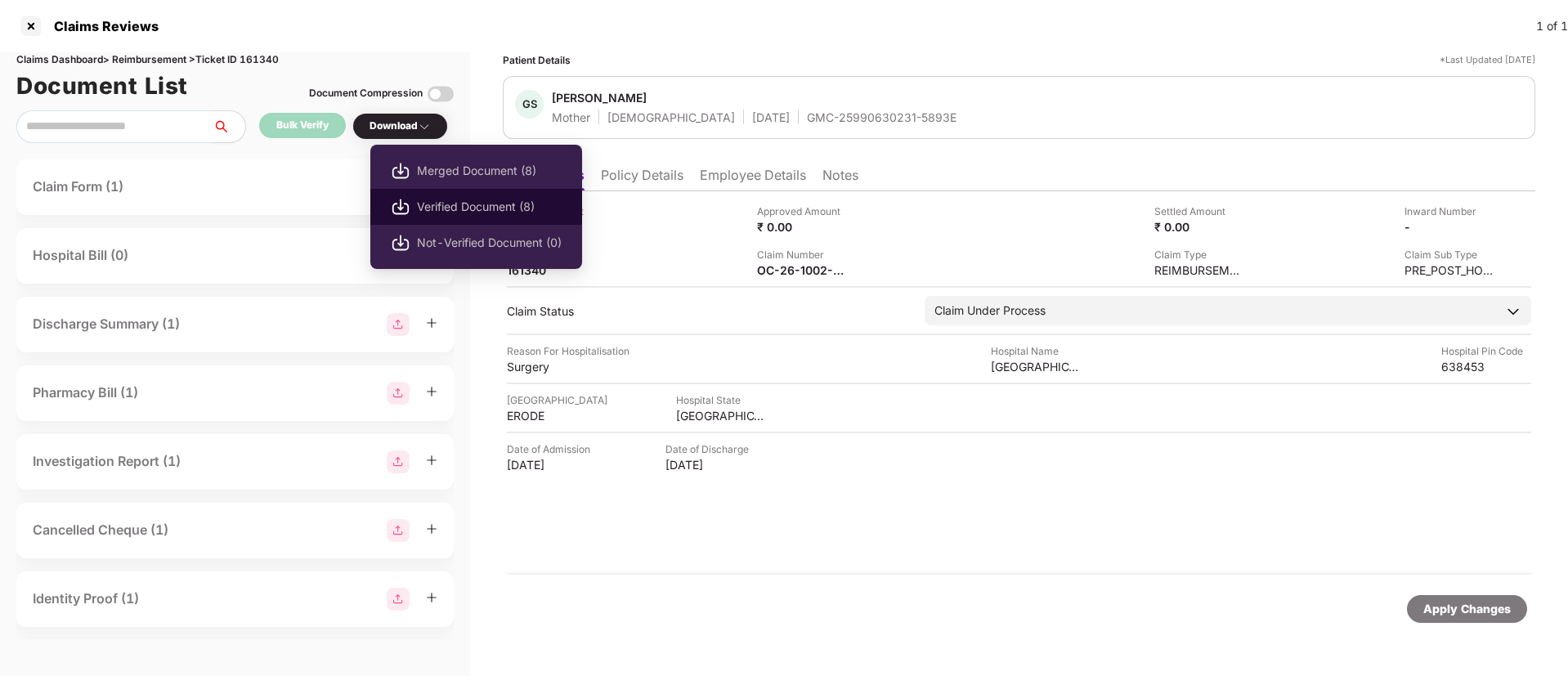
click at [449, 207] on span "Verified Document (8)" at bounding box center [488, 206] width 144 height 18
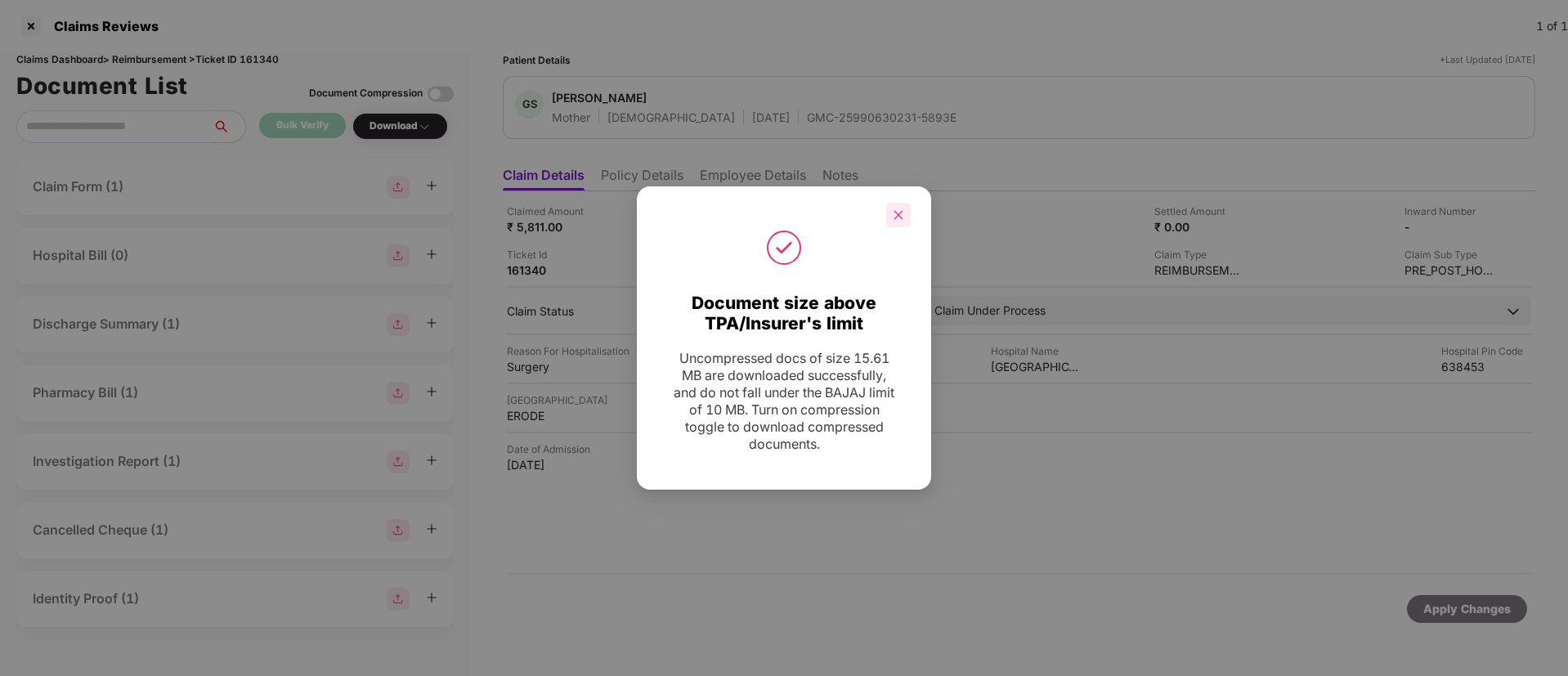
click at [897, 212] on icon "close" at bounding box center [899, 214] width 11 height 11
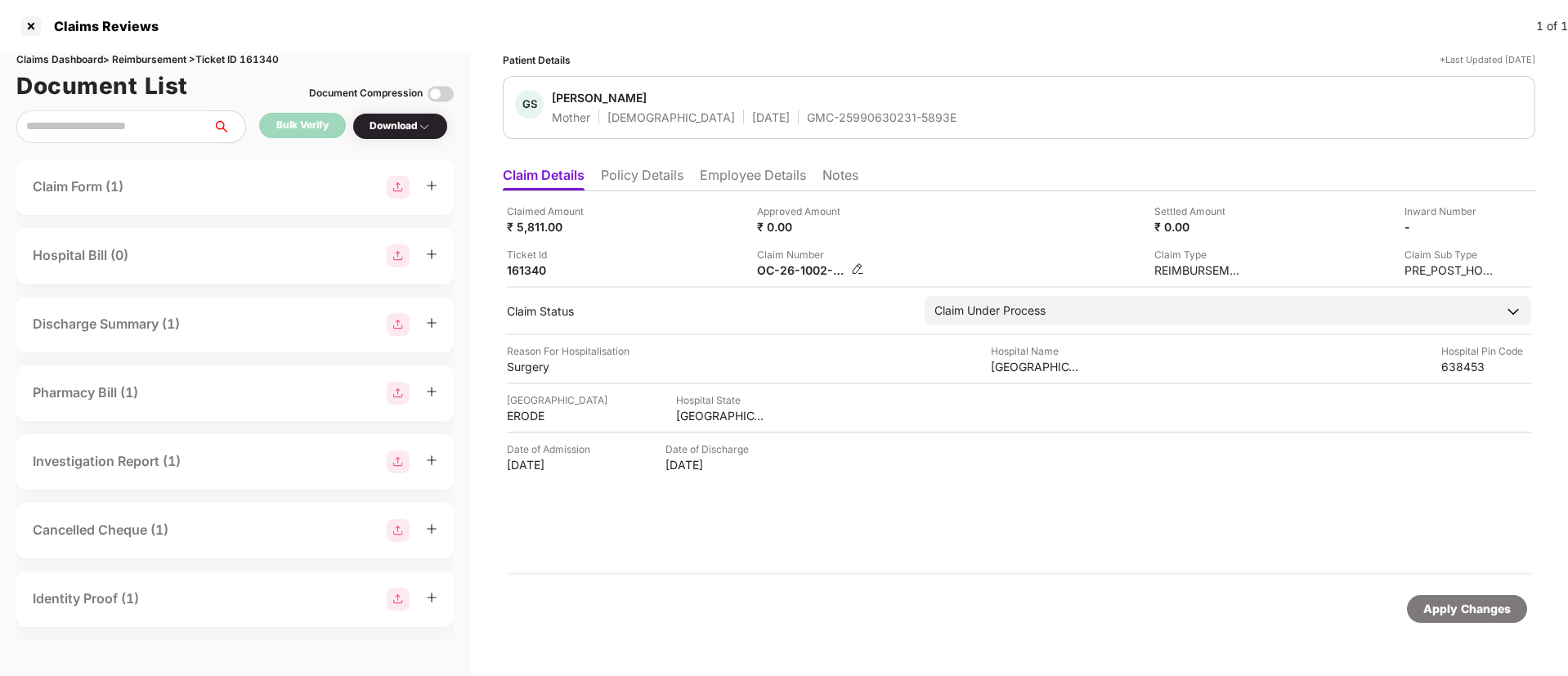
click at [860, 268] on img at bounding box center [858, 269] width 13 height 13
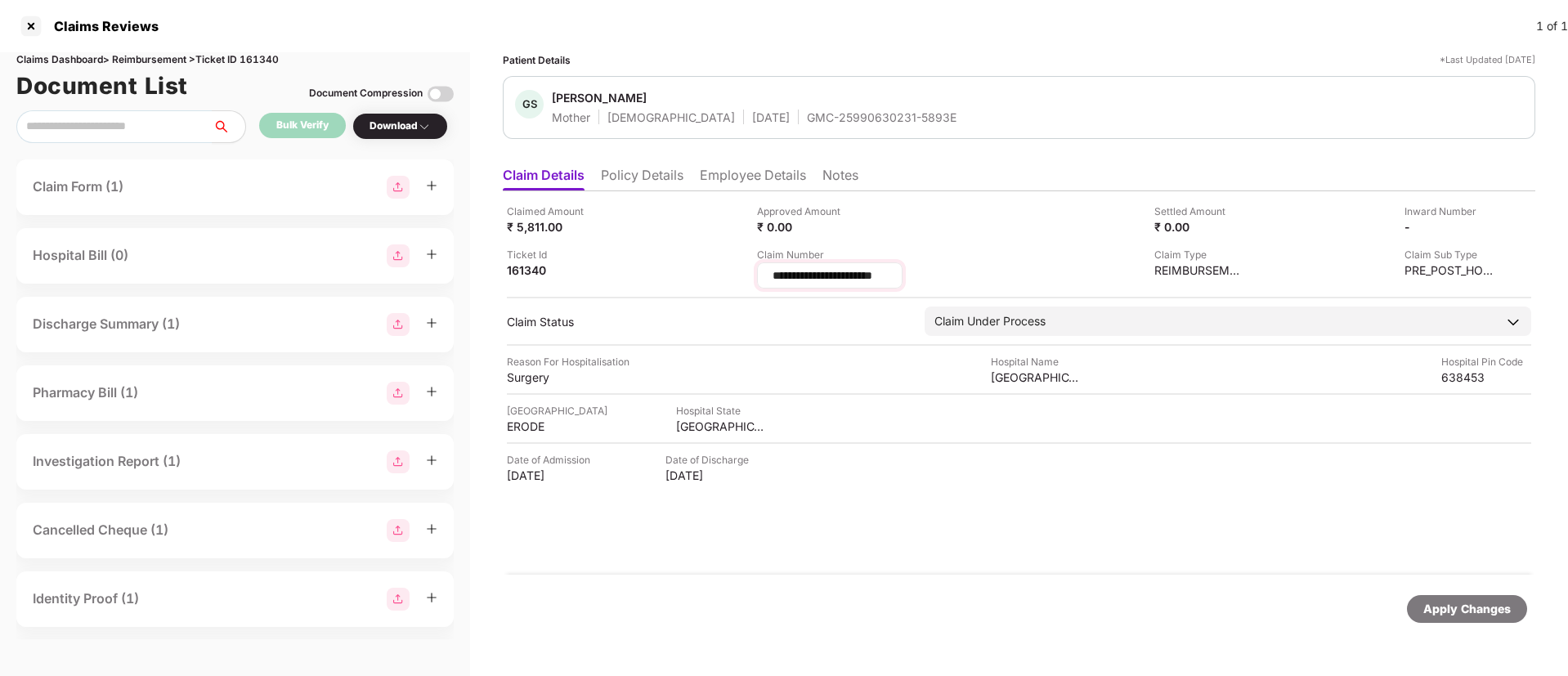
scroll to position [0, 5]
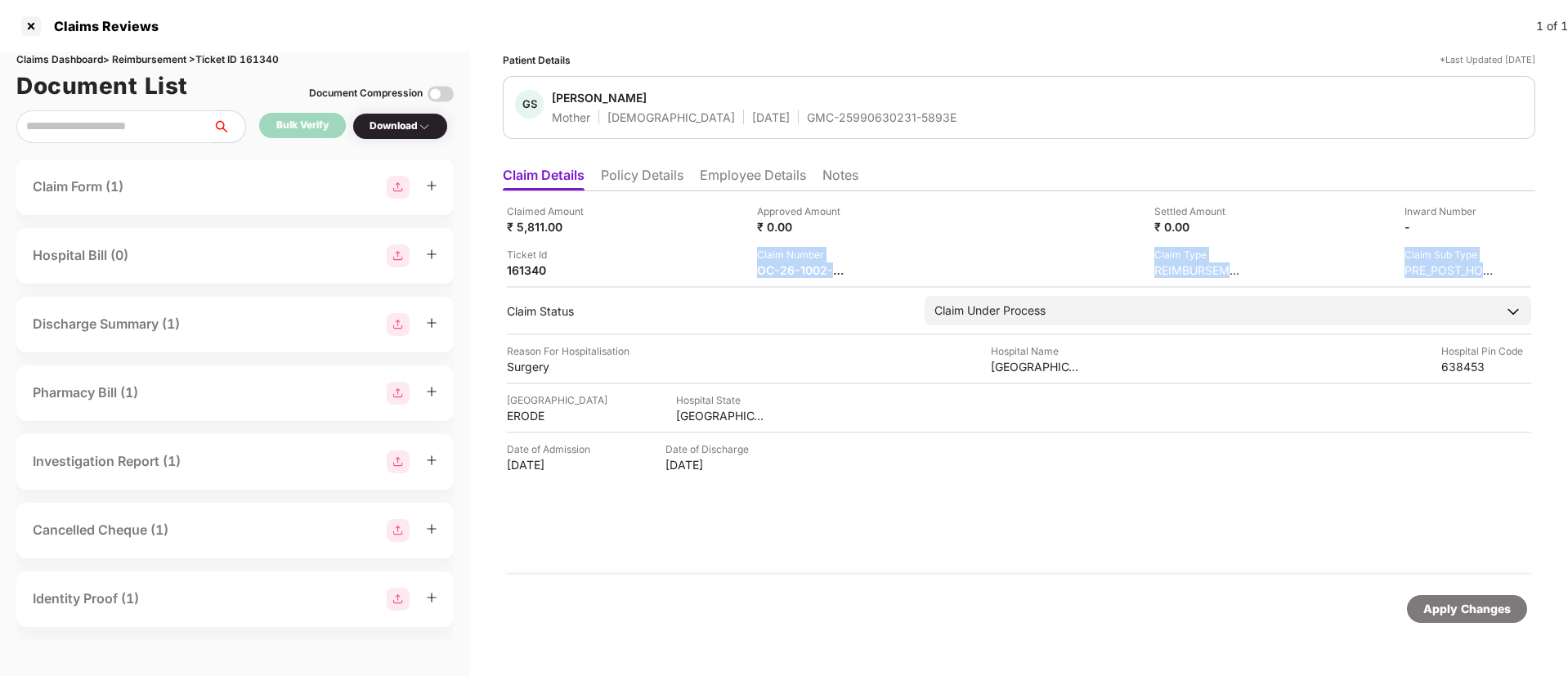
drag, startPoint x: 934, startPoint y: 276, endPoint x: 869, endPoint y: 276, distance: 65.0
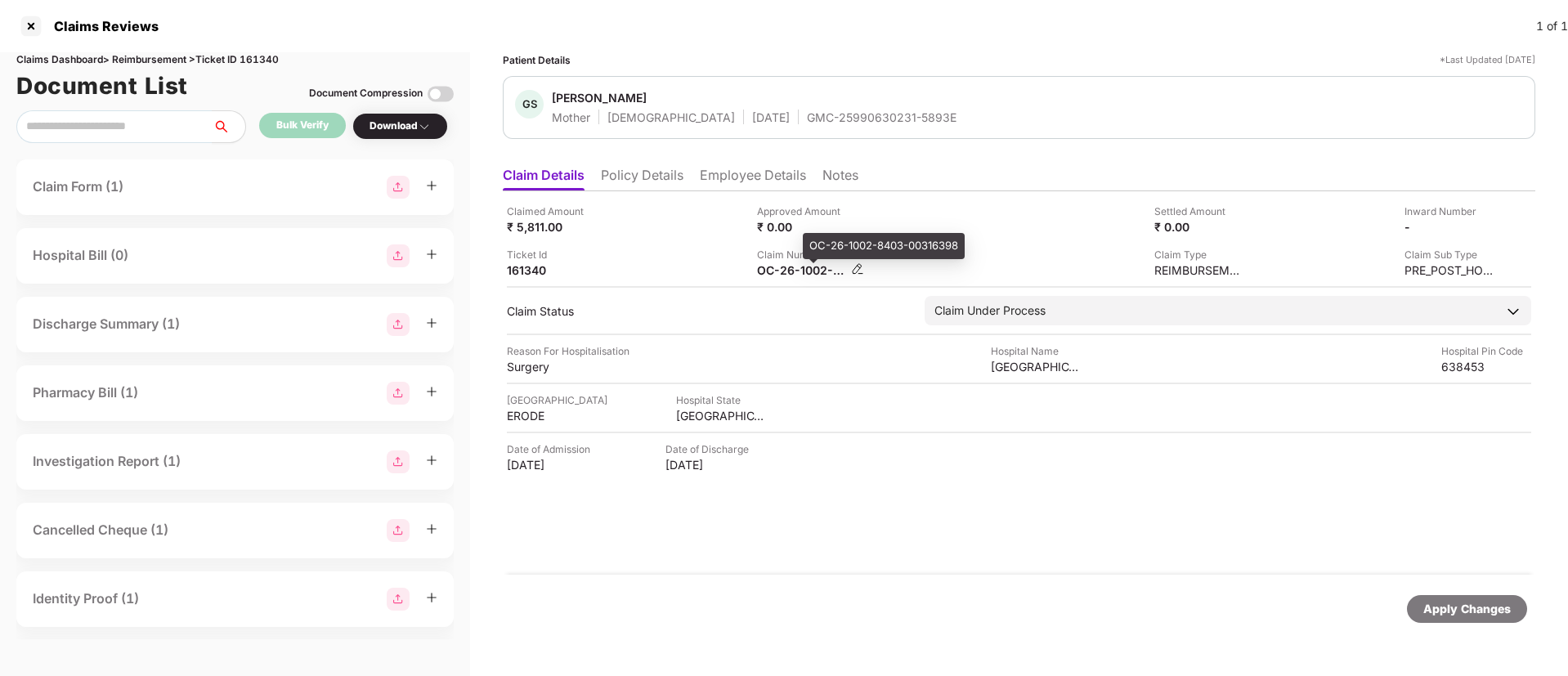
click at [824, 266] on div "OC-26-1002-8403-00316398" at bounding box center [802, 269] width 89 height 16
click at [857, 268] on img at bounding box center [858, 269] width 13 height 13
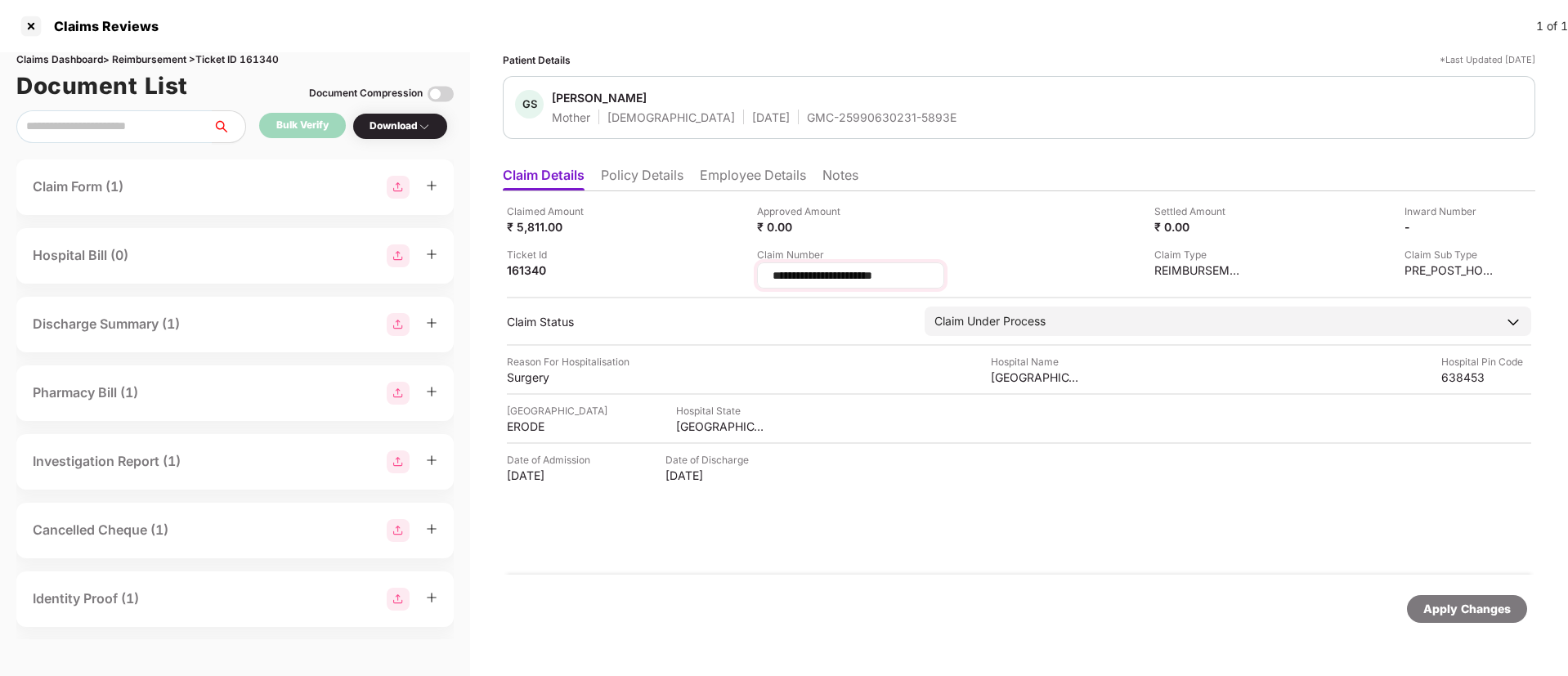
scroll to position [0, 0]
drag, startPoint x: 925, startPoint y: 278, endPoint x: 748, endPoint y: 261, distance: 177.8
click at [748, 261] on div "**********" at bounding box center [1019, 245] width 1025 height 85
type input "**********"
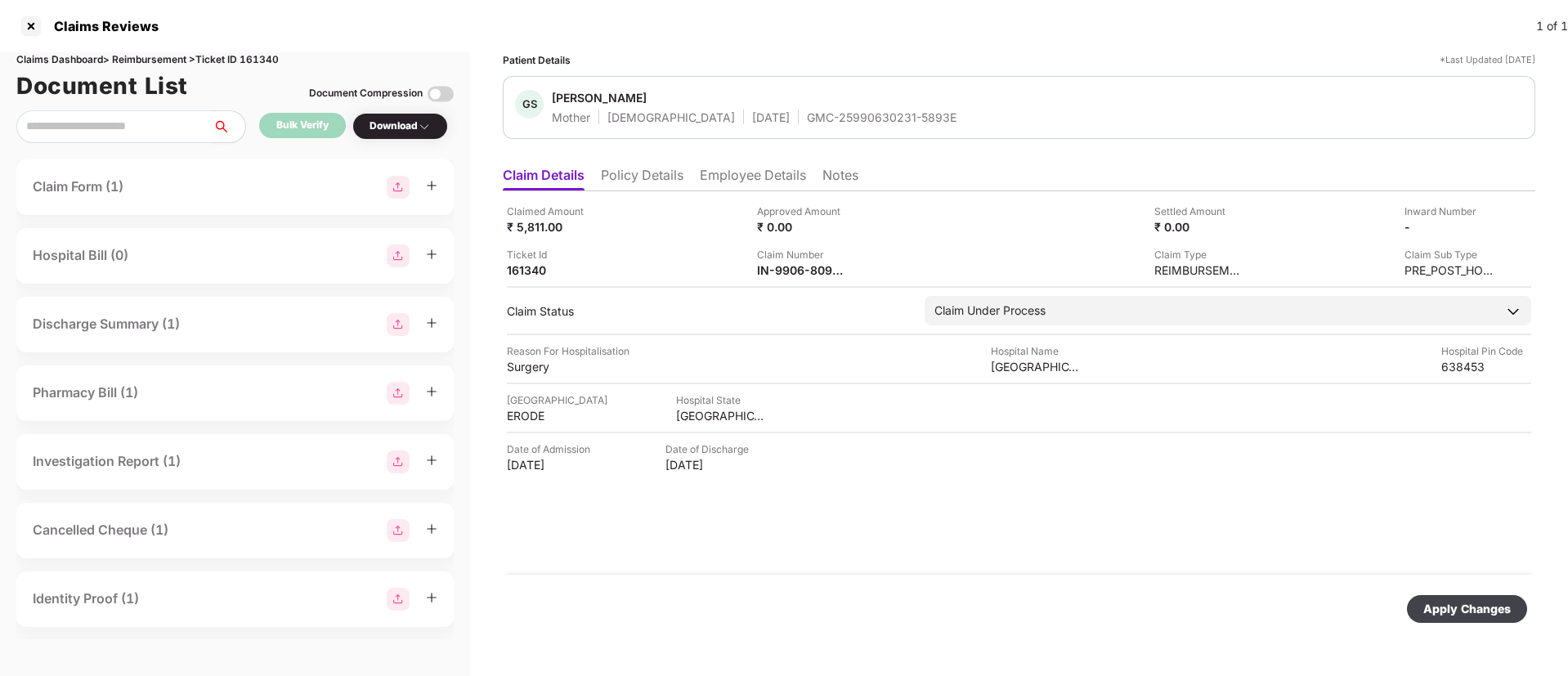
click at [1455, 608] on div "Apply Changes" at bounding box center [1467, 609] width 88 height 18
click at [28, 34] on div at bounding box center [31, 26] width 26 height 26
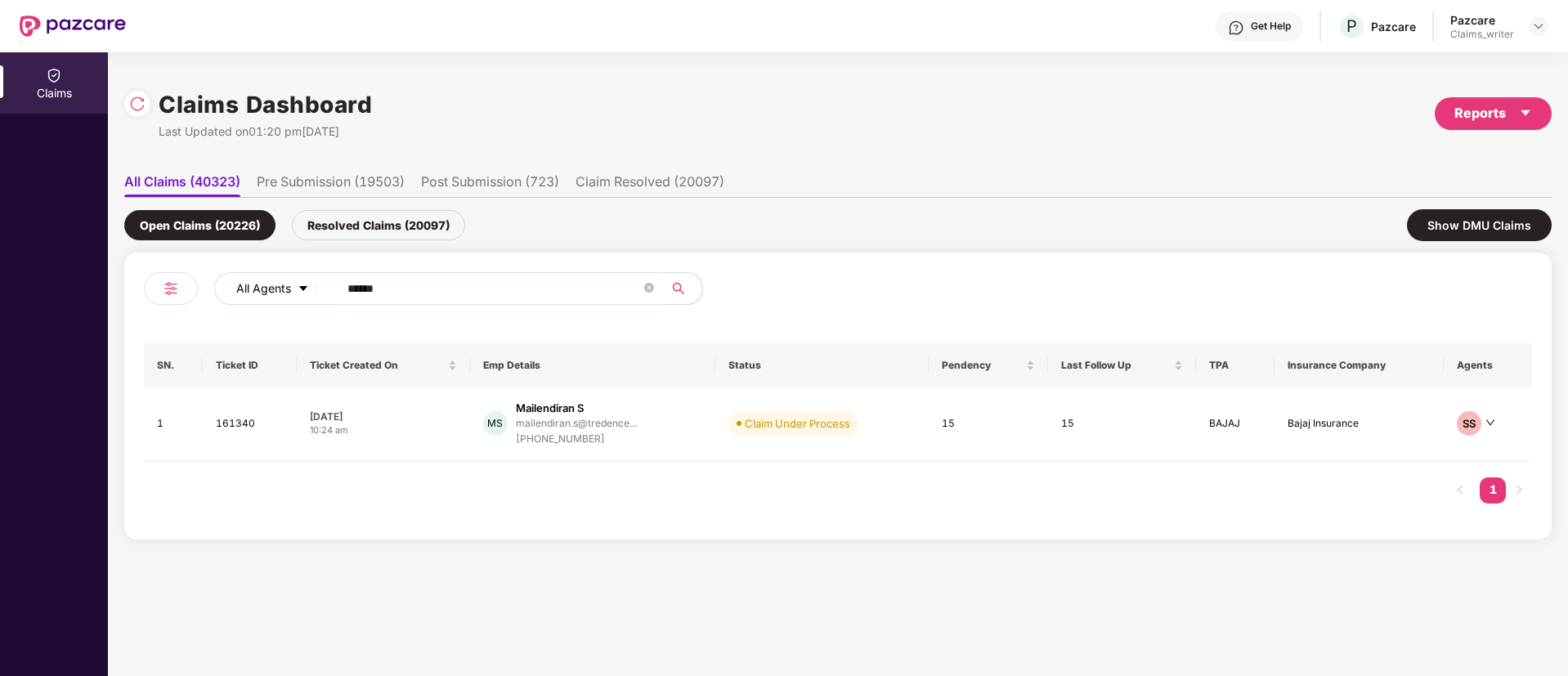
drag, startPoint x: 417, startPoint y: 286, endPoint x: 296, endPoint y: 288, distance: 121.0
click at [296, 288] on div "All Agents ******" at bounding box center [631, 288] width 833 height 33
paste input "text"
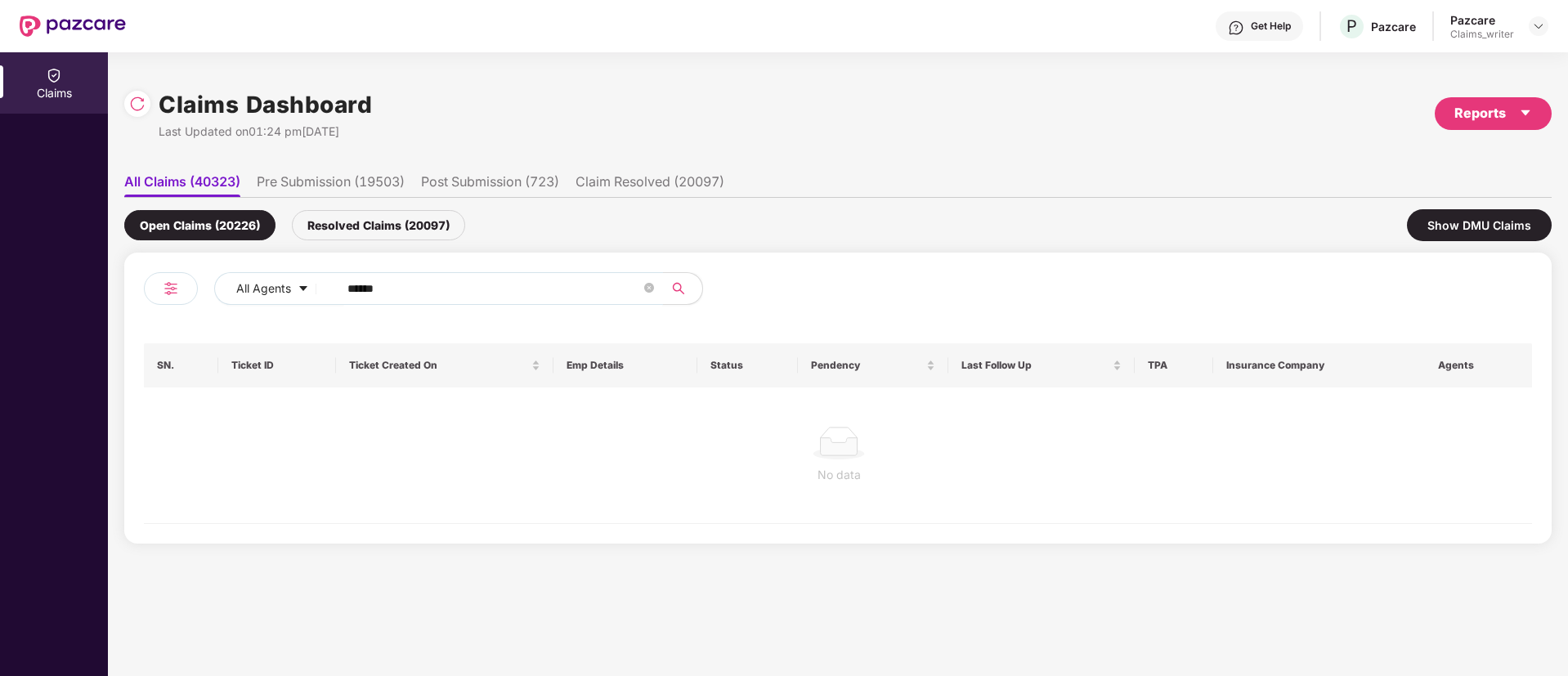
type input "******"
click at [361, 233] on div "Resolved Claims (20097)" at bounding box center [378, 225] width 173 height 30
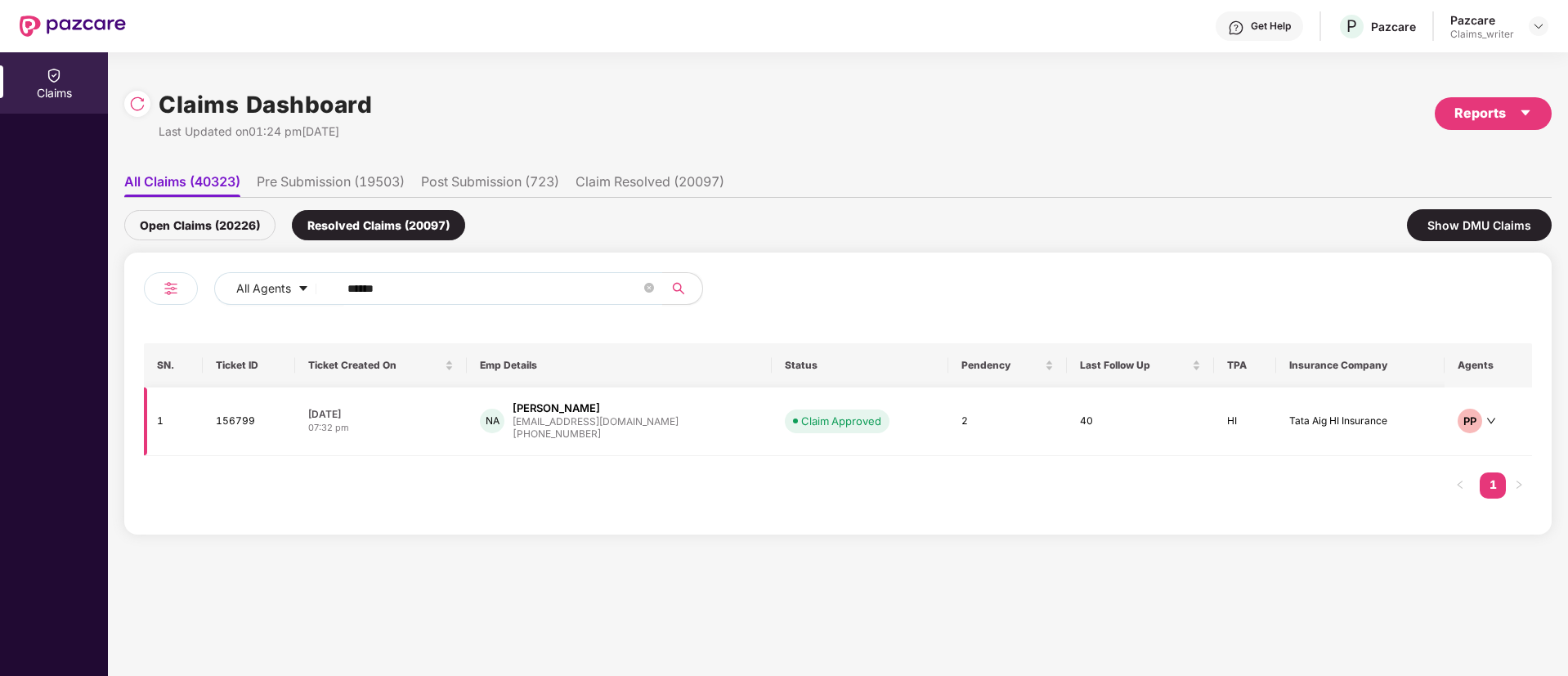
click at [243, 420] on td "156799" at bounding box center [249, 422] width 93 height 69
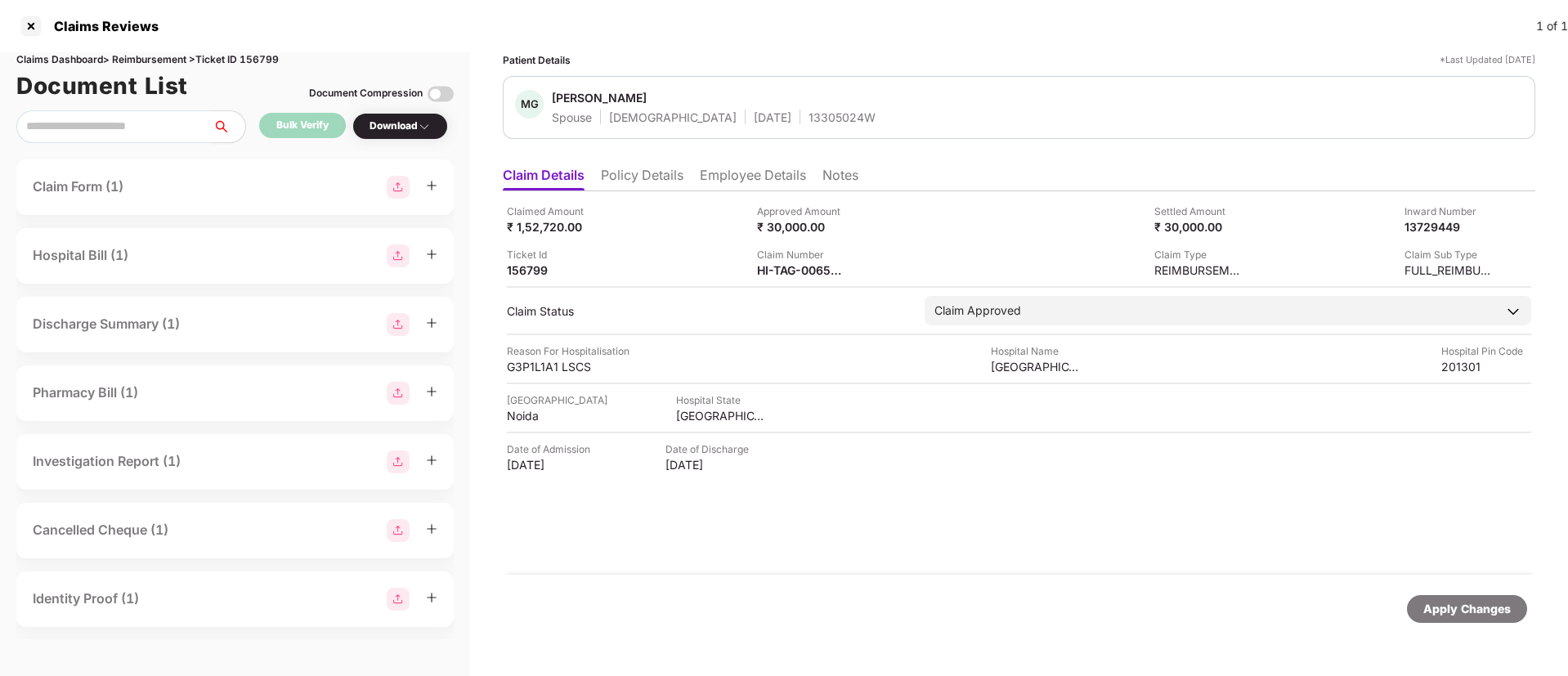
click at [721, 176] on li "Employee Details" at bounding box center [753, 178] width 106 height 23
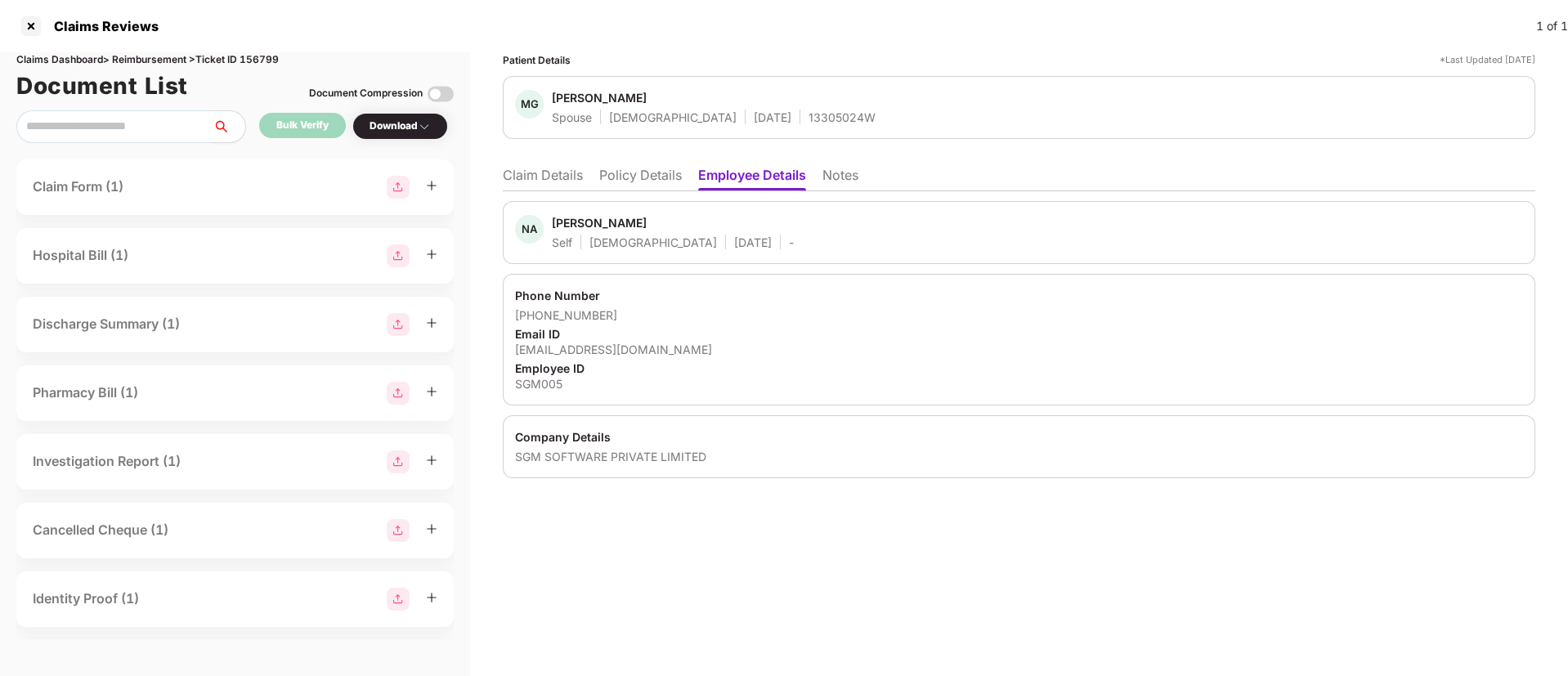
click at [577, 177] on li "Claim Details" at bounding box center [543, 178] width 80 height 23
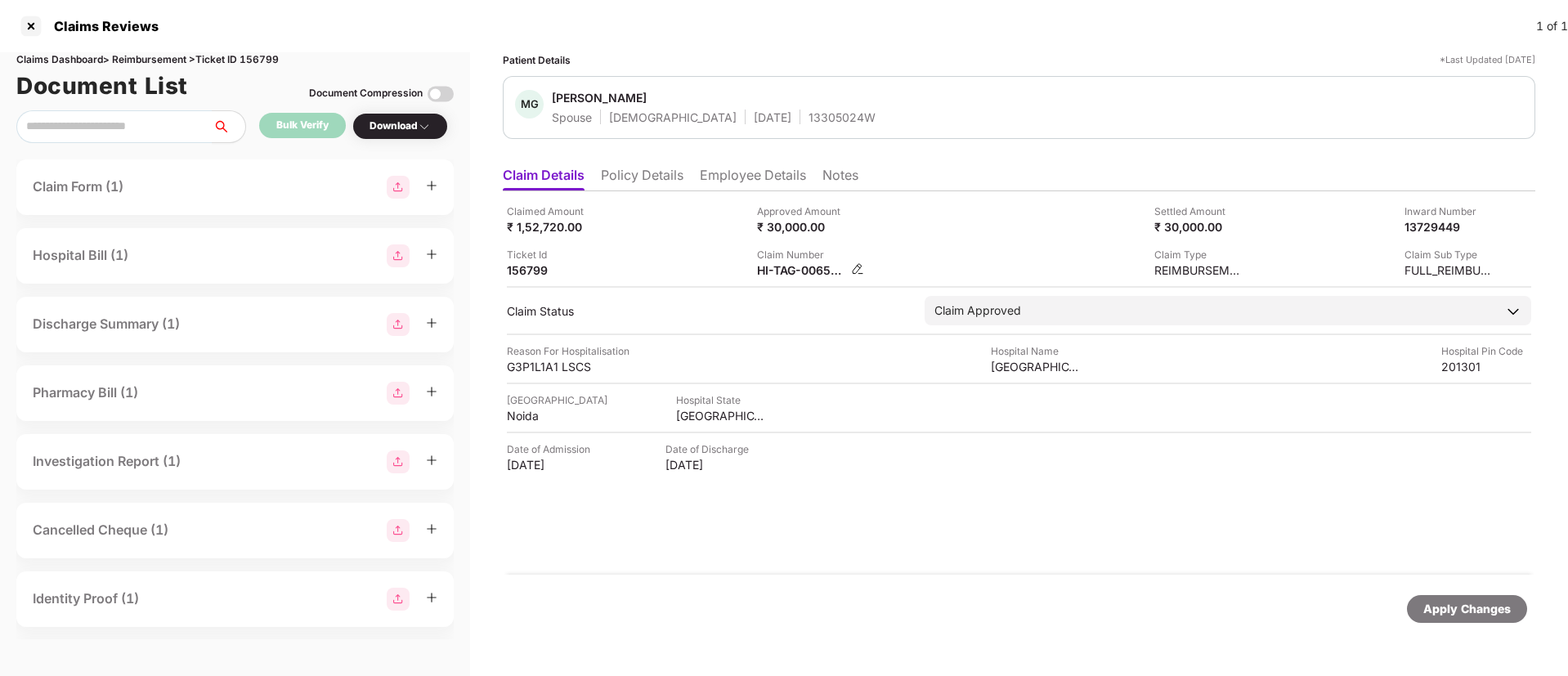
click at [852, 267] on img at bounding box center [858, 269] width 13 height 13
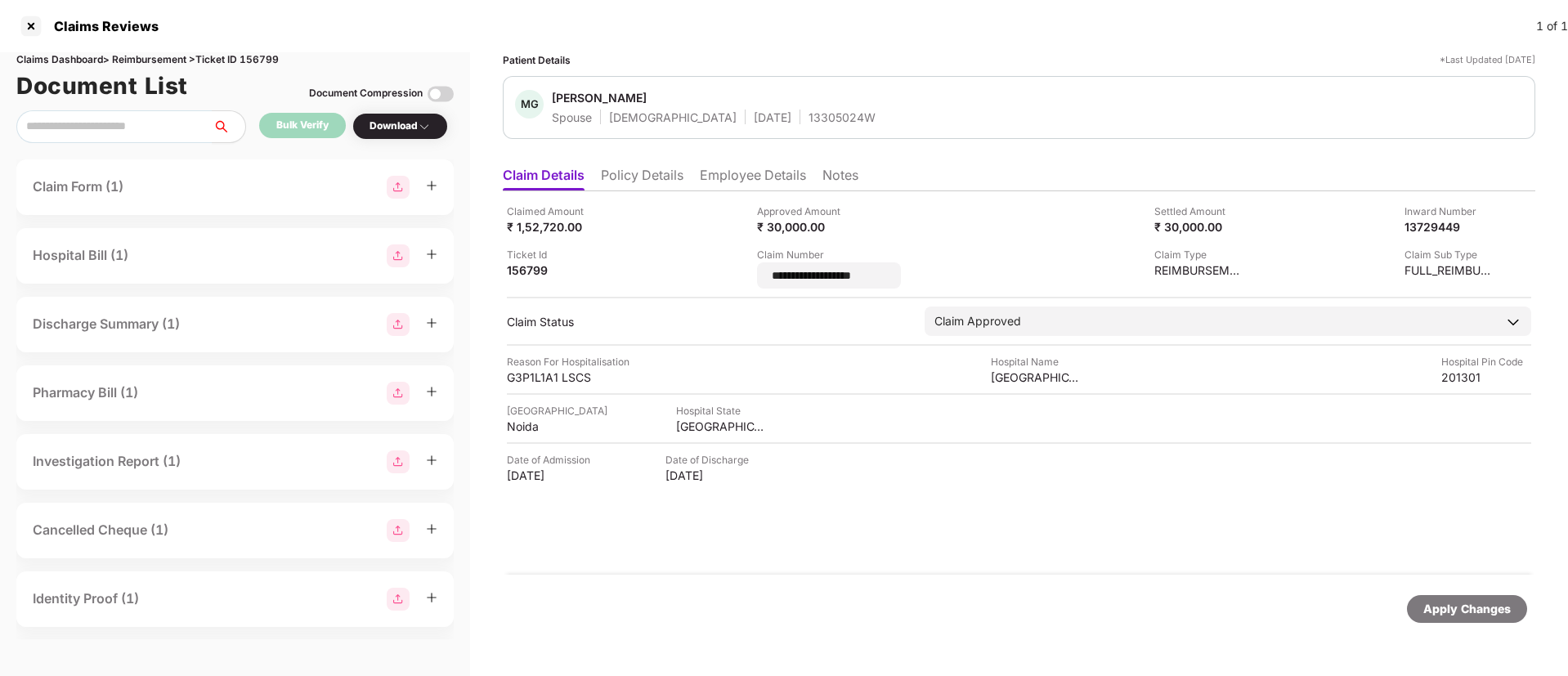
drag, startPoint x: 901, startPoint y: 276, endPoint x: 748, endPoint y: 276, distance: 153.0
click at [748, 276] on div "**********" at bounding box center [1019, 245] width 1025 height 85
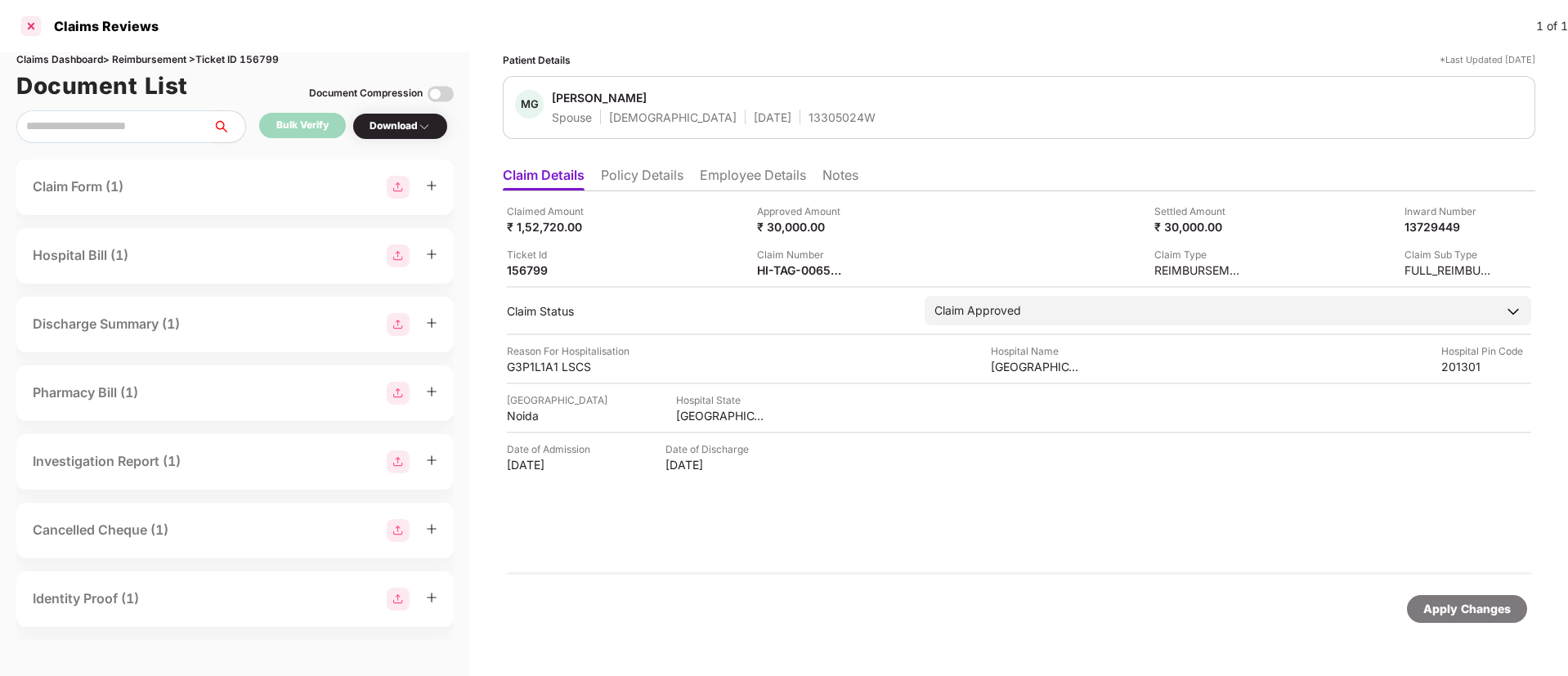
click at [39, 24] on div at bounding box center [31, 26] width 26 height 26
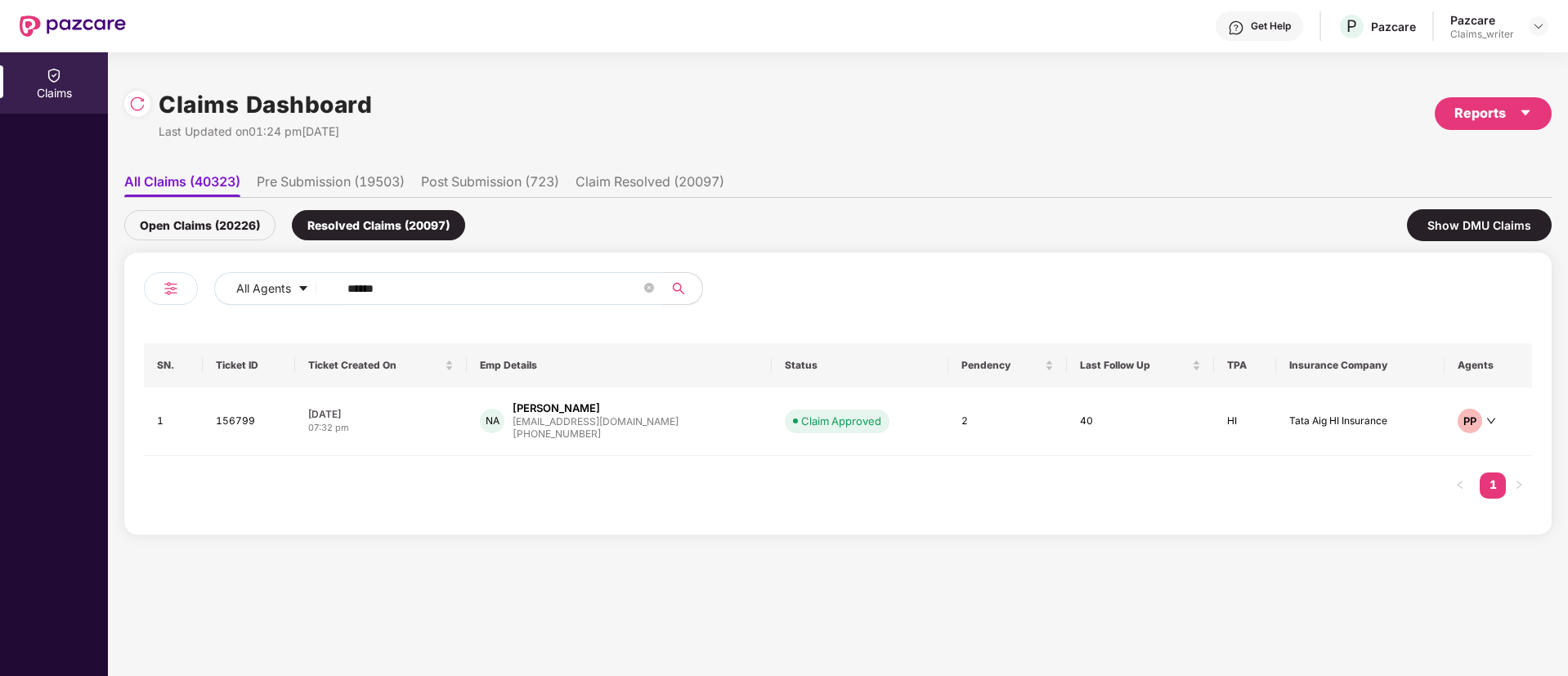
click at [216, 219] on div "Open Claims (20226)" at bounding box center [199, 225] width 151 height 30
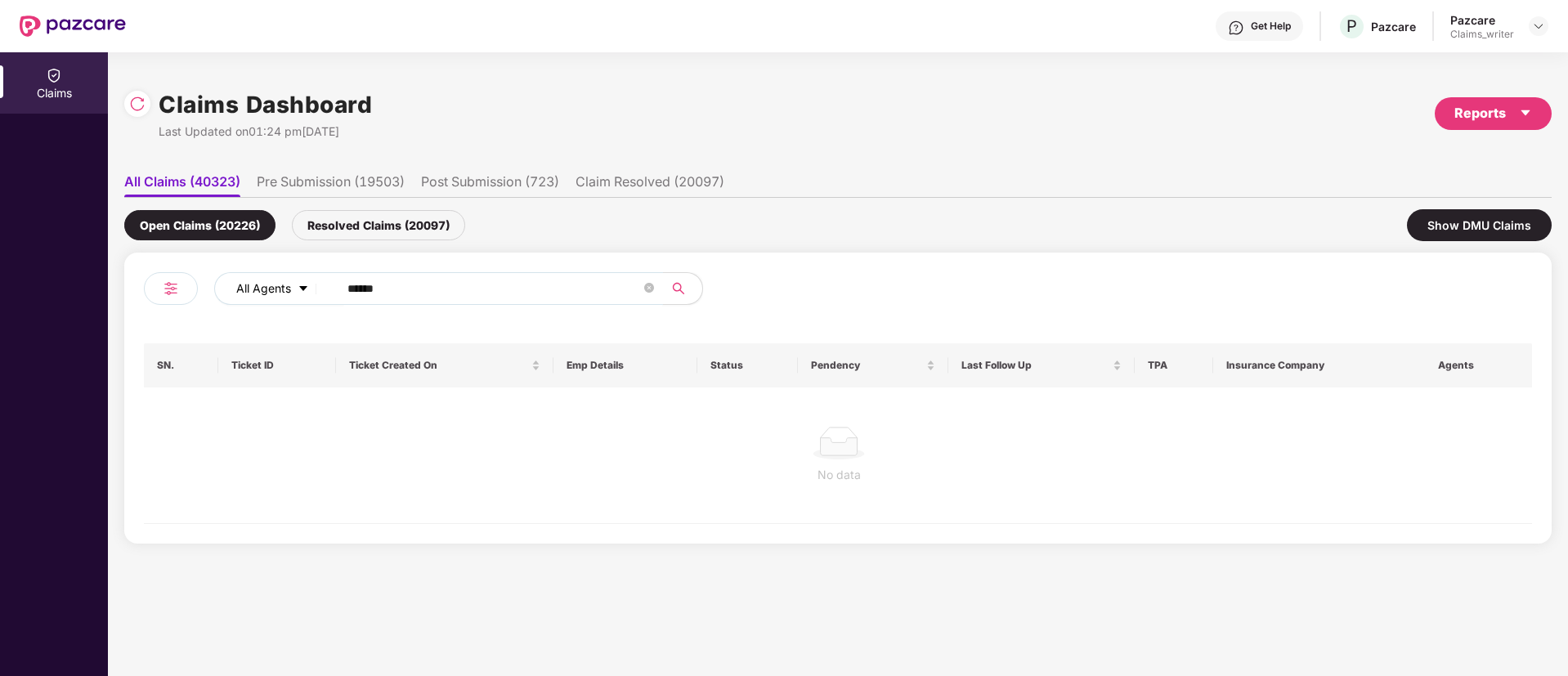
drag, startPoint x: 402, startPoint y: 297, endPoint x: 315, endPoint y: 294, distance: 87.1
click at [315, 294] on div "All Agents ******" at bounding box center [631, 288] width 833 height 33
paste input "text"
type input "******"
click at [388, 234] on div "Resolved Claims (20097)" at bounding box center [378, 225] width 173 height 30
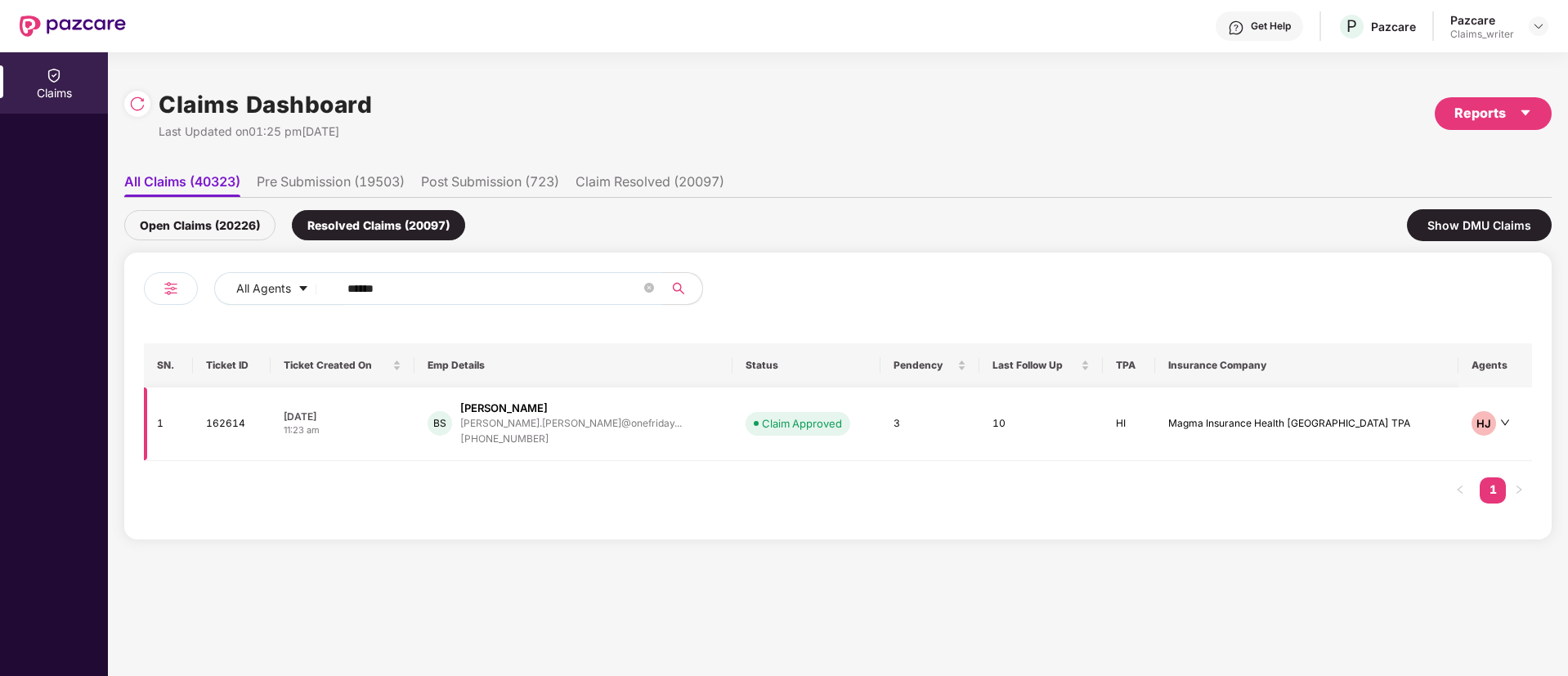
click at [254, 419] on td "162614" at bounding box center [231, 424] width 77 height 74
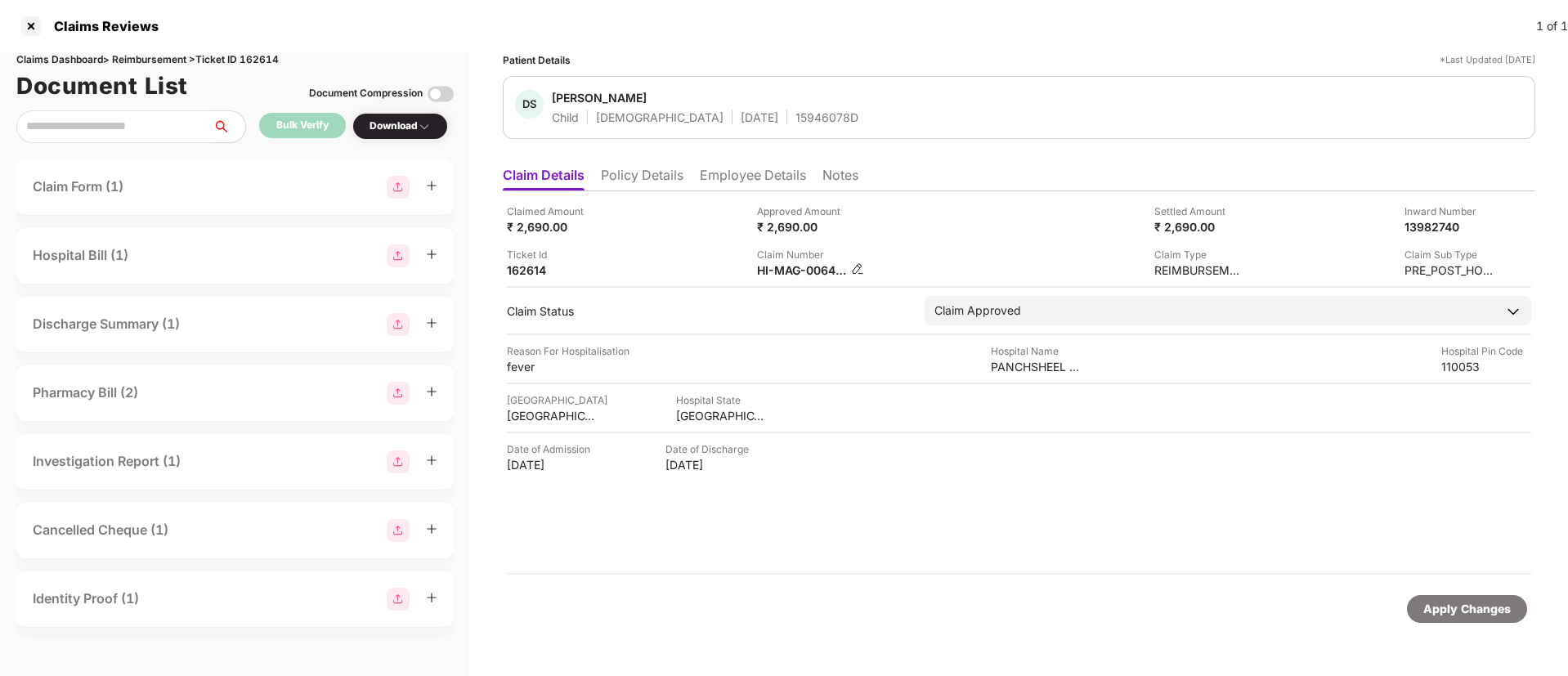
click at [859, 264] on img at bounding box center [858, 269] width 13 height 13
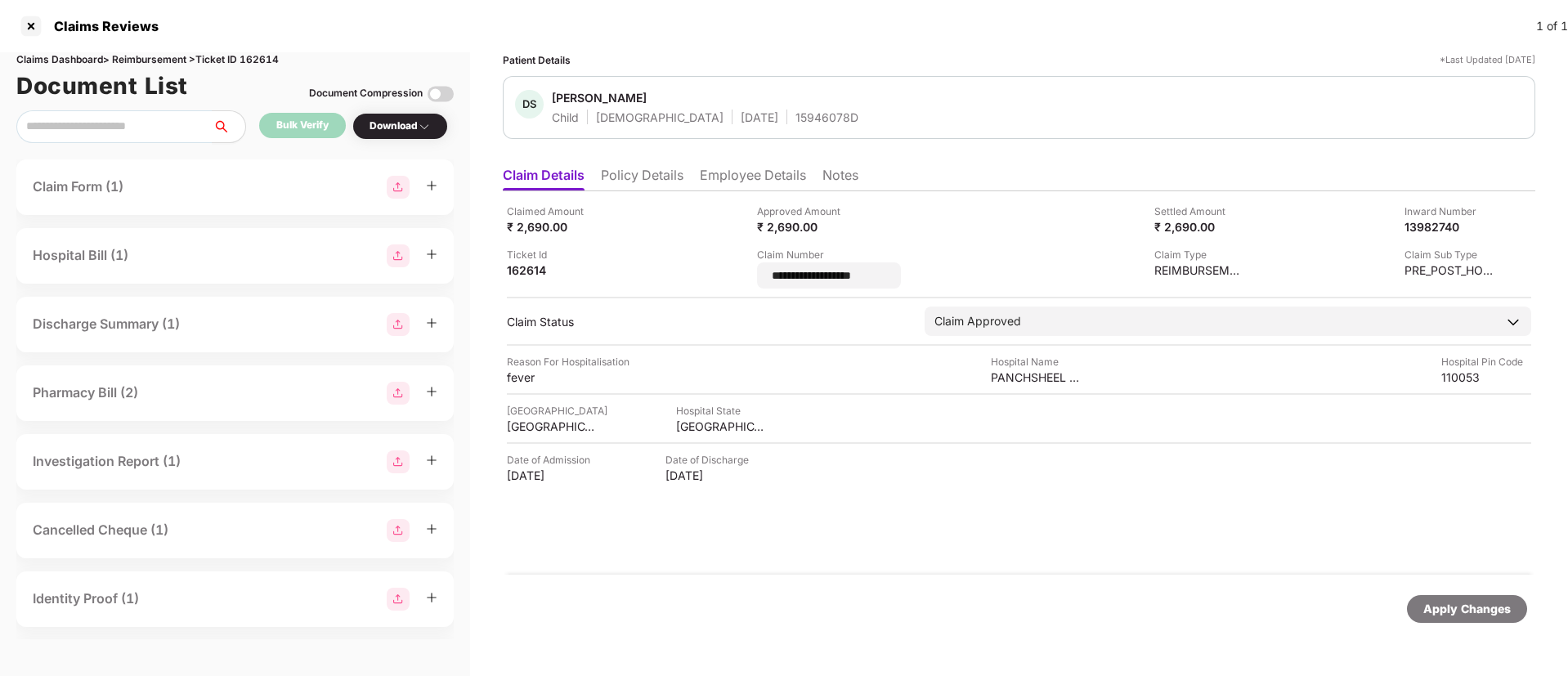
drag, startPoint x: 917, startPoint y: 283, endPoint x: 738, endPoint y: 268, distance: 179.6
click at [738, 268] on div "**********" at bounding box center [1019, 245] width 1025 height 85
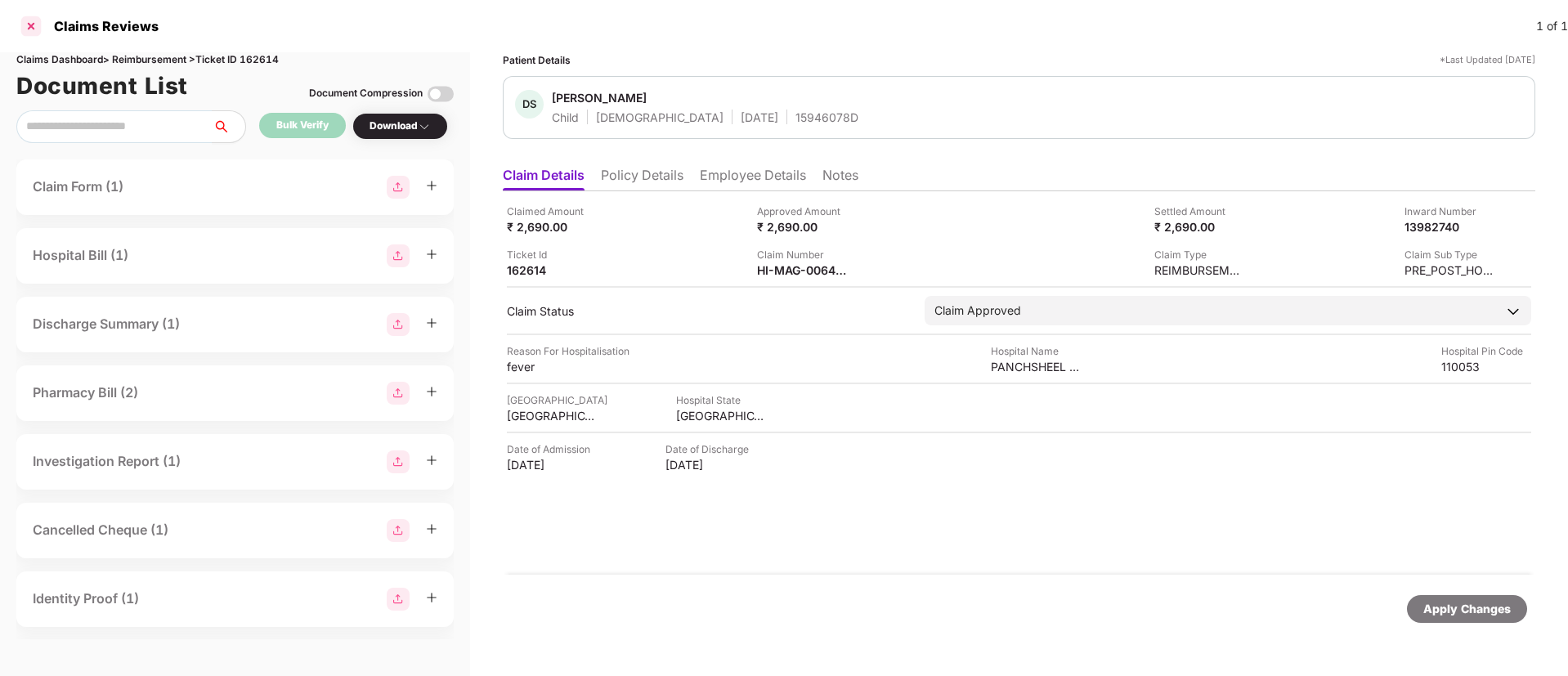
click at [34, 24] on div at bounding box center [31, 26] width 26 height 26
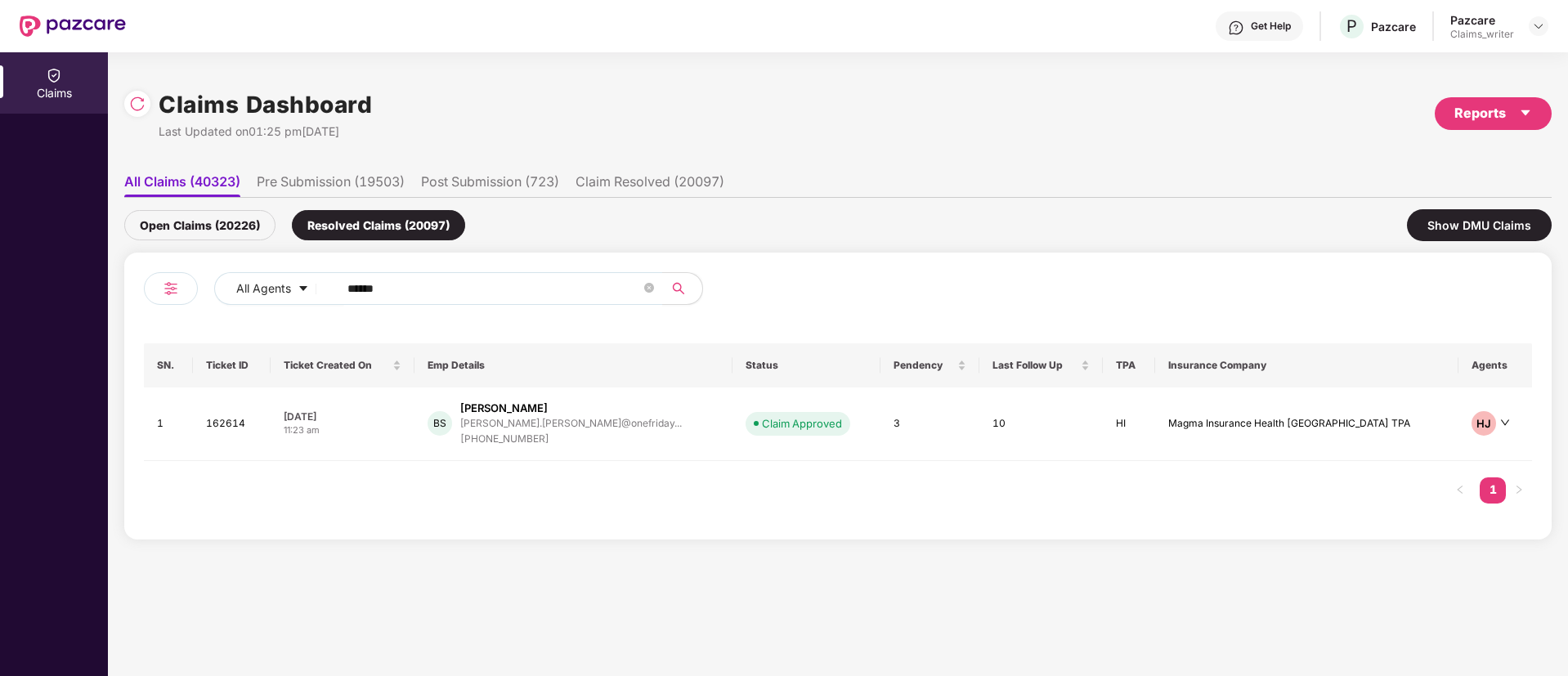
click at [236, 229] on div "Open Claims (20226)" at bounding box center [199, 225] width 151 height 30
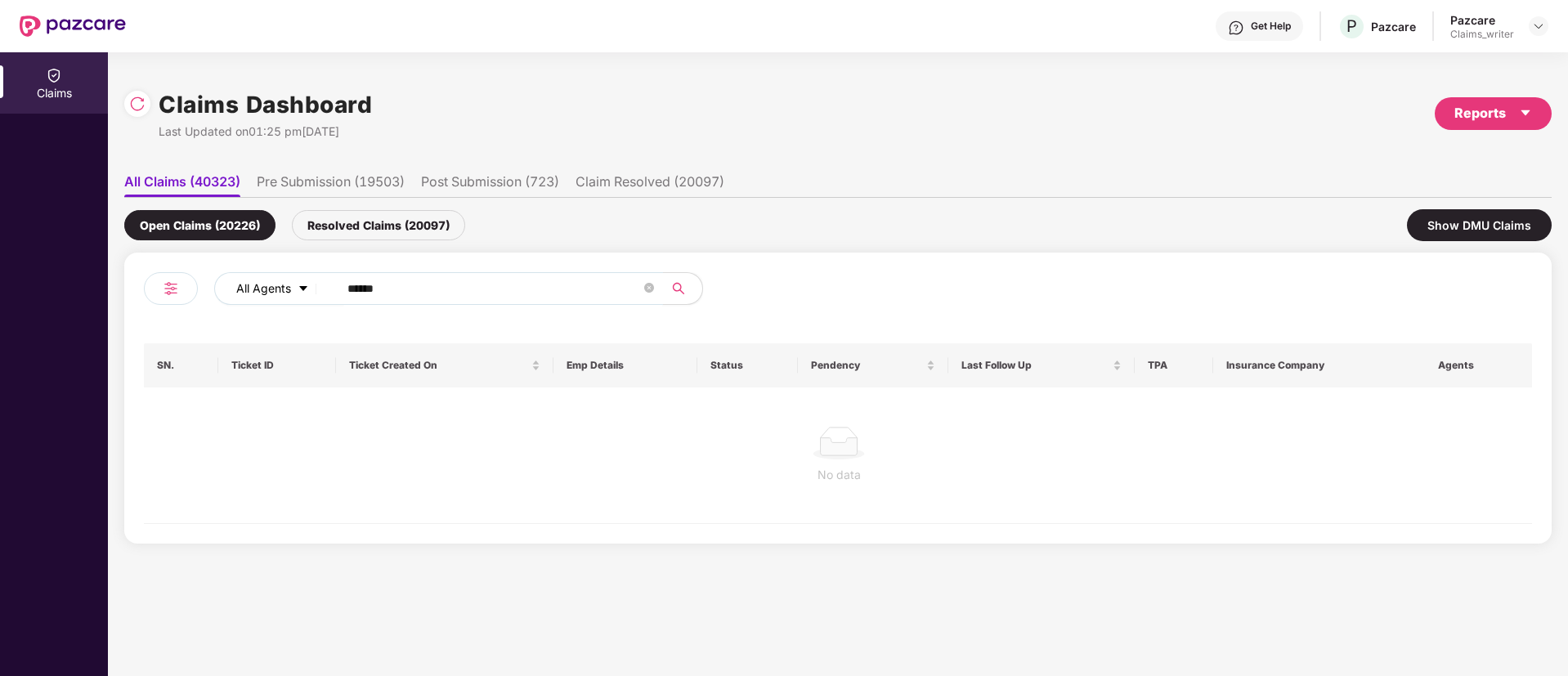
drag, startPoint x: 396, startPoint y: 289, endPoint x: 315, endPoint y: 283, distance: 81.2
click at [315, 283] on div "All Agents ******" at bounding box center [631, 288] width 833 height 33
paste input "text"
type input "******"
click at [352, 217] on div "Resolved Claims (20097)" at bounding box center [378, 225] width 173 height 30
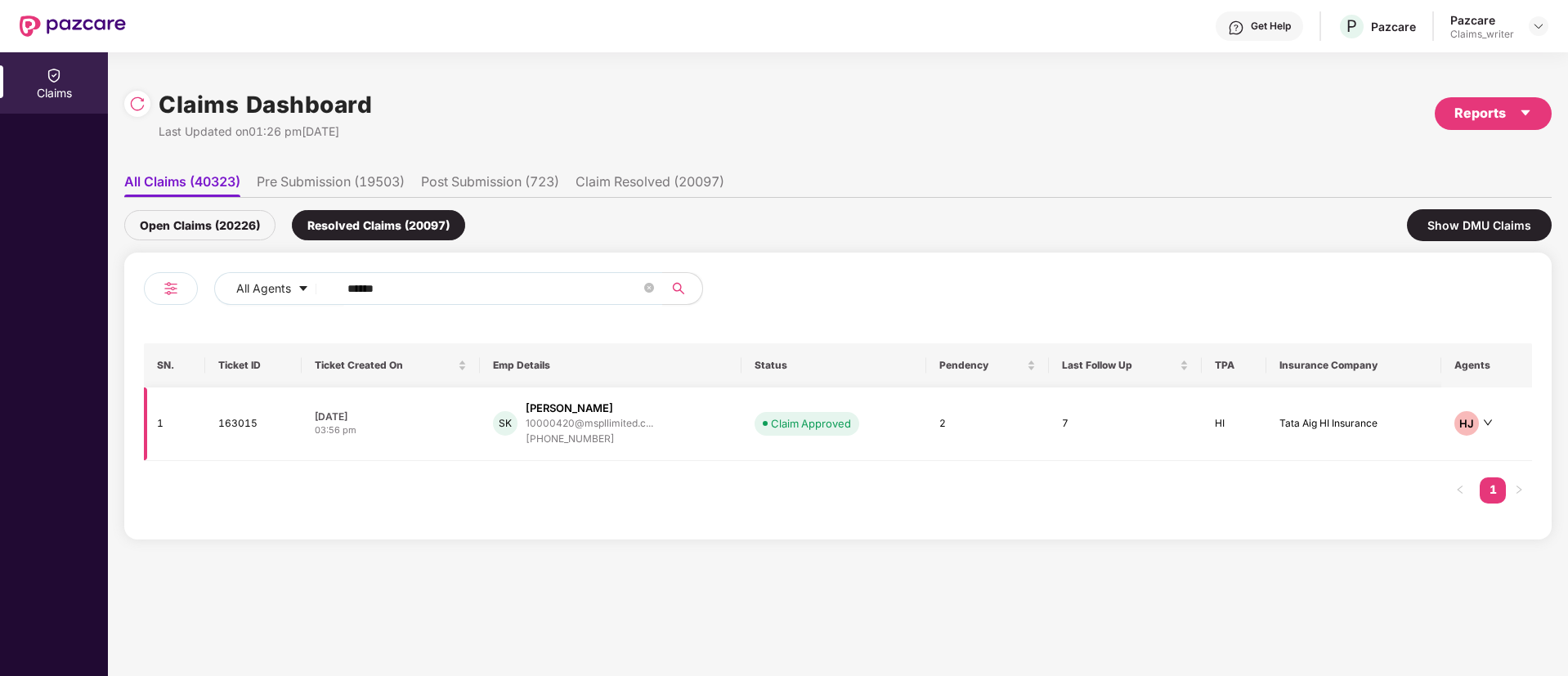
click at [232, 428] on td "163015" at bounding box center [253, 424] width 96 height 74
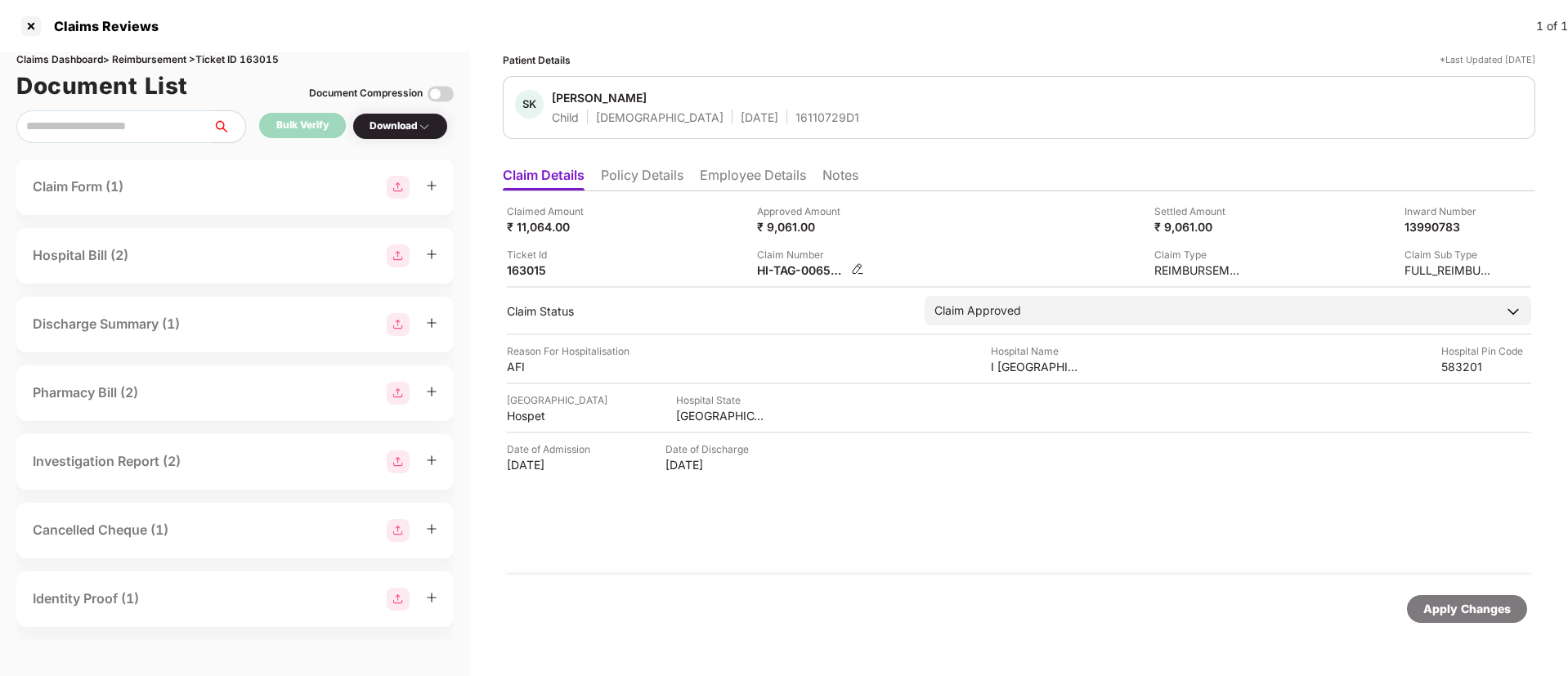
click at [854, 270] on img at bounding box center [858, 269] width 13 height 13
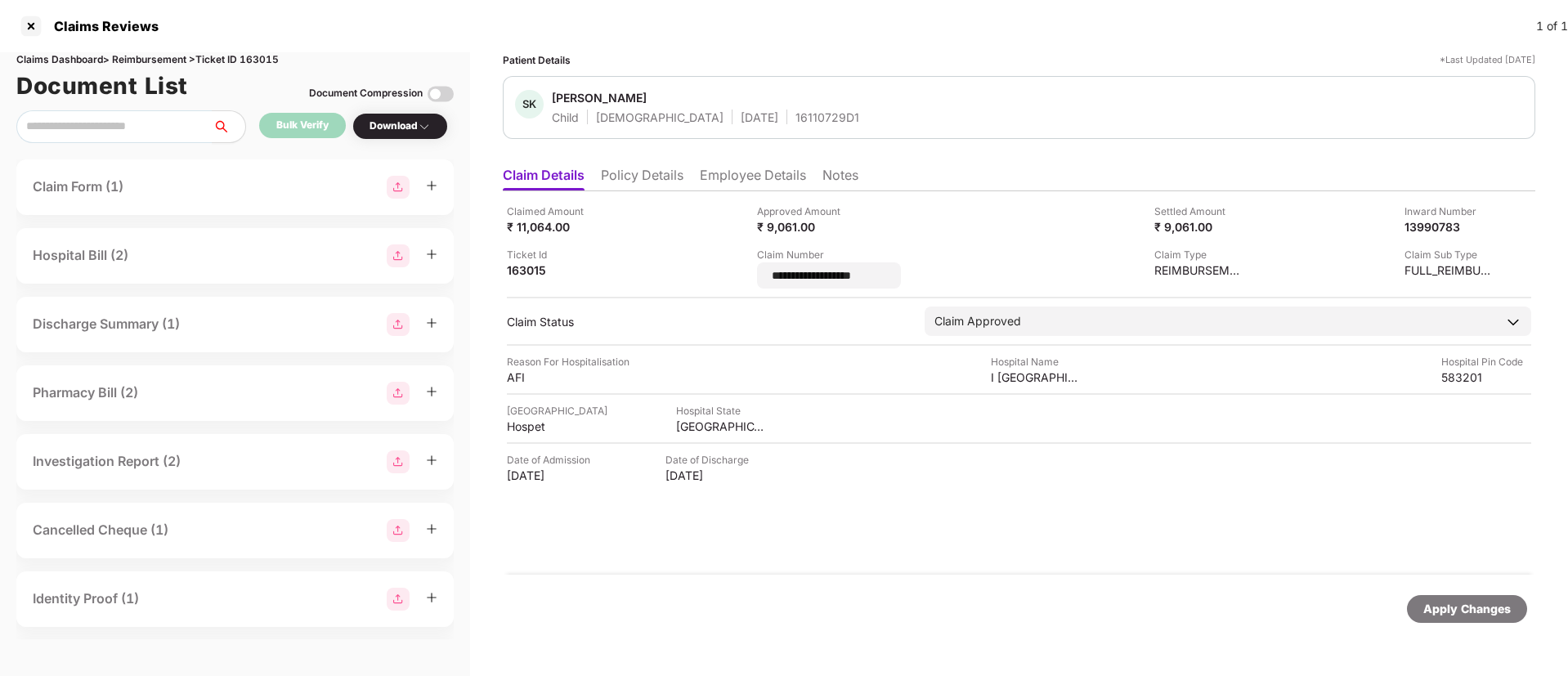
drag, startPoint x: 875, startPoint y: 279, endPoint x: 744, endPoint y: 276, distance: 131.0
click at [744, 276] on div "**********" at bounding box center [1019, 245] width 1025 height 85
click at [714, 176] on li "Employee Details" at bounding box center [753, 178] width 106 height 23
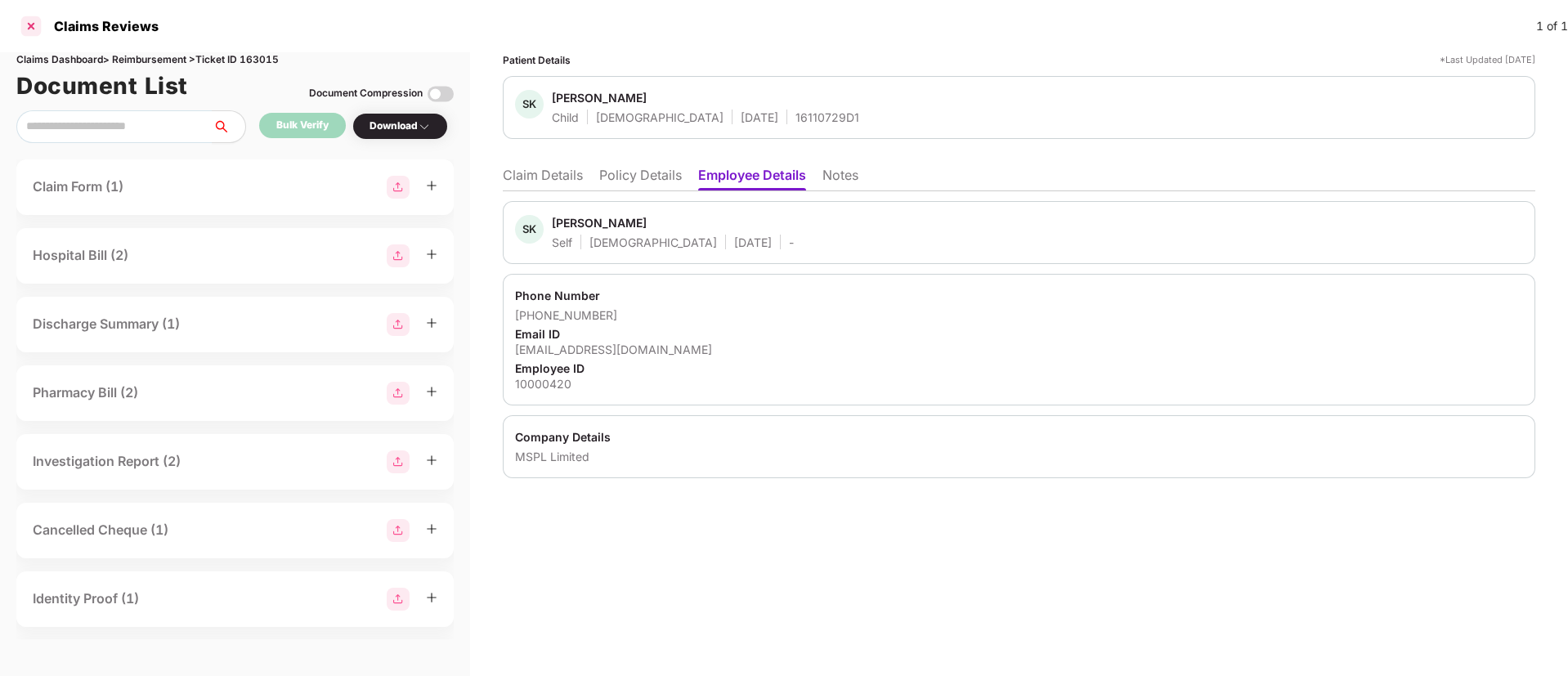
click at [34, 30] on div at bounding box center [31, 26] width 26 height 26
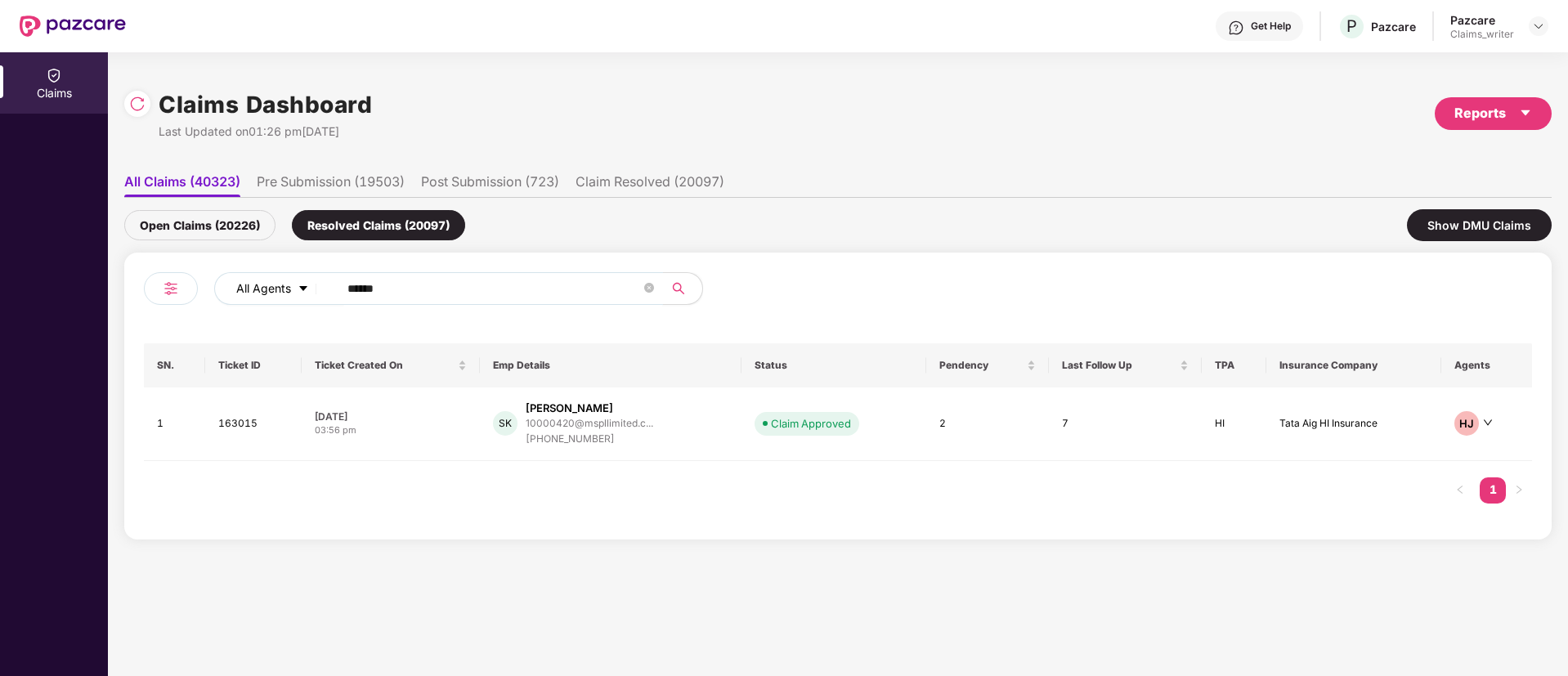
drag, startPoint x: 404, startPoint y: 287, endPoint x: 307, endPoint y: 287, distance: 97.0
click at [307, 287] on div "All Agents ******" at bounding box center [631, 288] width 833 height 33
paste input "text"
click at [201, 216] on div "Open Claims (20226)" at bounding box center [199, 225] width 151 height 30
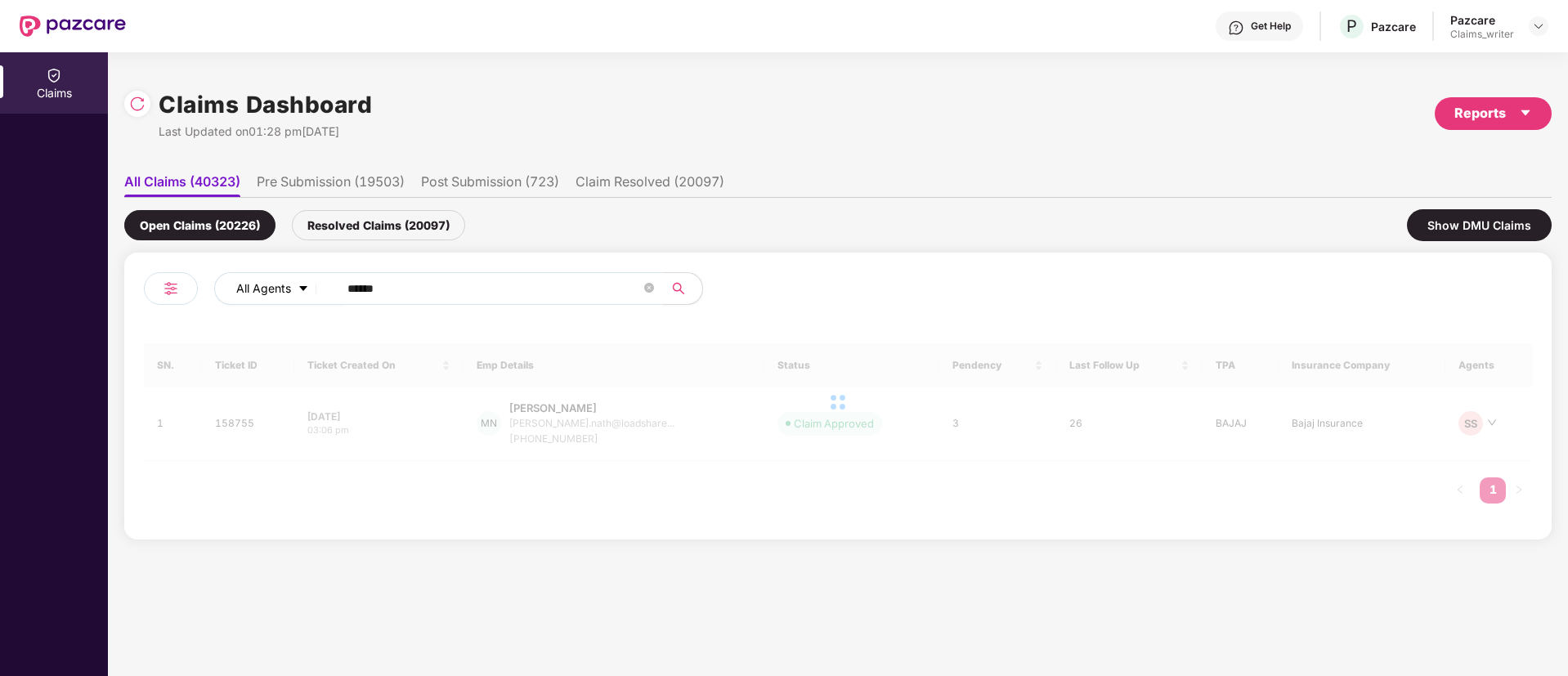
drag, startPoint x: 333, startPoint y: 295, endPoint x: 310, endPoint y: 289, distance: 23.8
click at [311, 289] on div "All Agents ******" at bounding box center [631, 288] width 833 height 33
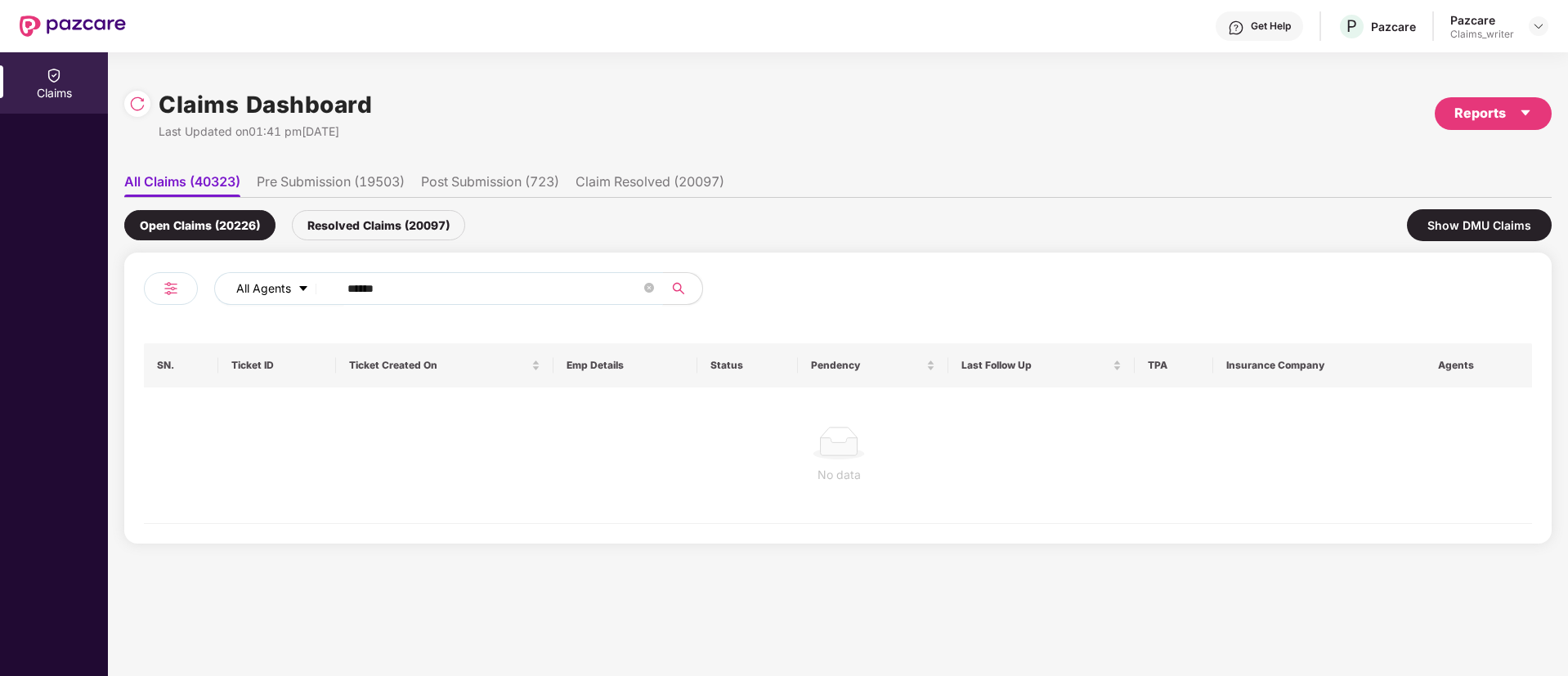
paste input "text"
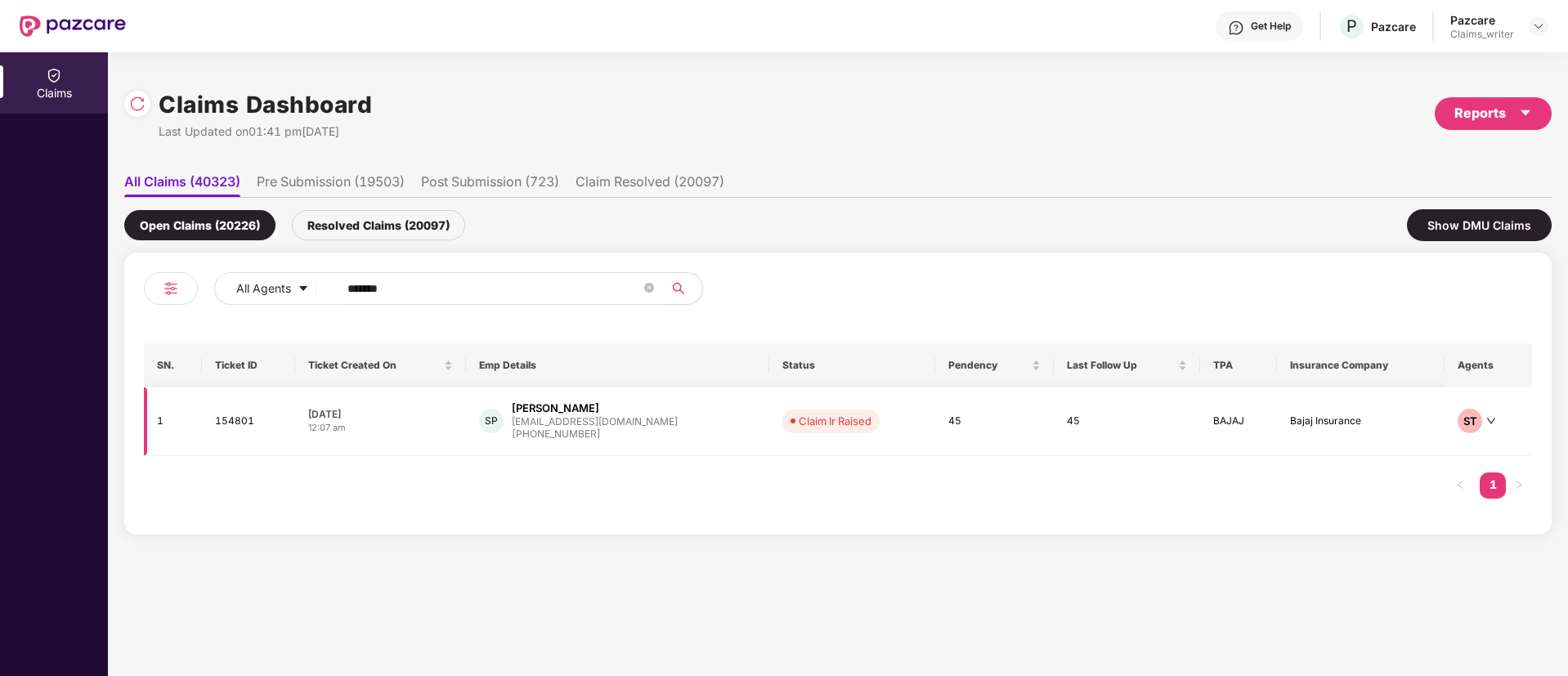
type input "******"
click at [245, 426] on td "154801" at bounding box center [248, 422] width 92 height 69
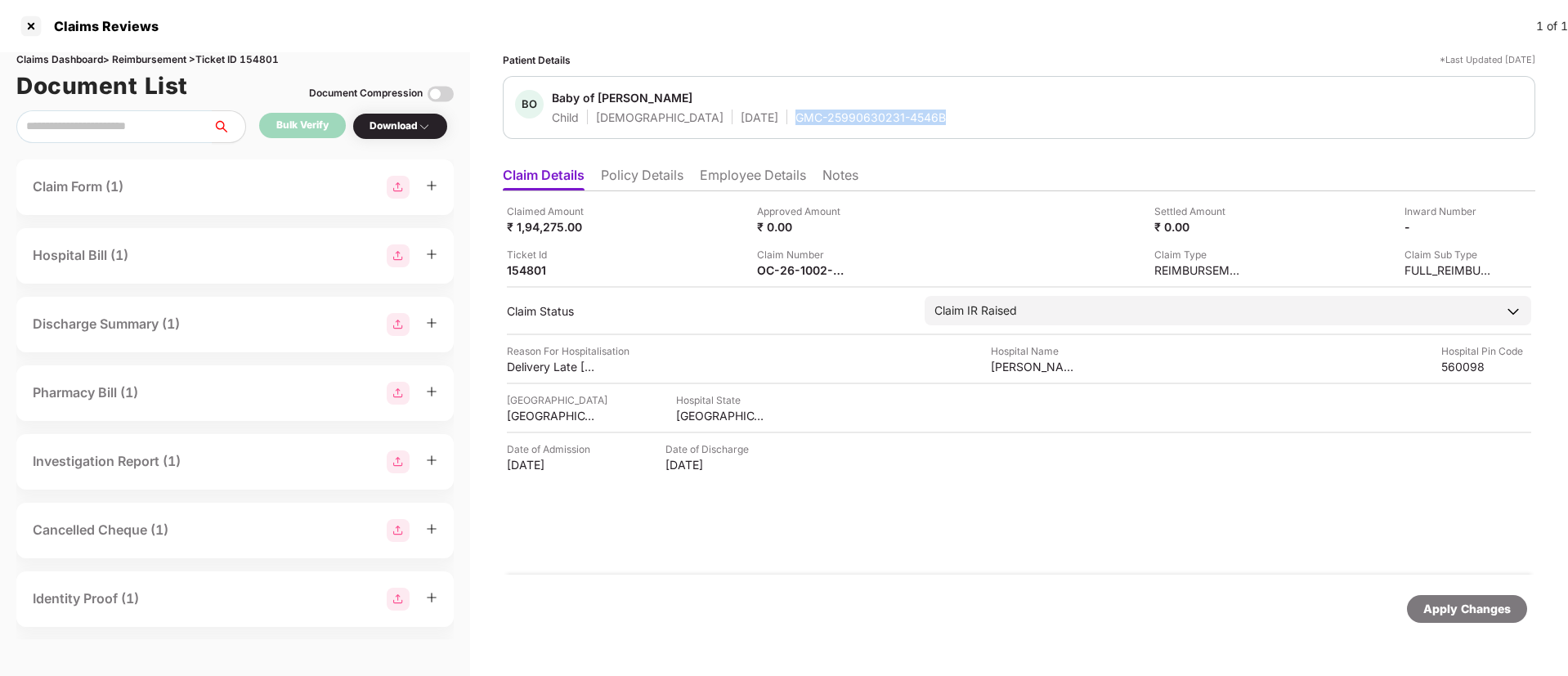
drag, startPoint x: 764, startPoint y: 117, endPoint x: 897, endPoint y: 117, distance: 133.0
click at [897, 117] on div "BO Baby of Shilpa P Child Female 03 June 2025 GMC-25990630231-4546B" at bounding box center [1018, 107] width 1008 height 35
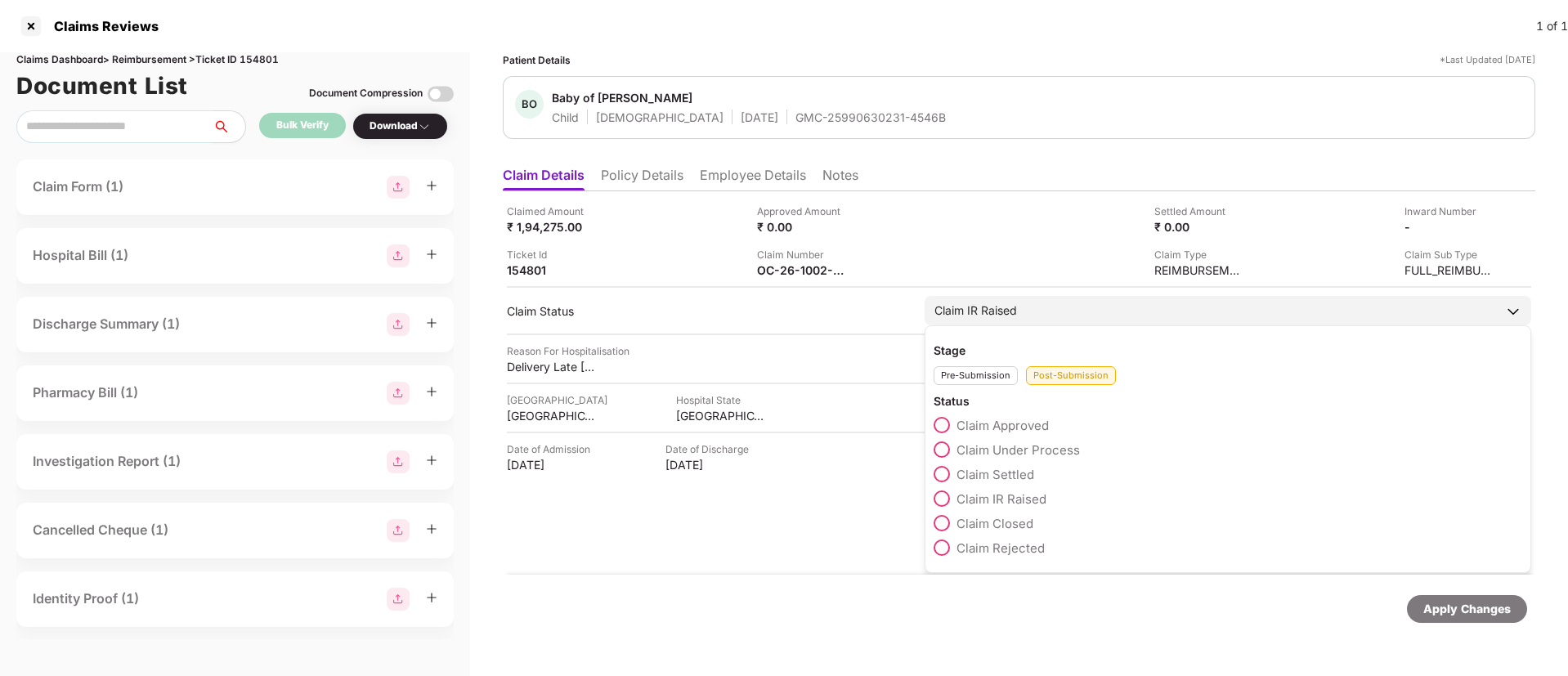
click at [944, 426] on span at bounding box center [942, 425] width 17 height 17
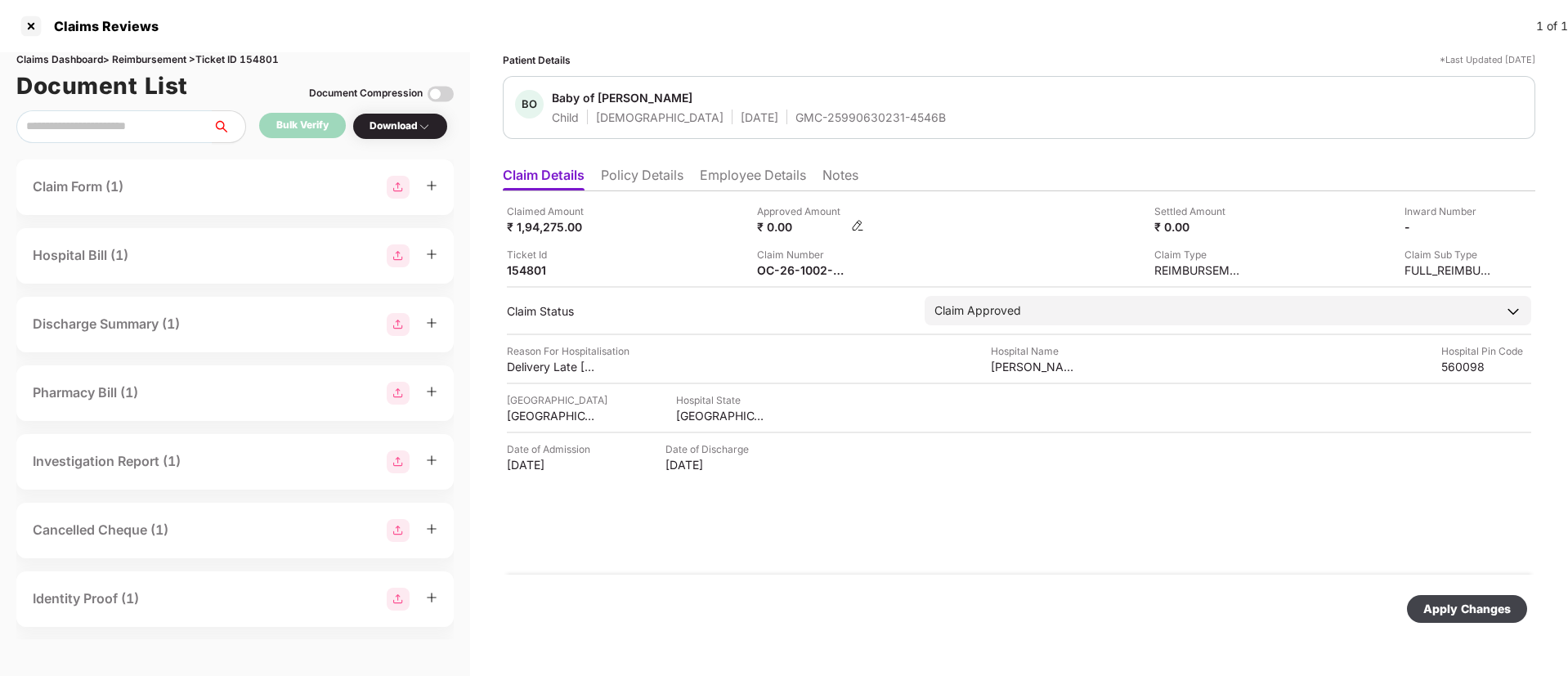
click at [856, 222] on img at bounding box center [858, 226] width 13 height 13
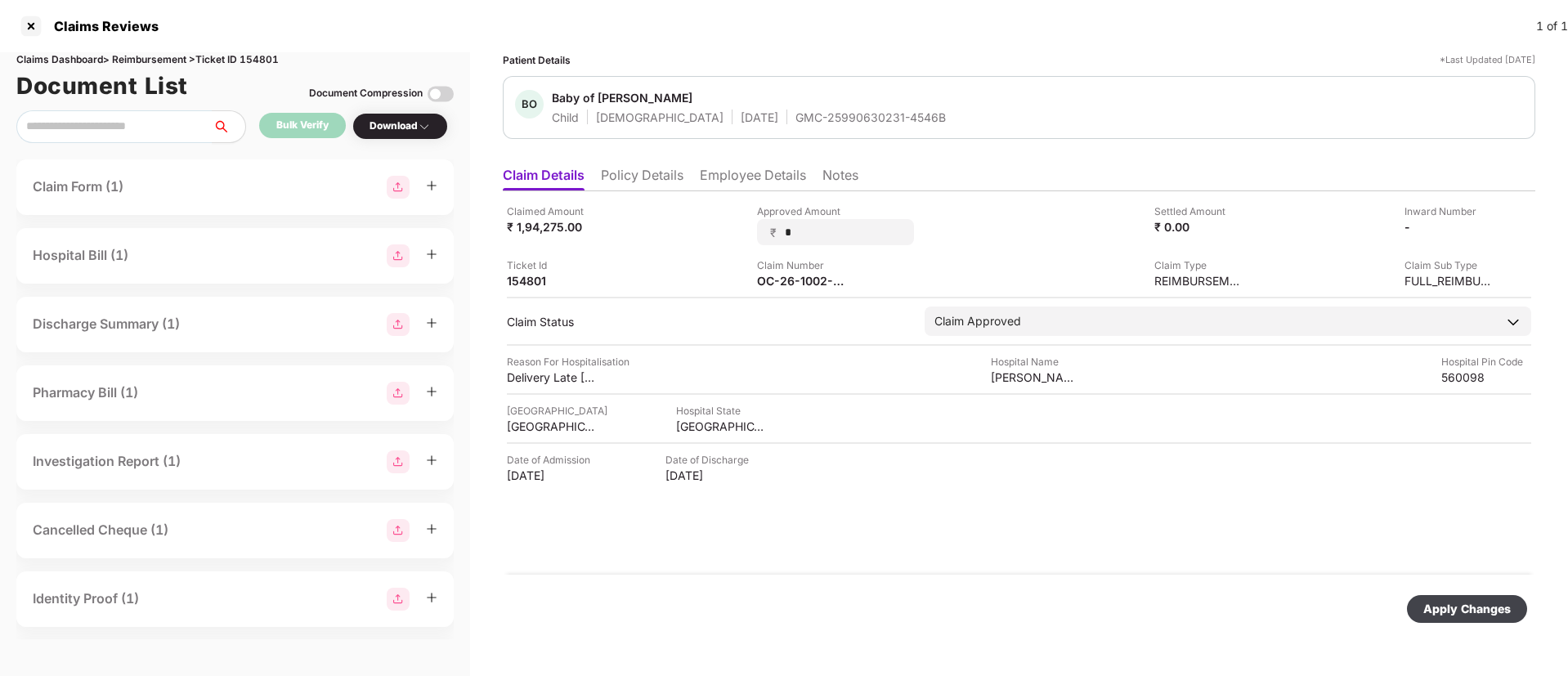
drag, startPoint x: 795, startPoint y: 234, endPoint x: 744, endPoint y: 225, distance: 51.8
click at [744, 225] on div "Claimed Amount ₹ 1,94,275.00 Approved Amount ₹ * Settled Amount ₹ 0.00 Inward N…" at bounding box center [1019, 245] width 1025 height 85
type input "******"
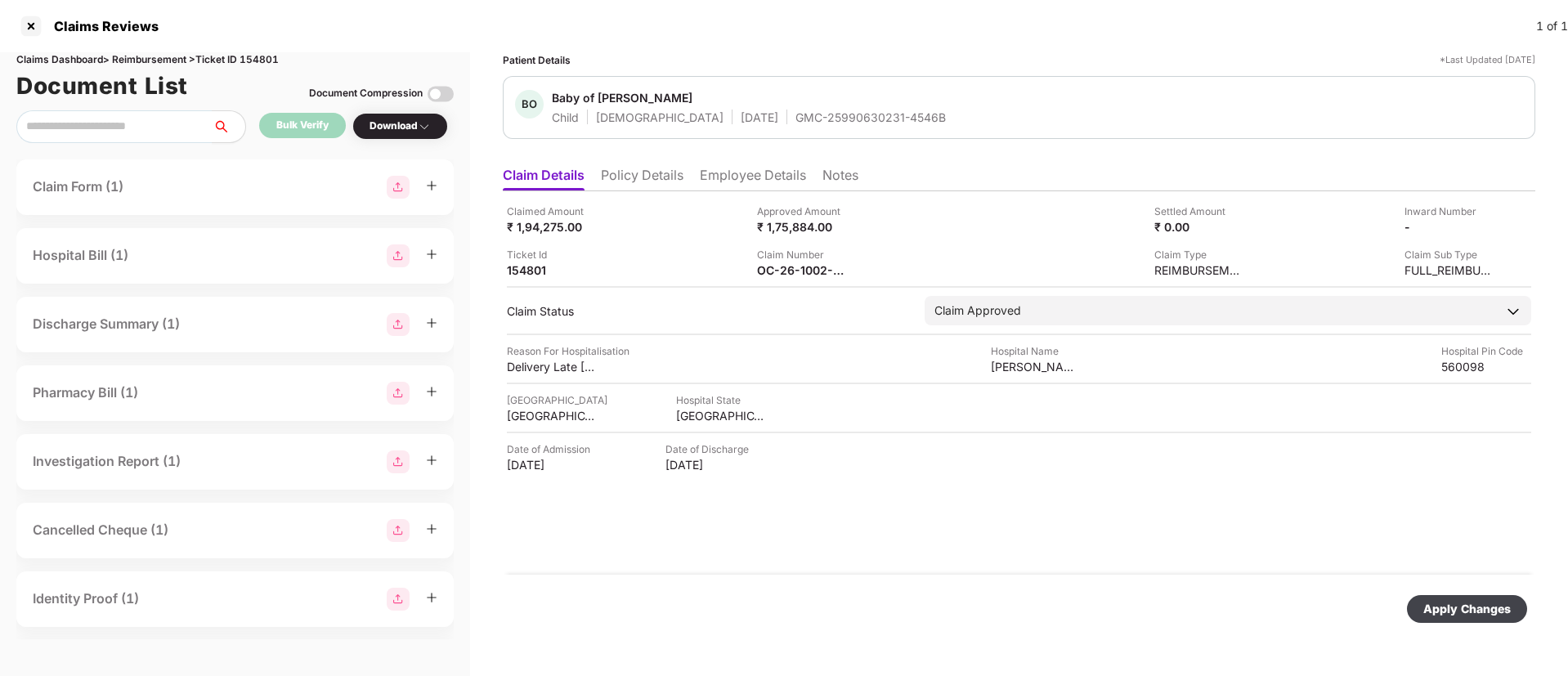
click at [1462, 608] on div "Apply Changes" at bounding box center [1467, 609] width 88 height 18
click at [38, 28] on div at bounding box center [31, 26] width 26 height 26
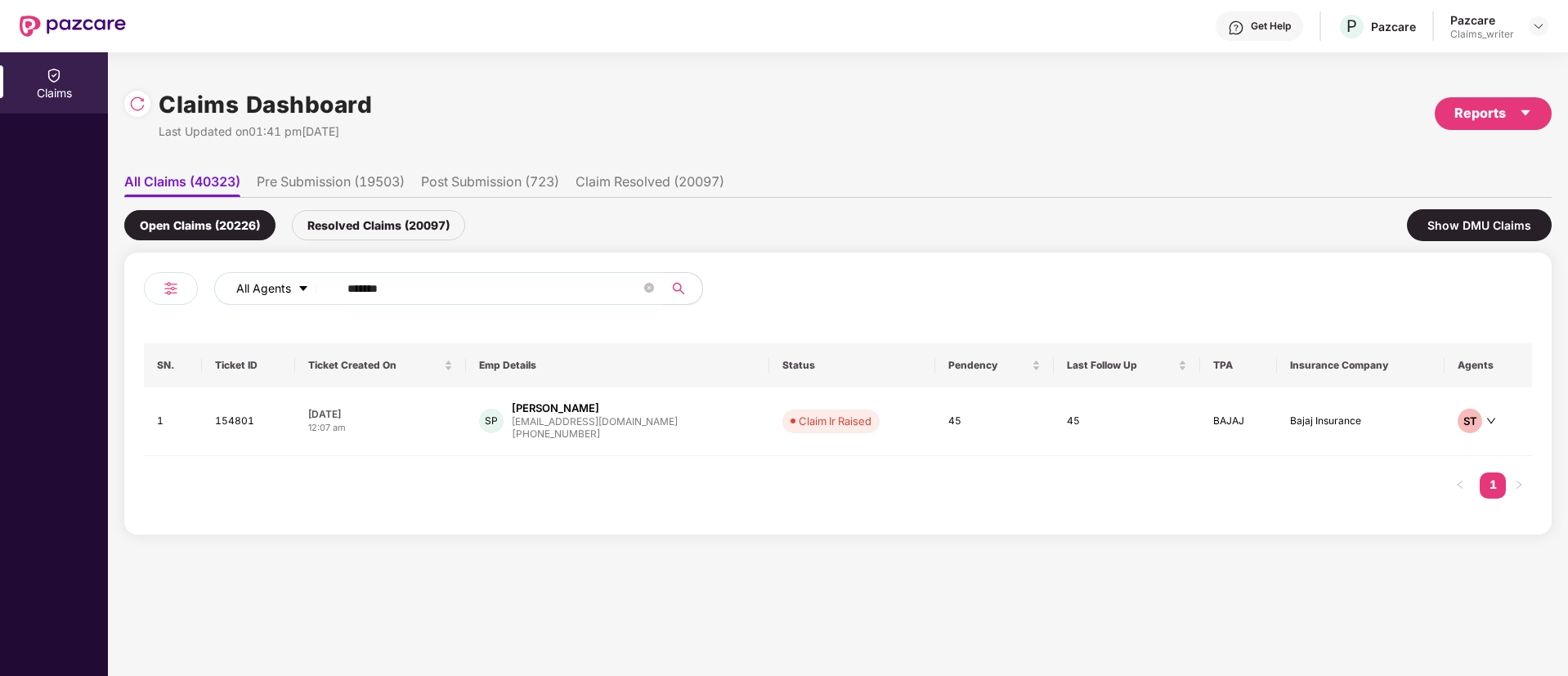
drag, startPoint x: 399, startPoint y: 294, endPoint x: 311, endPoint y: 284, distance: 88.6
click at [311, 284] on div "All Agents ******" at bounding box center [631, 288] width 833 height 33
paste input "text"
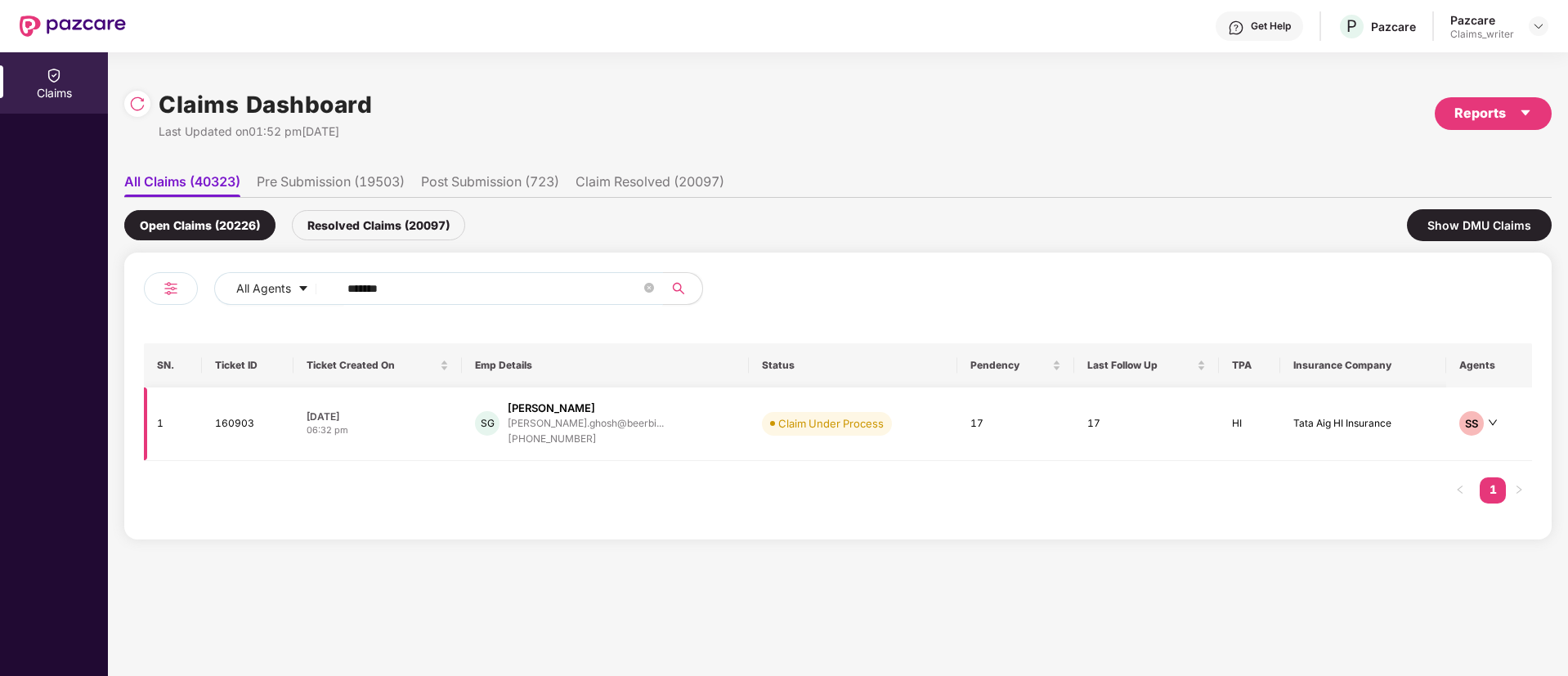
type input "******"
click at [245, 421] on td "160903" at bounding box center [248, 424] width 91 height 74
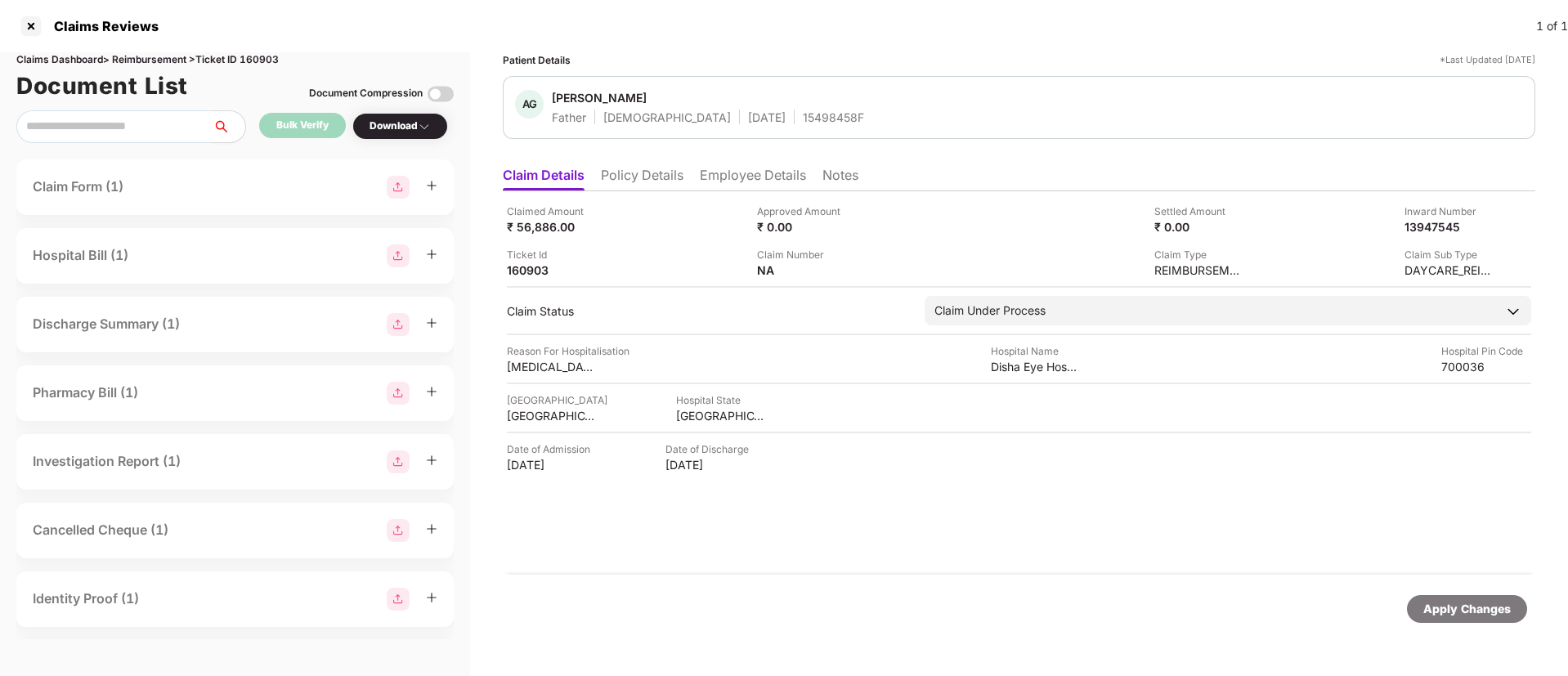
click at [418, 133] on div "Download" at bounding box center [400, 126] width 62 height 16
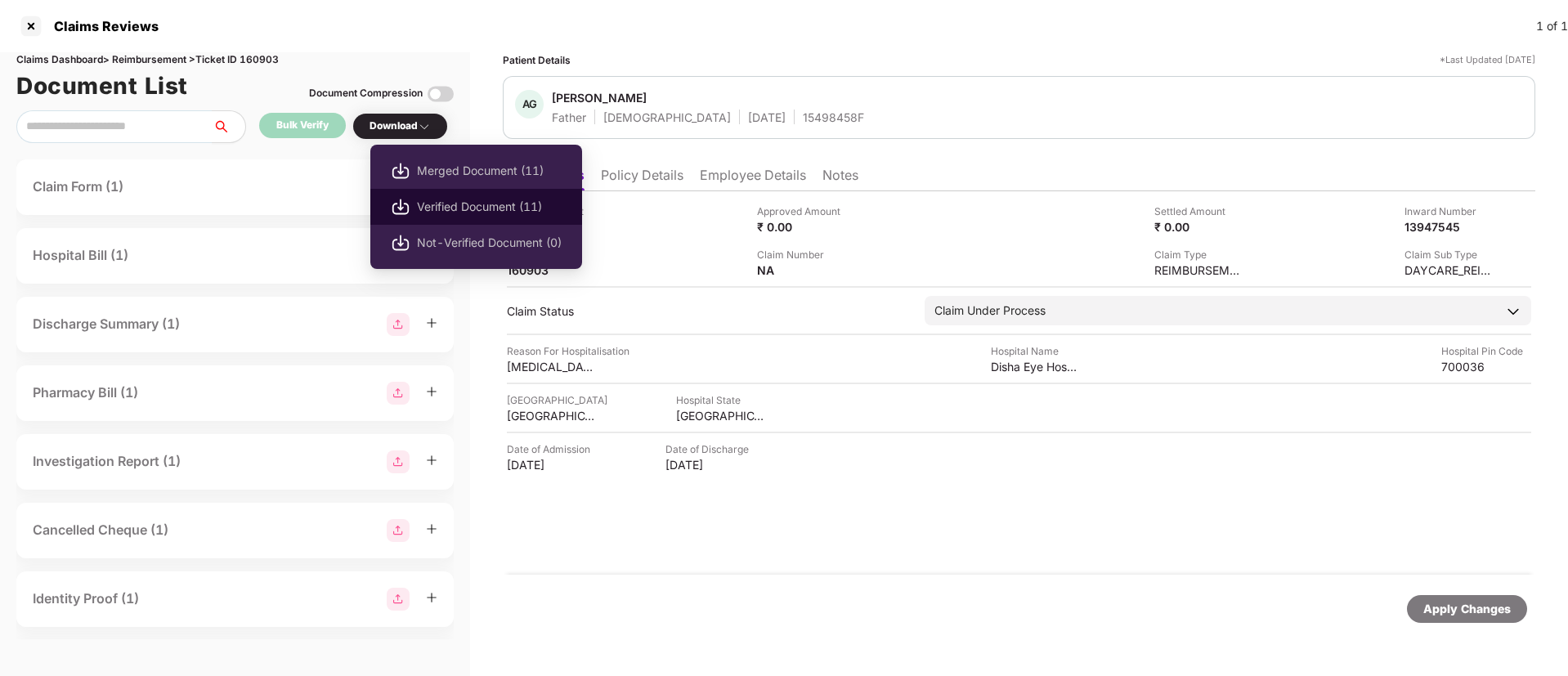
click at [448, 205] on span "Verified Document (11)" at bounding box center [488, 206] width 144 height 18
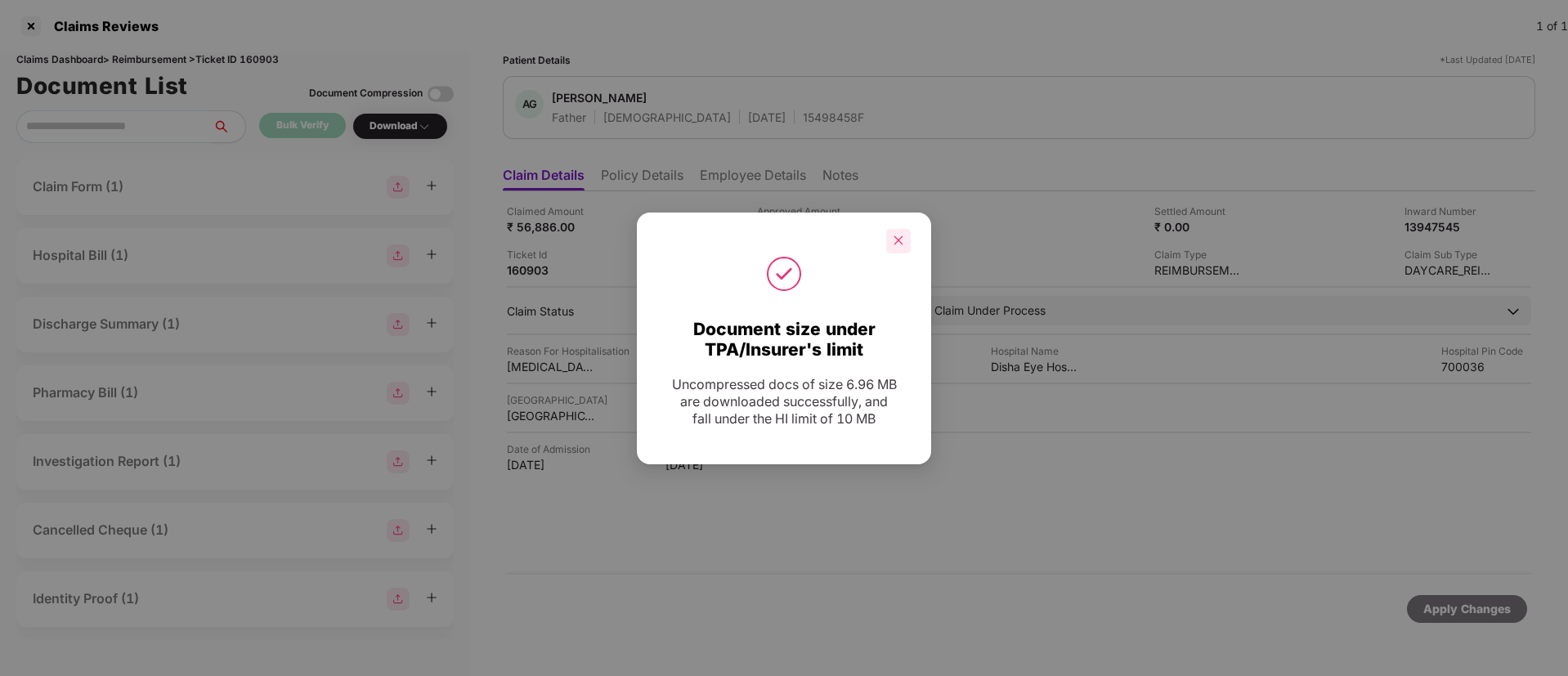
click at [894, 245] on icon "close" at bounding box center [899, 241] width 11 height 11
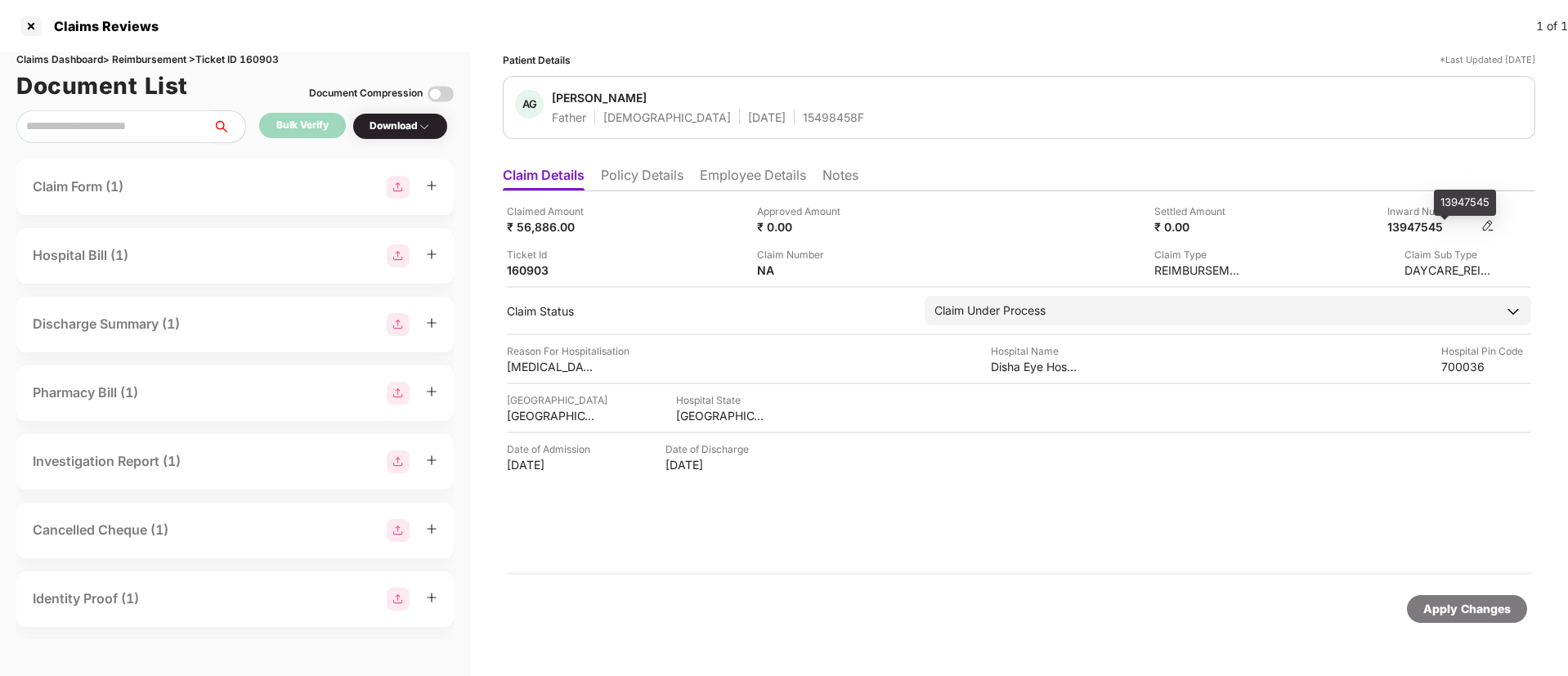
click at [1411, 223] on div "13947545" at bounding box center [1432, 227] width 89 height 16
click at [33, 33] on div at bounding box center [31, 26] width 26 height 26
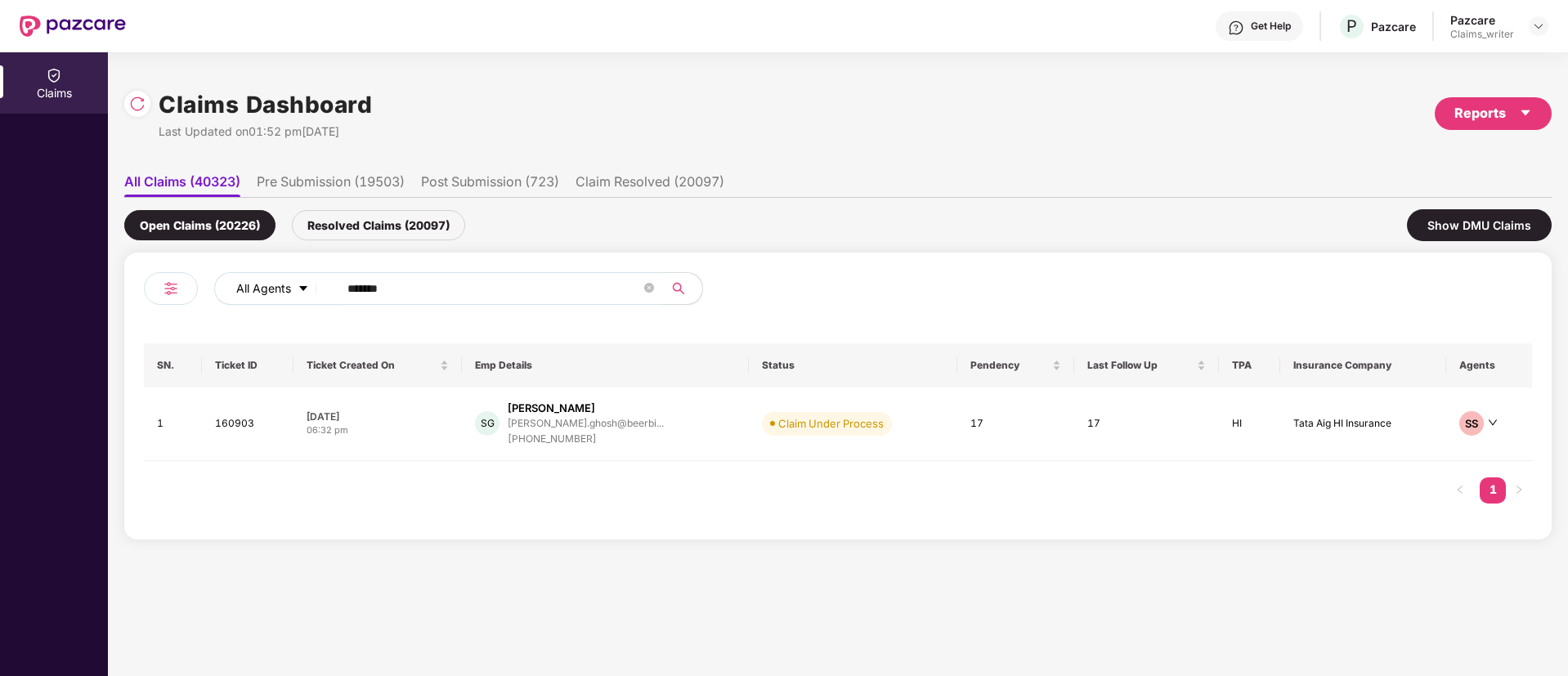
drag, startPoint x: 405, startPoint y: 292, endPoint x: 315, endPoint y: 287, distance: 90.1
click at [315, 287] on div "All Agents ******" at bounding box center [631, 288] width 833 height 33
paste input "text"
type input "******"
click at [222, 420] on td "158584" at bounding box center [249, 424] width 94 height 74
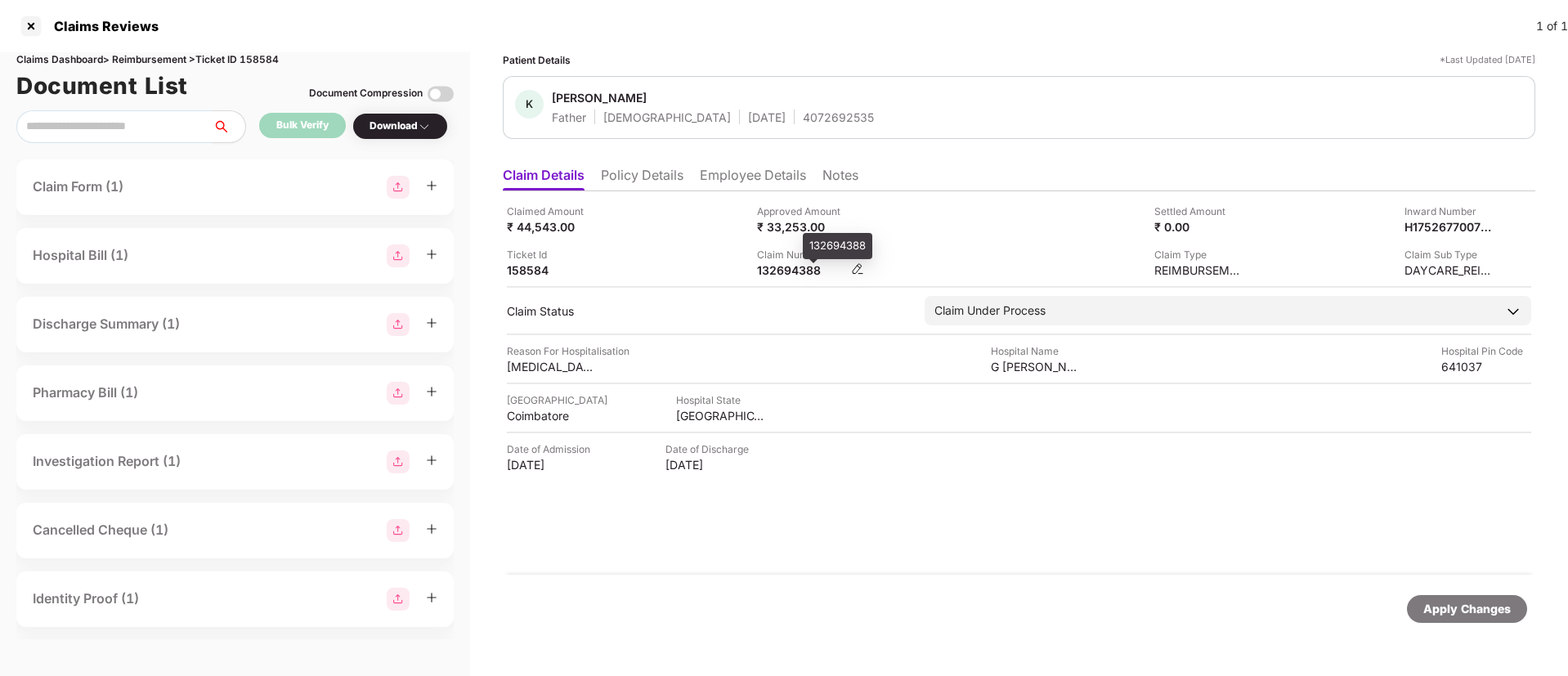
click at [775, 269] on div "132694388" at bounding box center [802, 269] width 89 height 16
click at [36, 27] on div at bounding box center [31, 26] width 26 height 26
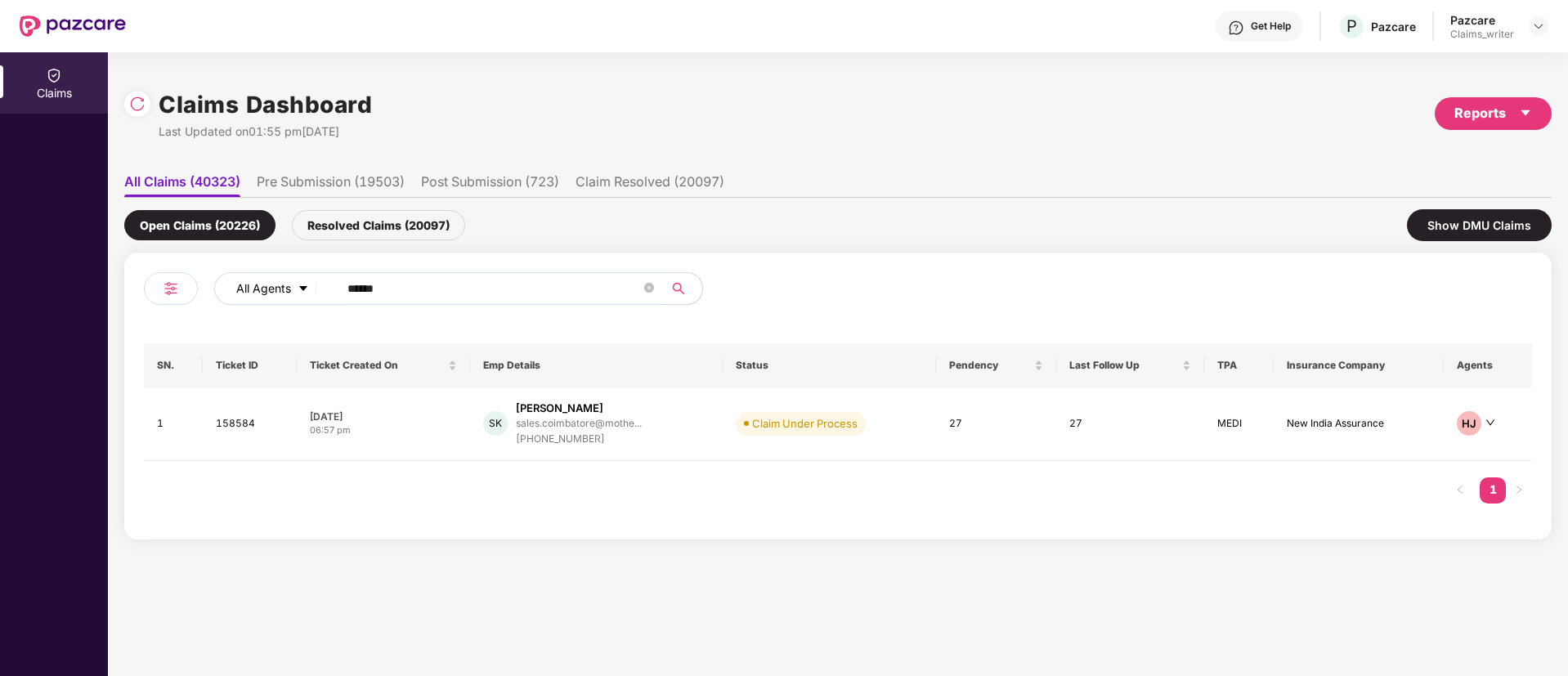
drag, startPoint x: 425, startPoint y: 283, endPoint x: 321, endPoint y: 283, distance: 104.0
click at [321, 283] on div "All Agents ******" at bounding box center [631, 288] width 833 height 33
paste input "text"
type input "******"
click at [237, 417] on td "163717" at bounding box center [250, 424] width 94 height 74
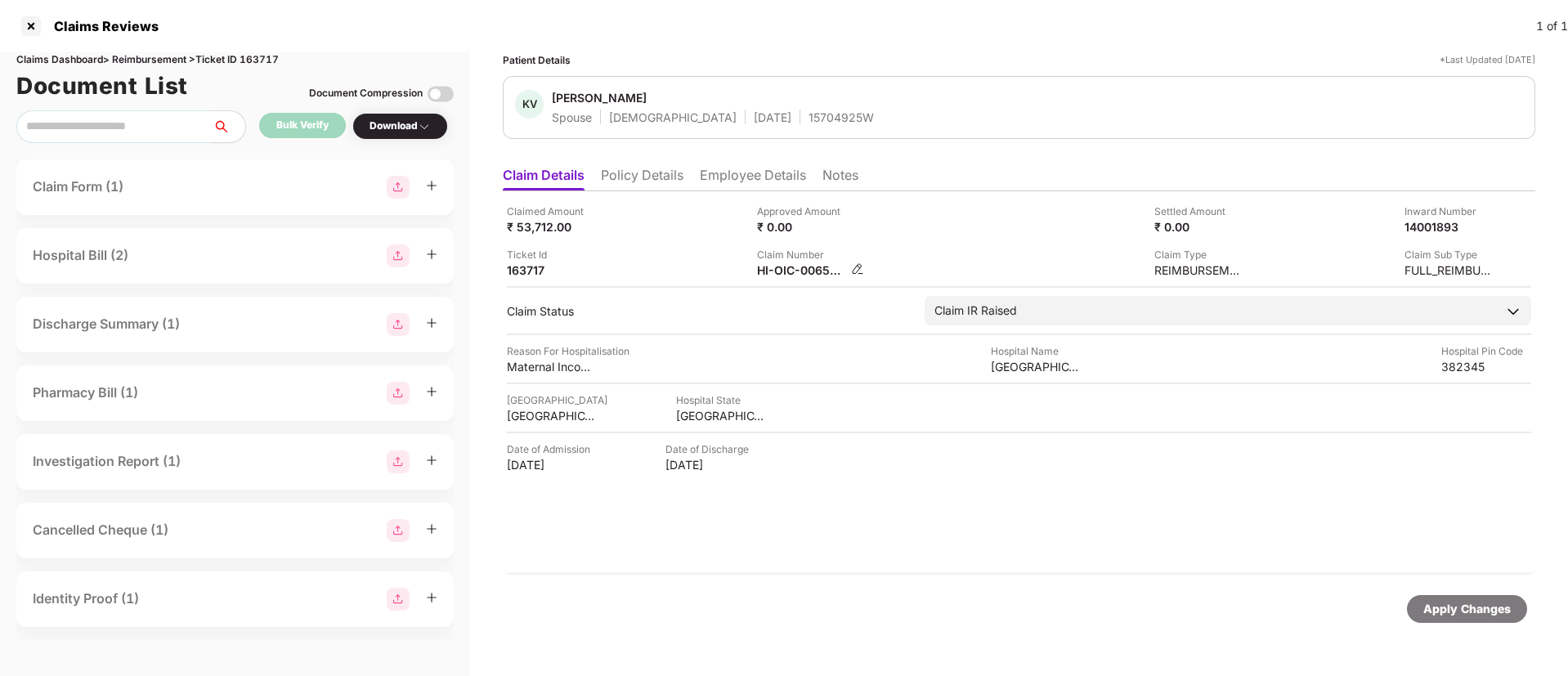
click at [853, 270] on img at bounding box center [858, 269] width 13 height 13
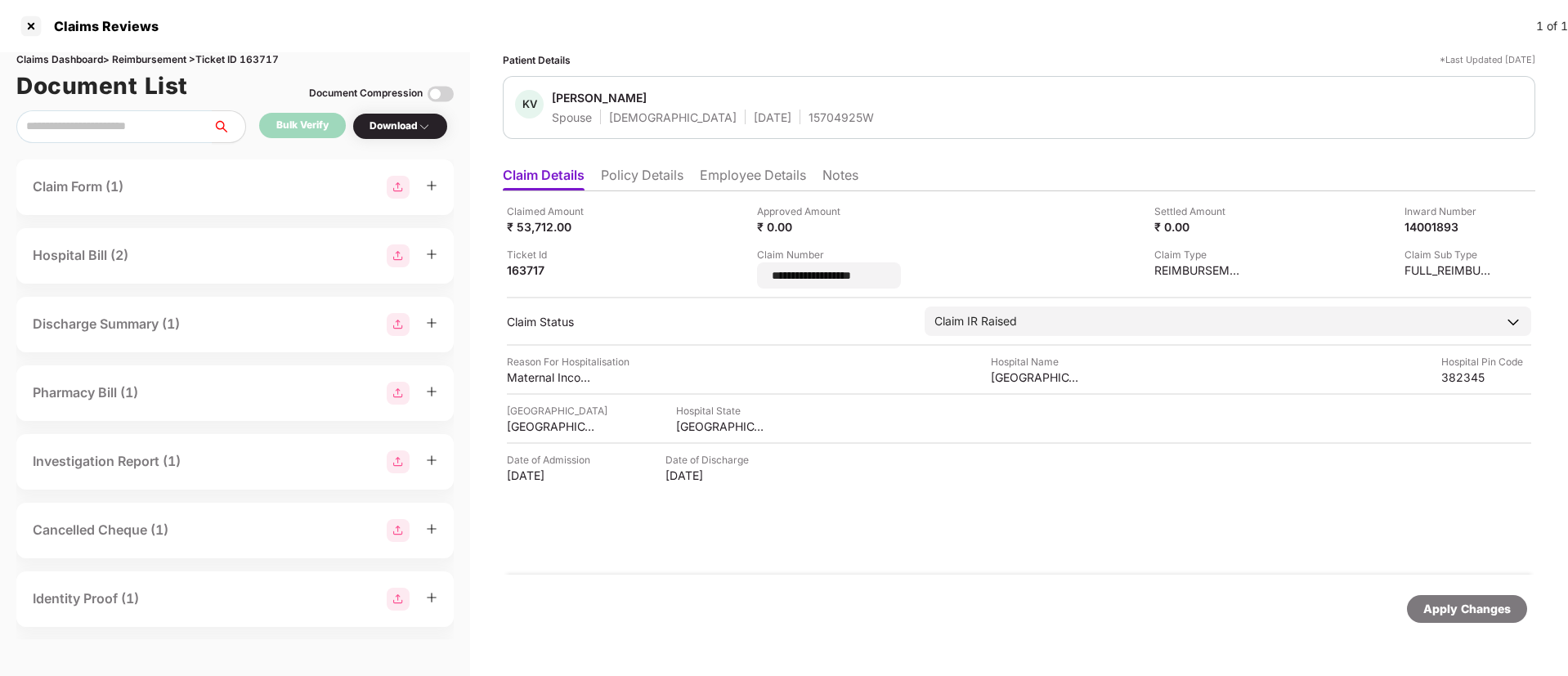
drag, startPoint x: 877, startPoint y: 277, endPoint x: 741, endPoint y: 271, distance: 136.1
click at [741, 271] on div "**********" at bounding box center [1019, 245] width 1025 height 85
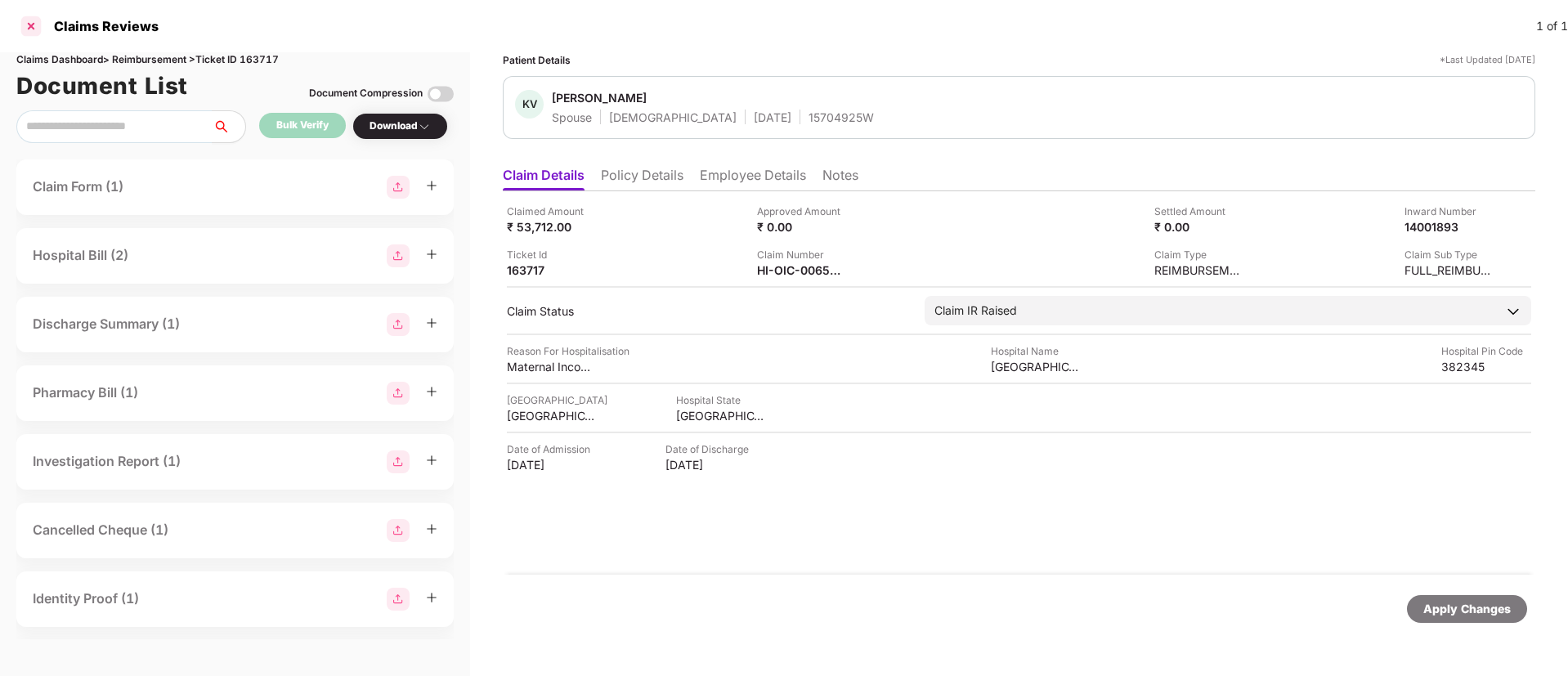
click at [34, 24] on div at bounding box center [31, 26] width 26 height 26
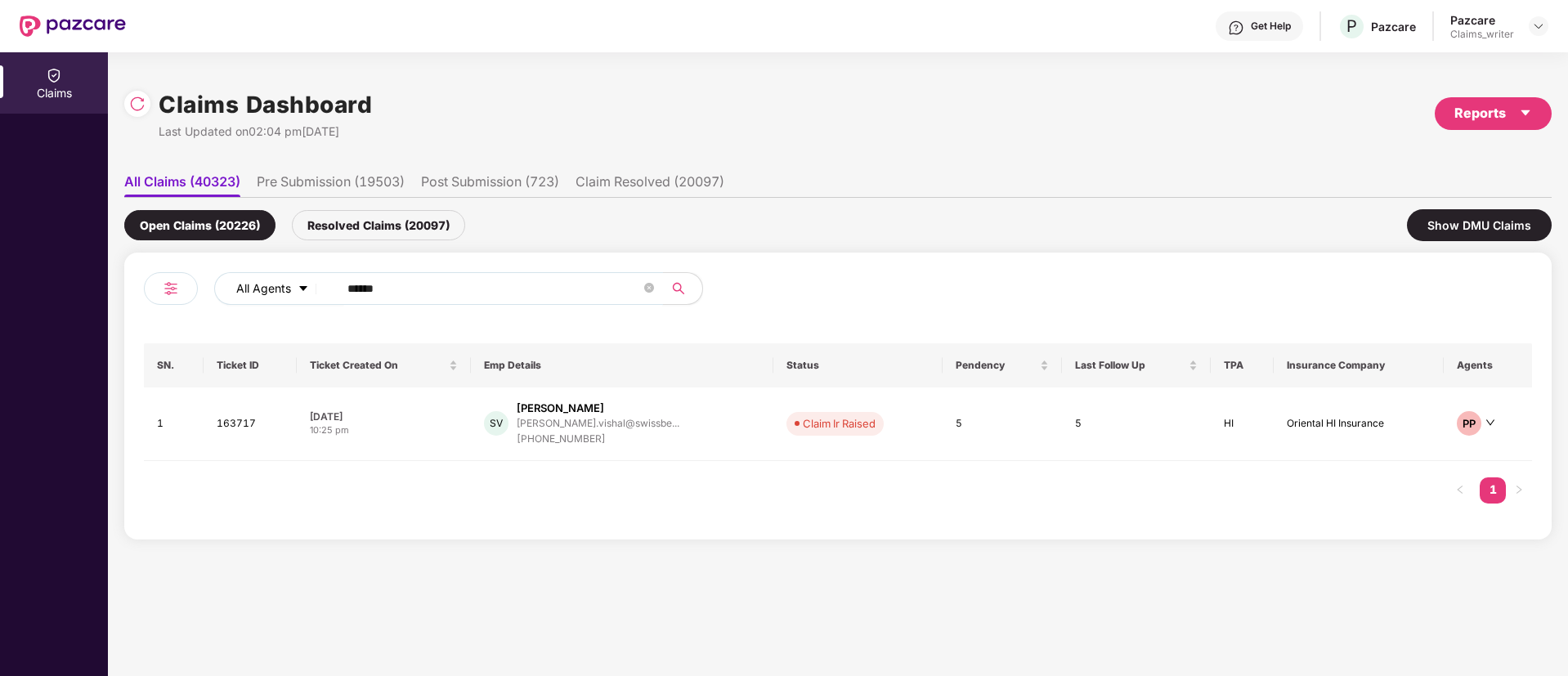
drag, startPoint x: 402, startPoint y: 291, endPoint x: 307, endPoint y: 292, distance: 95.0
click at [307, 292] on div "All Agents ******" at bounding box center [631, 288] width 833 height 33
paste input "text"
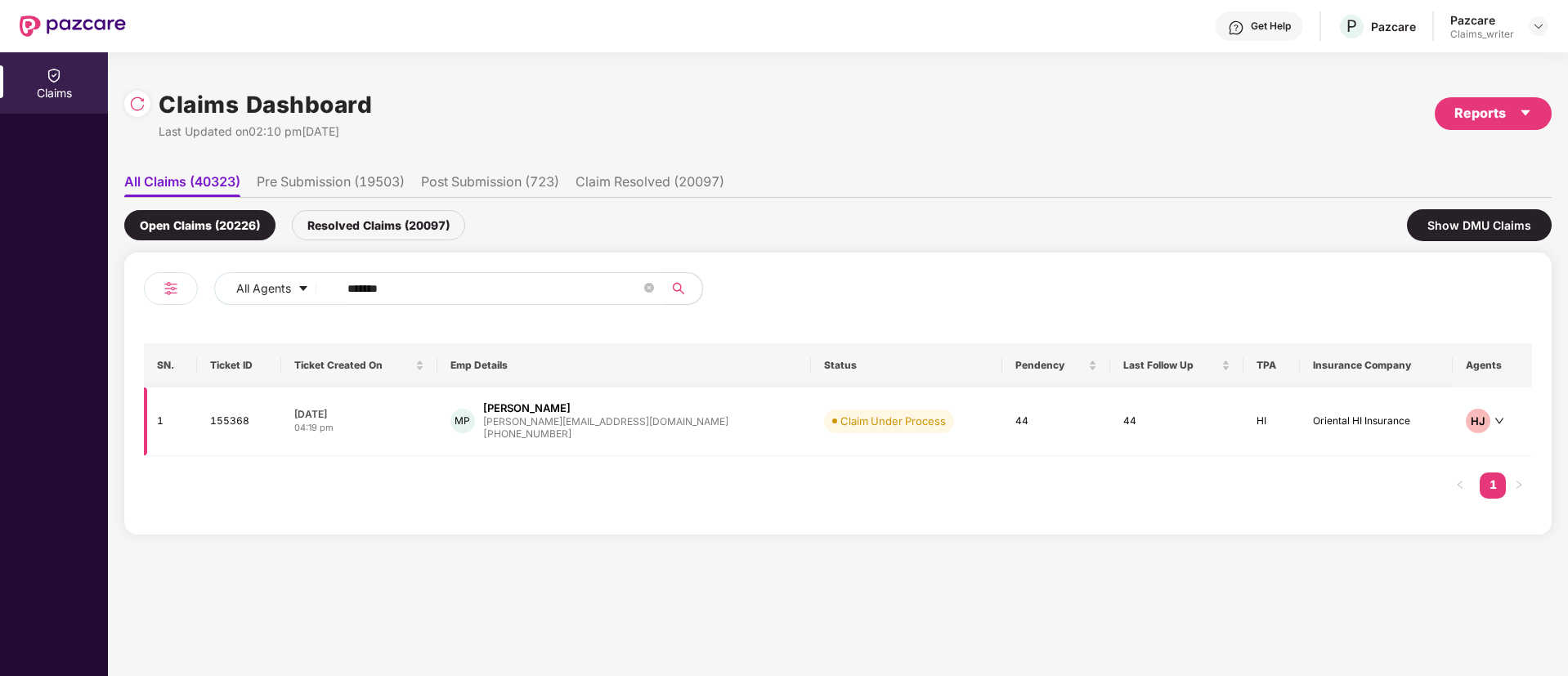
type input "******"
click at [236, 415] on td "155368" at bounding box center [239, 422] width 84 height 69
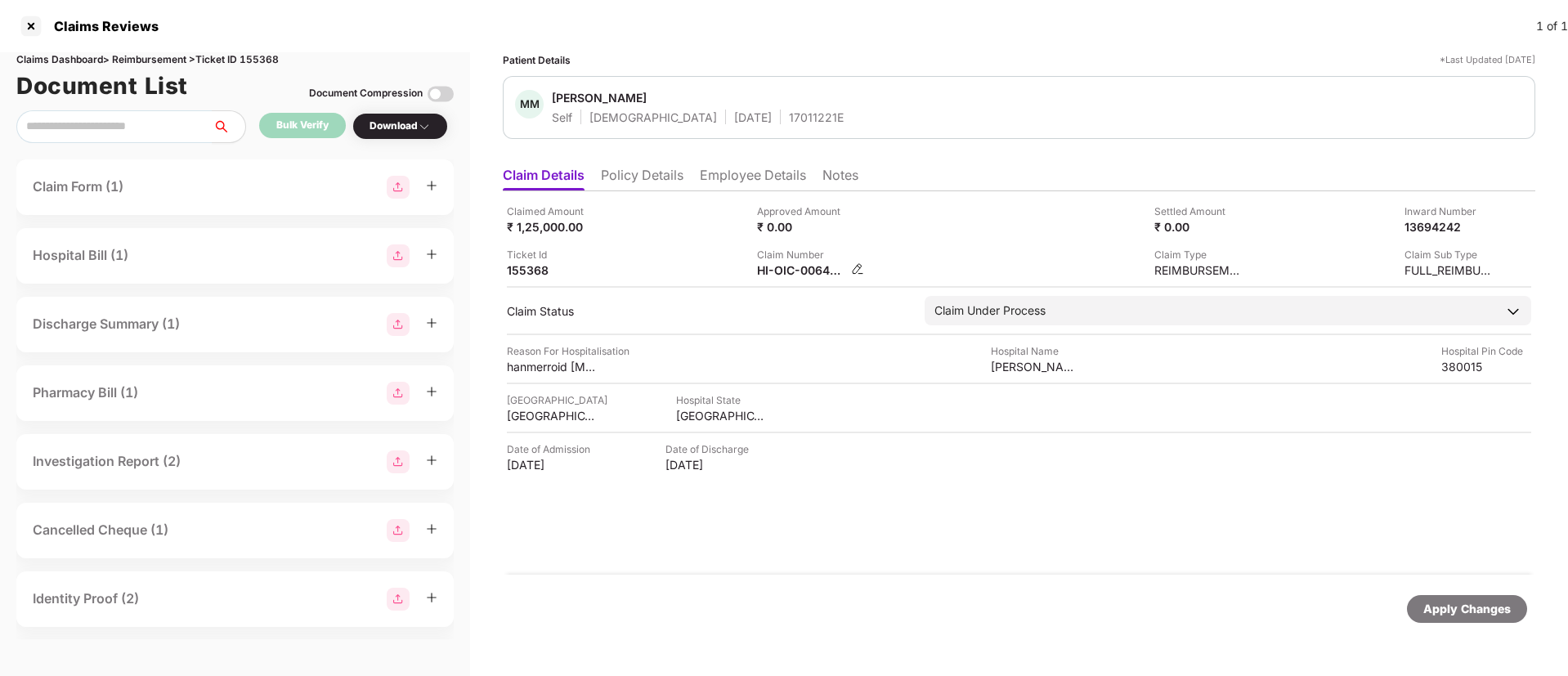
click at [858, 269] on img at bounding box center [858, 269] width 13 height 13
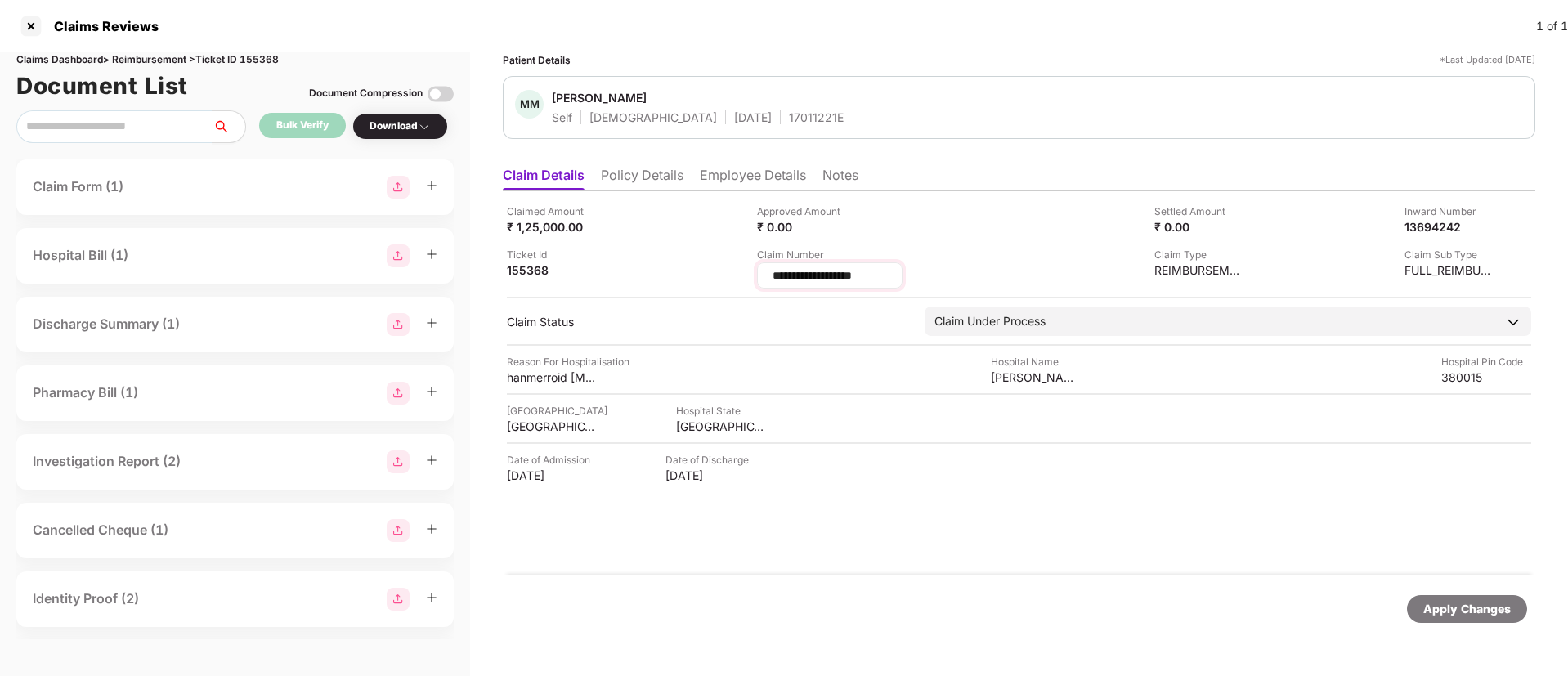
drag, startPoint x: 879, startPoint y: 275, endPoint x: 760, endPoint y: 279, distance: 119.1
click at [760, 279] on div "**********" at bounding box center [830, 275] width 145 height 26
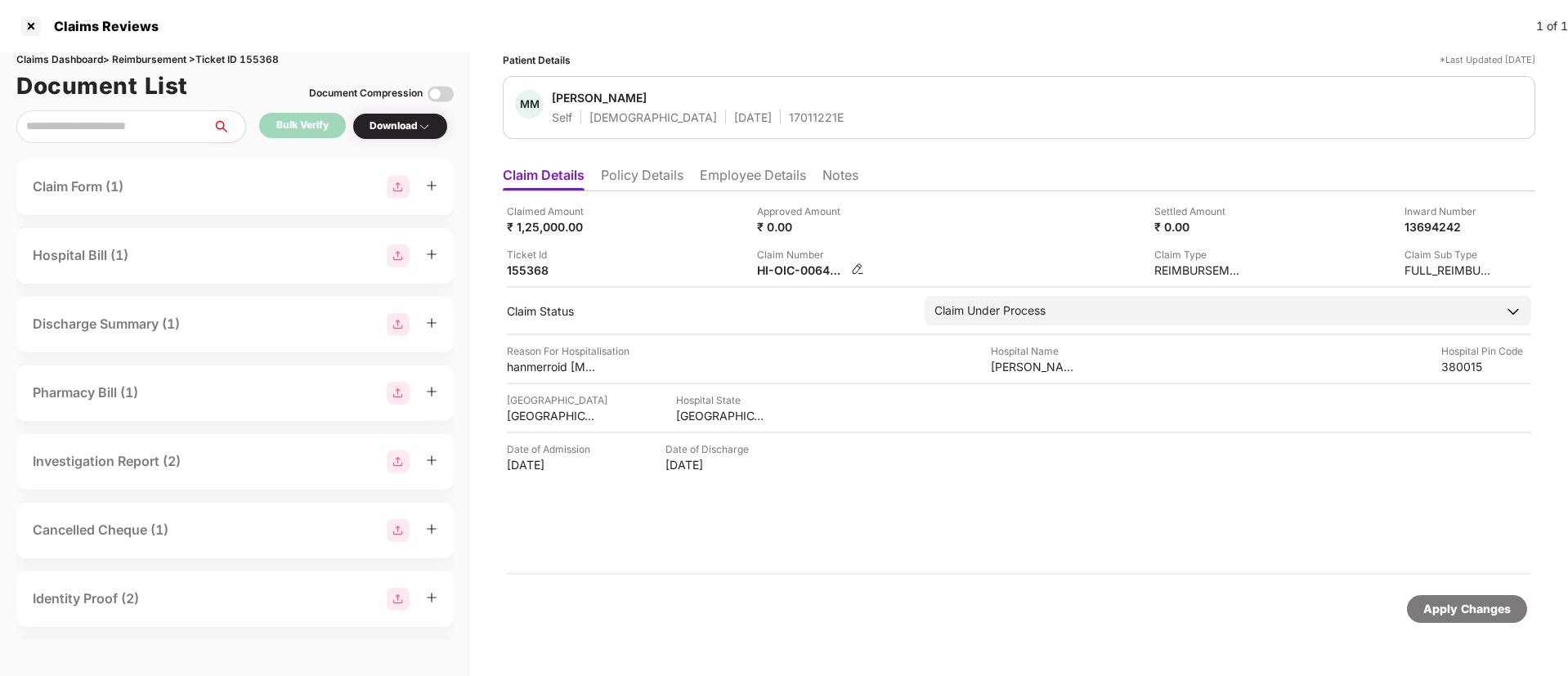
click at [856, 266] on img at bounding box center [858, 269] width 13 height 13
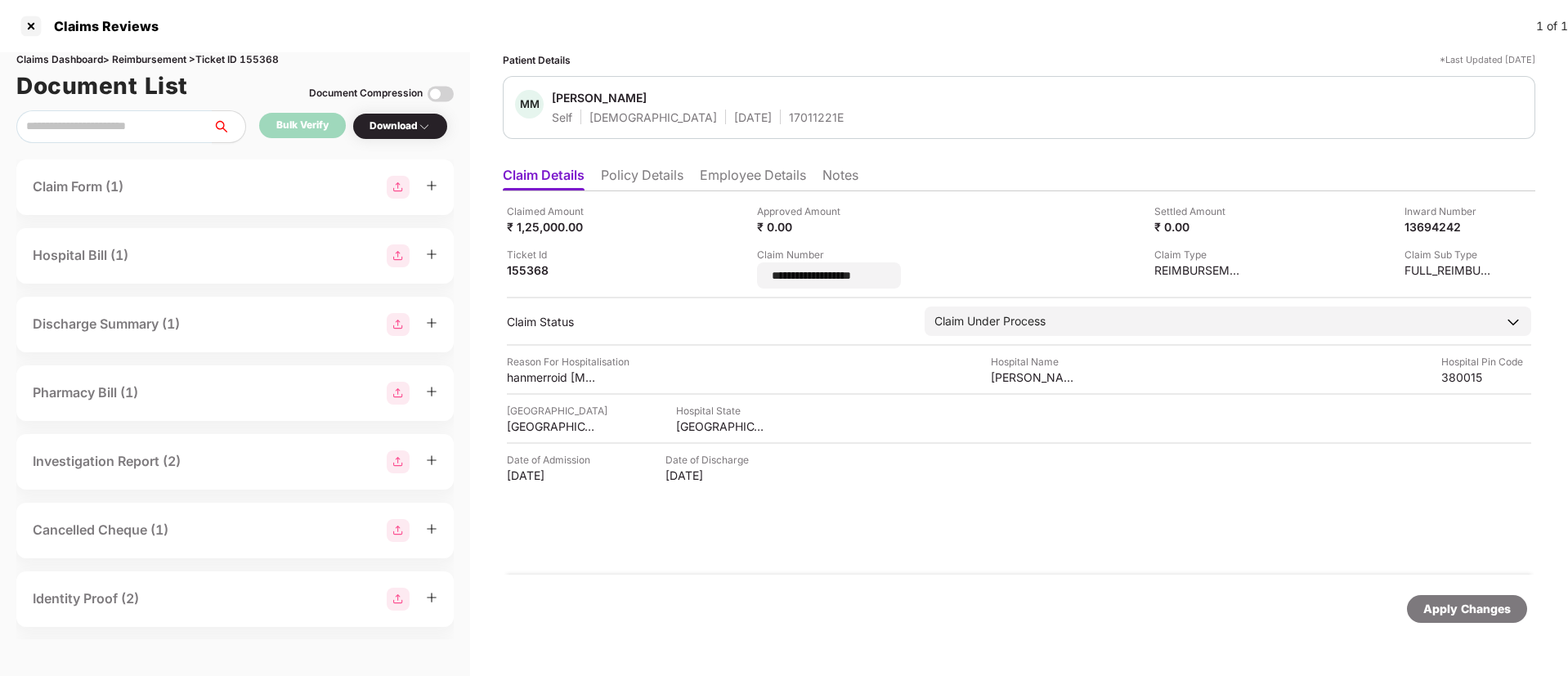
drag, startPoint x: 899, startPoint y: 275, endPoint x: 733, endPoint y: 262, distance: 166.5
click at [733, 262] on div "**********" at bounding box center [1019, 245] width 1025 height 85
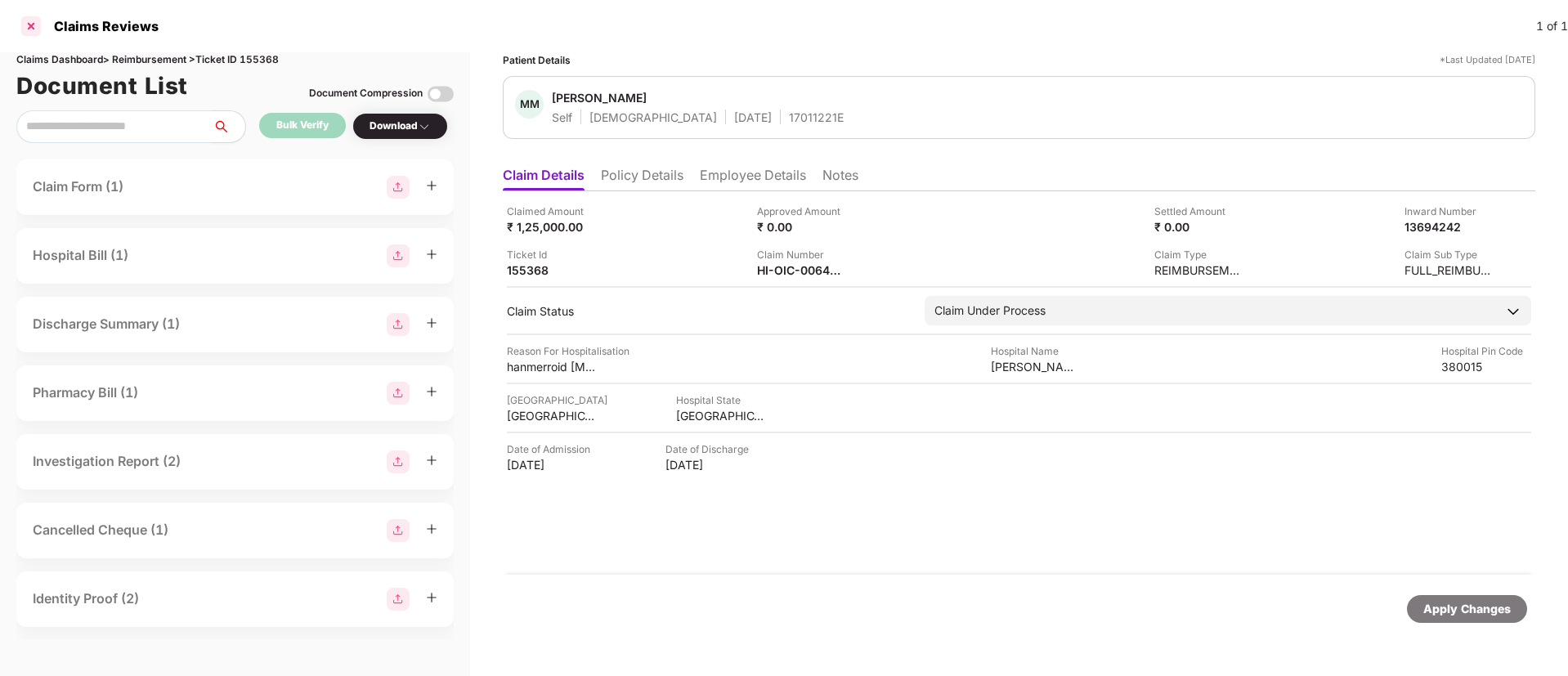
click at [26, 23] on div at bounding box center [31, 26] width 26 height 26
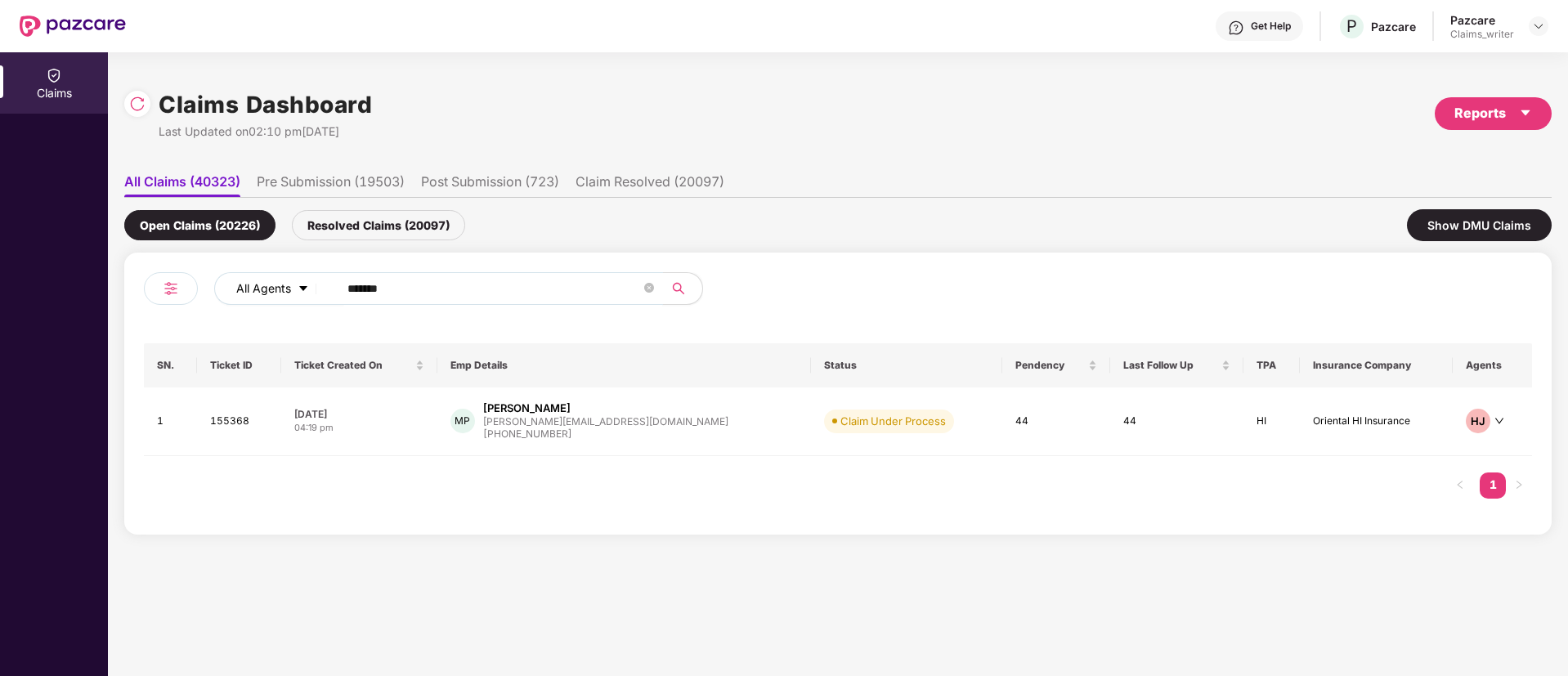
drag, startPoint x: 407, startPoint y: 297, endPoint x: 318, endPoint y: 289, distance: 89.4
click at [318, 289] on div "All Agents ******" at bounding box center [631, 288] width 833 height 33
paste input "text"
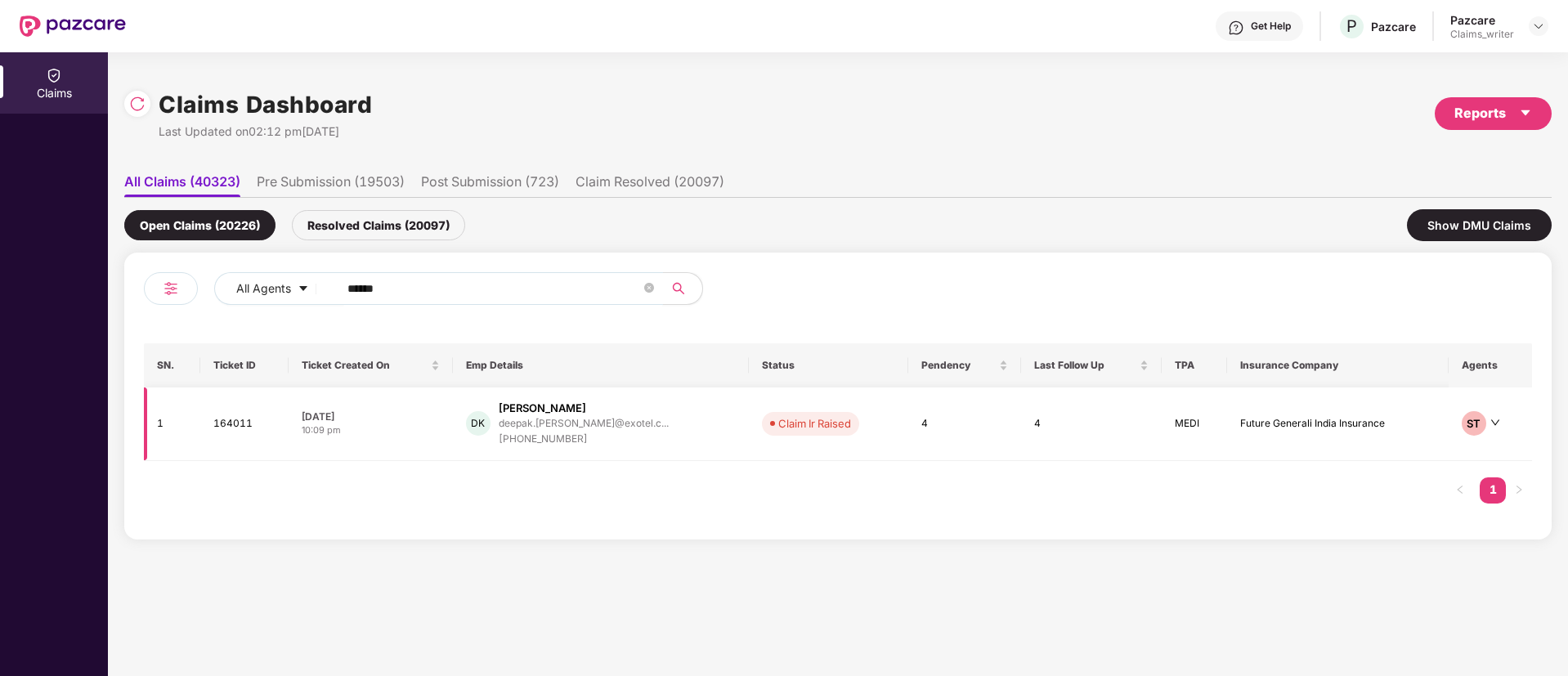
type input "******"
click at [210, 428] on td "164011" at bounding box center [245, 424] width 89 height 74
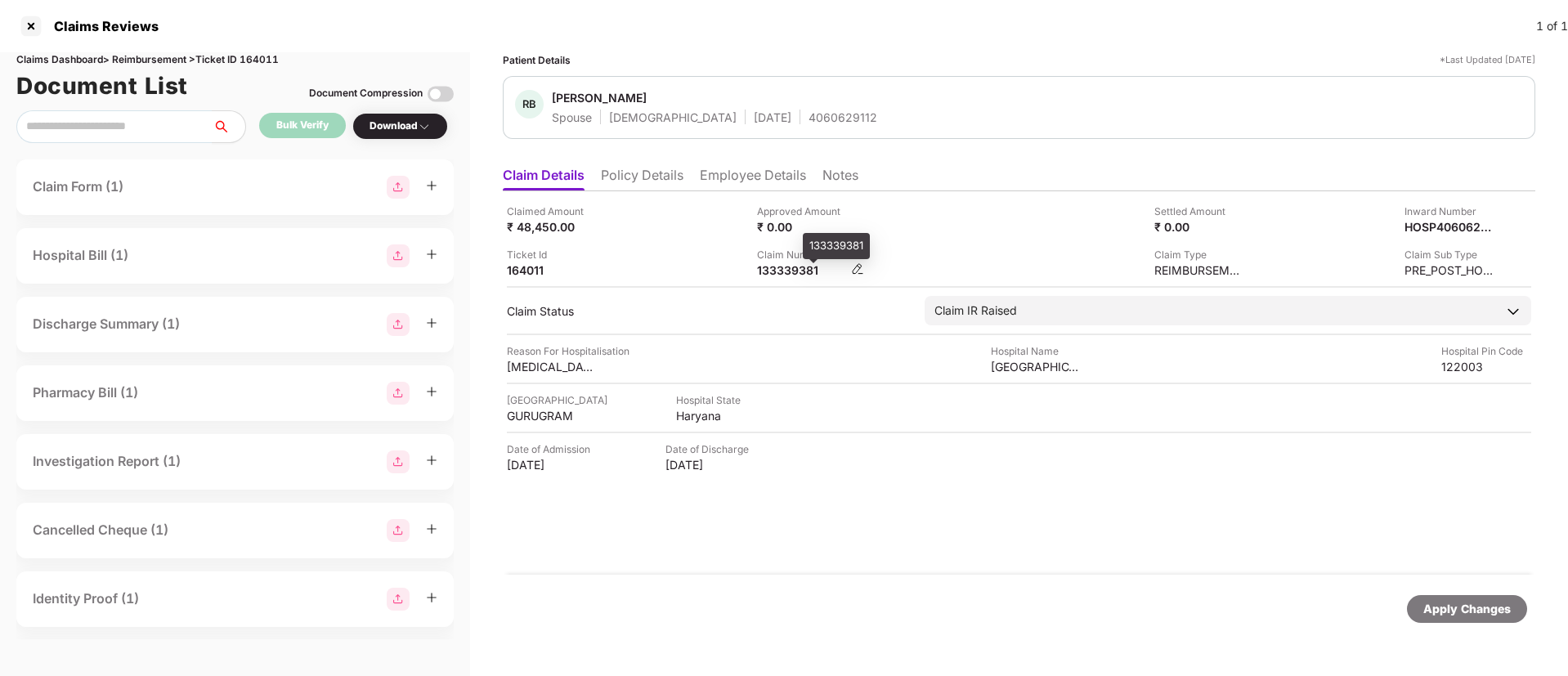
click at [795, 274] on div "133339381" at bounding box center [802, 269] width 89 height 16
drag, startPoint x: 34, startPoint y: 23, endPoint x: 26, endPoint y: 29, distance: 10.0
click at [26, 29] on div at bounding box center [31, 26] width 26 height 26
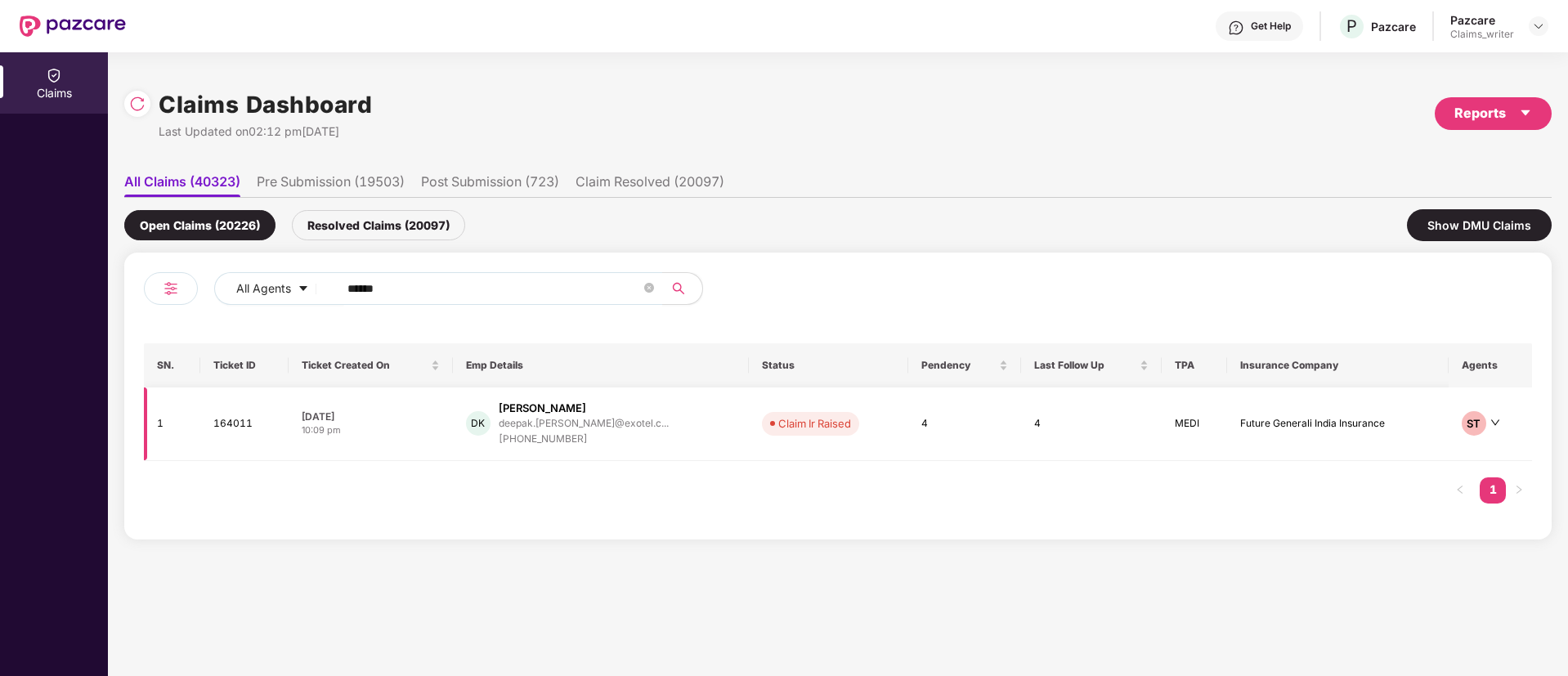
click at [226, 426] on td "164011" at bounding box center [245, 424] width 89 height 74
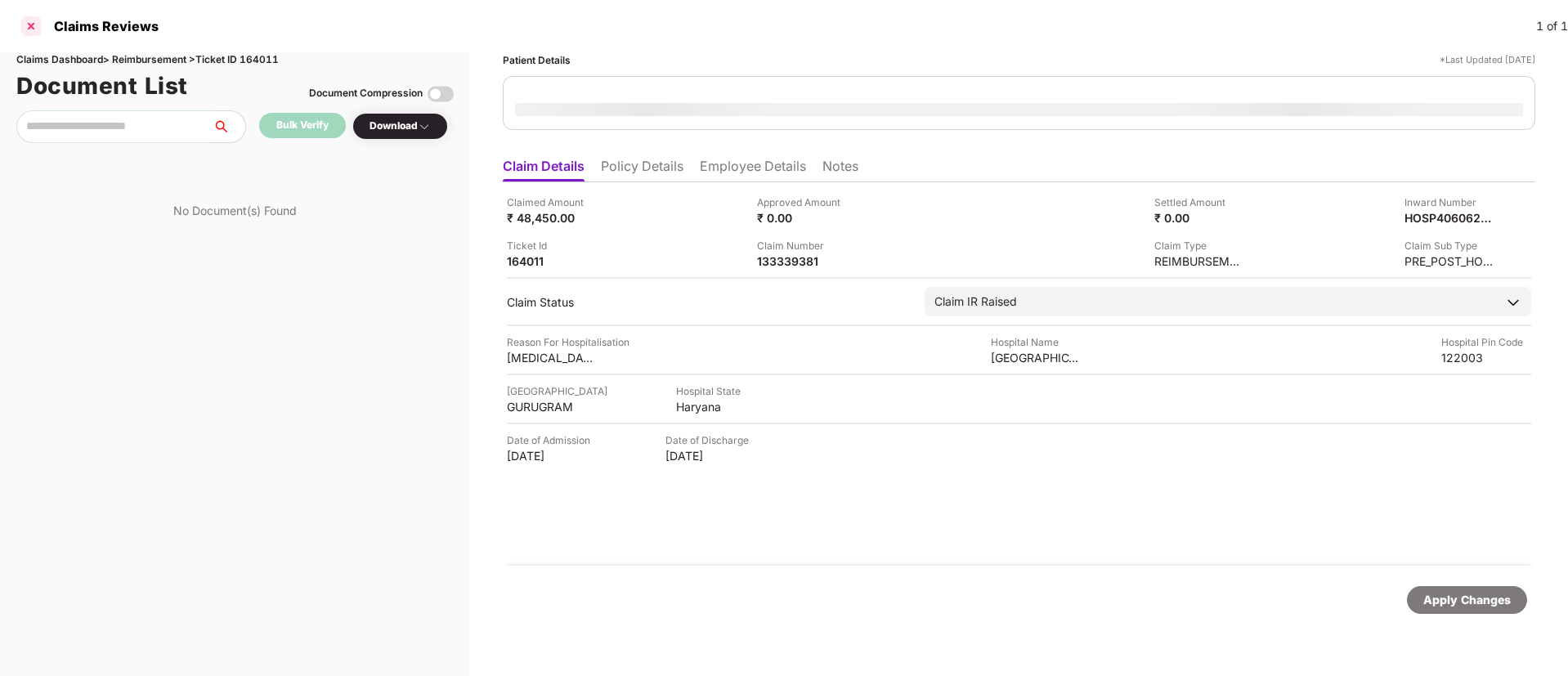
click at [34, 20] on div at bounding box center [31, 26] width 26 height 26
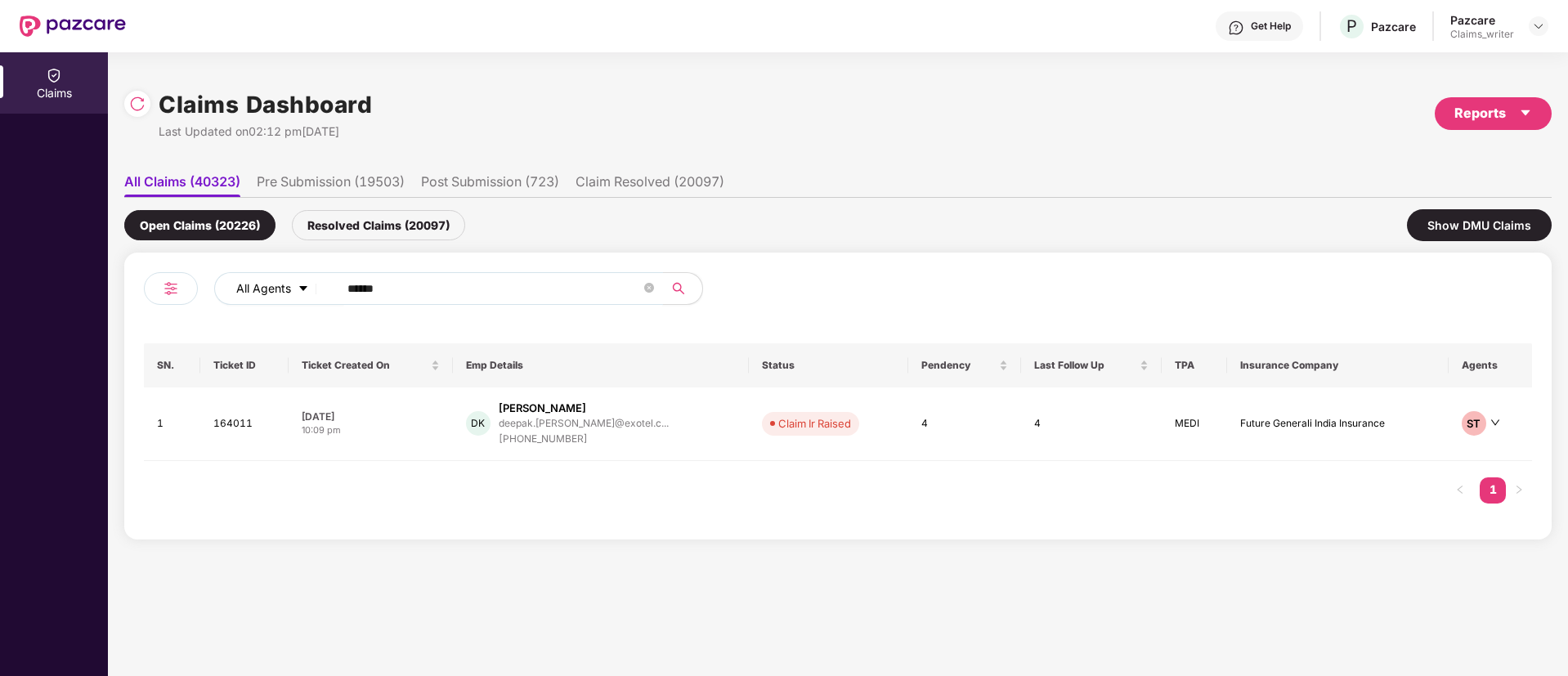
drag, startPoint x: 408, startPoint y: 287, endPoint x: 306, endPoint y: 281, distance: 102.2
click at [306, 281] on div "All Agents ******" at bounding box center [631, 288] width 833 height 33
paste input "text"
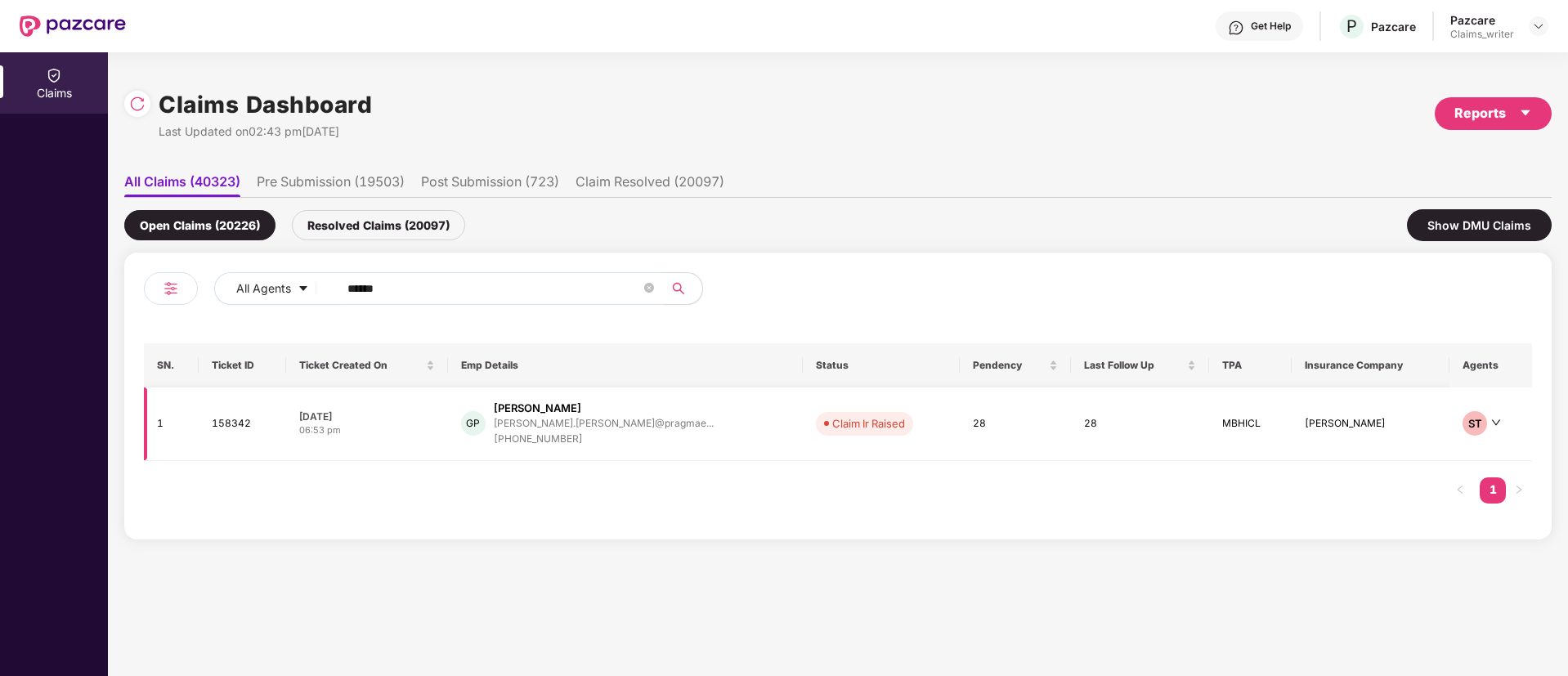
type input "******"
click at [246, 421] on td "158342" at bounding box center [242, 424] width 88 height 74
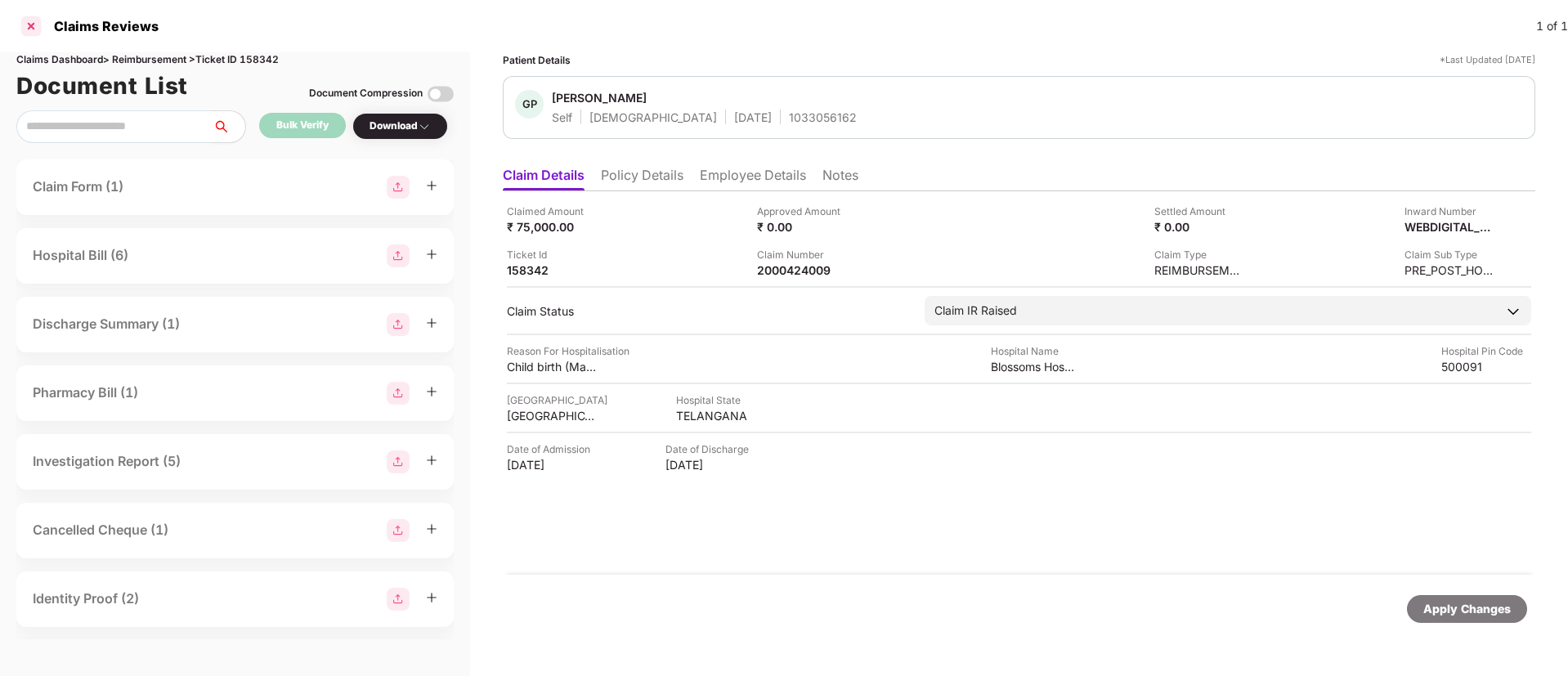
click at [25, 32] on div at bounding box center [31, 26] width 26 height 26
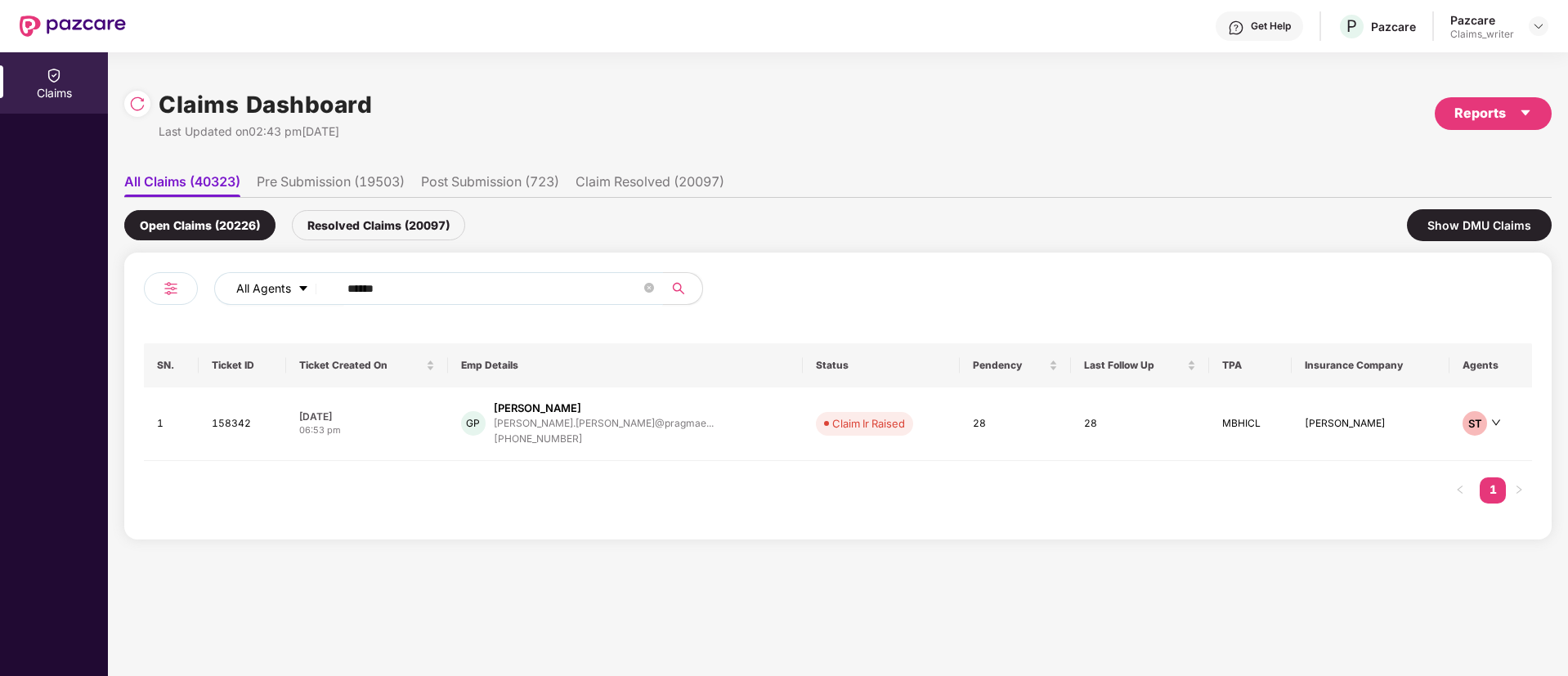
drag, startPoint x: 395, startPoint y: 283, endPoint x: 320, endPoint y: 284, distance: 75.0
click at [320, 284] on div "All Agents ******" at bounding box center [631, 288] width 833 height 33
paste input "text"
type input "******"
click at [220, 421] on td "159376" at bounding box center [248, 424] width 92 height 74
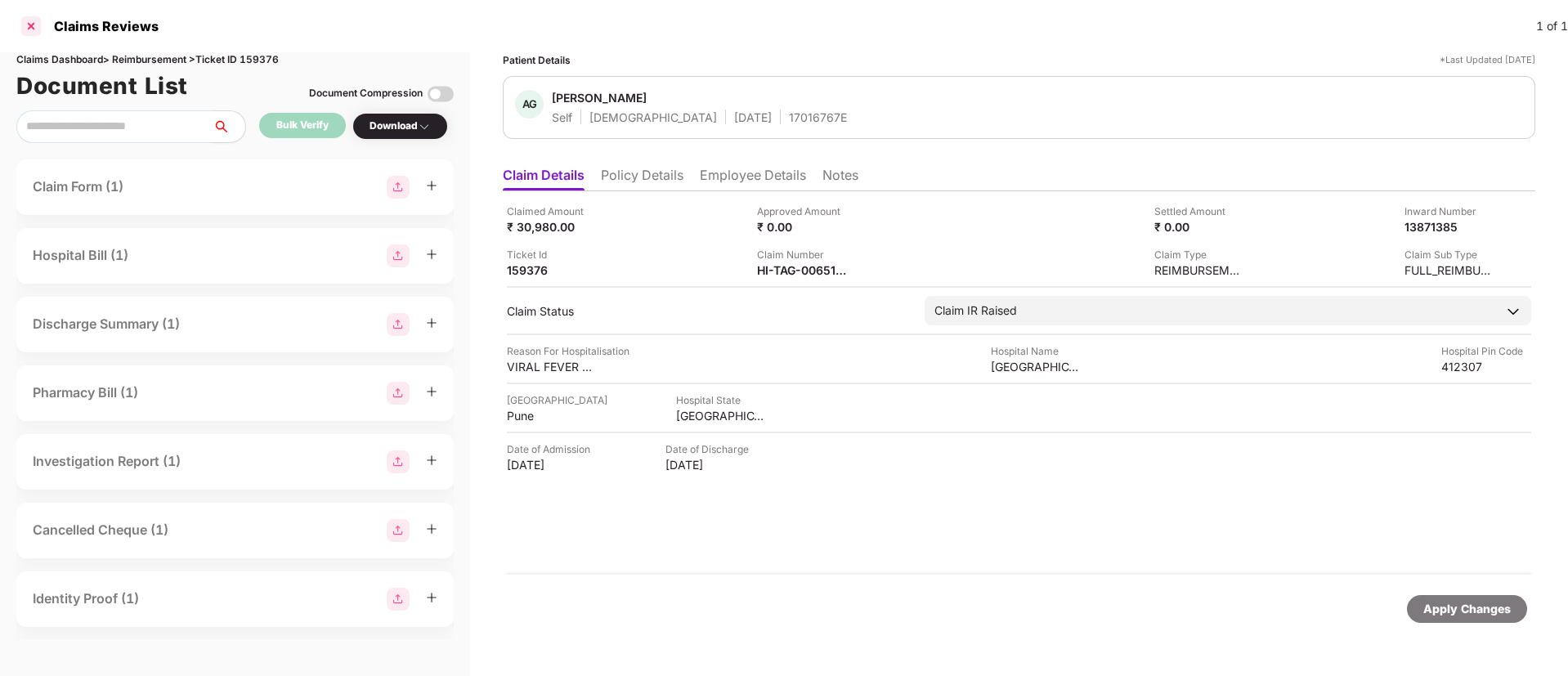
click at [30, 24] on div at bounding box center [31, 26] width 26 height 26
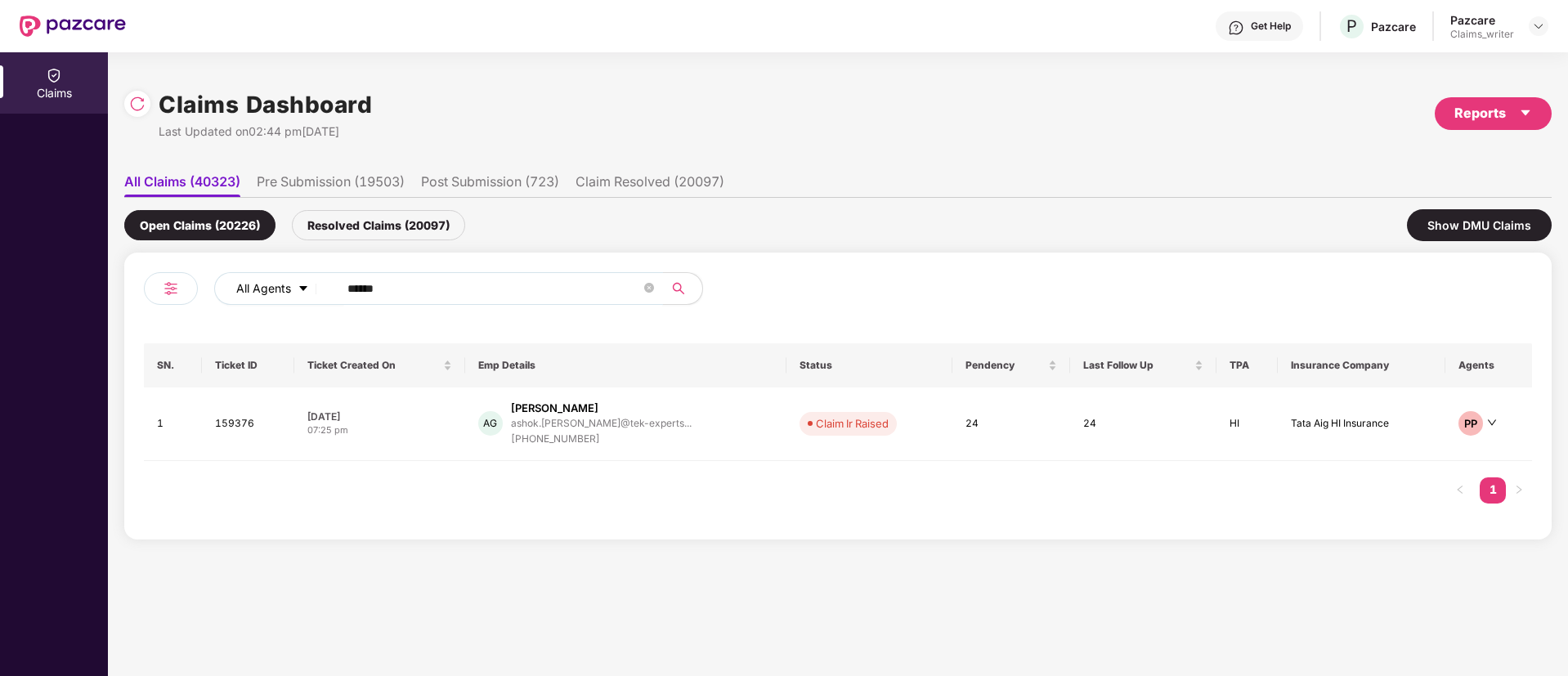
drag, startPoint x: 422, startPoint y: 287, endPoint x: 294, endPoint y: 286, distance: 128.0
click at [295, 286] on div "All Agents ******" at bounding box center [631, 288] width 833 height 33
paste input "text"
type input "******"
click at [249, 428] on td "159564" at bounding box center [248, 424] width 92 height 74
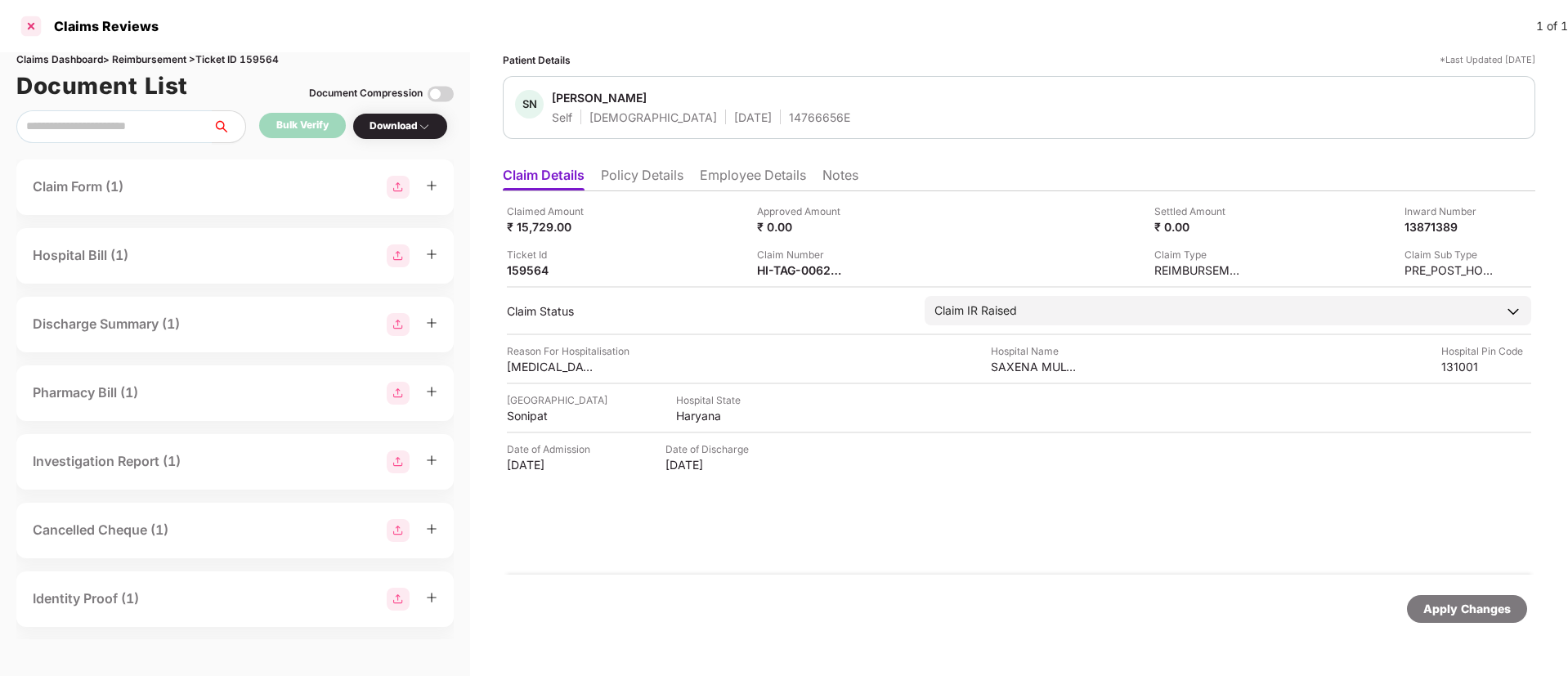
click at [34, 27] on div at bounding box center [31, 26] width 26 height 26
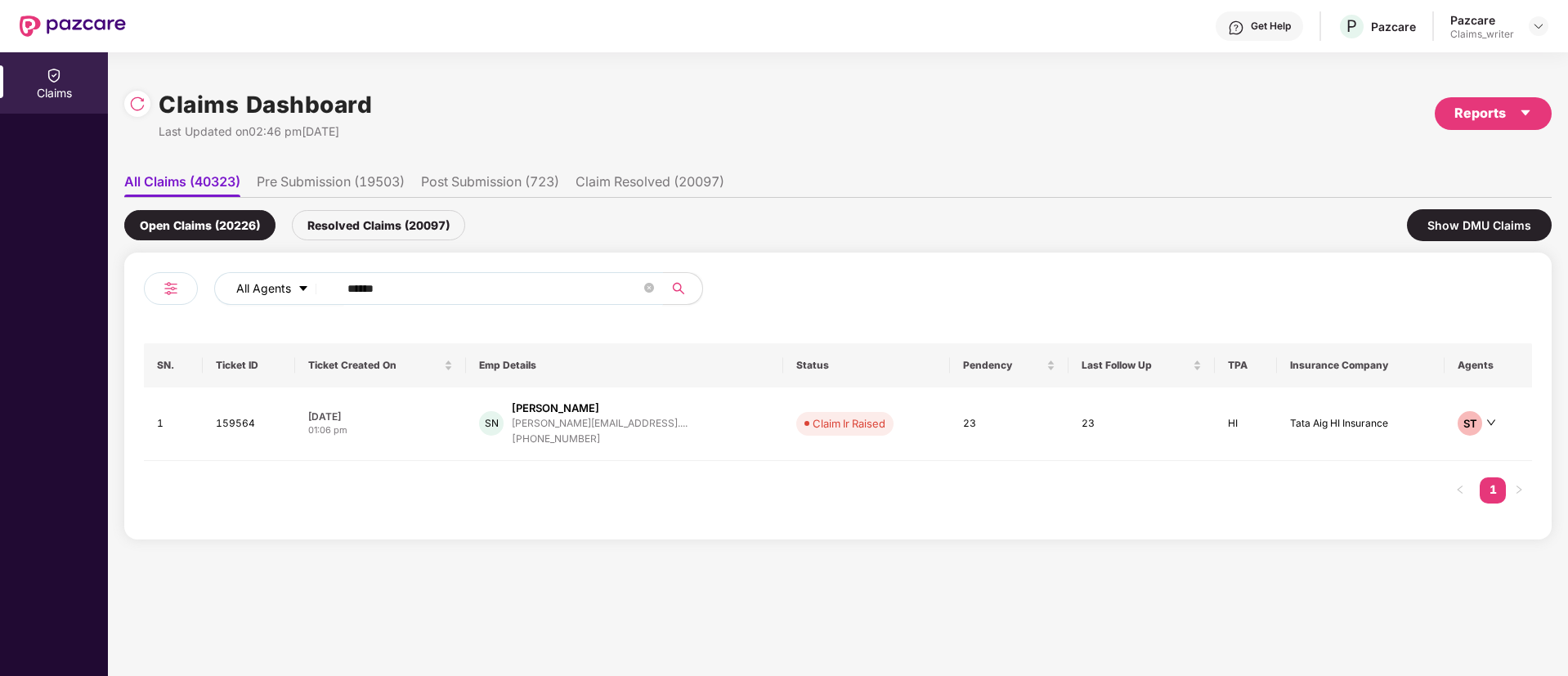
drag, startPoint x: 417, startPoint y: 283, endPoint x: 317, endPoint y: 288, distance: 100.1
click at [317, 288] on div "All Agents ******" at bounding box center [631, 288] width 833 height 33
paste input "text"
type input "******"
click at [237, 420] on td "156887" at bounding box center [246, 424] width 90 height 74
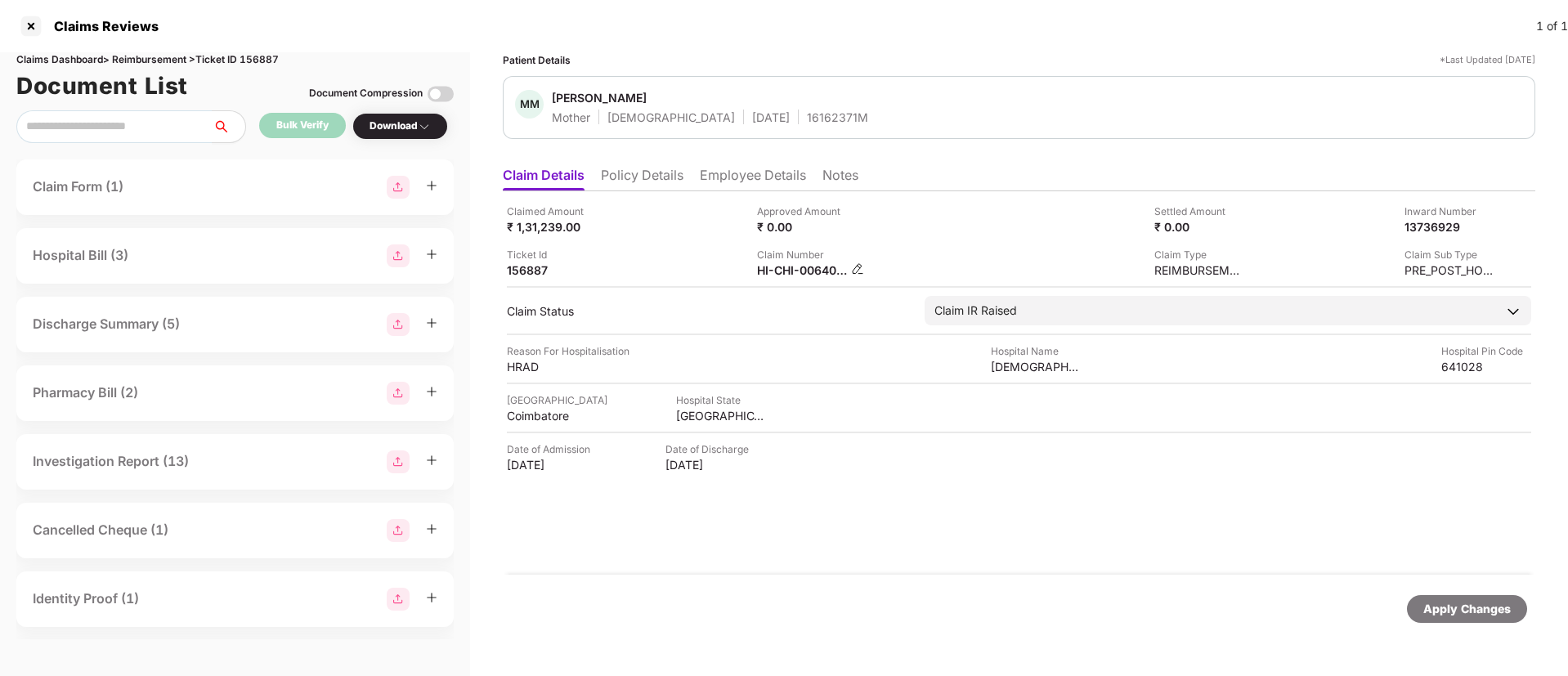
click at [860, 269] on img at bounding box center [858, 269] width 13 height 13
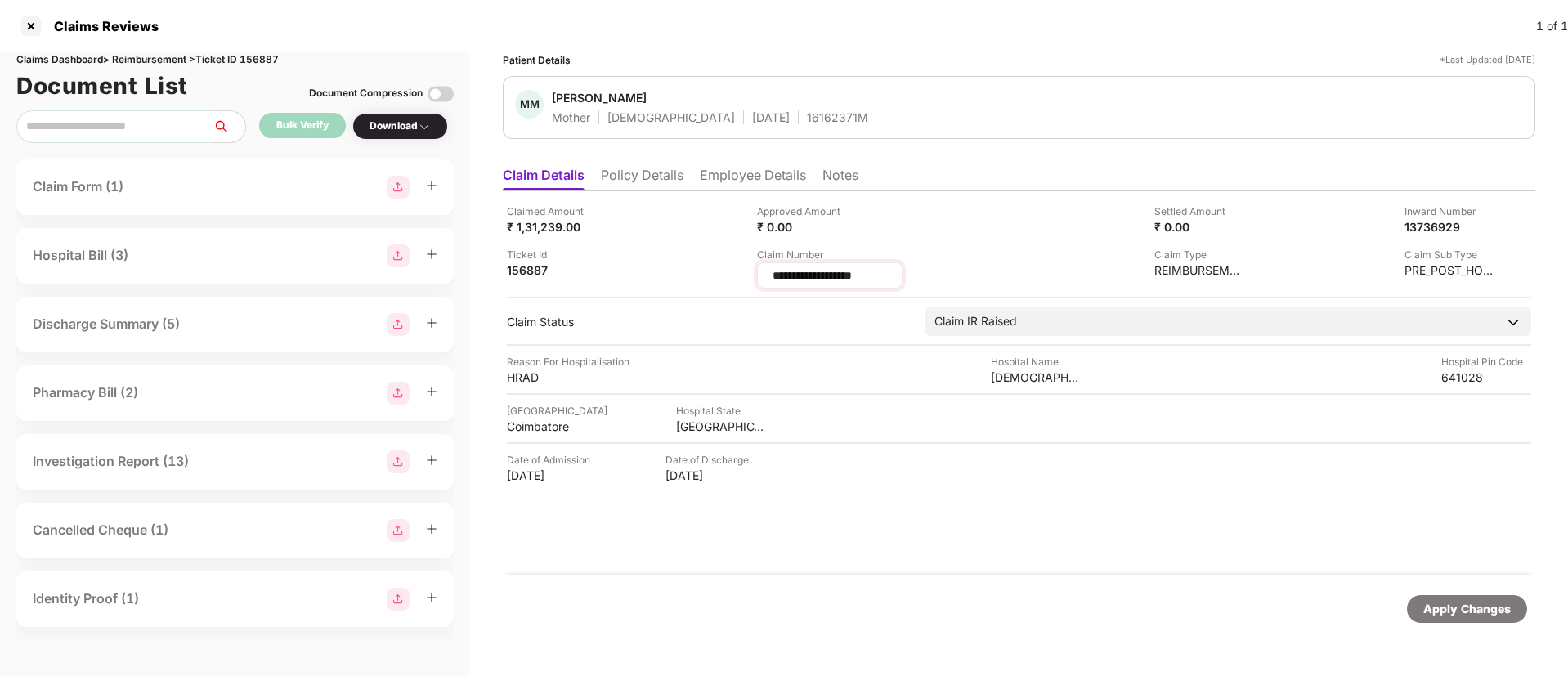
drag, startPoint x: 881, startPoint y: 275, endPoint x: 769, endPoint y: 273, distance: 112.0
click at [769, 273] on div "**********" at bounding box center [830, 275] width 145 height 26
click at [640, 180] on li "Policy Details" at bounding box center [642, 178] width 83 height 23
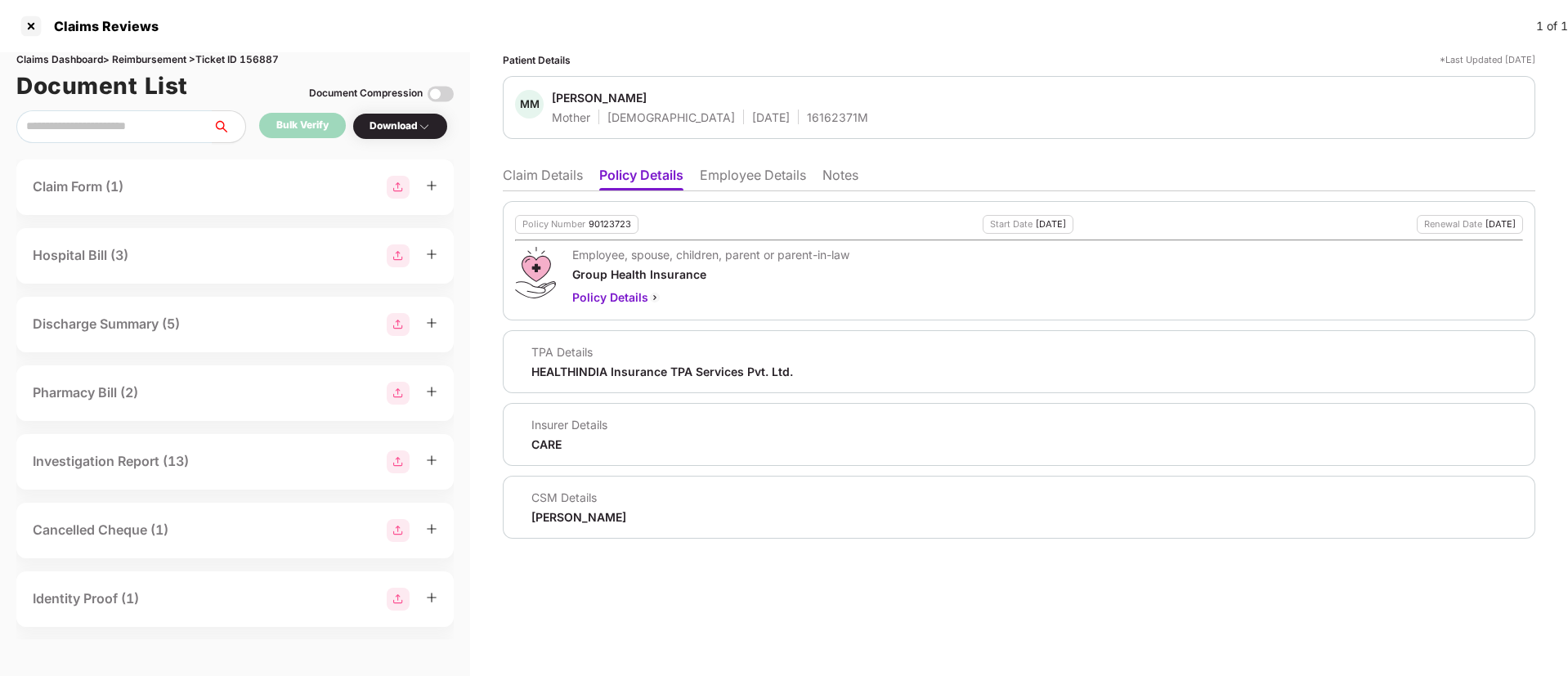
click at [555, 179] on li "Claim Details" at bounding box center [543, 178] width 80 height 23
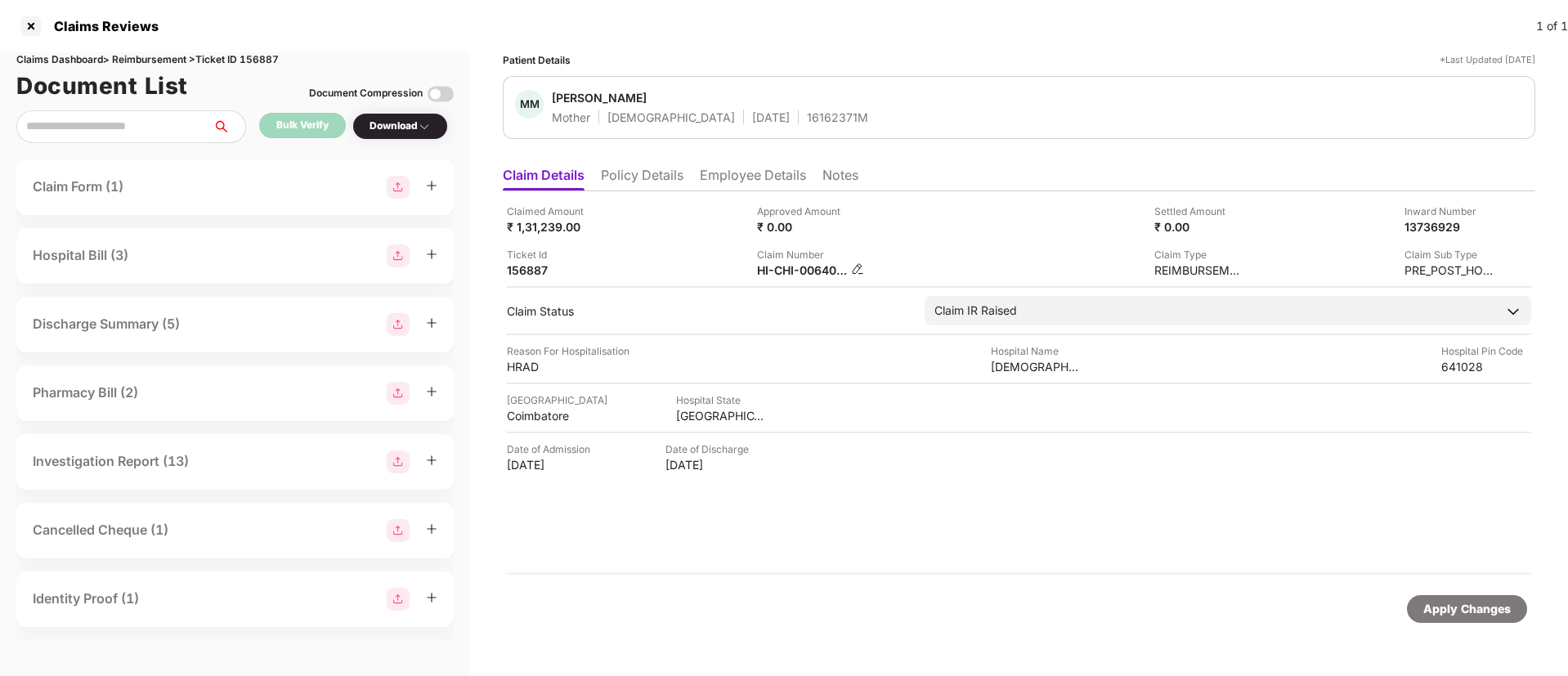
click at [853, 263] on img at bounding box center [858, 269] width 13 height 13
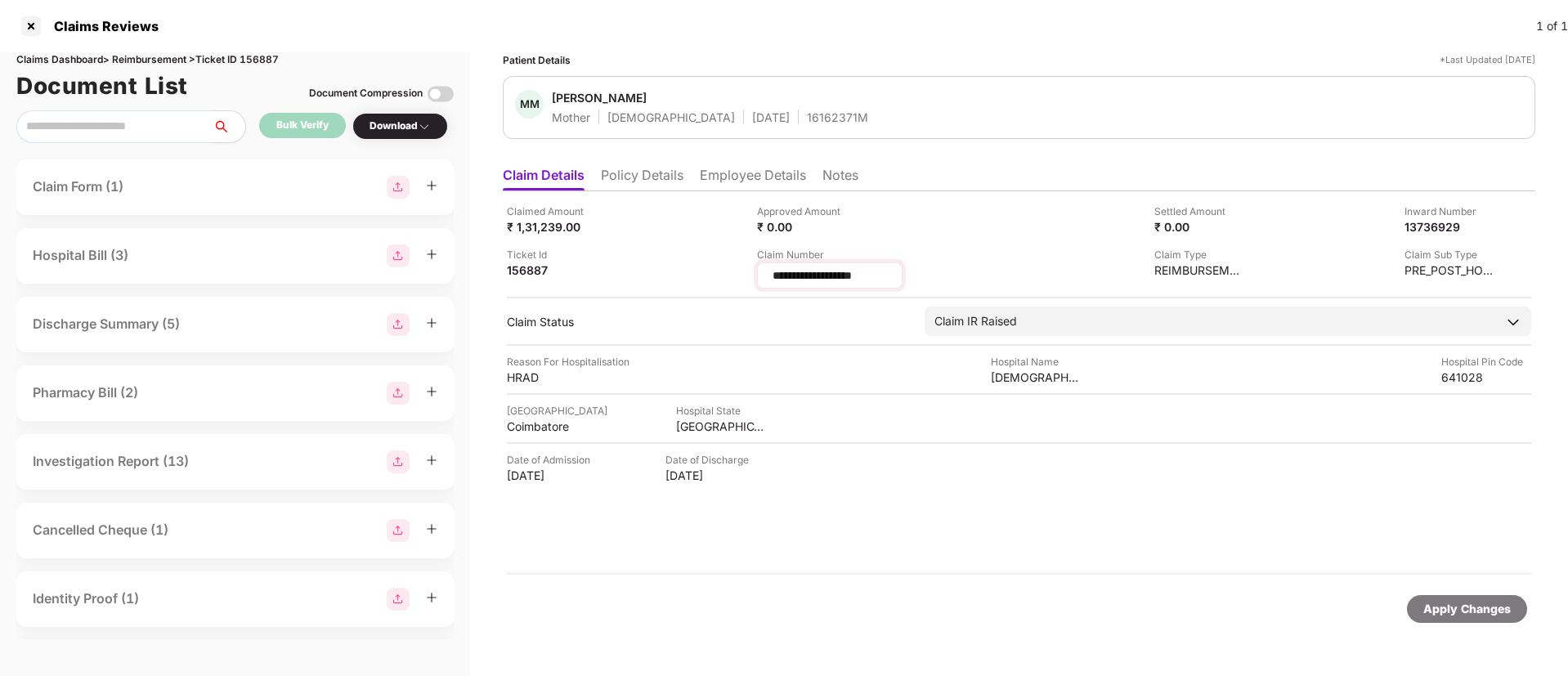
drag, startPoint x: 908, startPoint y: 274, endPoint x: 761, endPoint y: 271, distance: 147.0
click at [761, 271] on div "**********" at bounding box center [830, 275] width 145 height 26
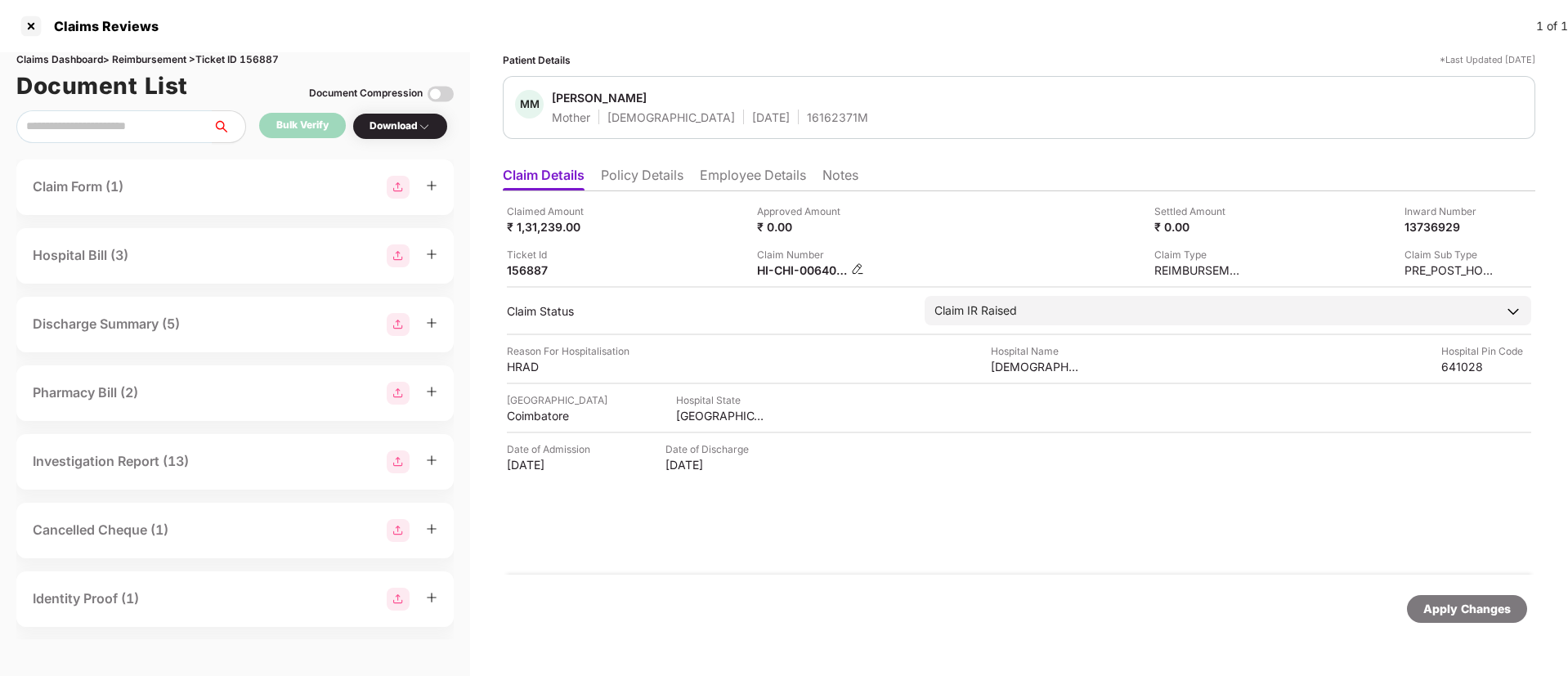
click at [854, 269] on img at bounding box center [858, 269] width 13 height 13
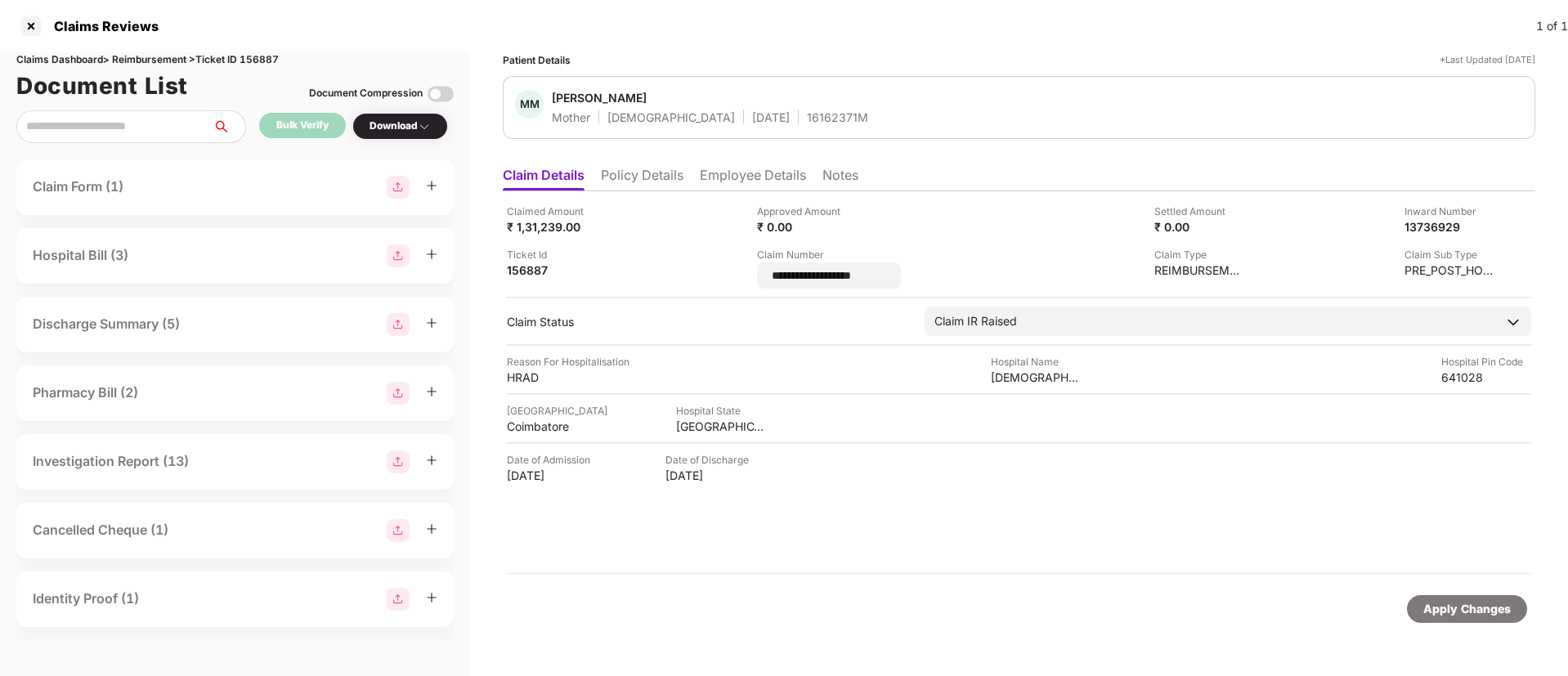
drag, startPoint x: 896, startPoint y: 274, endPoint x: 744, endPoint y: 274, distance: 152.0
click at [745, 273] on div "**********" at bounding box center [1019, 245] width 1025 height 85
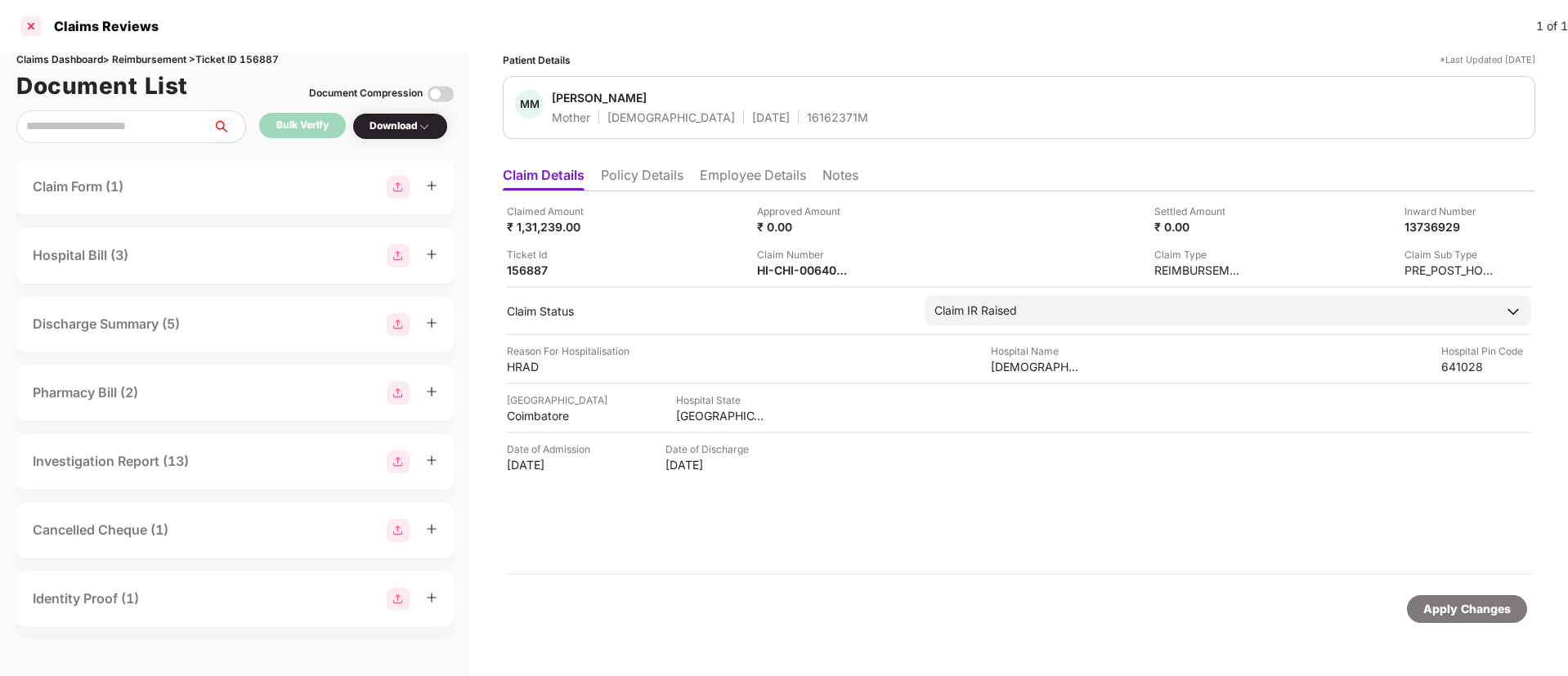
click at [31, 26] on div at bounding box center [31, 26] width 26 height 26
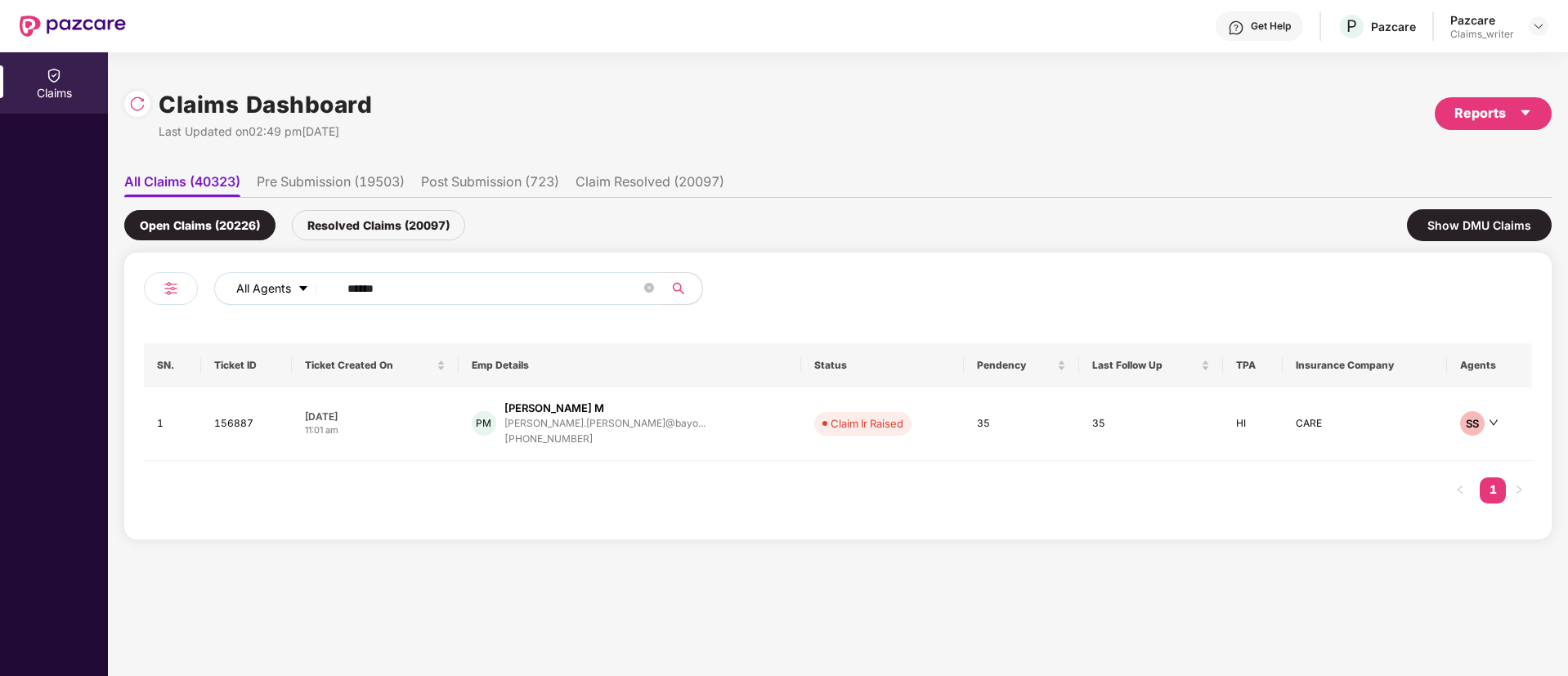
drag, startPoint x: 415, startPoint y: 296, endPoint x: 305, endPoint y: 289, distance: 110.2
click at [305, 289] on div "All Agents ******" at bounding box center [631, 288] width 833 height 33
paste input "text"
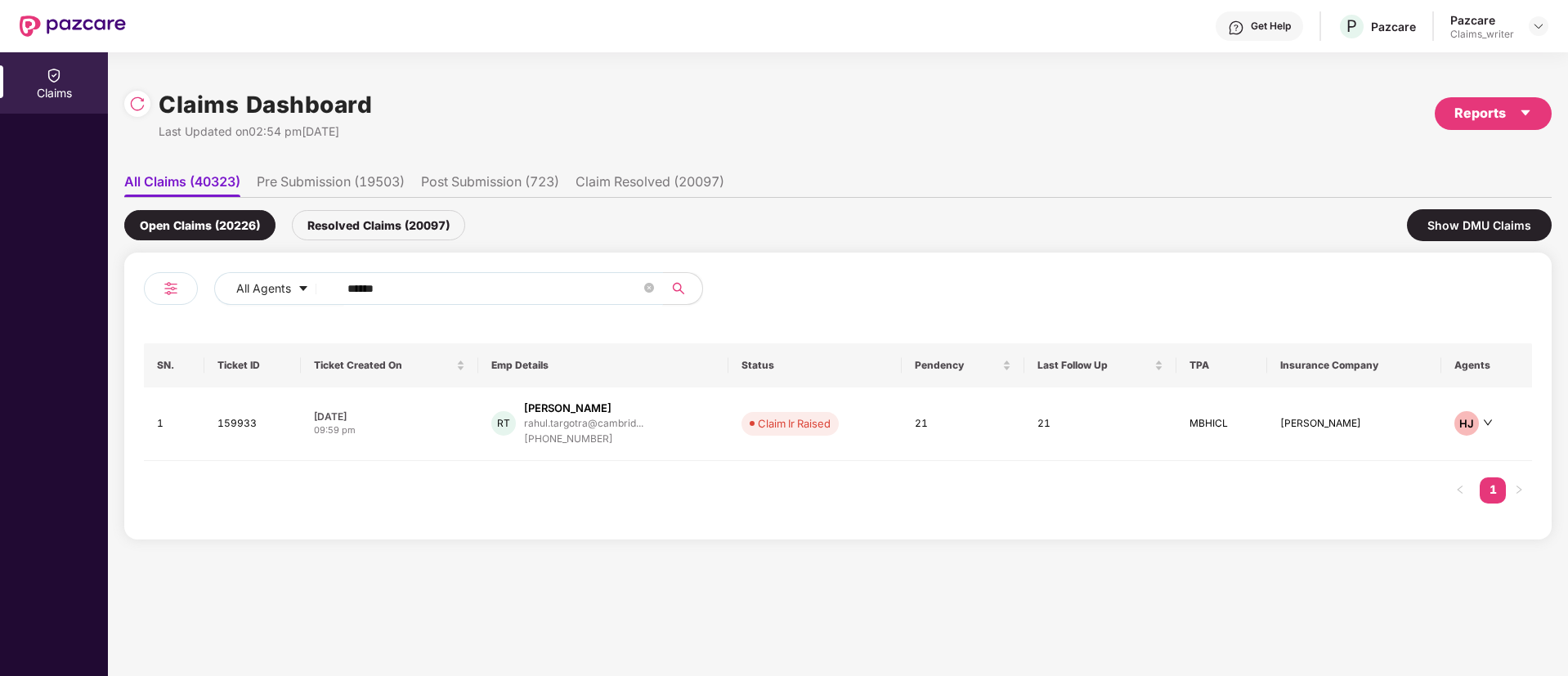
type input "******"
click at [249, 423] on td "159933" at bounding box center [252, 424] width 96 height 74
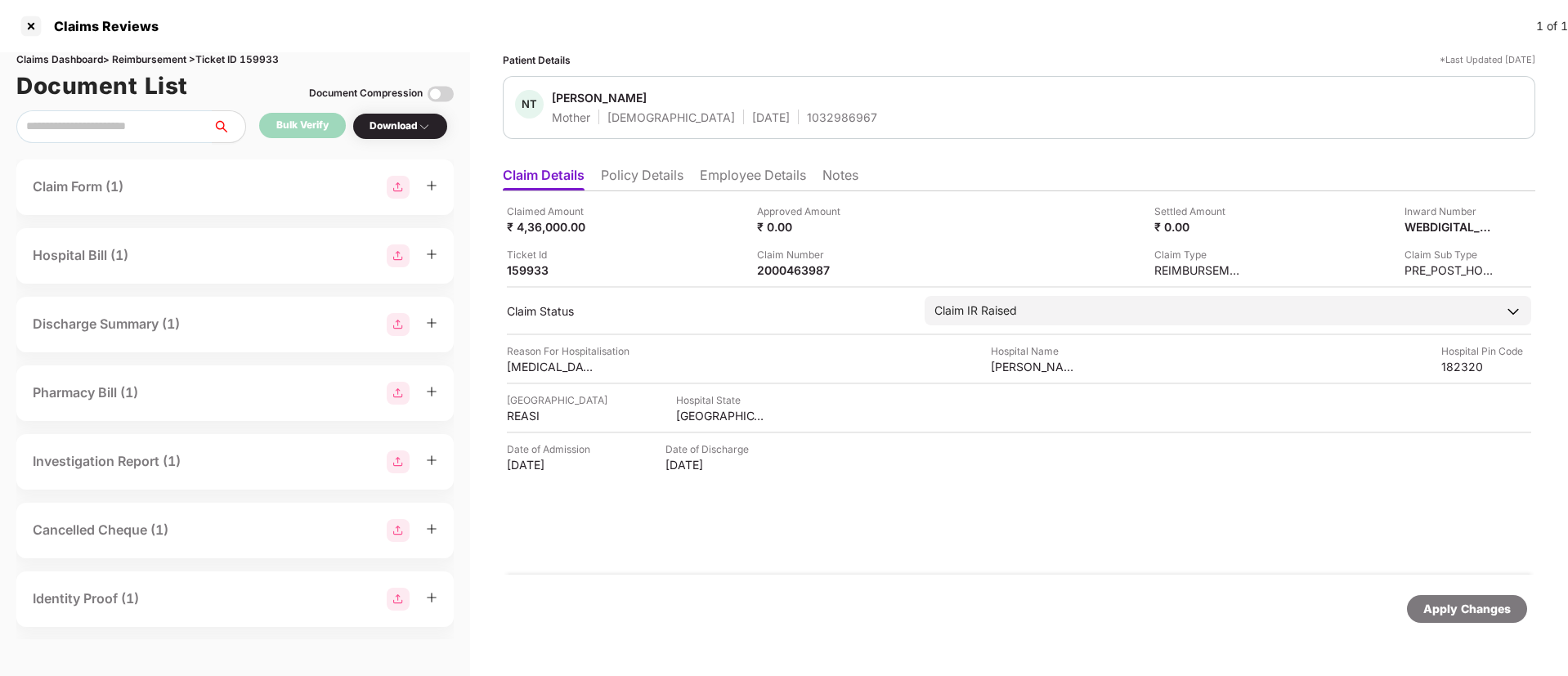
click at [806, 120] on div "1032986967" at bounding box center [841, 117] width 70 height 16
click at [410, 131] on div "Download" at bounding box center [400, 126] width 62 height 16
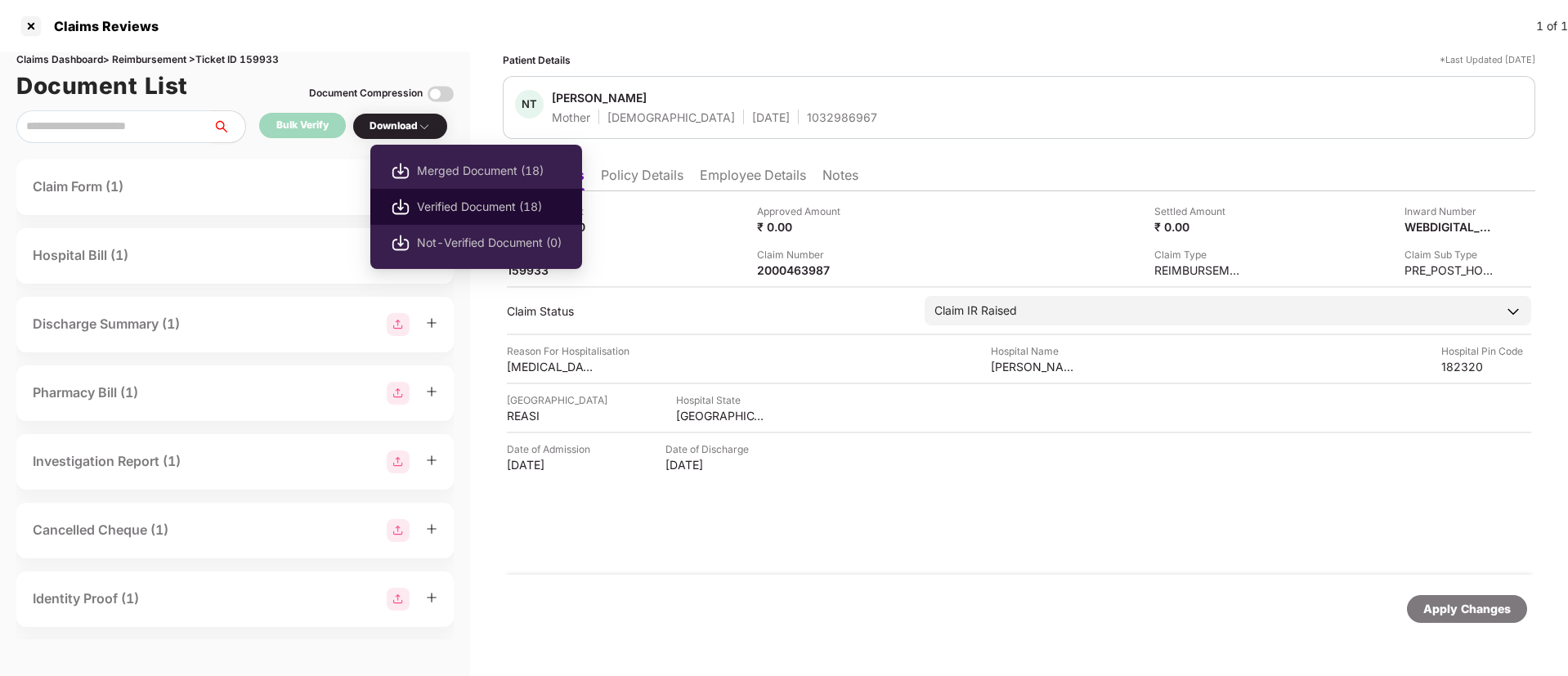
click at [441, 211] on span "Verified Document (18)" at bounding box center [488, 206] width 144 height 18
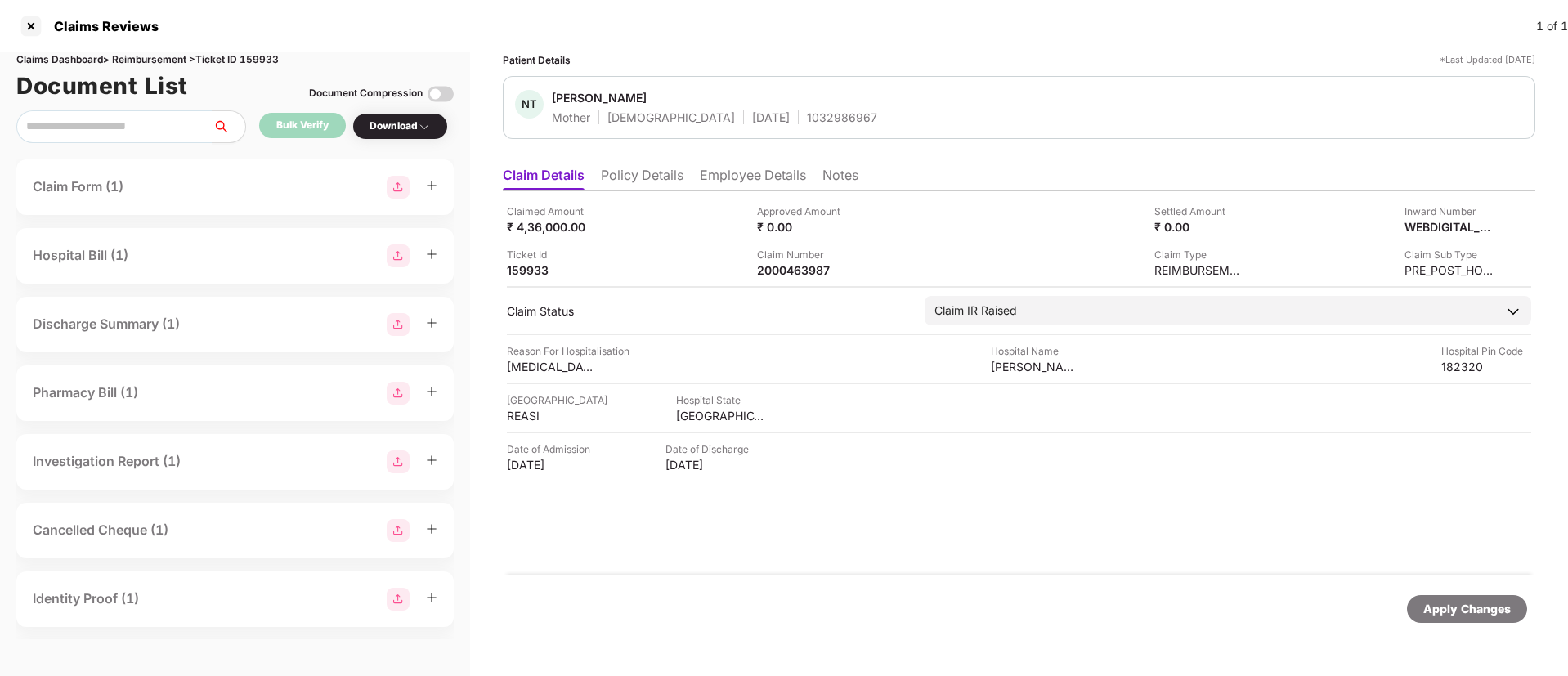
click at [403, 126] on div "Download" at bounding box center [400, 126] width 62 height 16
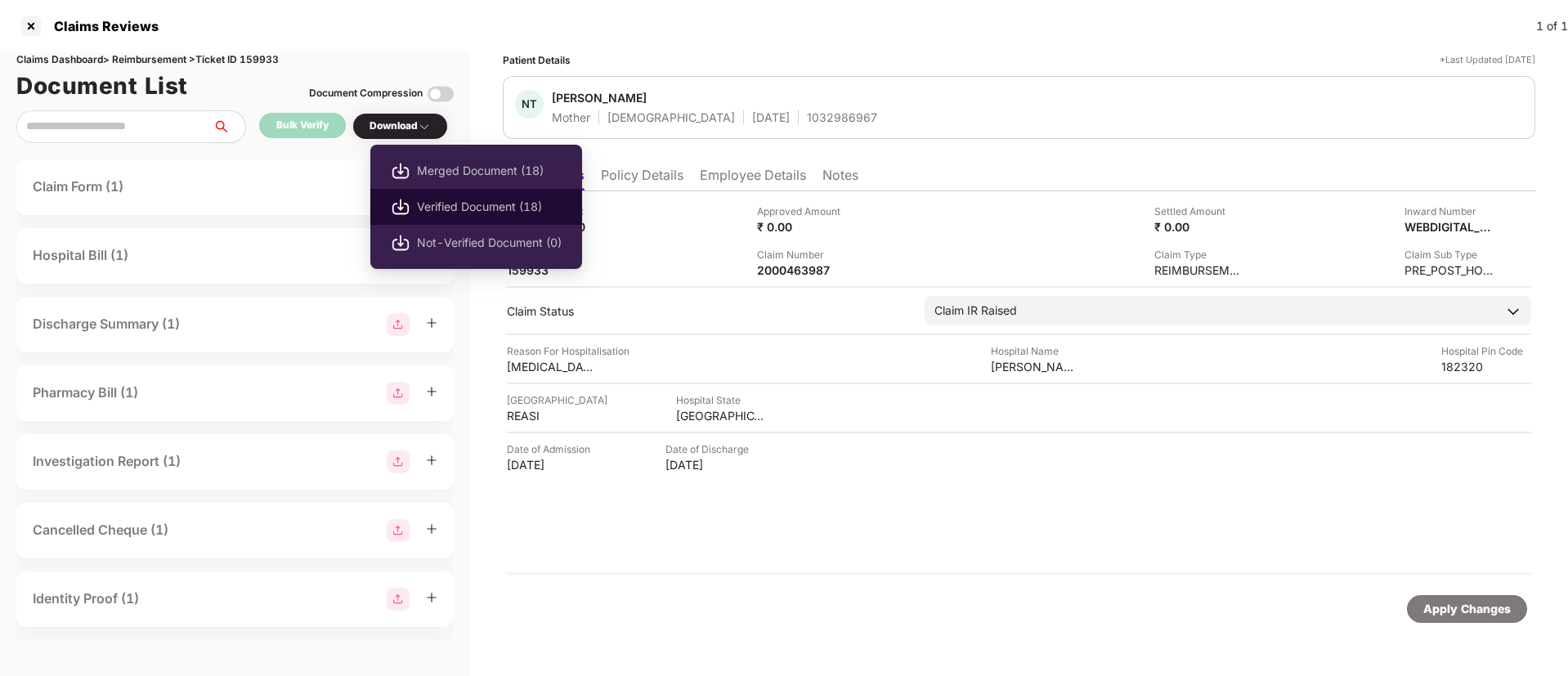
click at [448, 206] on span "Verified Document (18)" at bounding box center [488, 206] width 144 height 18
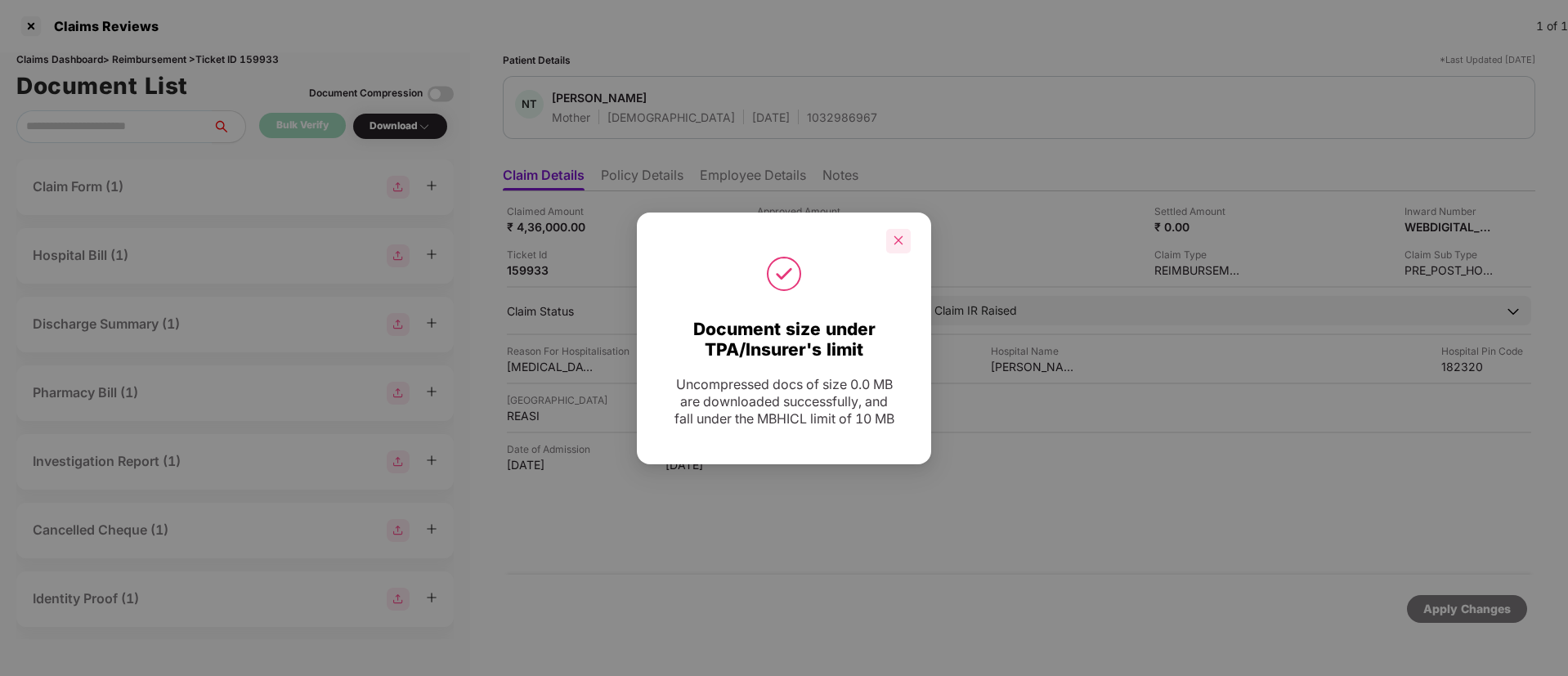
click at [903, 232] on div at bounding box center [899, 241] width 24 height 24
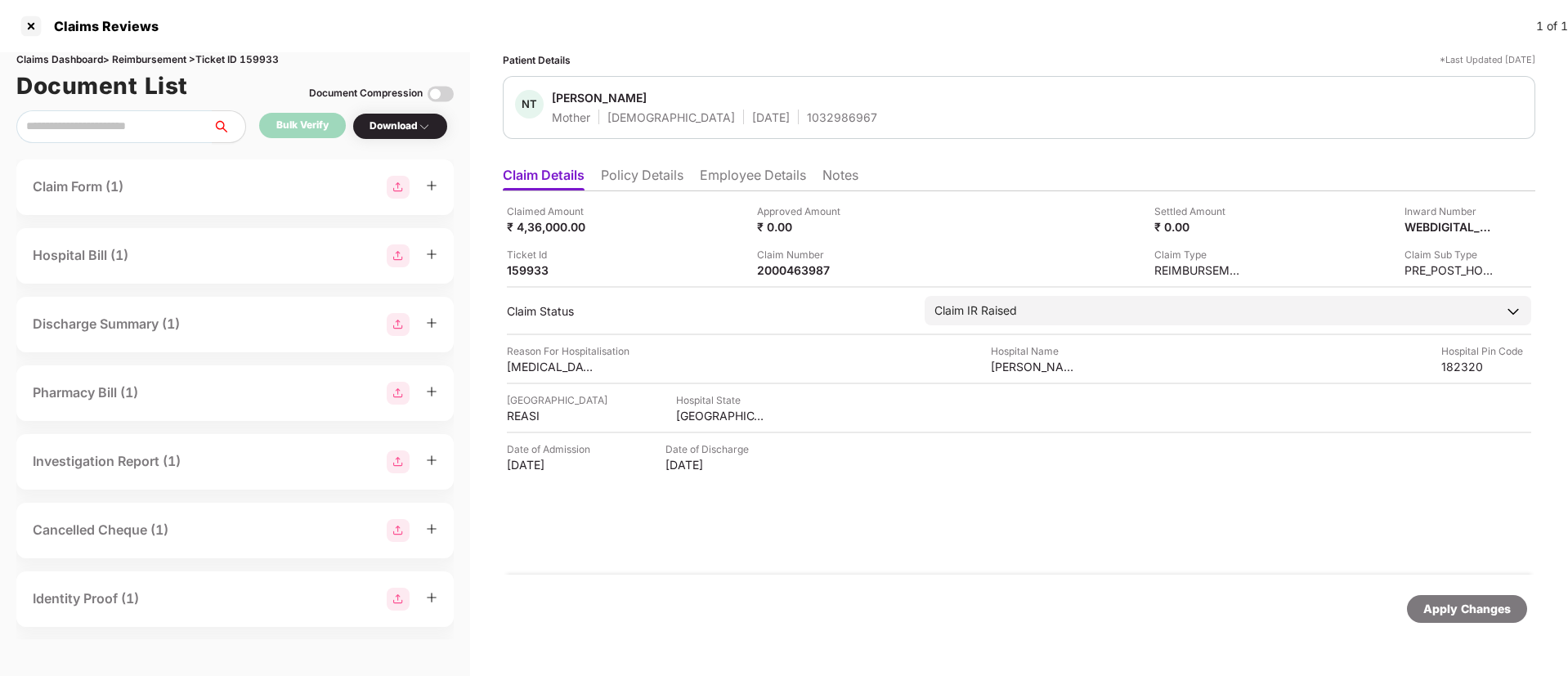
click at [307, 128] on div "Bulk Verify" at bounding box center [302, 125] width 52 height 16
click at [396, 136] on div "Download" at bounding box center [400, 126] width 96 height 27
click at [419, 124] on div "Download" at bounding box center [400, 126] width 62 height 16
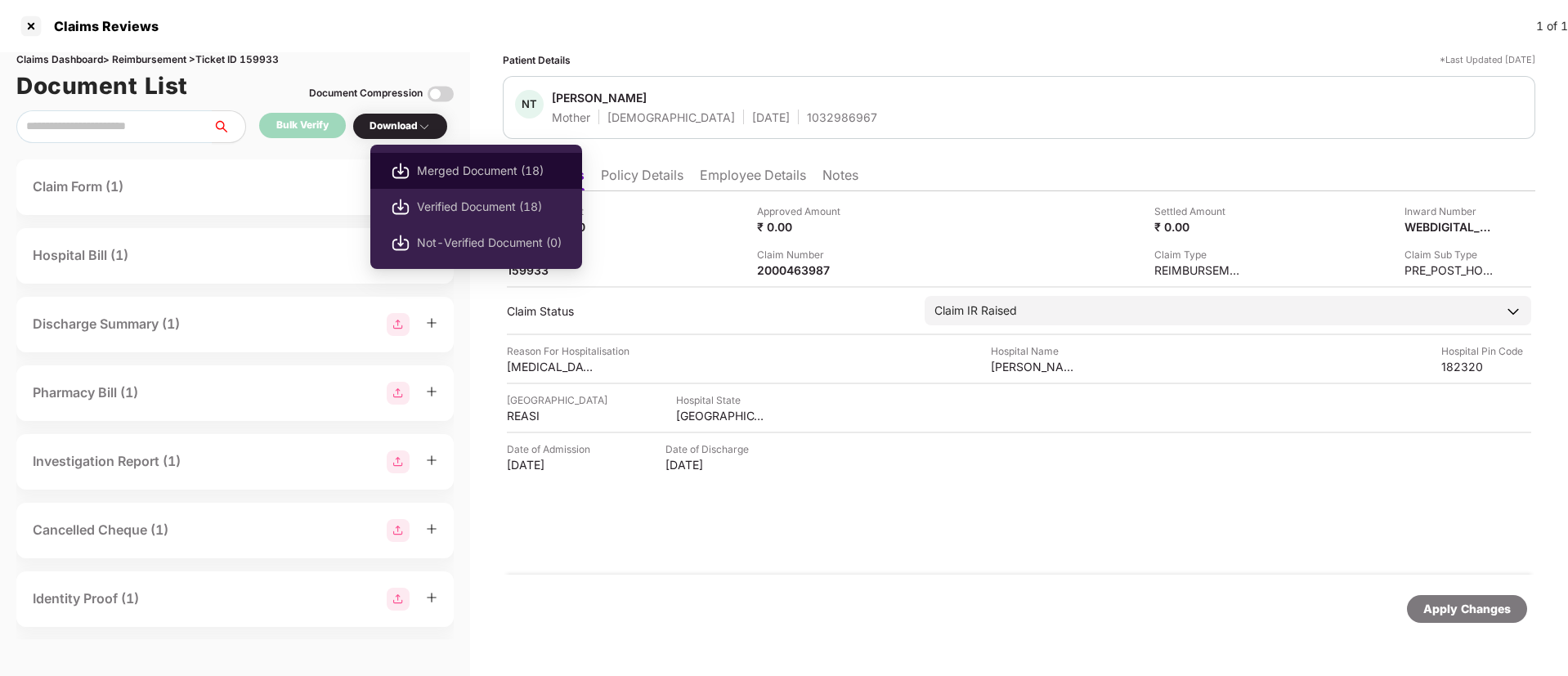
click at [461, 166] on span "Merged Document (18)" at bounding box center [488, 171] width 144 height 18
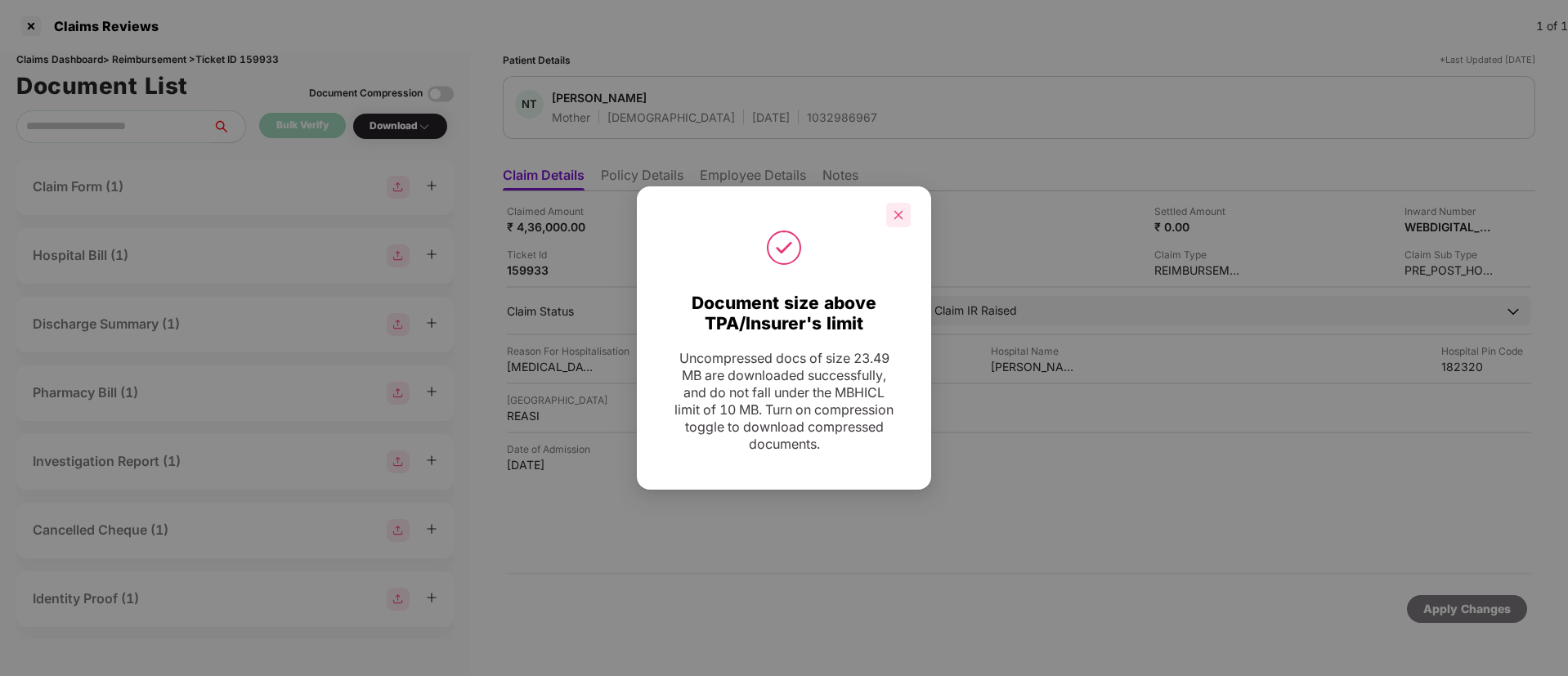
click at [900, 215] on icon "close" at bounding box center [899, 214] width 9 height 9
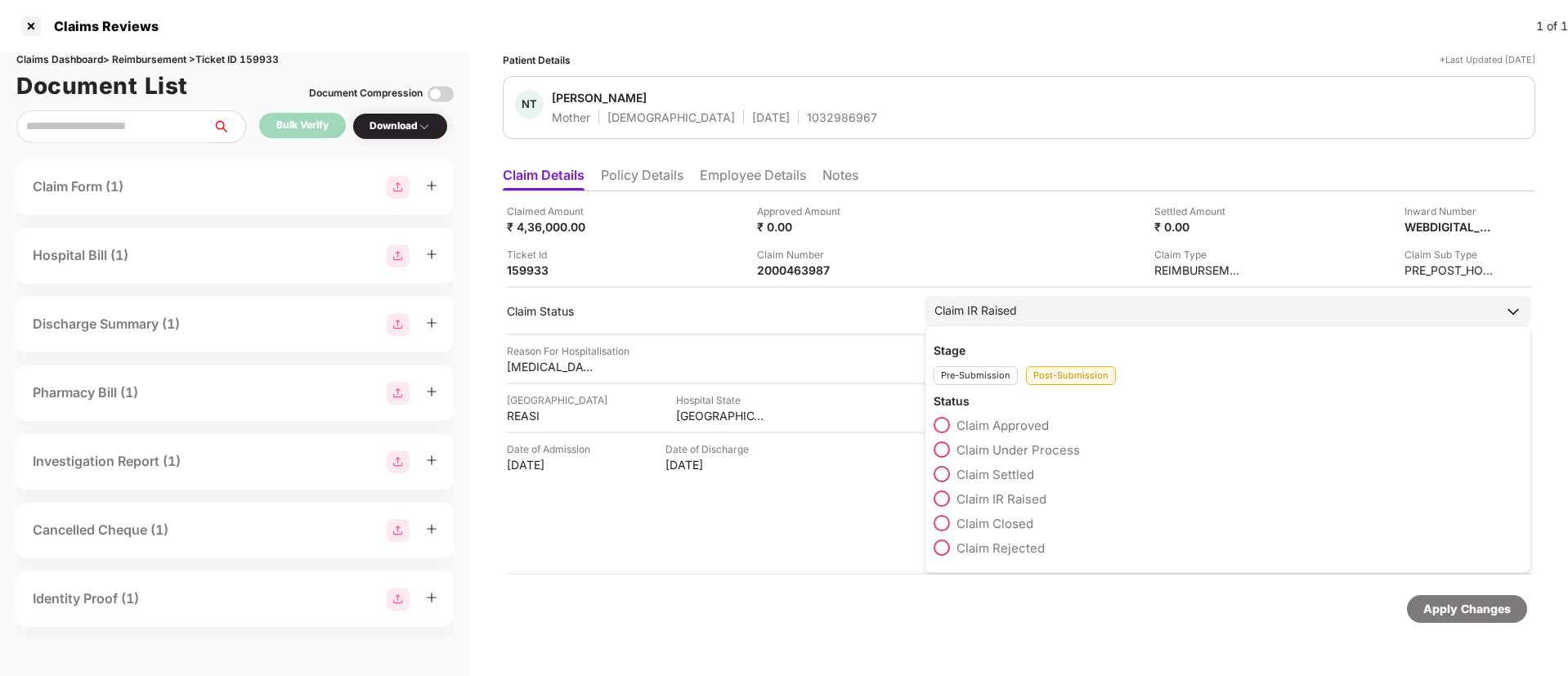
click at [947, 424] on span at bounding box center [942, 425] width 17 height 17
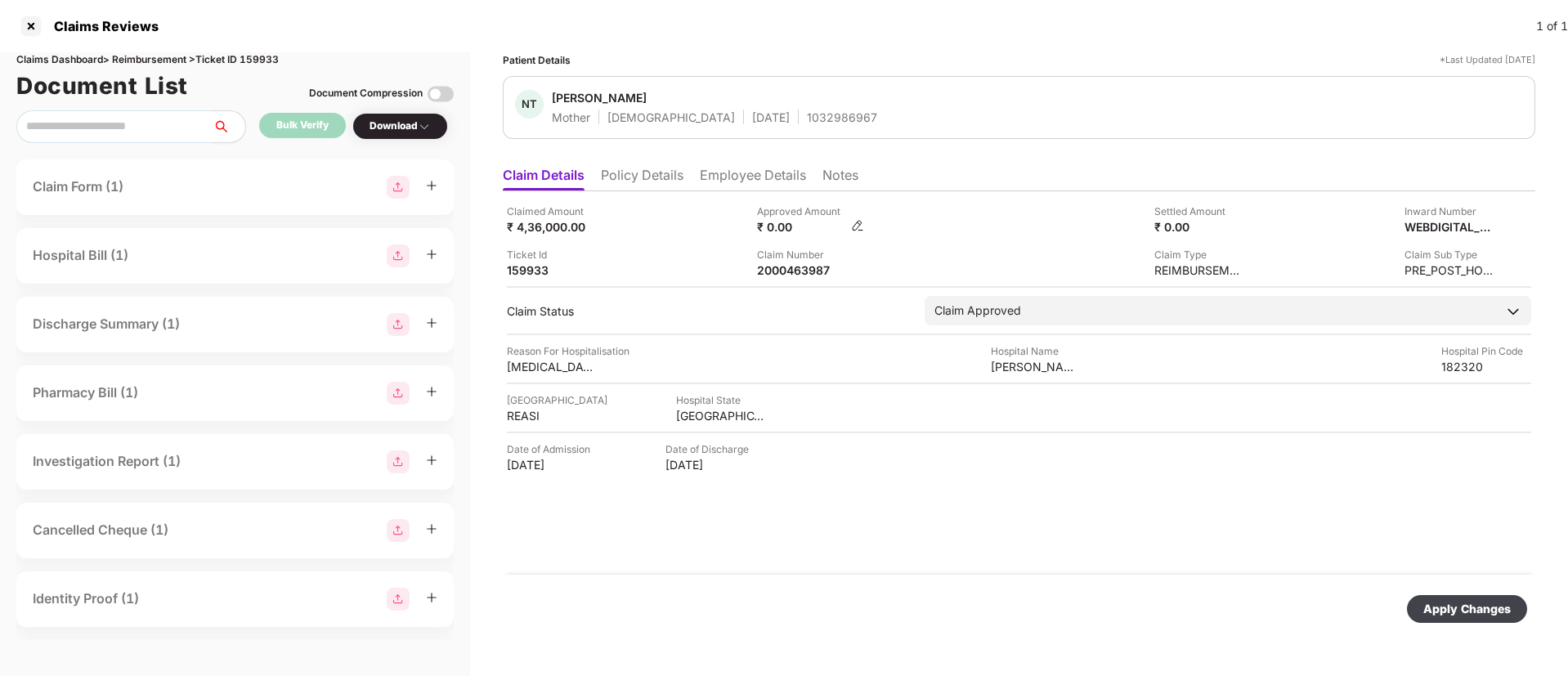
click at [856, 226] on img at bounding box center [858, 226] width 13 height 13
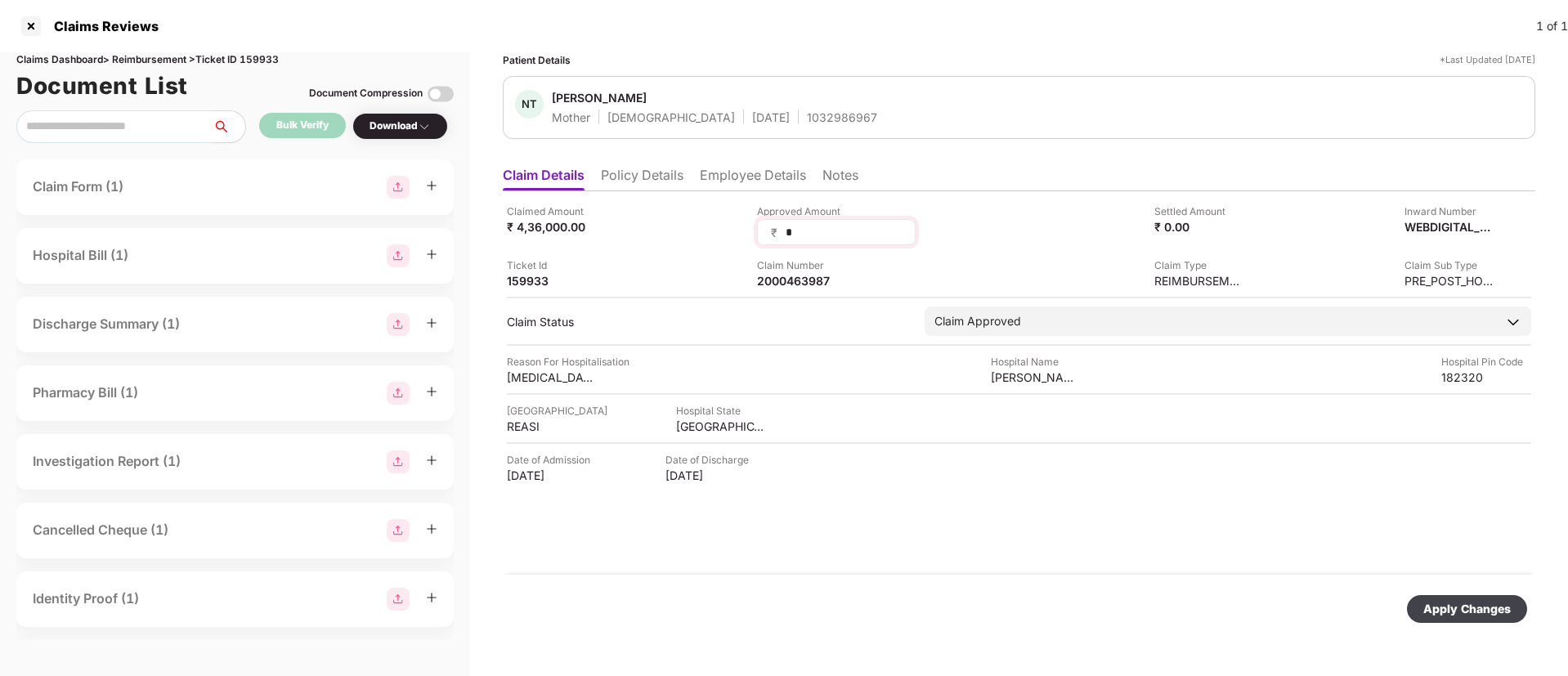
drag, startPoint x: 825, startPoint y: 240, endPoint x: 762, endPoint y: 235, distance: 63.2
click at [762, 235] on div "₹ *" at bounding box center [836, 232] width 158 height 26
type input "****"
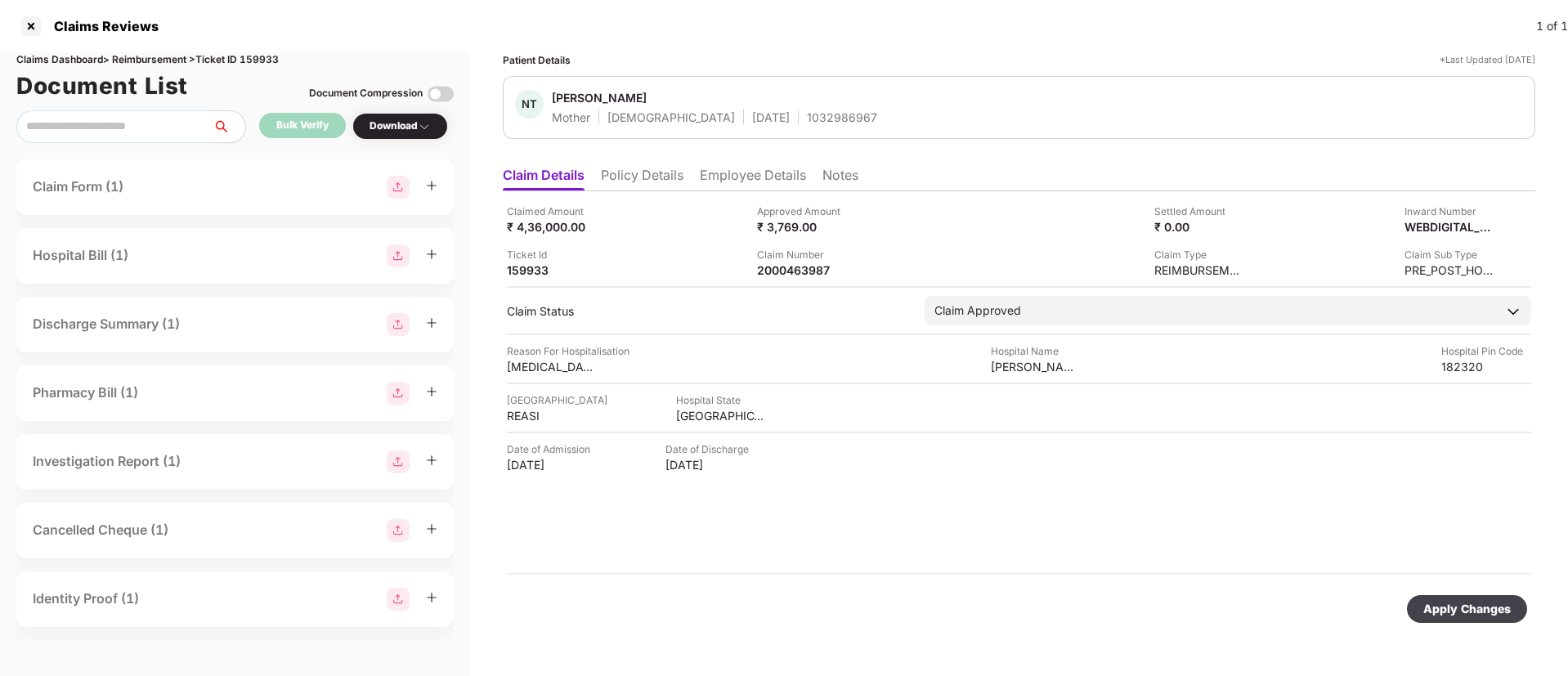
click at [1492, 610] on div "Apply Changes" at bounding box center [1467, 609] width 88 height 18
click at [1524, 595] on icon "close" at bounding box center [1525, 597] width 9 height 9
click at [718, 176] on li "Employee Details" at bounding box center [753, 178] width 106 height 23
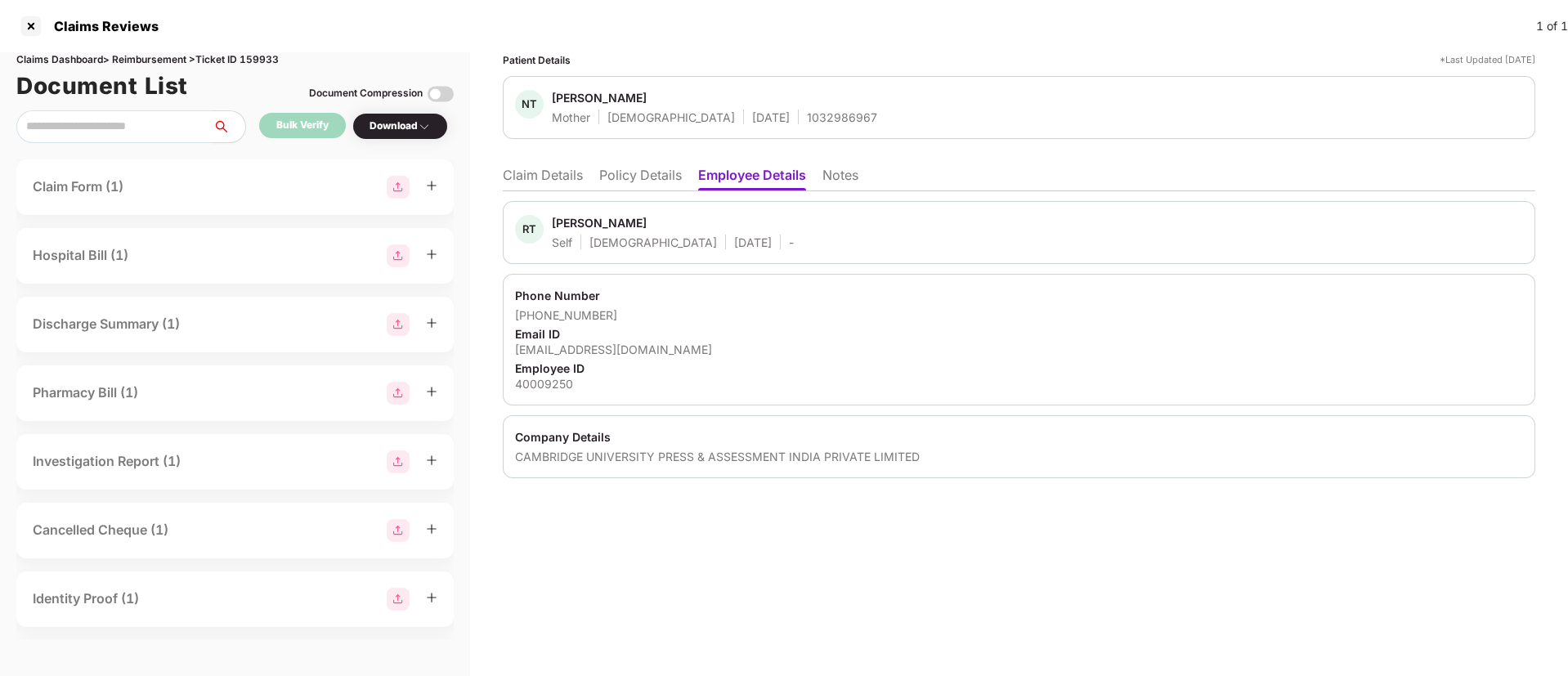
click at [568, 172] on li "Claim Details" at bounding box center [543, 178] width 80 height 23
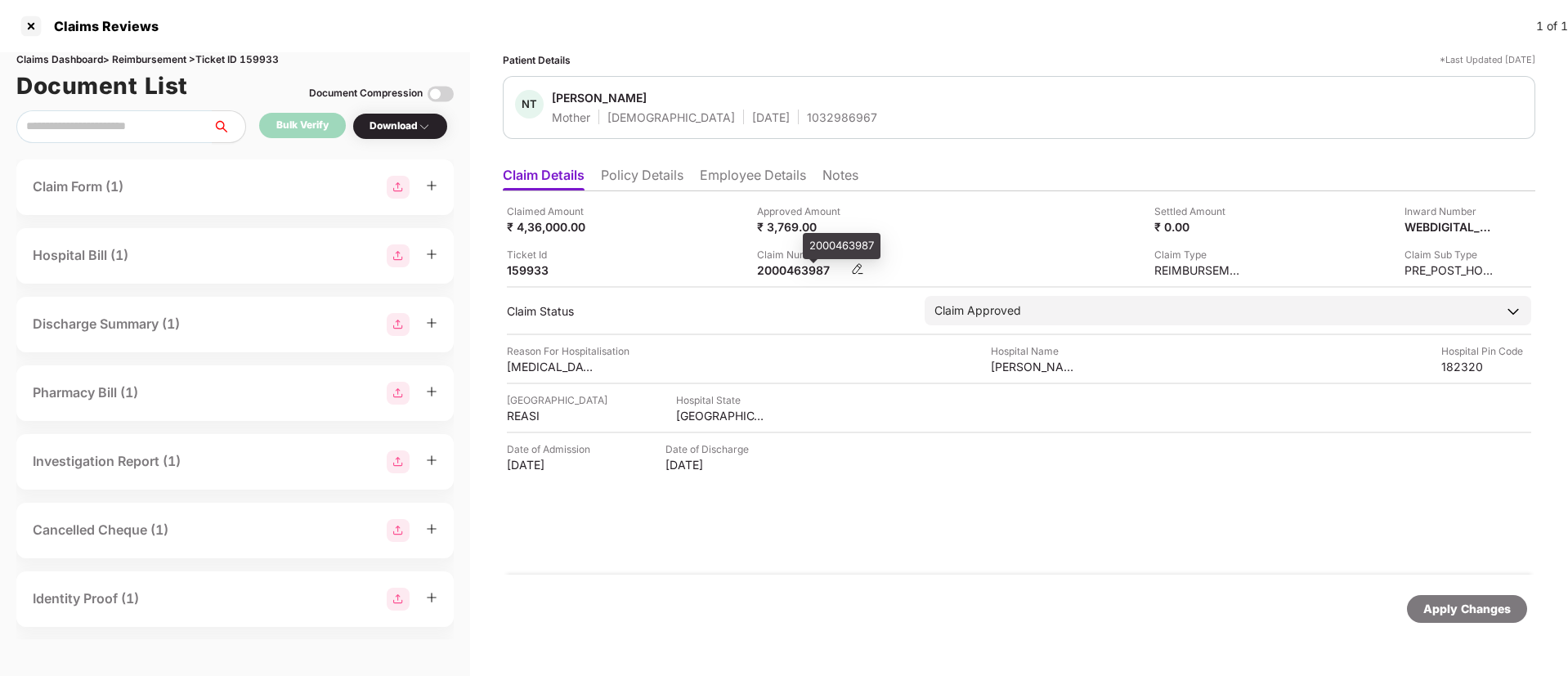
click at [787, 267] on div "2000463987" at bounding box center [802, 269] width 89 height 16
click at [27, 23] on div at bounding box center [31, 26] width 26 height 26
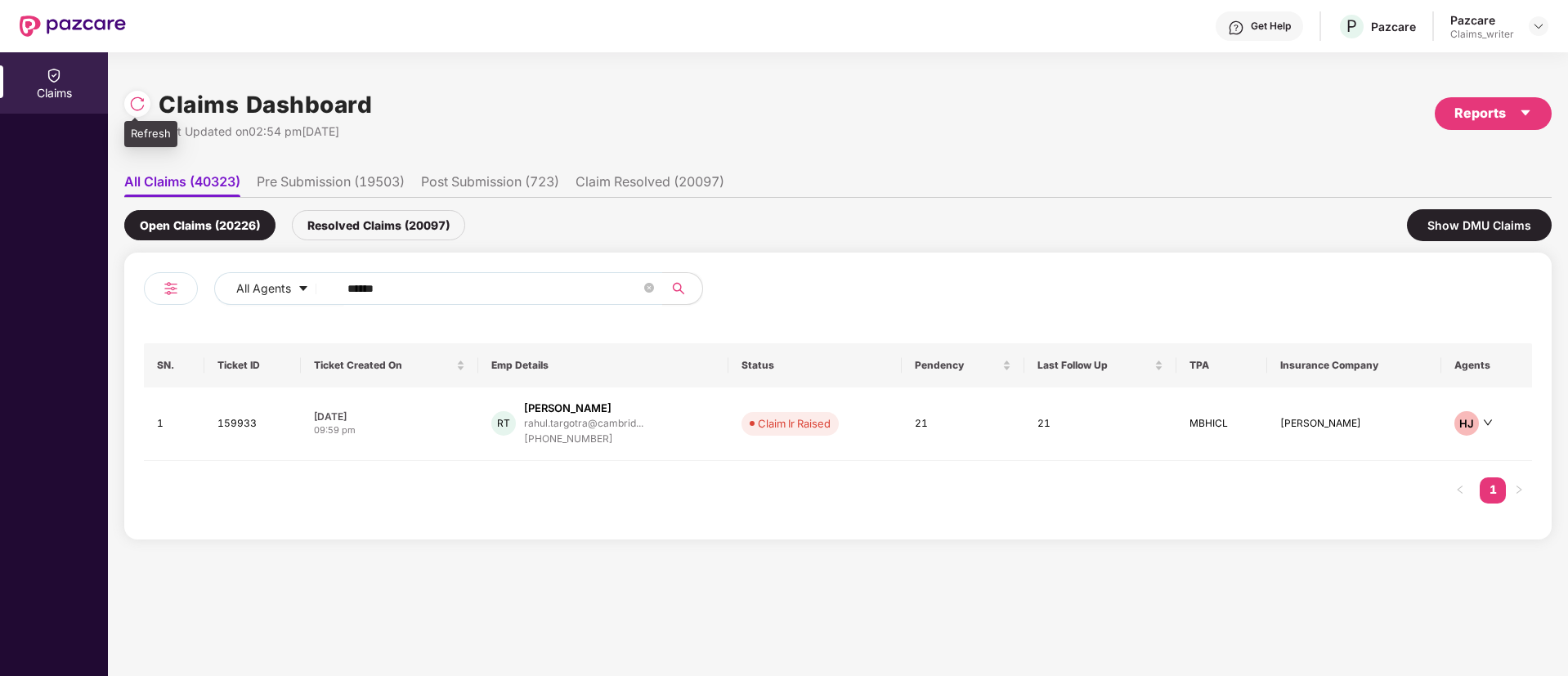
click at [140, 100] on img at bounding box center [138, 104] width 17 height 17
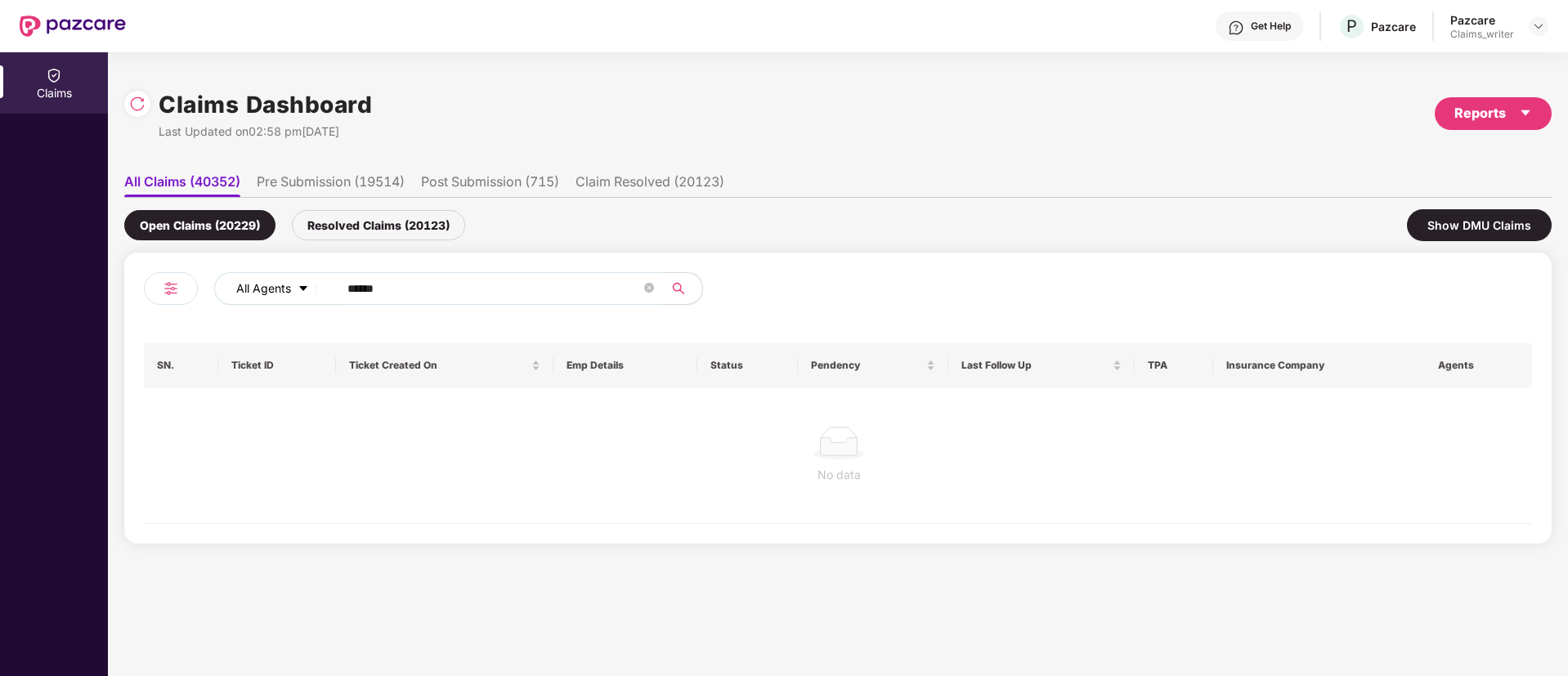
drag, startPoint x: 424, startPoint y: 293, endPoint x: 310, endPoint y: 288, distance: 114.1
click at [310, 288] on div "All Agents ******" at bounding box center [631, 288] width 833 height 33
paste input "text"
type input "******"
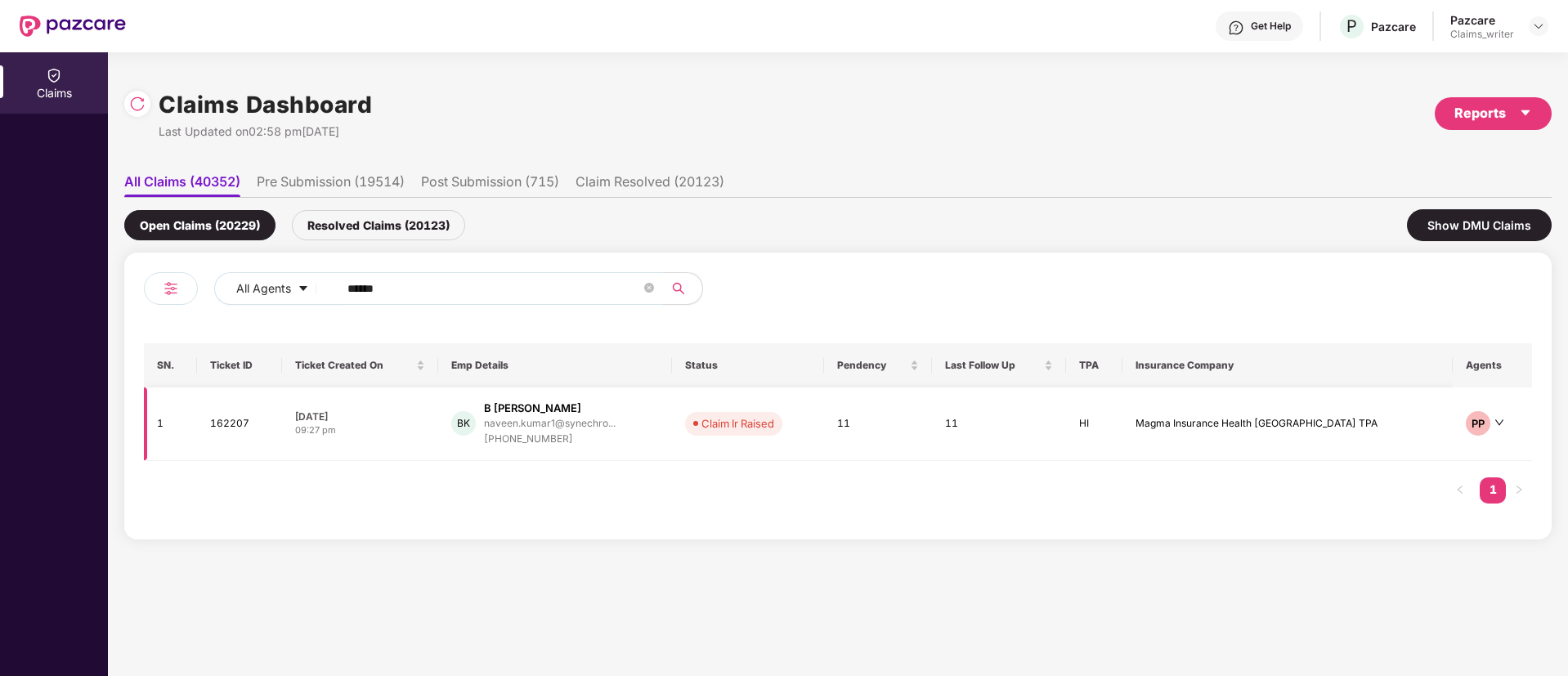
click at [237, 428] on td "162207" at bounding box center [239, 424] width 84 height 74
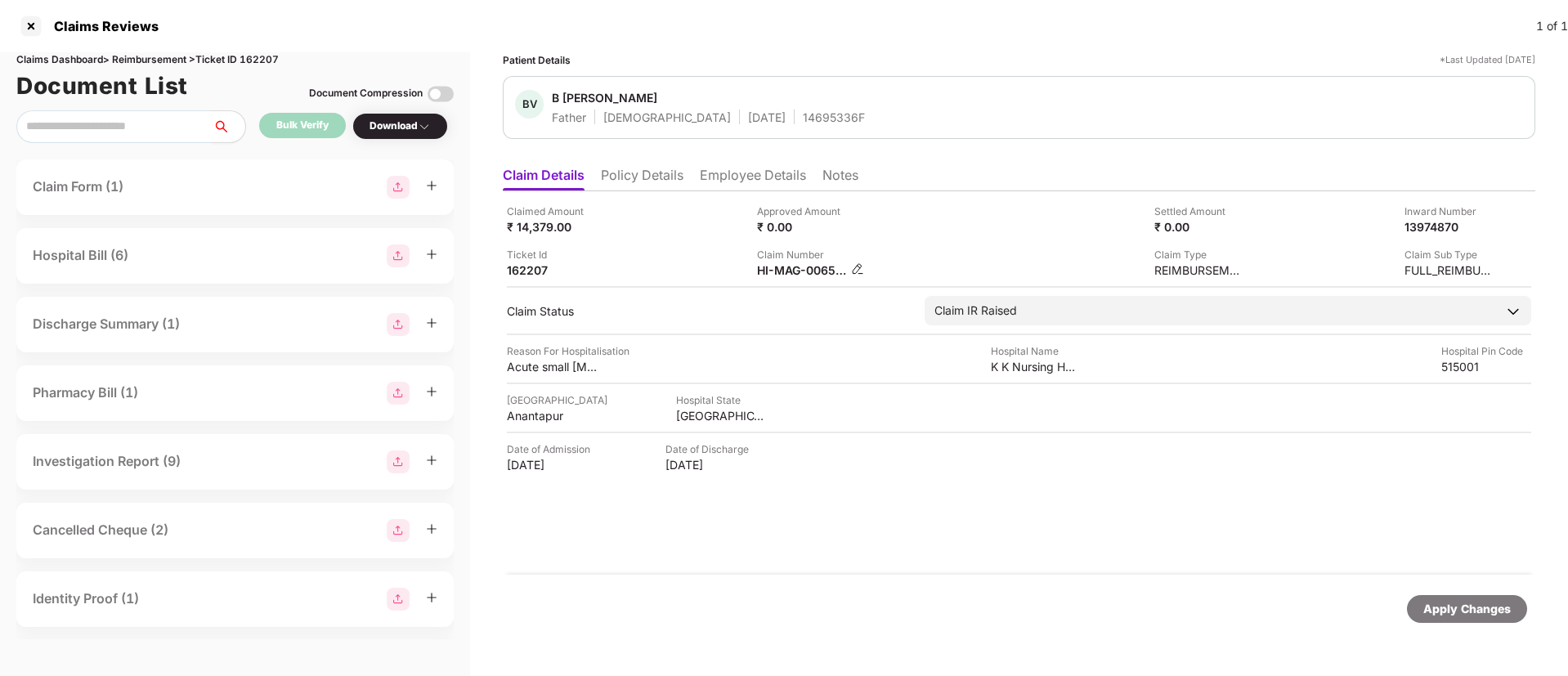
click at [854, 268] on img at bounding box center [858, 269] width 13 height 13
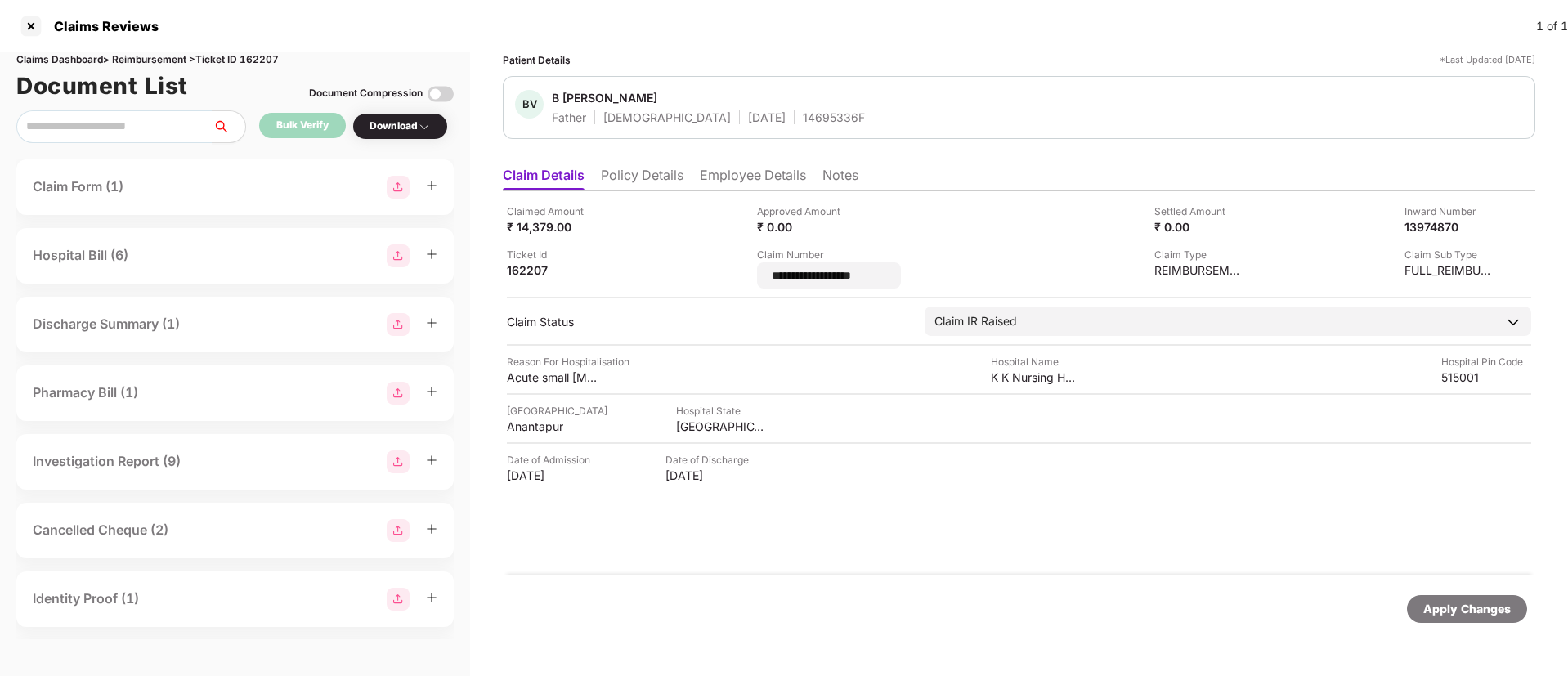
drag, startPoint x: 882, startPoint y: 277, endPoint x: 753, endPoint y: 264, distance: 129.7
click at [753, 264] on div "**********" at bounding box center [1019, 245] width 1025 height 85
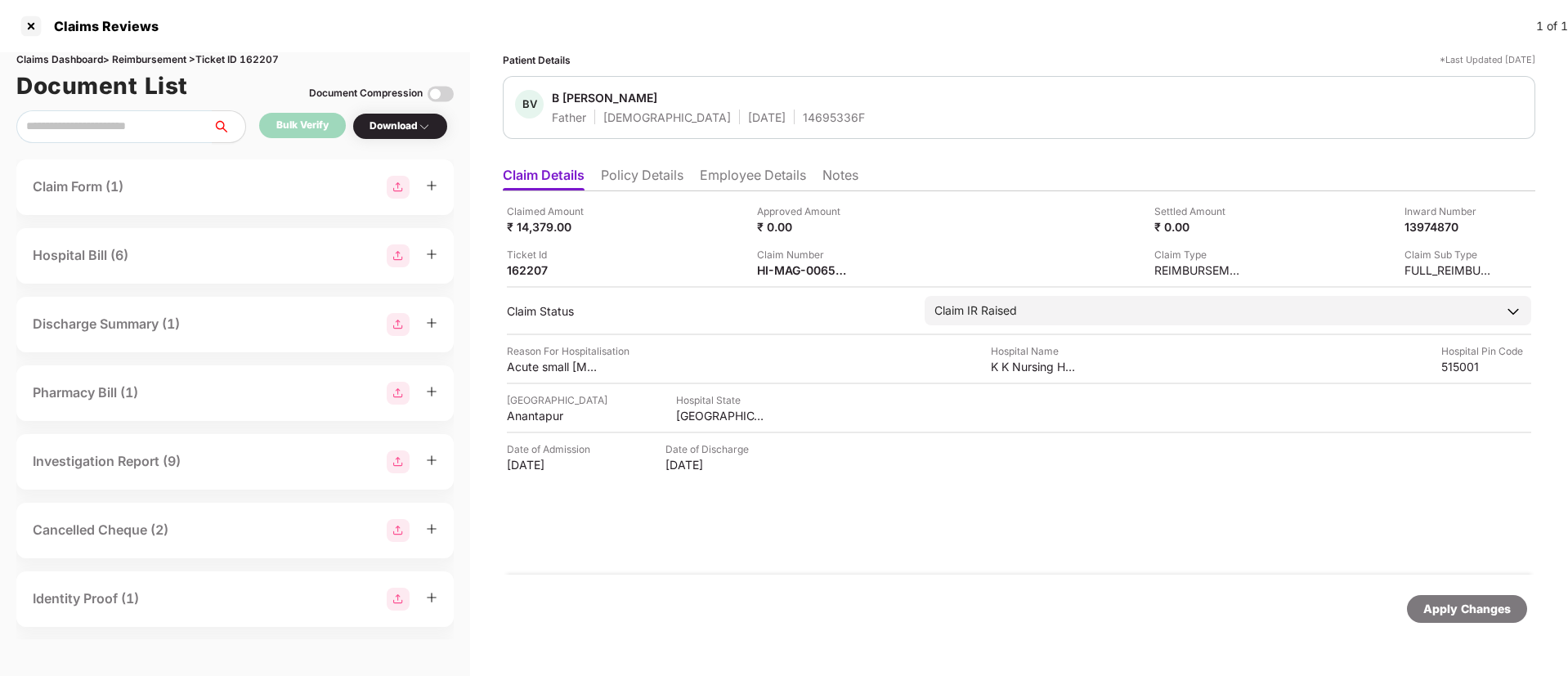
click at [734, 178] on li "Employee Details" at bounding box center [753, 178] width 106 height 23
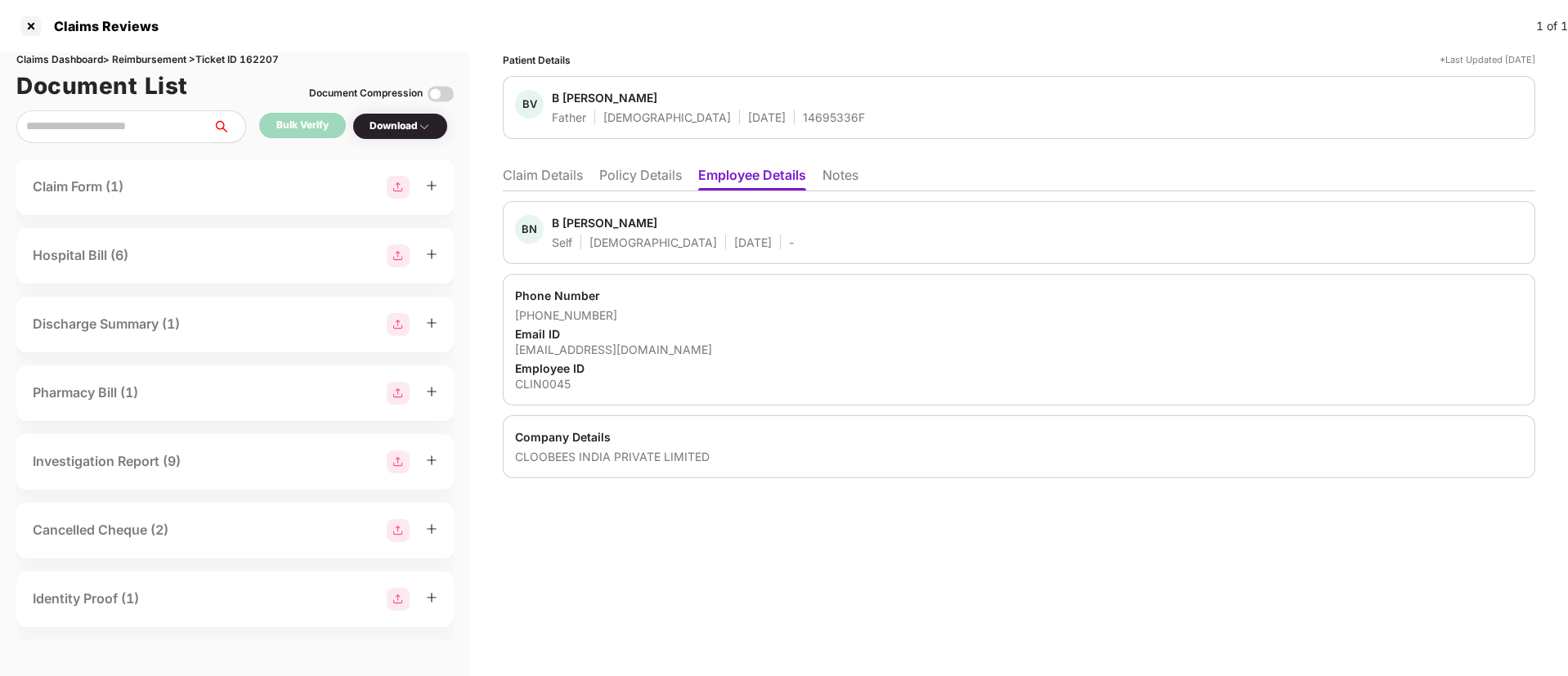
click at [571, 183] on li "Claim Details" at bounding box center [543, 178] width 80 height 23
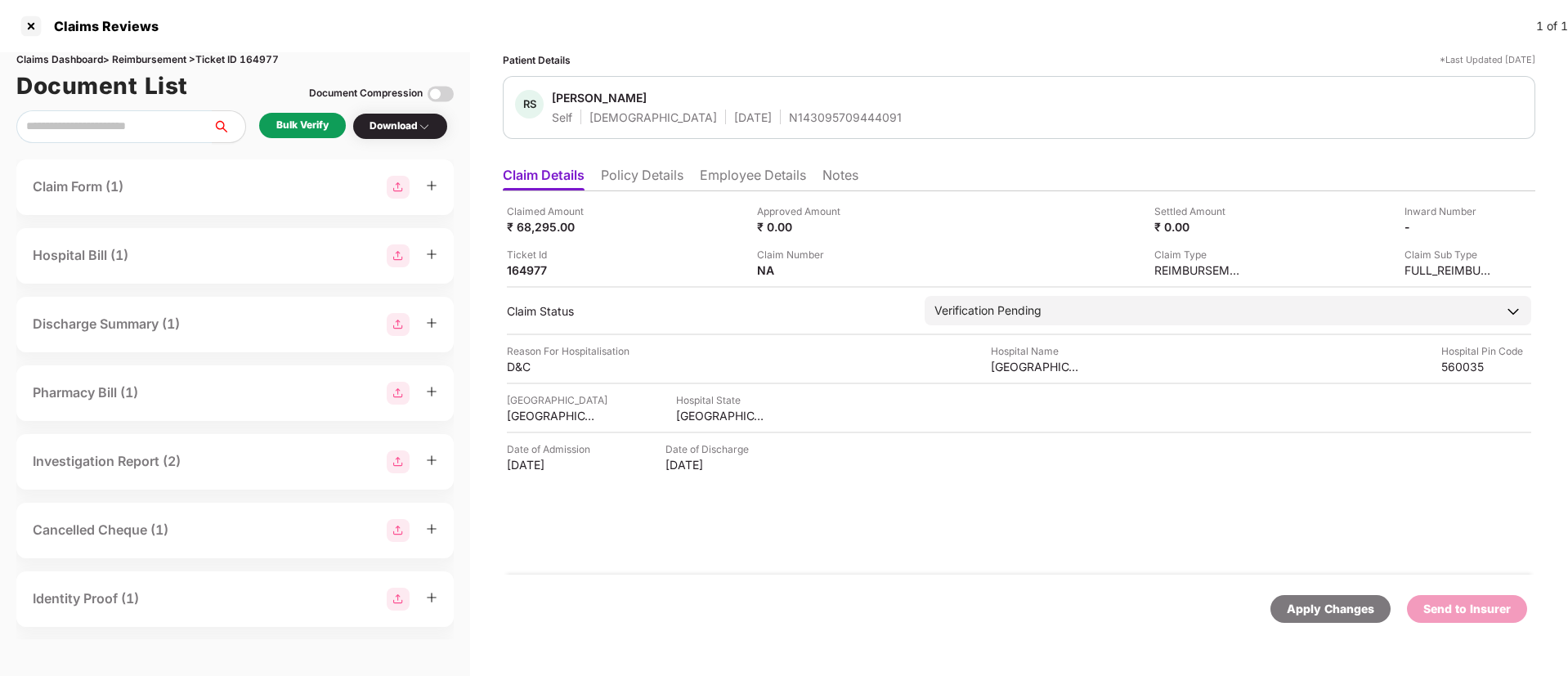
click at [655, 175] on li "Policy Details" at bounding box center [642, 178] width 83 height 23
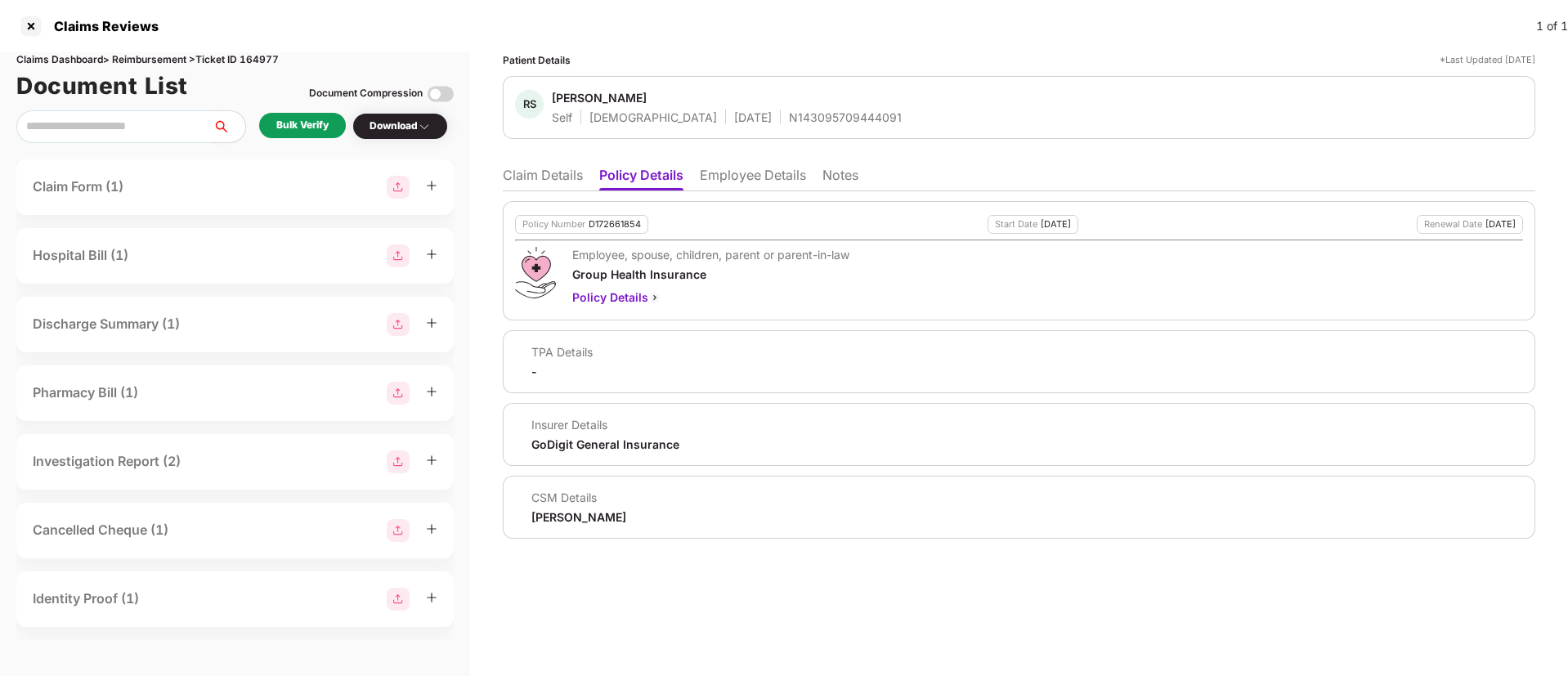
click at [608, 224] on div "D172661854" at bounding box center [614, 224] width 52 height 10
copy div "D172661854"
click at [789, 117] on div "N143095709444091" at bounding box center [845, 117] width 113 height 16
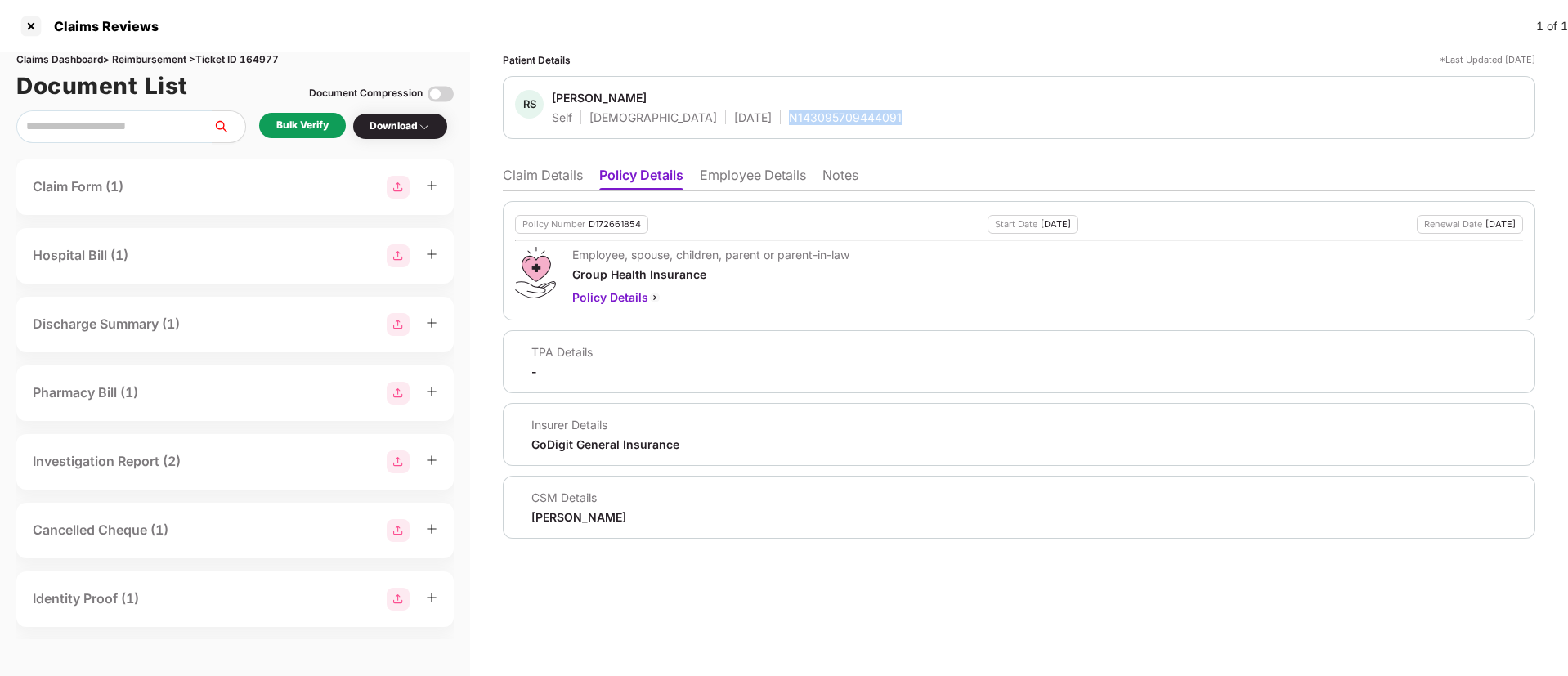
copy div "N143095709444091"
click at [844, 186] on li "Notes" at bounding box center [840, 178] width 36 height 23
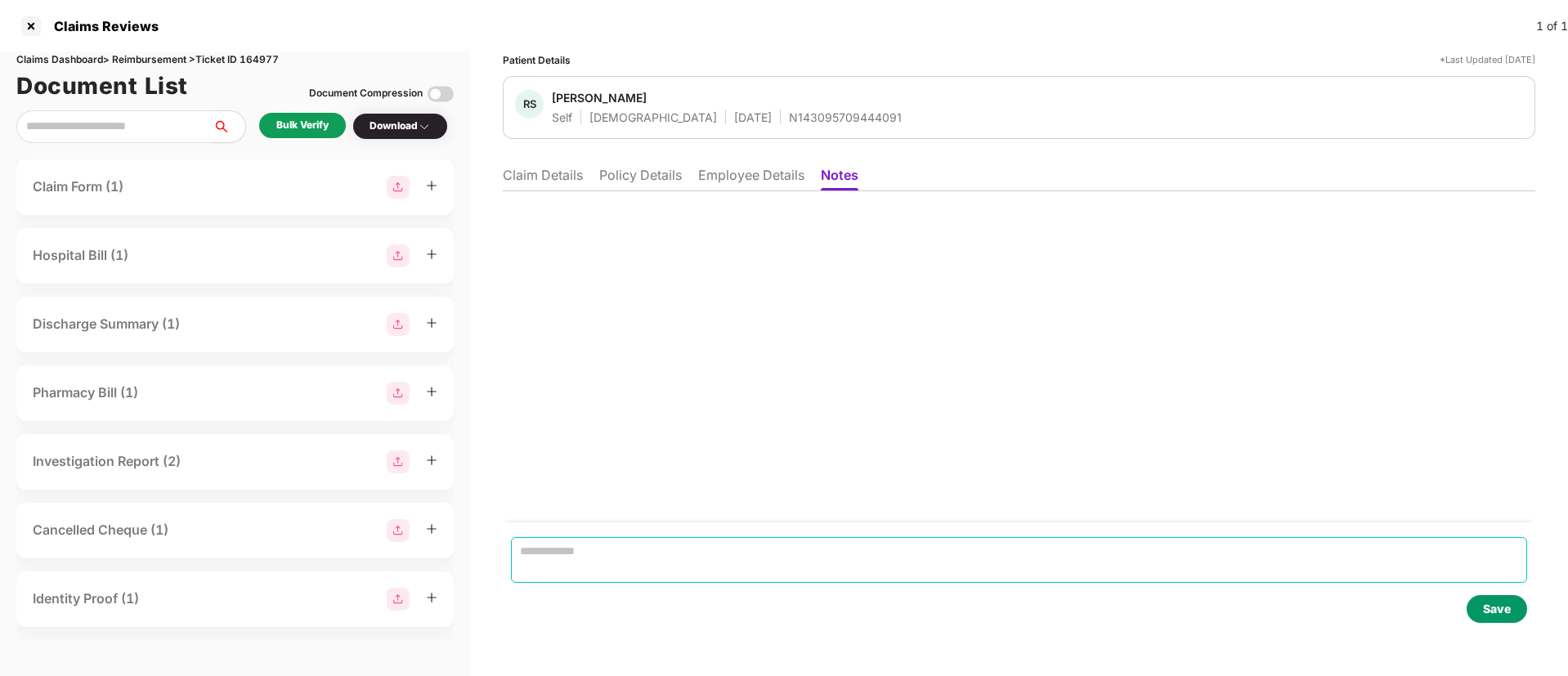
click at [603, 552] on textarea at bounding box center [1019, 559] width 1016 height 46
paste textarea "**********"
type textarea "**********"
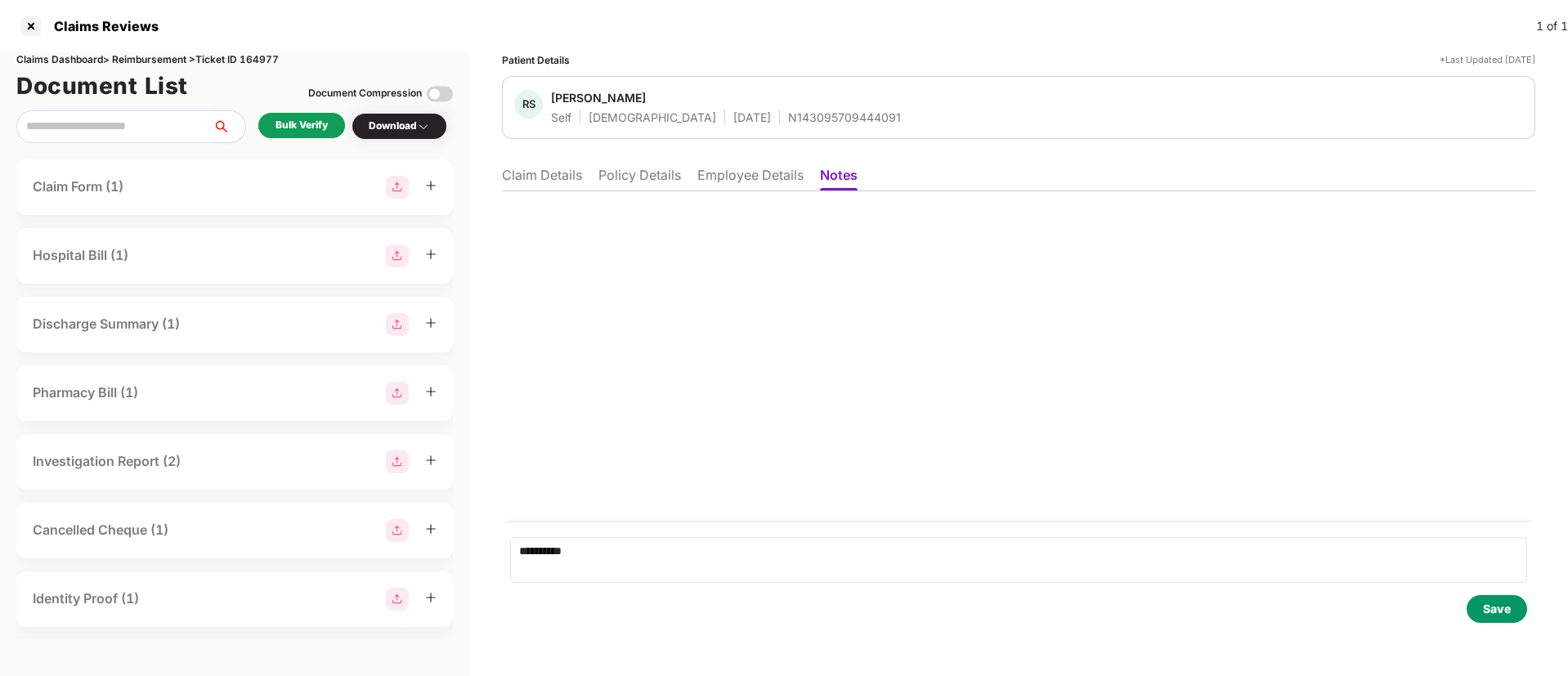
click at [1498, 604] on div "Save" at bounding box center [1497, 609] width 28 height 18
click at [570, 185] on li "Claim Details" at bounding box center [542, 178] width 80 height 23
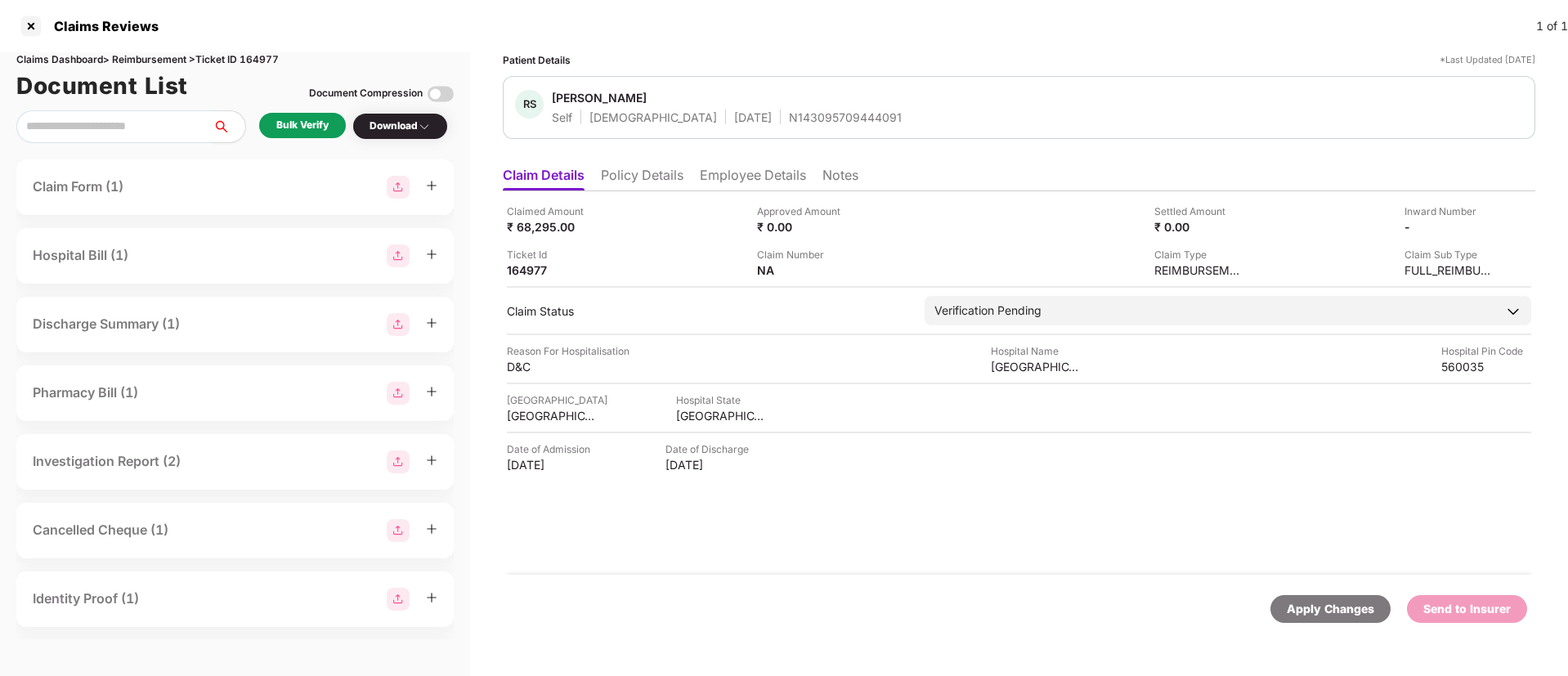
click at [734, 181] on li "Employee Details" at bounding box center [753, 178] width 106 height 23
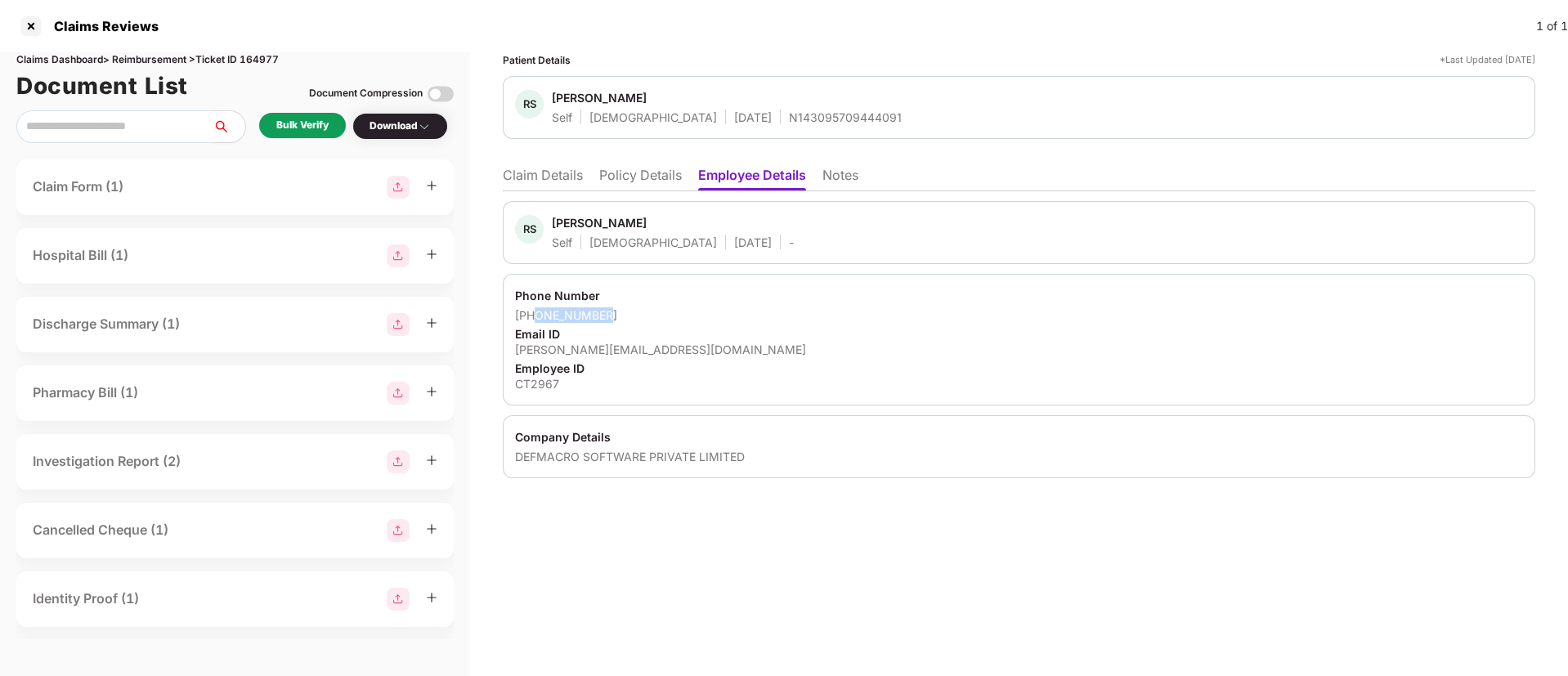
drag, startPoint x: 538, startPoint y: 315, endPoint x: 647, endPoint y: 315, distance: 109.0
click at [647, 315] on div "[PHONE_NUMBER]" at bounding box center [1018, 315] width 1008 height 16
copy div "9078767994"
drag, startPoint x: 513, startPoint y: 346, endPoint x: 676, endPoint y: 342, distance: 163.0
click at [676, 342] on div "Phone Number [PHONE_NUMBER] Email ID [PERSON_NAME][EMAIL_ADDRESS][DOMAIN_NAME] …" at bounding box center [1019, 339] width 1033 height 131
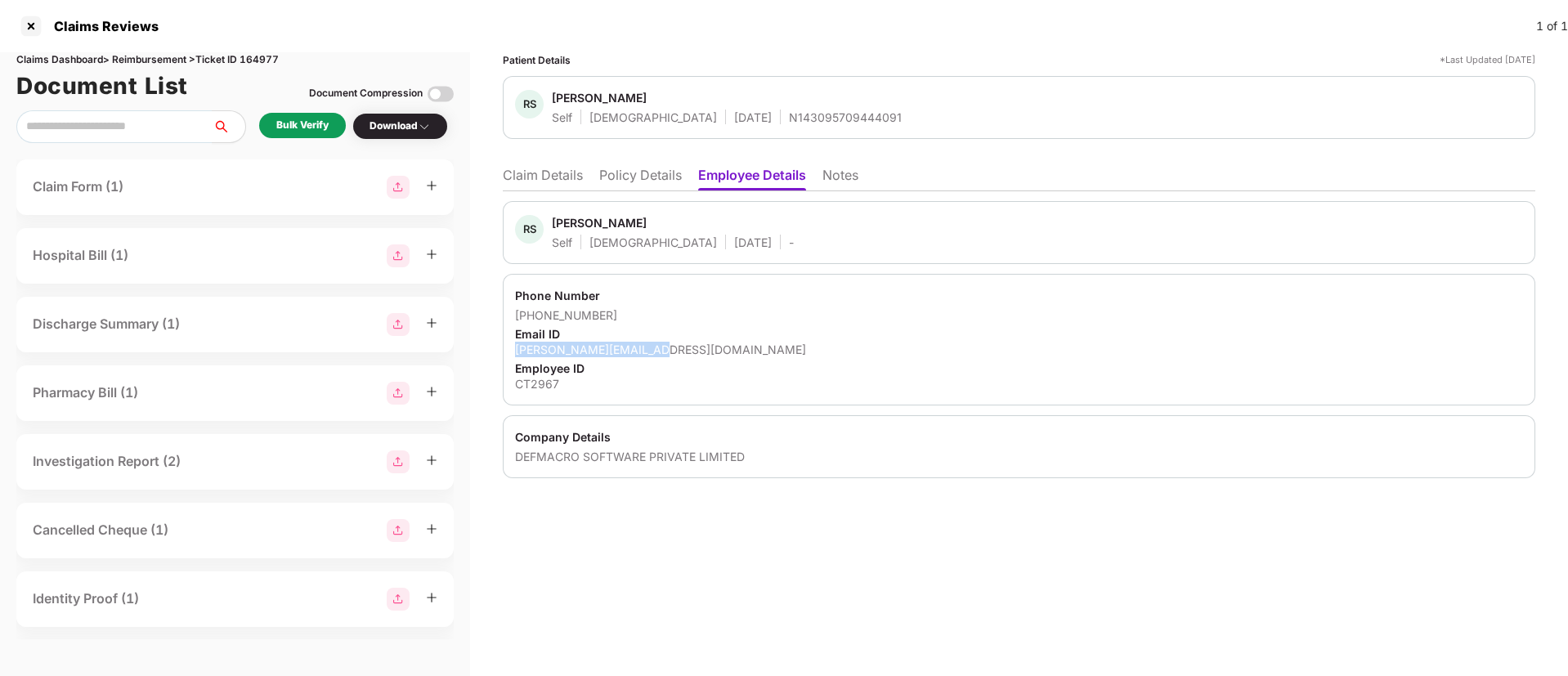
copy div "[PERSON_NAME][EMAIL_ADDRESS][DOMAIN_NAME]"
click at [574, 179] on li "Claim Details" at bounding box center [543, 178] width 80 height 23
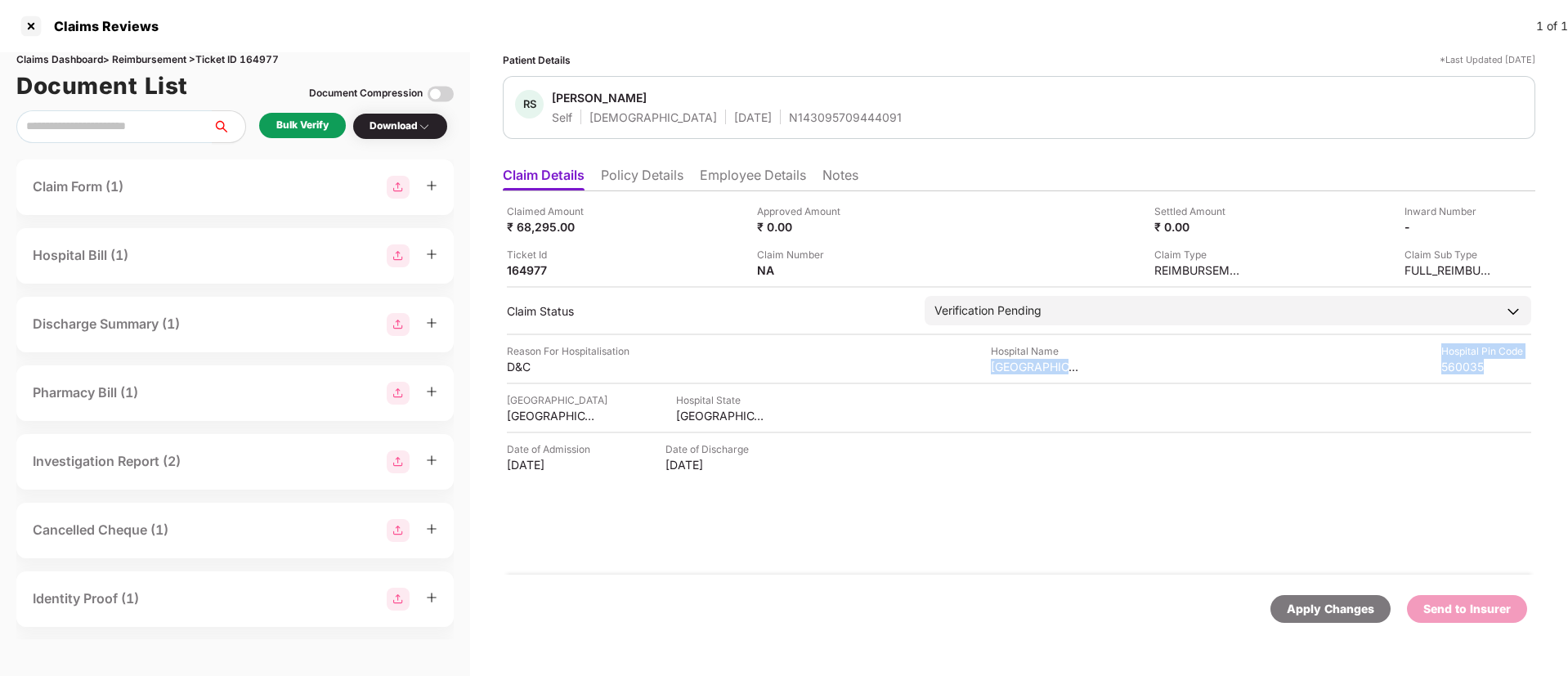
drag, startPoint x: 989, startPoint y: 369, endPoint x: 1124, endPoint y: 377, distance: 135.2
click at [1124, 377] on div "Claimed Amount ₹ 68,295.00 Approved Amount ₹ 0.00 Settled Amount ₹ 0.00 Inward …" at bounding box center [1019, 382] width 1033 height 383
copy div "[GEOGRAPHIC_DATA] Pin Code 560035"
click at [1112, 374] on div "Reason For Hospitalisation D&C Hospital Name [GEOGRAPHIC_DATA] Pin Code 560035" at bounding box center [1019, 358] width 1025 height 31
drag, startPoint x: 986, startPoint y: 366, endPoint x: 1080, endPoint y: 364, distance: 94.0
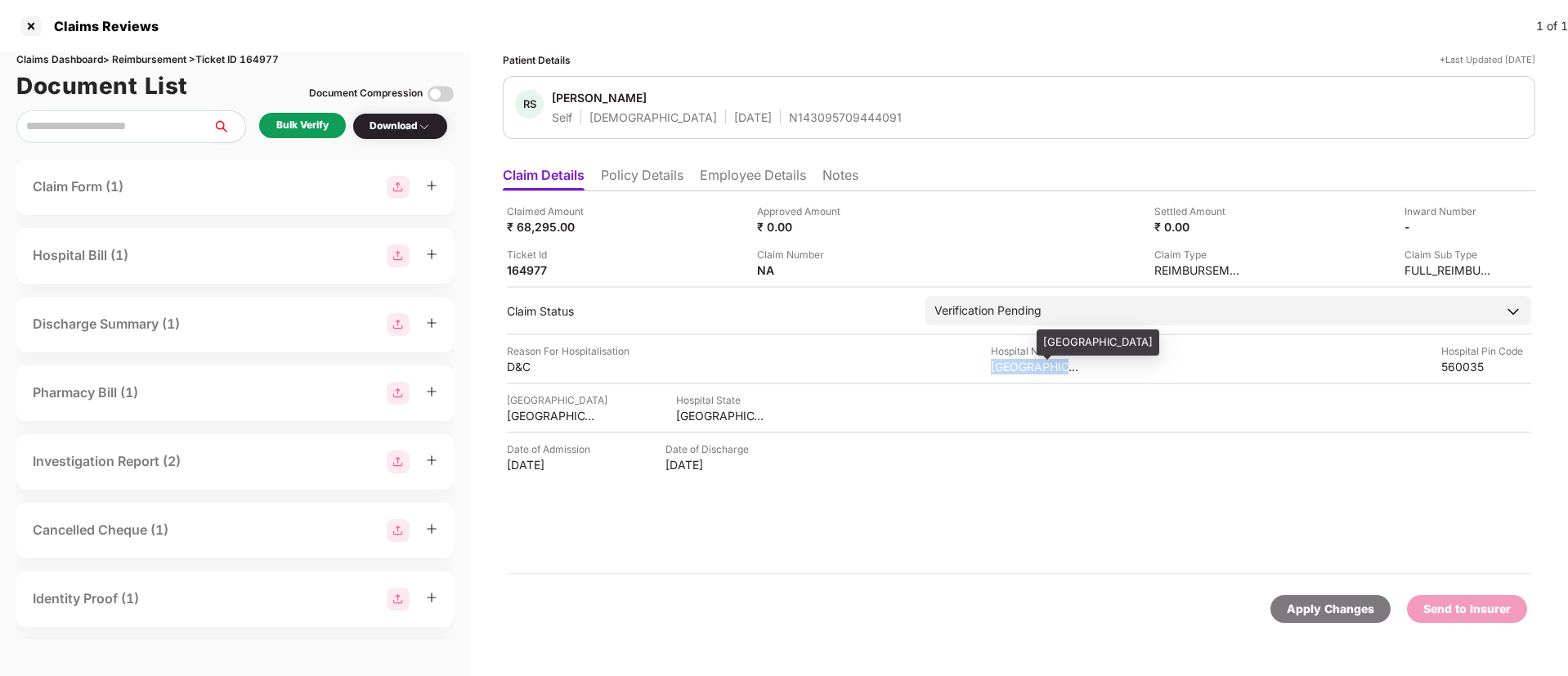
click at [1080, 364] on div "Reason For Hospitalisation D&C Hospital Name [GEOGRAPHIC_DATA] Pin Code 560035" at bounding box center [1019, 358] width 1025 height 31
copy div "cloudnine hospit"
click at [322, 128] on div "Bulk Verify" at bounding box center [302, 125] width 52 height 16
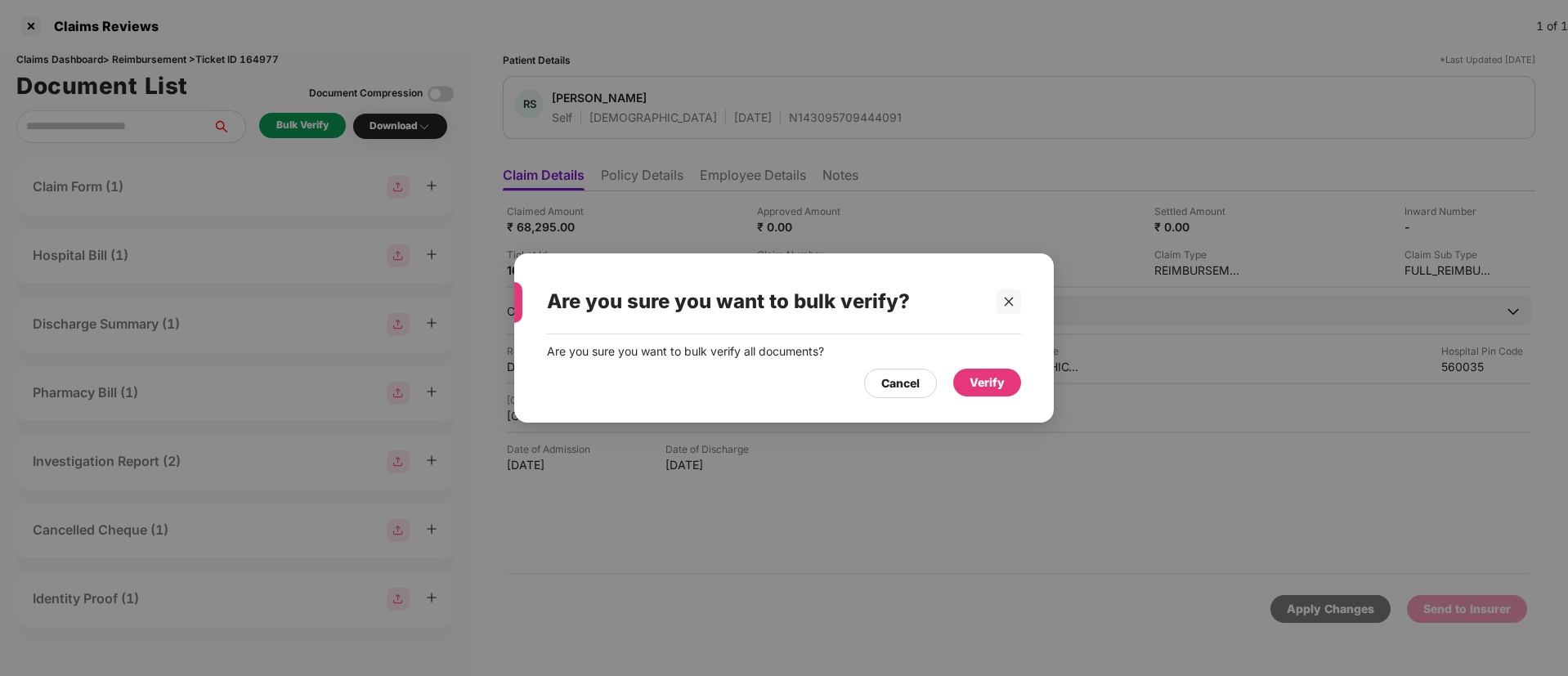
click at [970, 378] on div "Verify" at bounding box center [987, 382] width 35 height 18
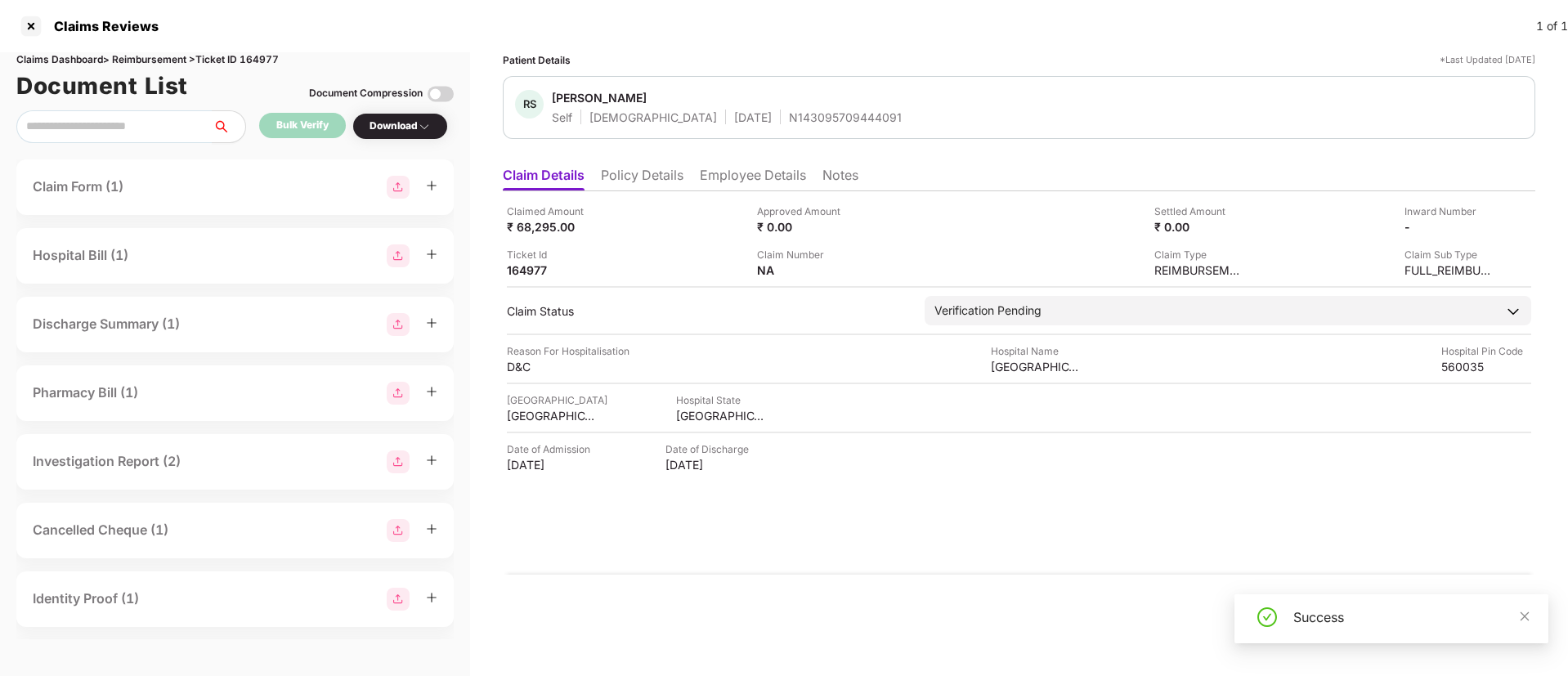
click at [397, 121] on div "Download" at bounding box center [400, 126] width 62 height 16
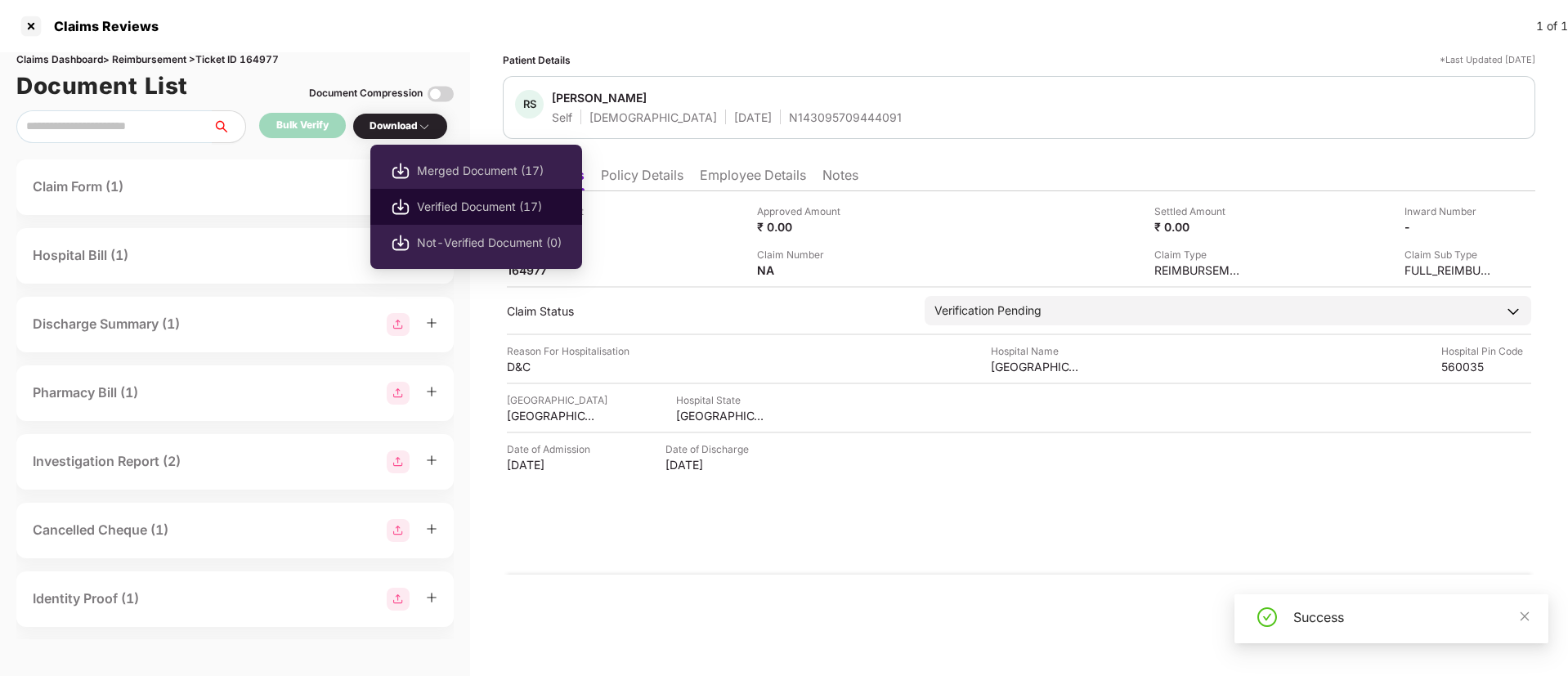
click at [436, 201] on span "Verified Document (17)" at bounding box center [488, 206] width 144 height 18
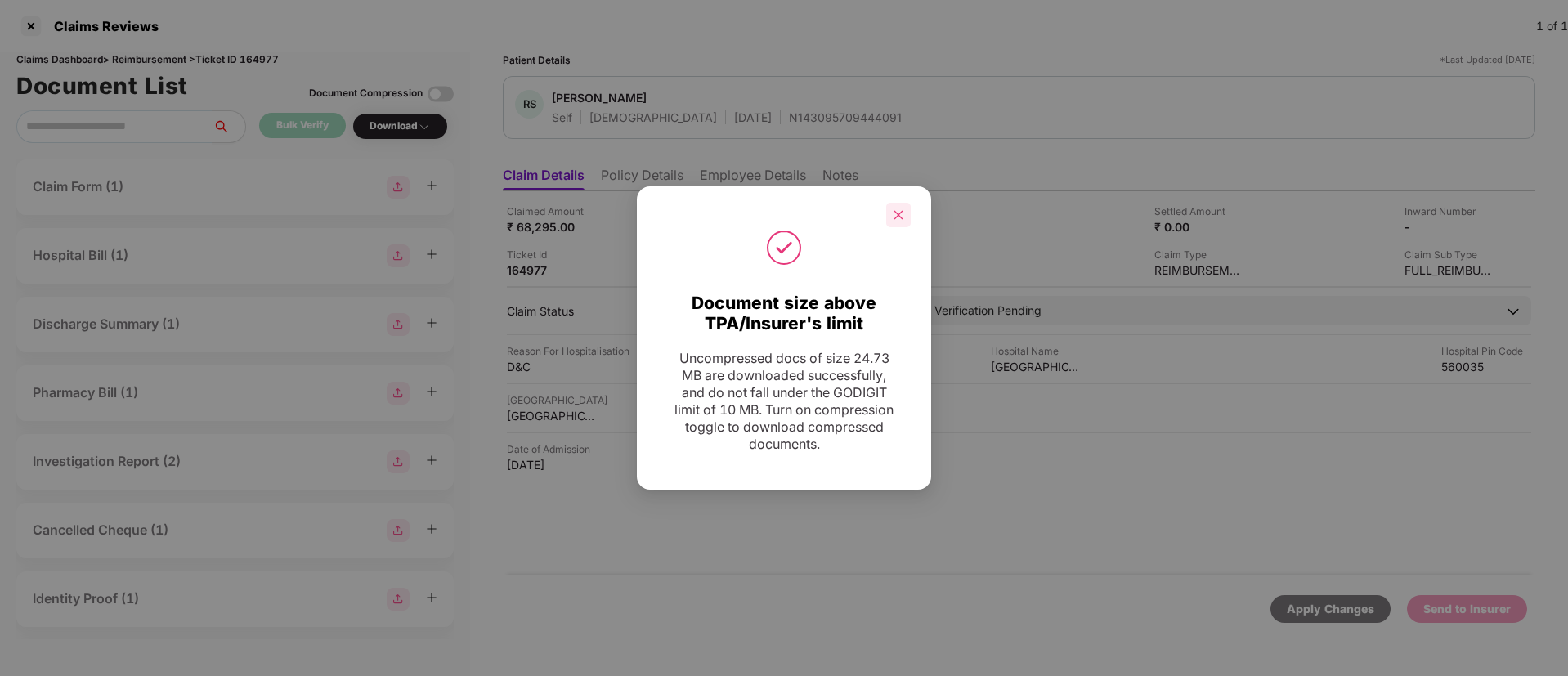
click at [893, 210] on icon "close" at bounding box center [899, 214] width 11 height 11
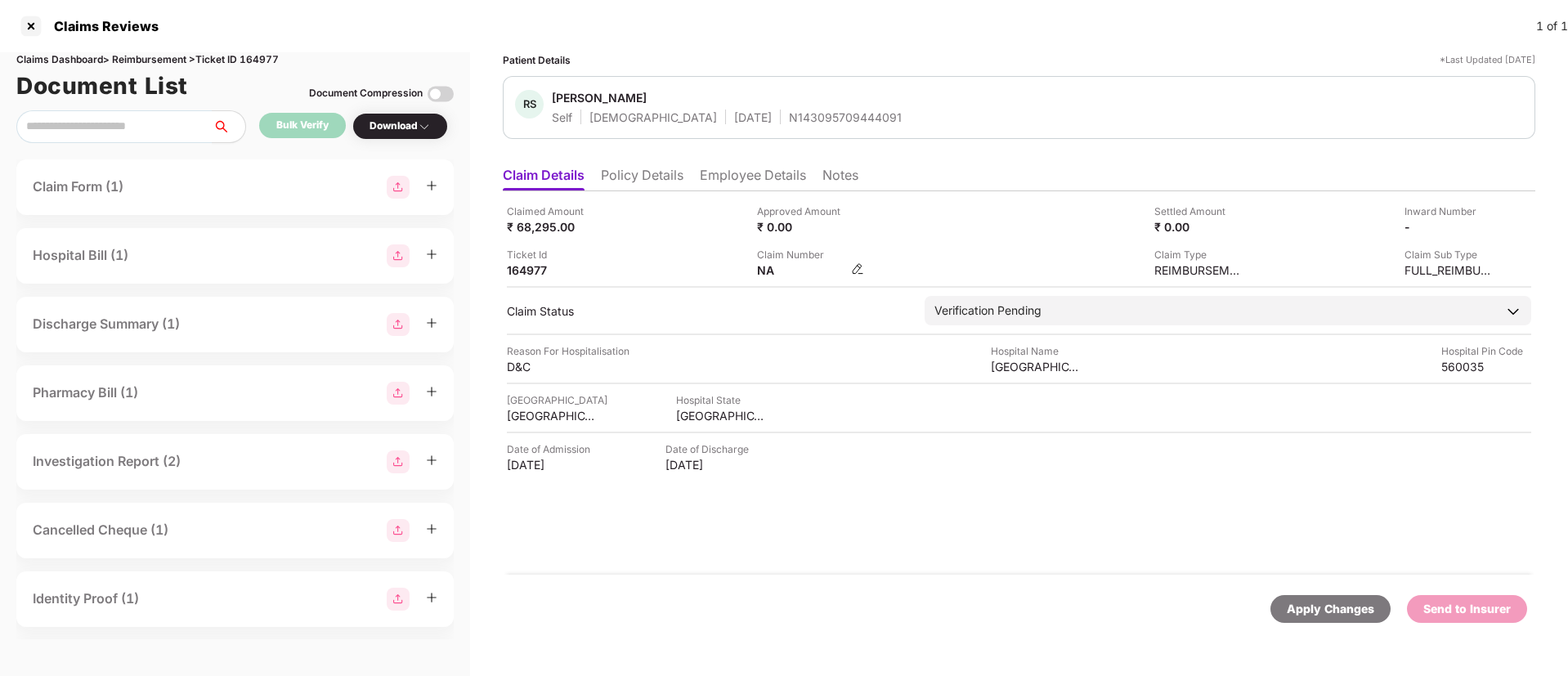
click at [859, 271] on img at bounding box center [858, 269] width 13 height 13
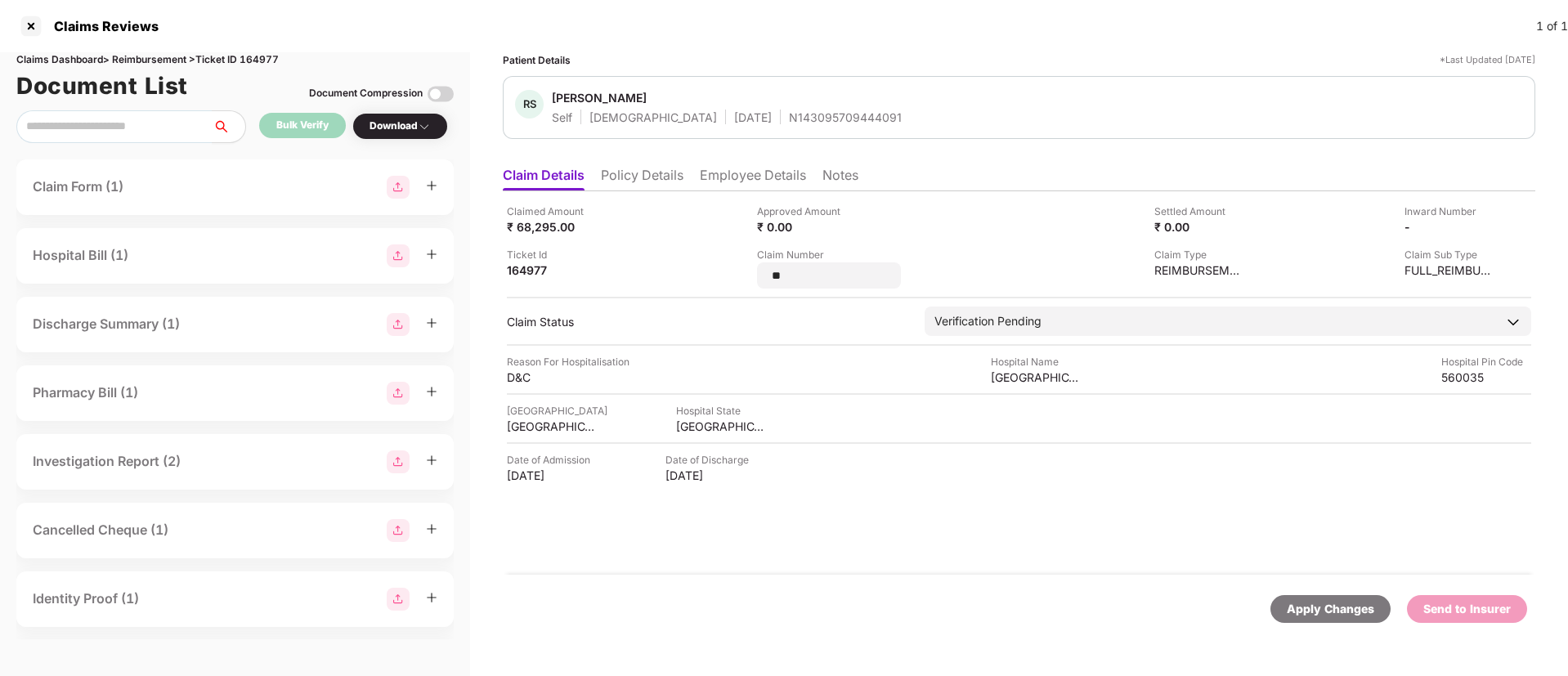
drag, startPoint x: 811, startPoint y: 276, endPoint x: 747, endPoint y: 269, distance: 64.4
click at [747, 269] on div "Claimed Amount ₹ 68,295.00 Approved Amount ₹ 0.00 Settled Amount ₹ 0.00 Inward …" at bounding box center [1019, 245] width 1025 height 85
type input "**********"
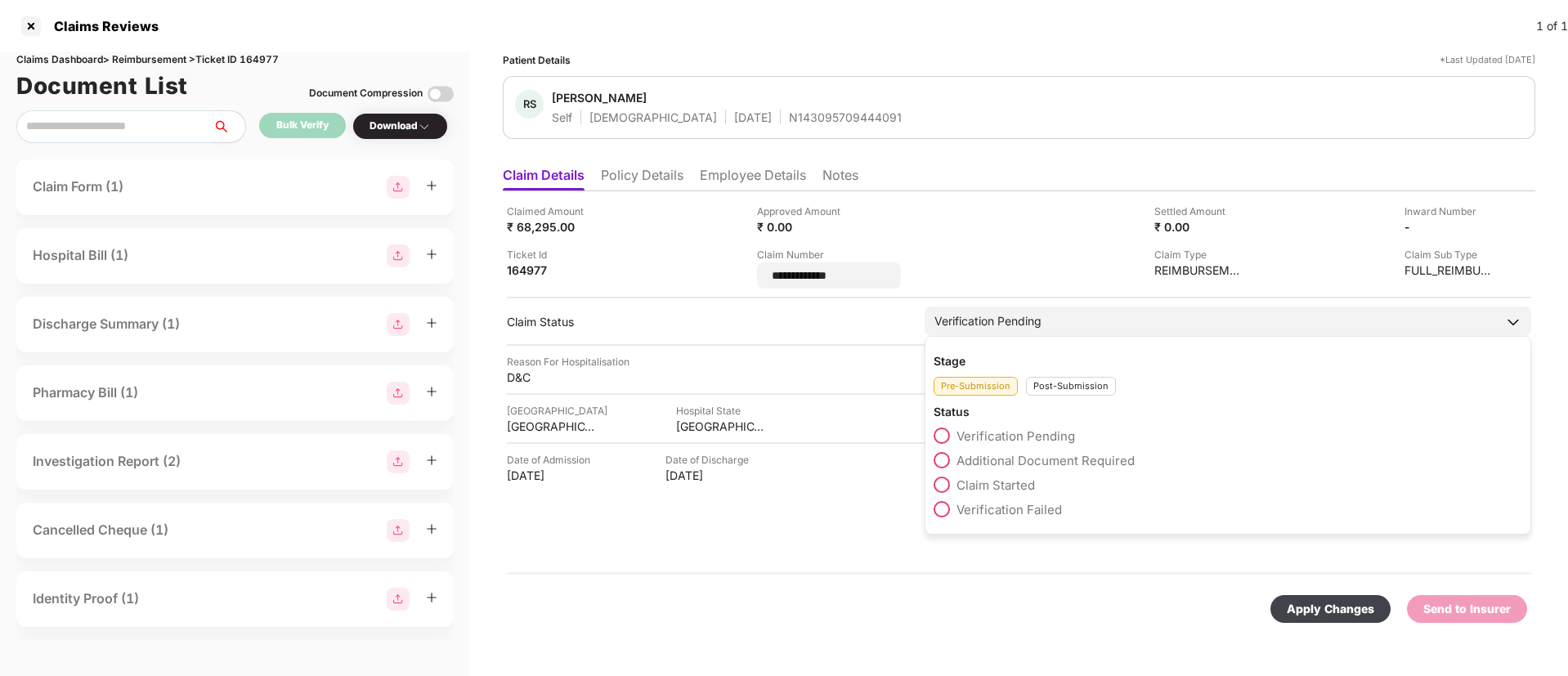
click at [1066, 377] on div "Post-Submission" at bounding box center [1070, 386] width 89 height 19
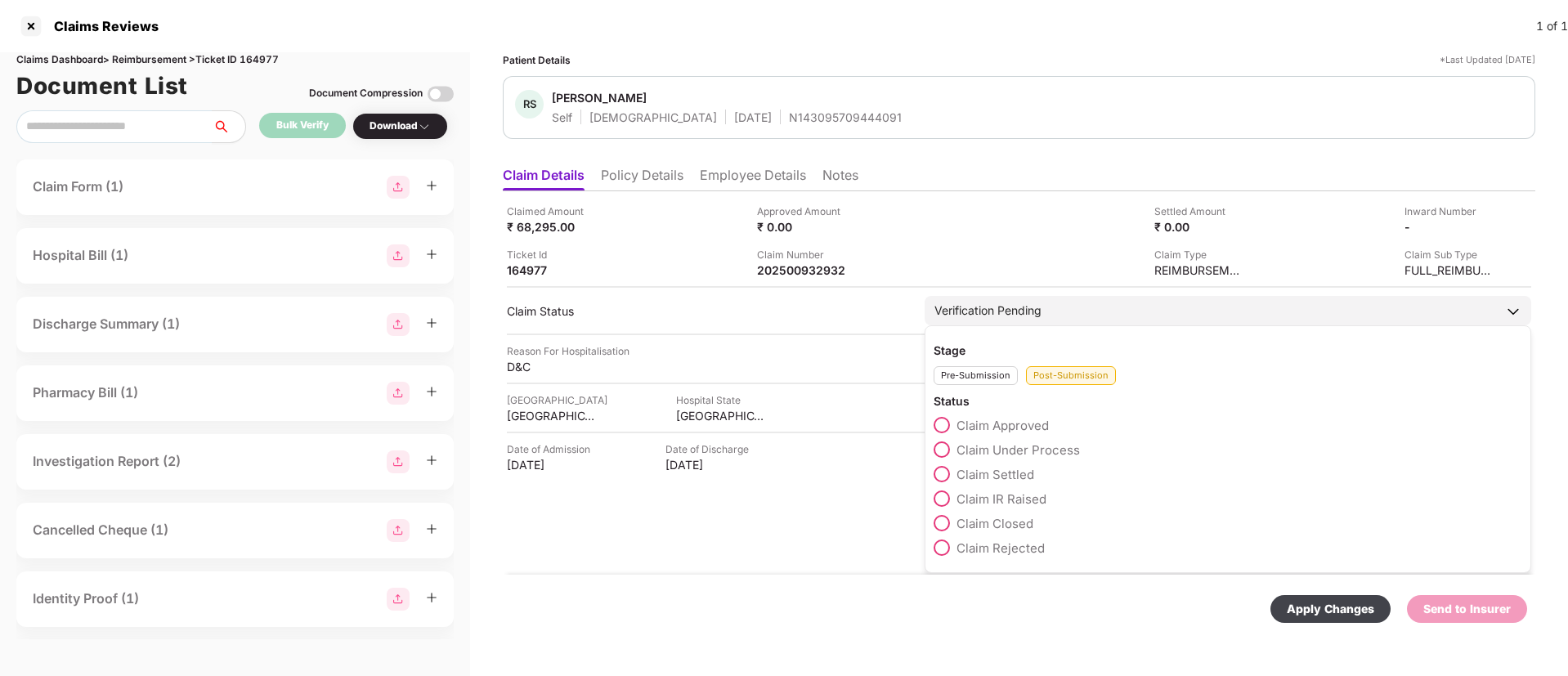
click at [947, 447] on span at bounding box center [942, 450] width 17 height 17
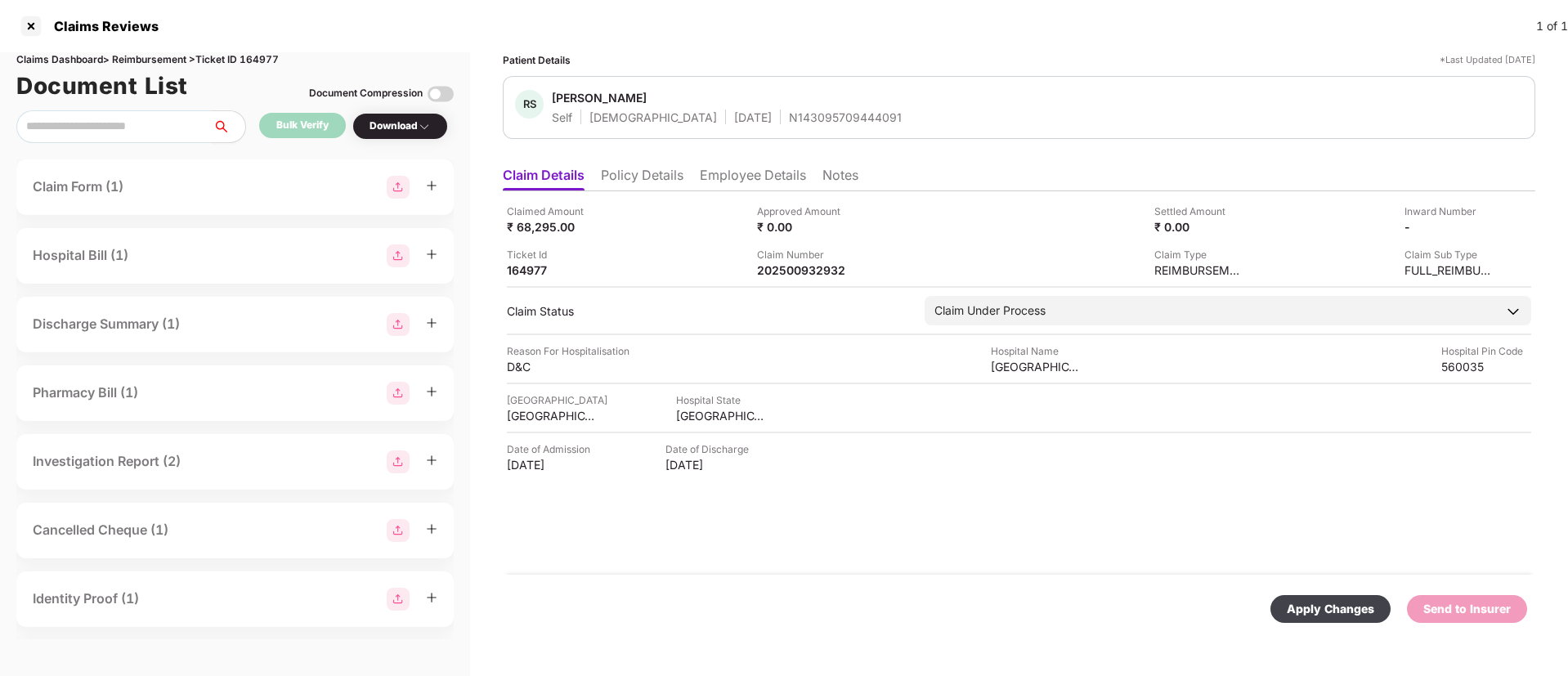
click at [1318, 596] on div "Apply Changes" at bounding box center [1330, 609] width 120 height 28
click at [635, 176] on li "Policy Details" at bounding box center [642, 178] width 83 height 23
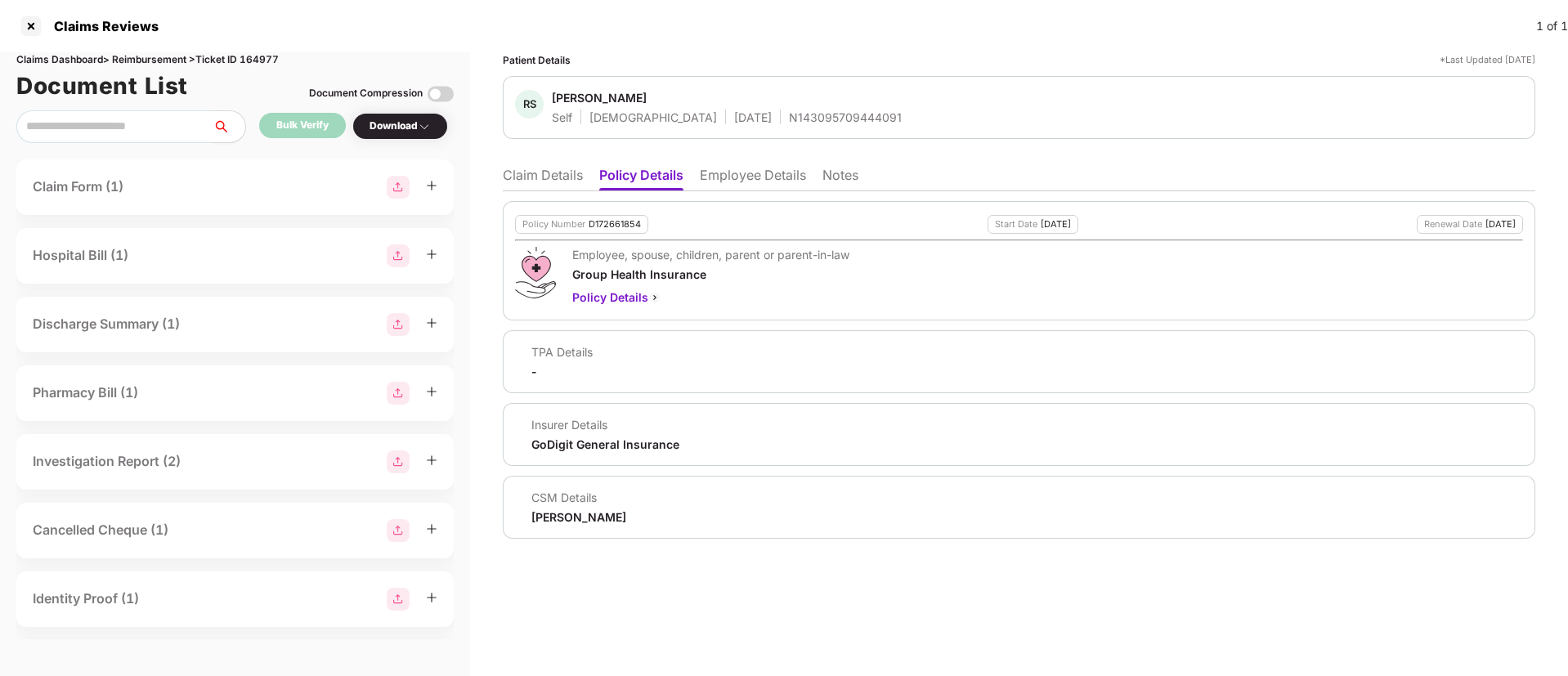
click at [543, 180] on li "Claim Details" at bounding box center [543, 178] width 80 height 23
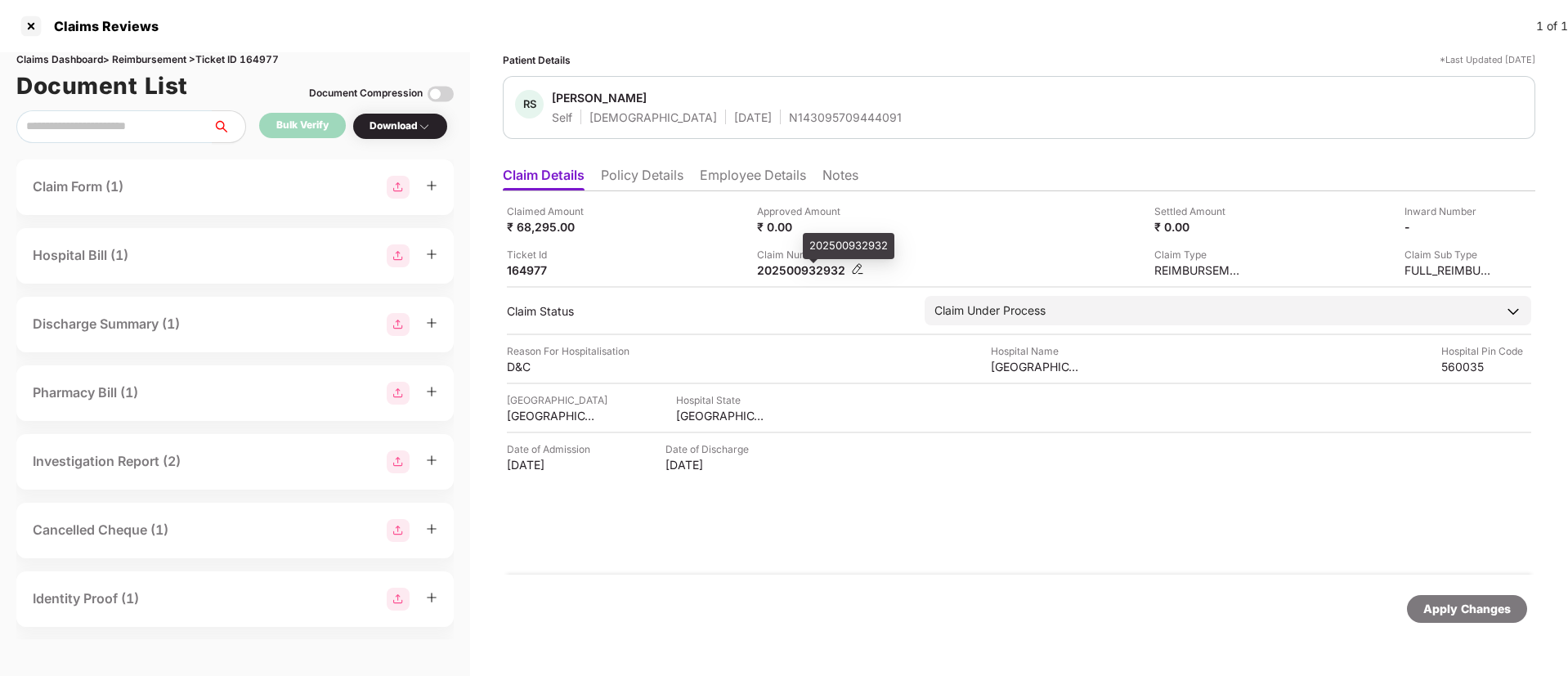
click at [803, 269] on div "202500932932" at bounding box center [802, 269] width 89 height 16
copy div "202500932932"
